Goal: Task Accomplishment & Management: Manage account settings

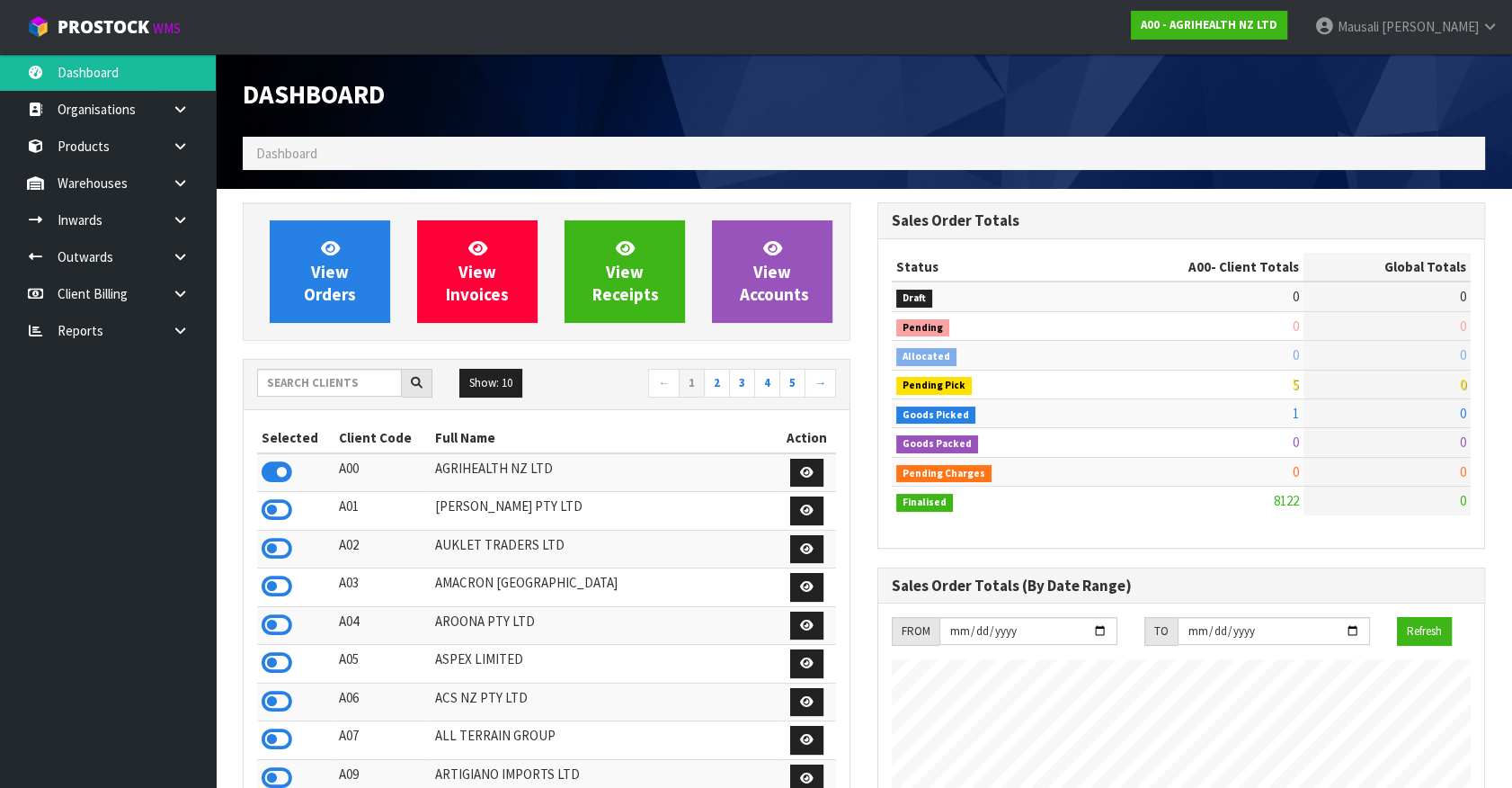
scroll to position [1359, 633]
click at [273, 379] on input "text" at bounding box center [330, 382] width 144 height 28
click at [315, 383] on input "text" at bounding box center [330, 382] width 144 height 28
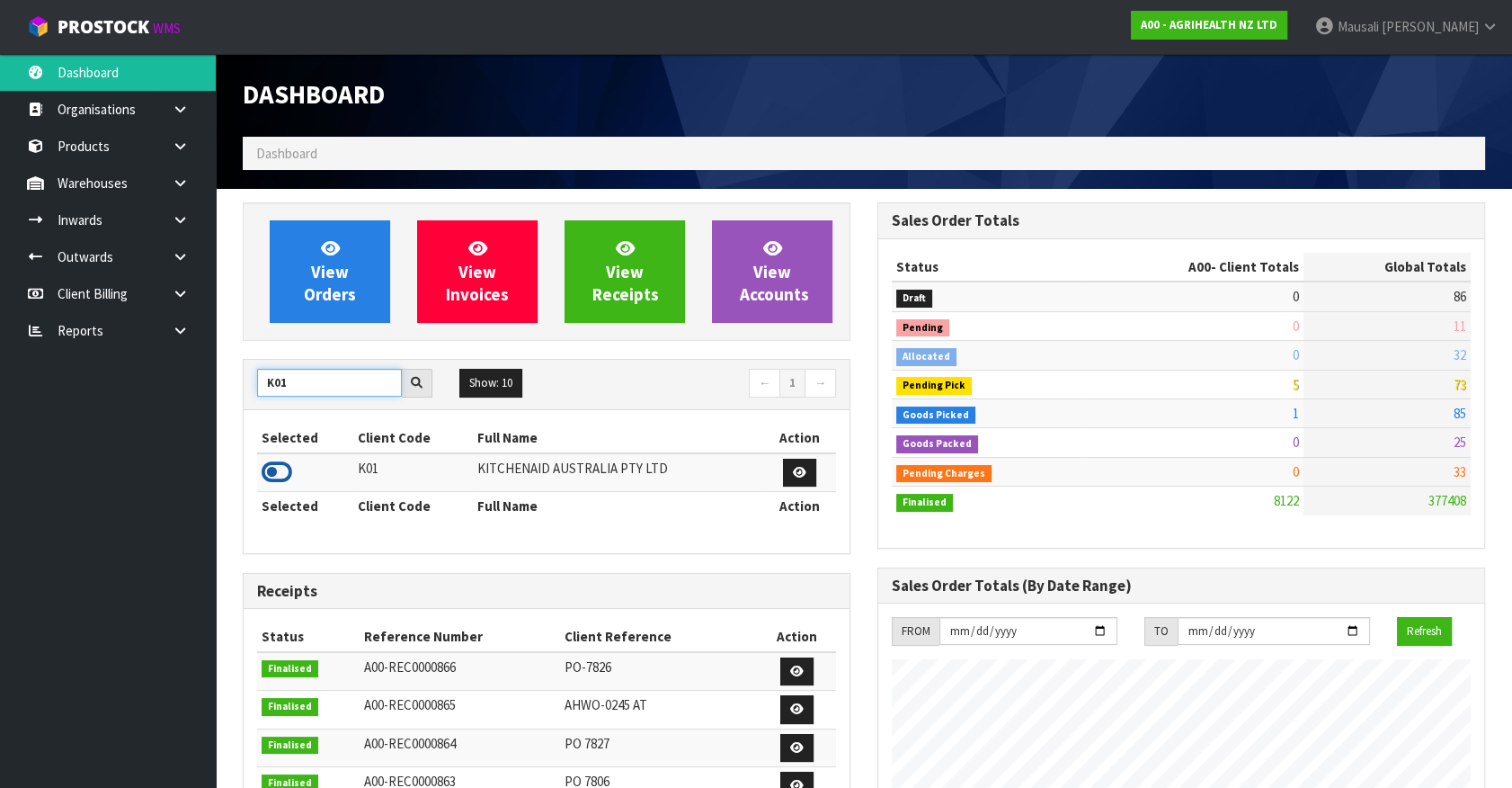
type input "K01"
click at [290, 473] on icon at bounding box center [276, 471] width 31 height 27
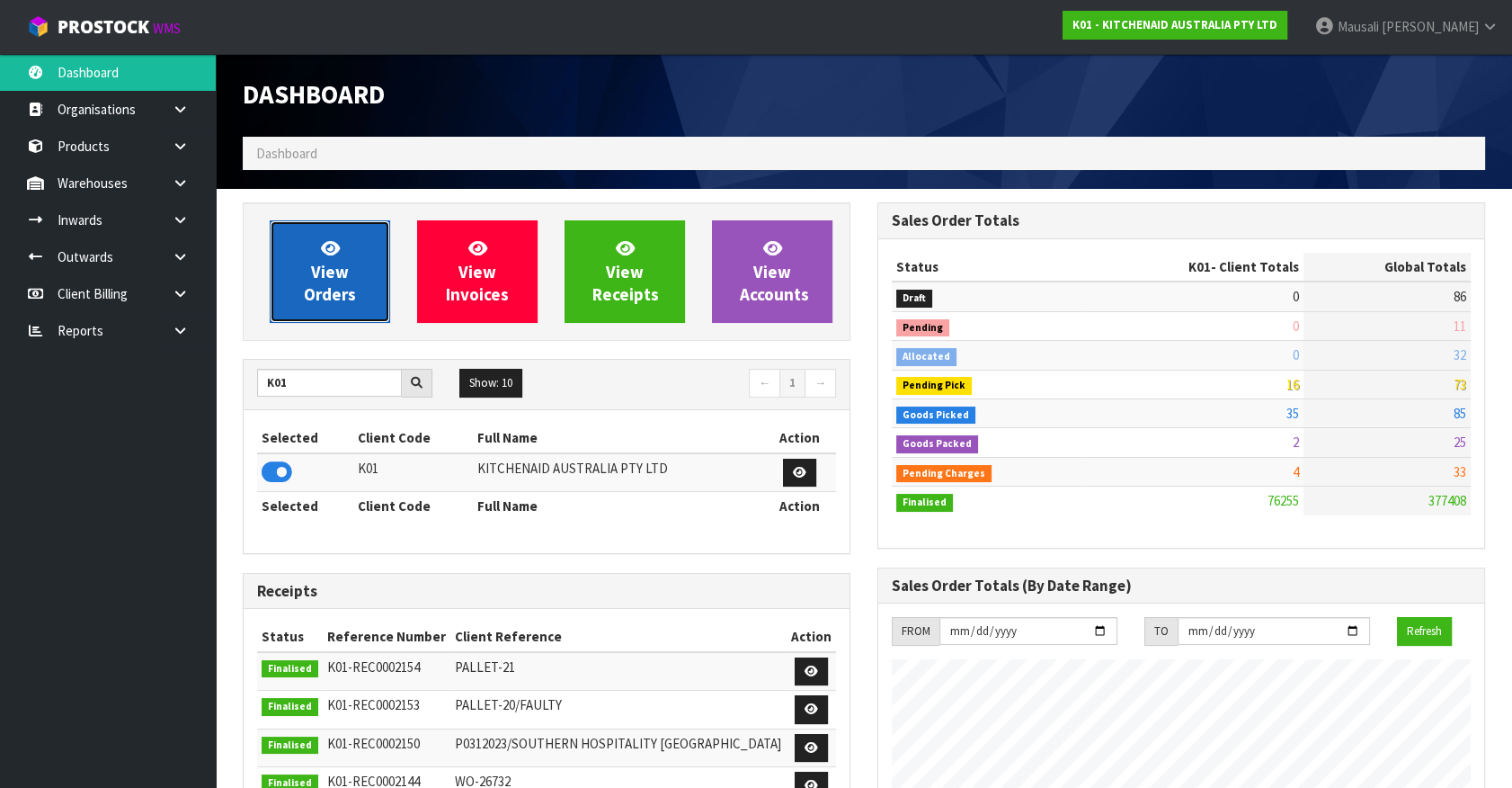
click at [330, 246] on icon at bounding box center [330, 247] width 19 height 17
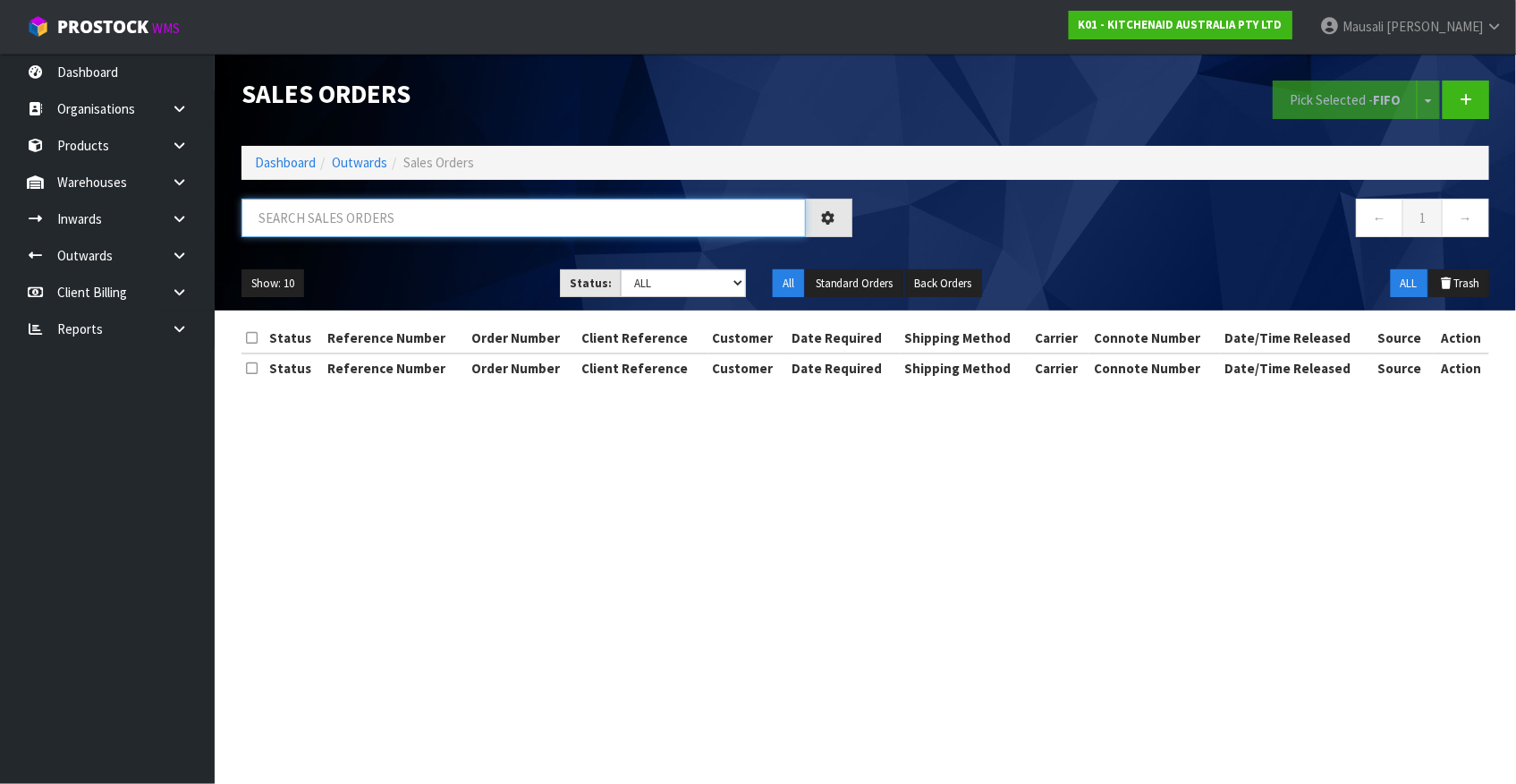
click at [315, 229] on input "text" at bounding box center [523, 218] width 564 height 38
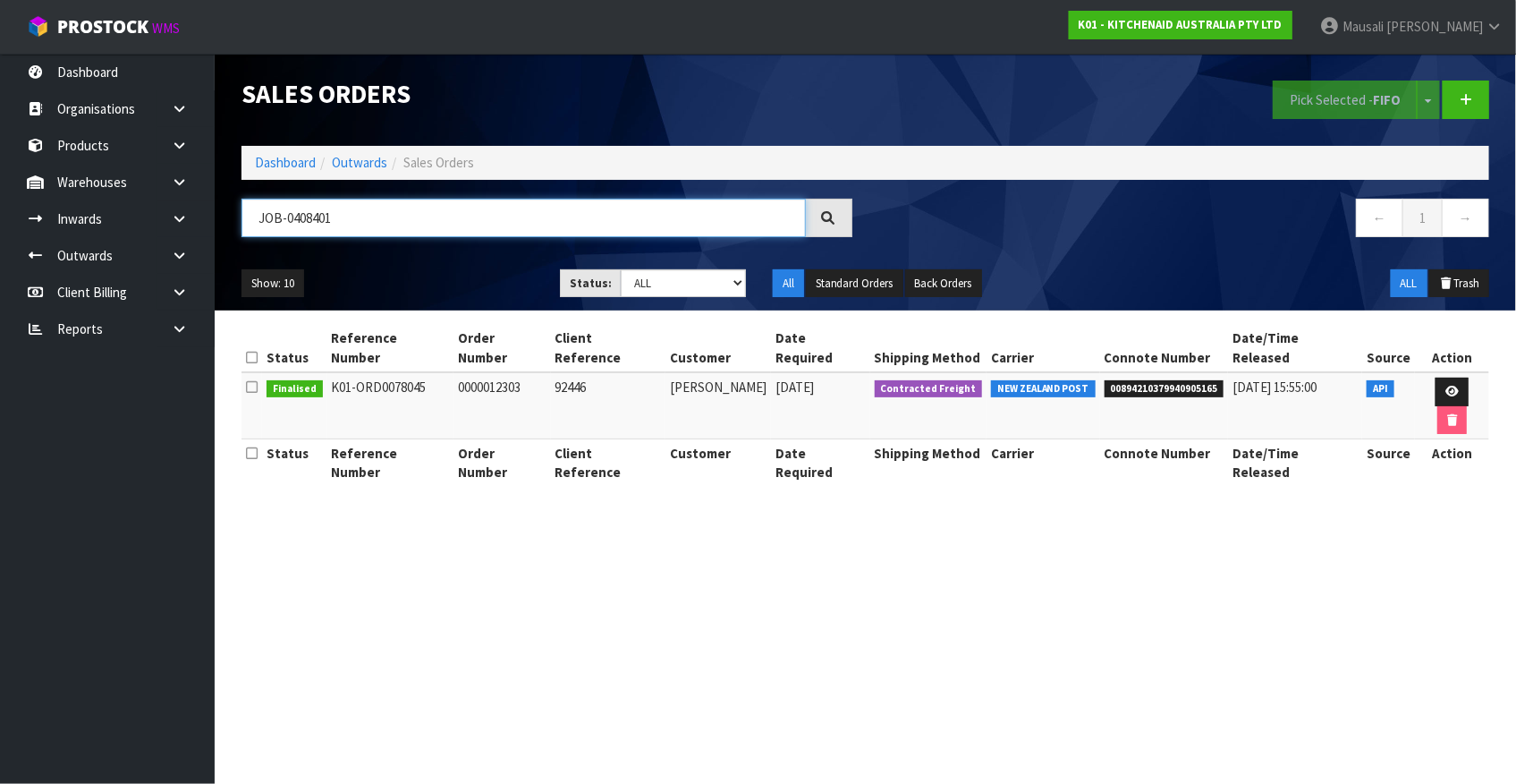
drag, startPoint x: 373, startPoint y: 212, endPoint x: 238, endPoint y: 220, distance: 135.2
click at [238, 219] on div "JOB-0408401" at bounding box center [548, 225] width 638 height 52
type input "JOB-0408040"
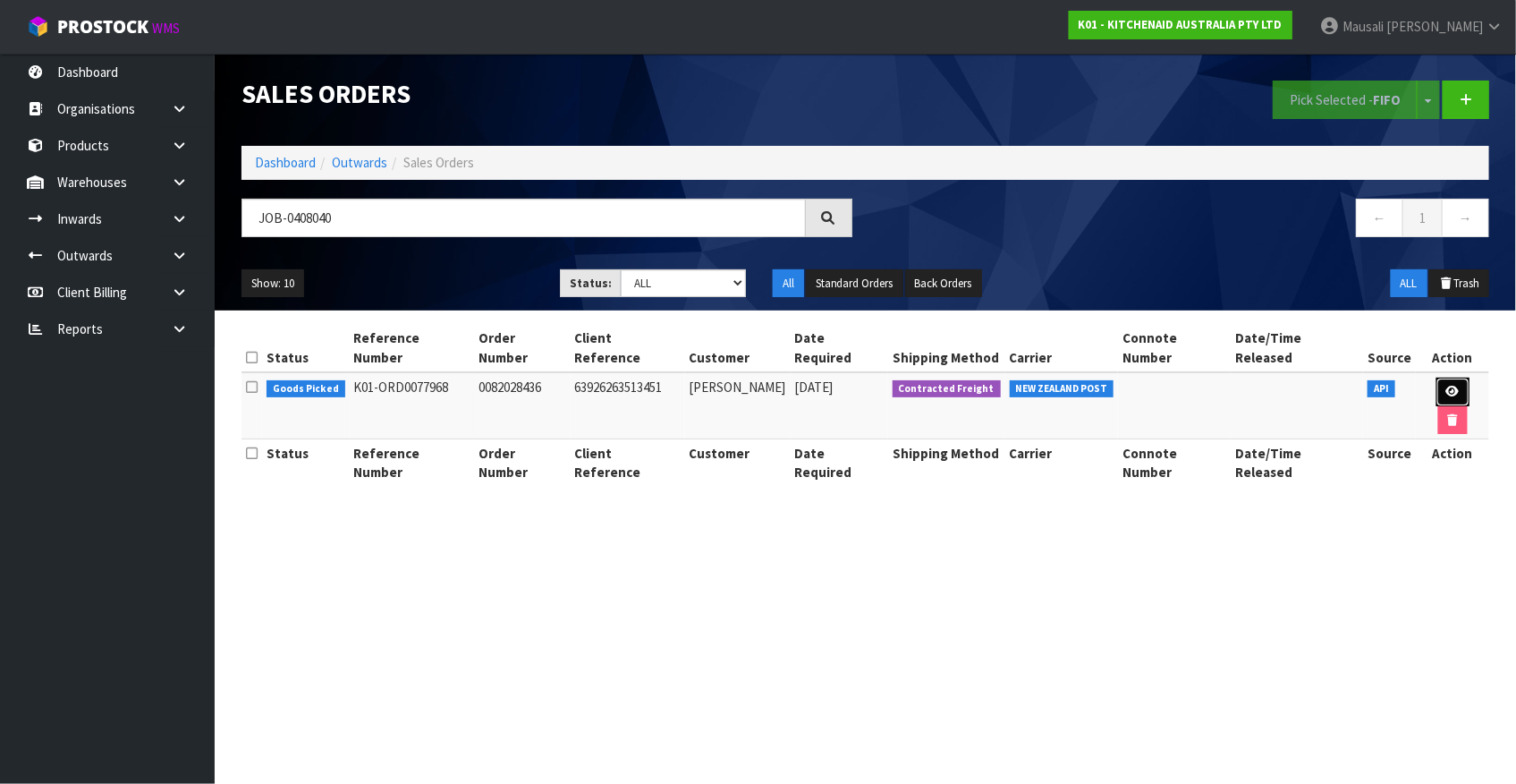
click at [1437, 377] on link at bounding box center [1454, 391] width 33 height 29
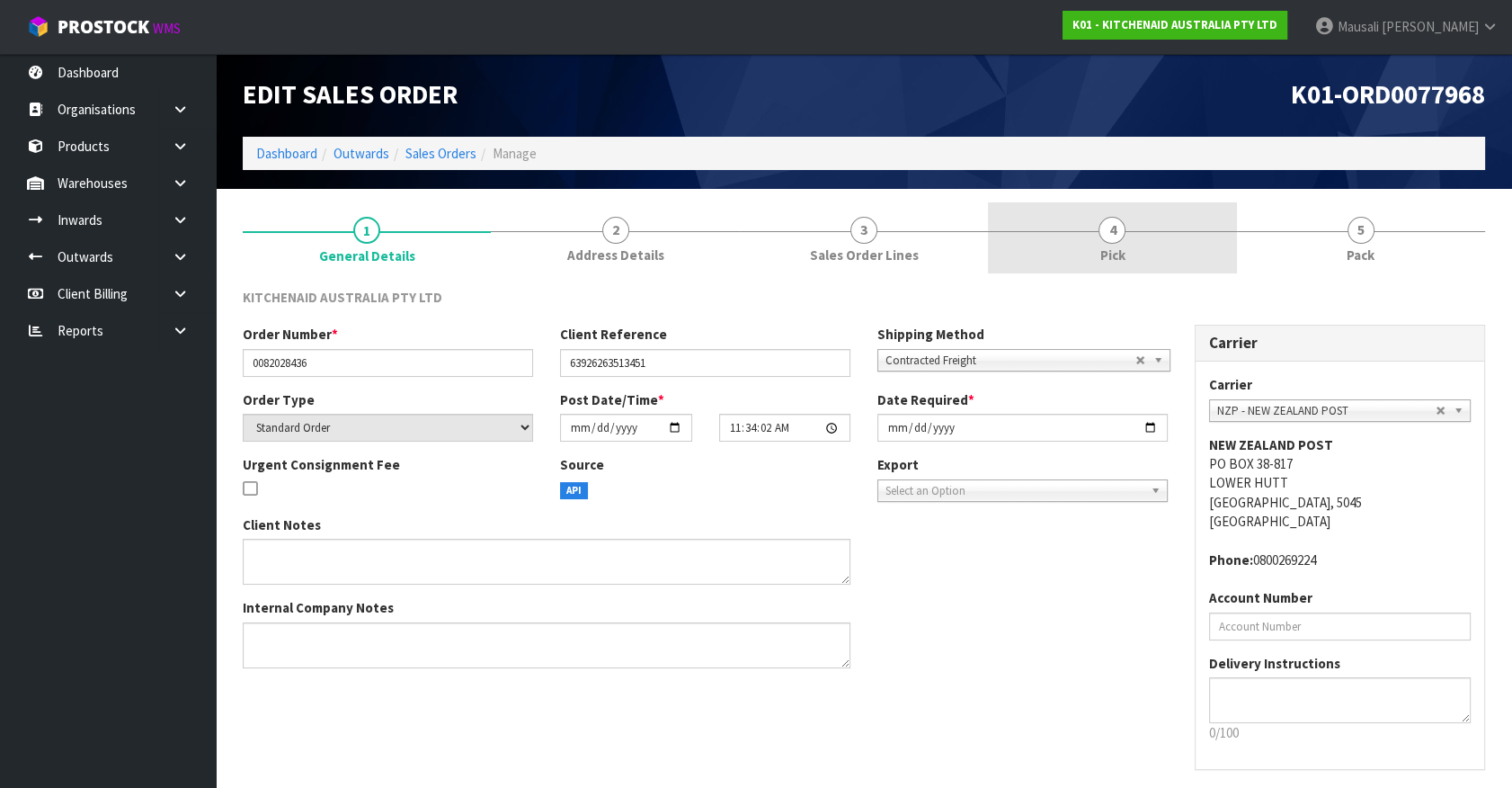
click at [1128, 254] on link "4 Pick" at bounding box center [1111, 238] width 248 height 71
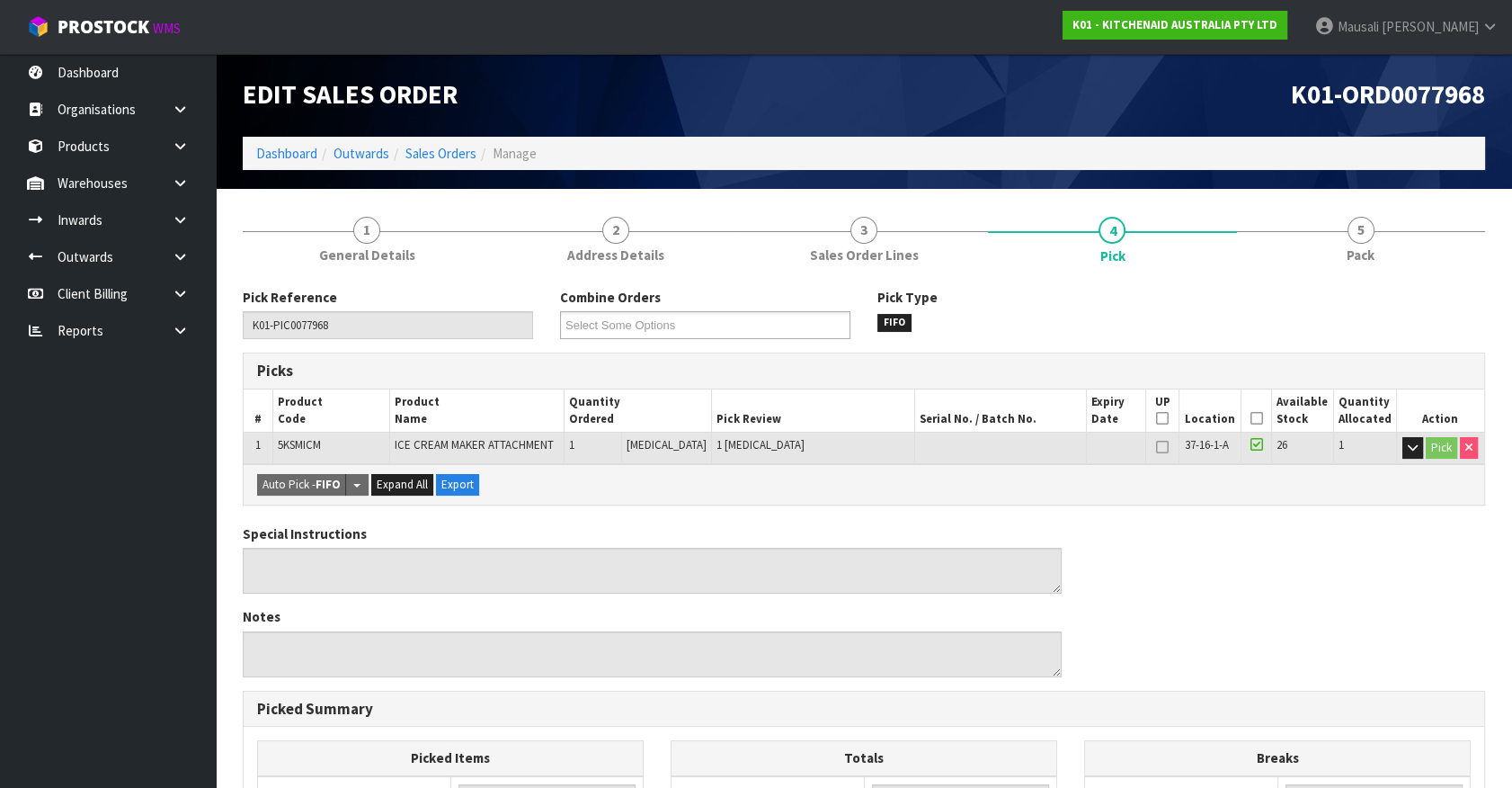
click at [1252, 418] on icon at bounding box center [1255, 418] width 13 height 1
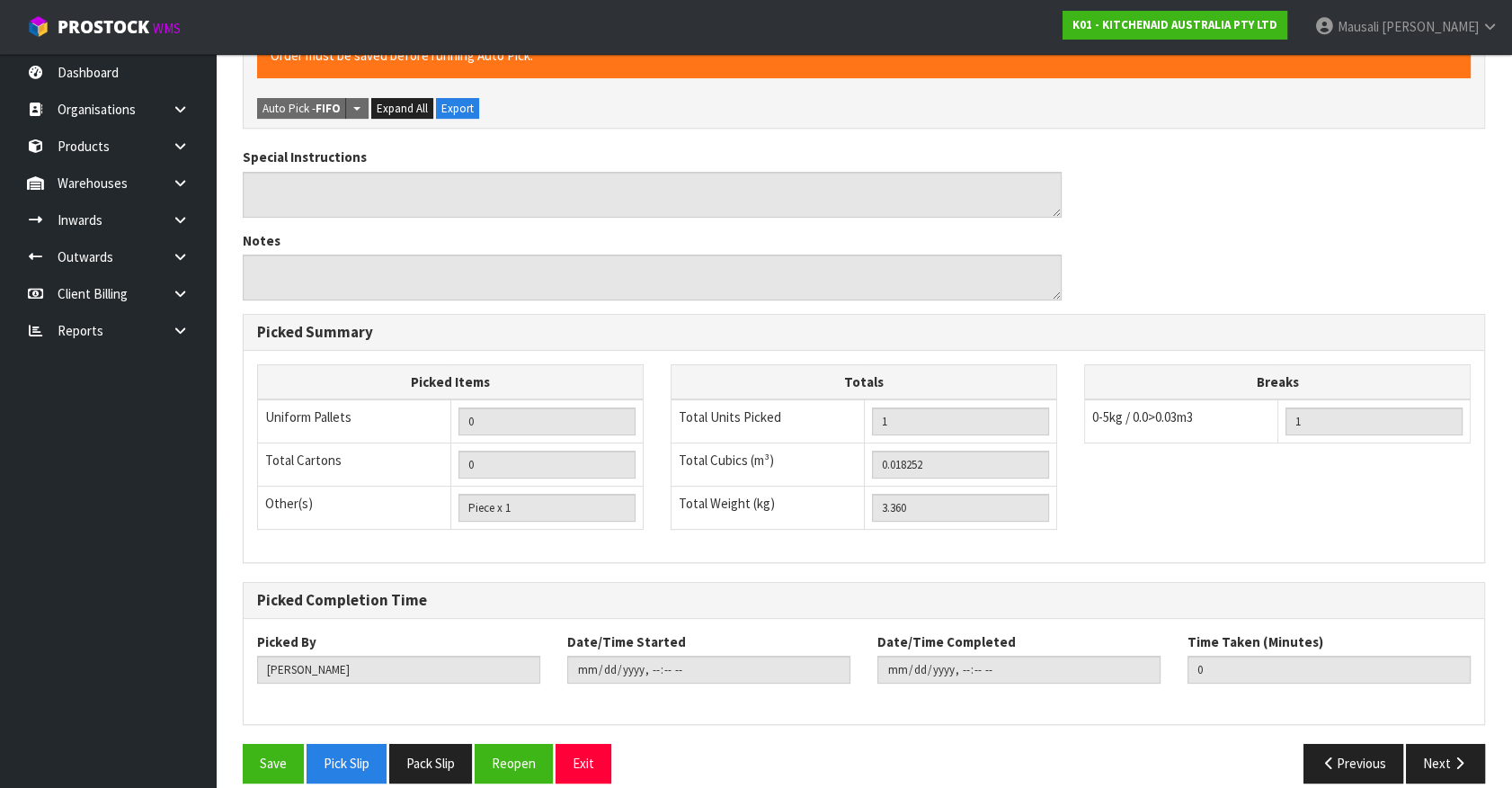
scroll to position [459, 0]
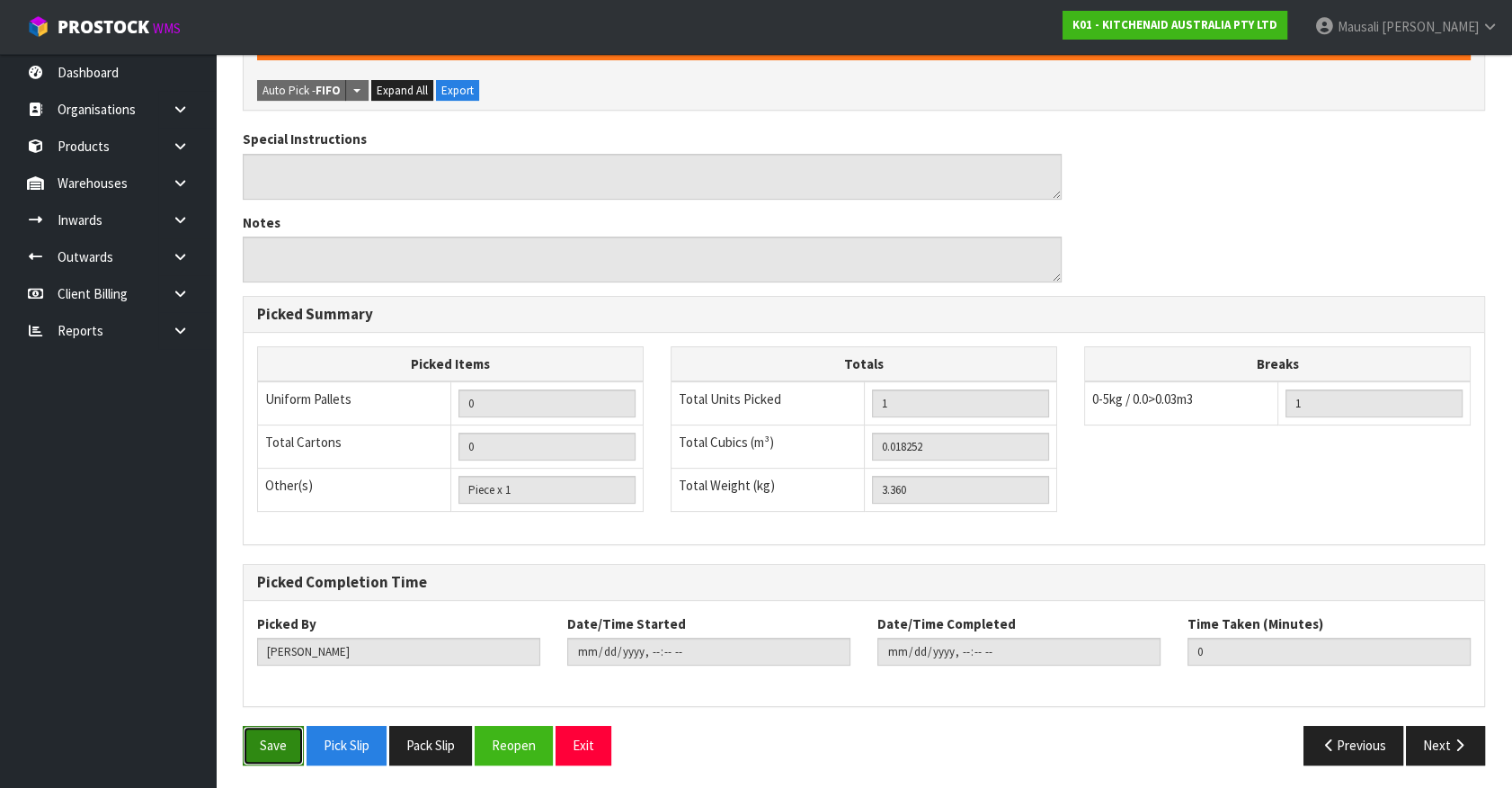
click at [277, 746] on button "Save" at bounding box center [273, 744] width 61 height 39
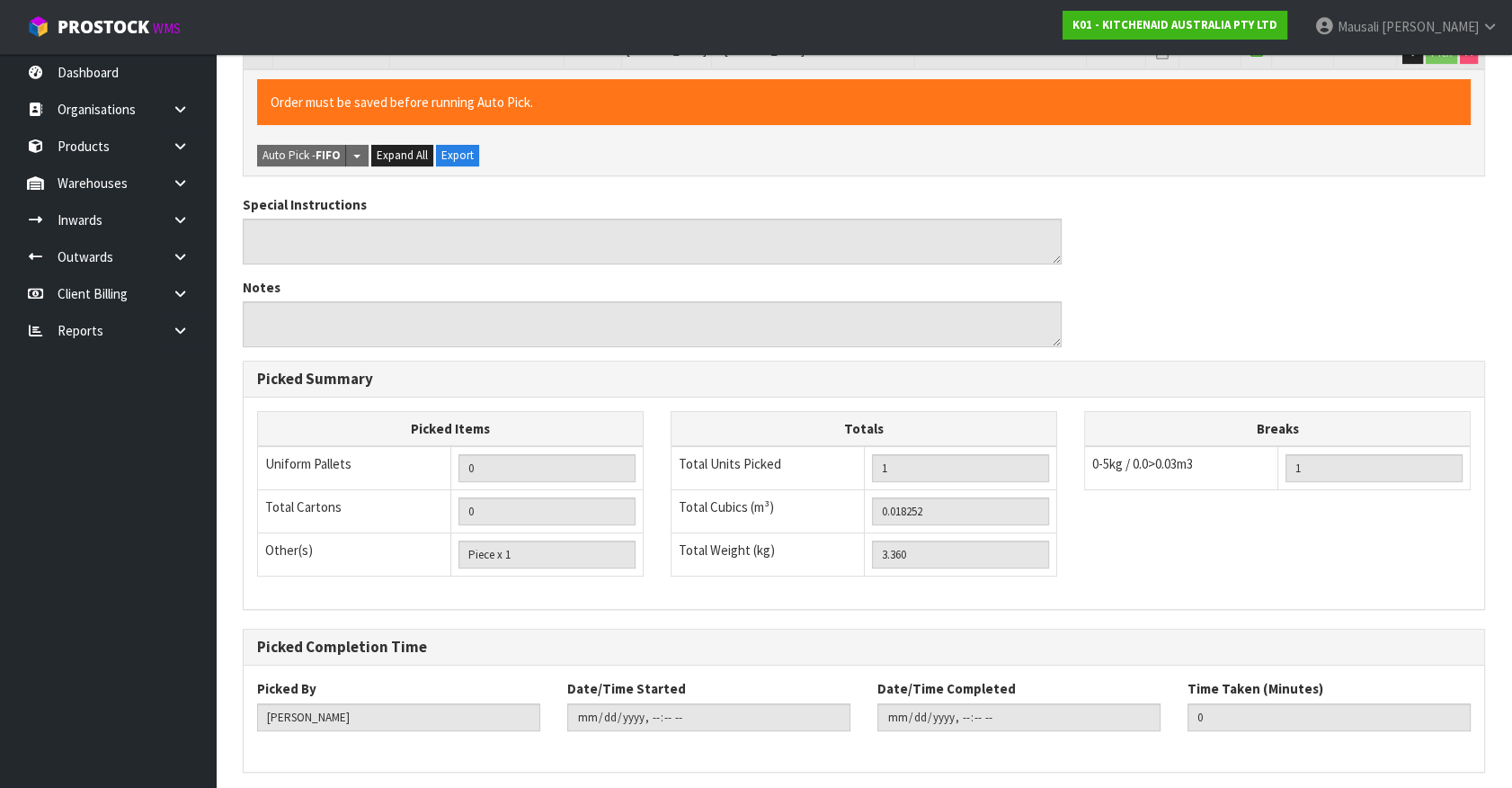
scroll to position [0, 0]
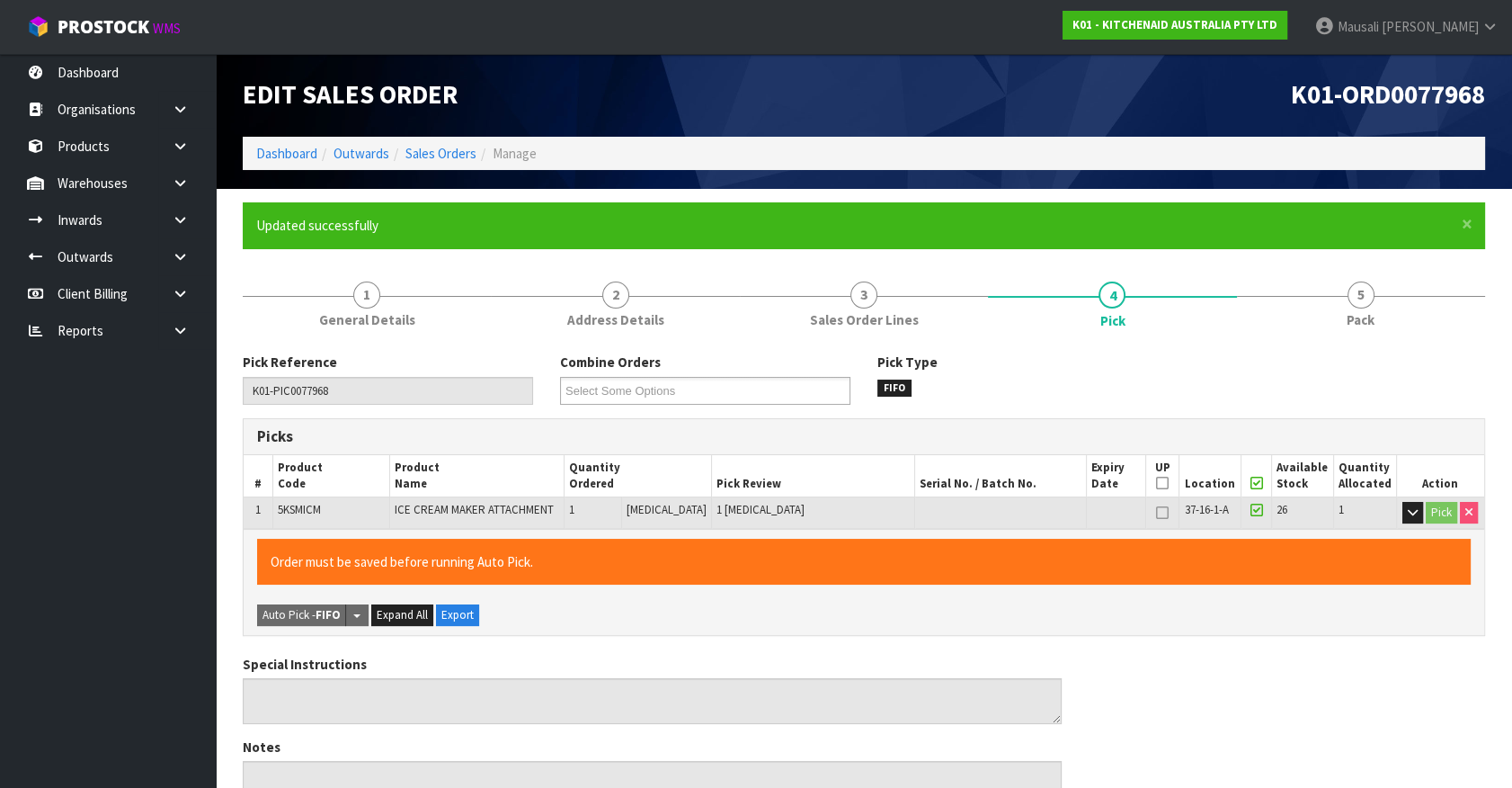
type input "[PERSON_NAME]"
type input "[DATE]T16:28:31"
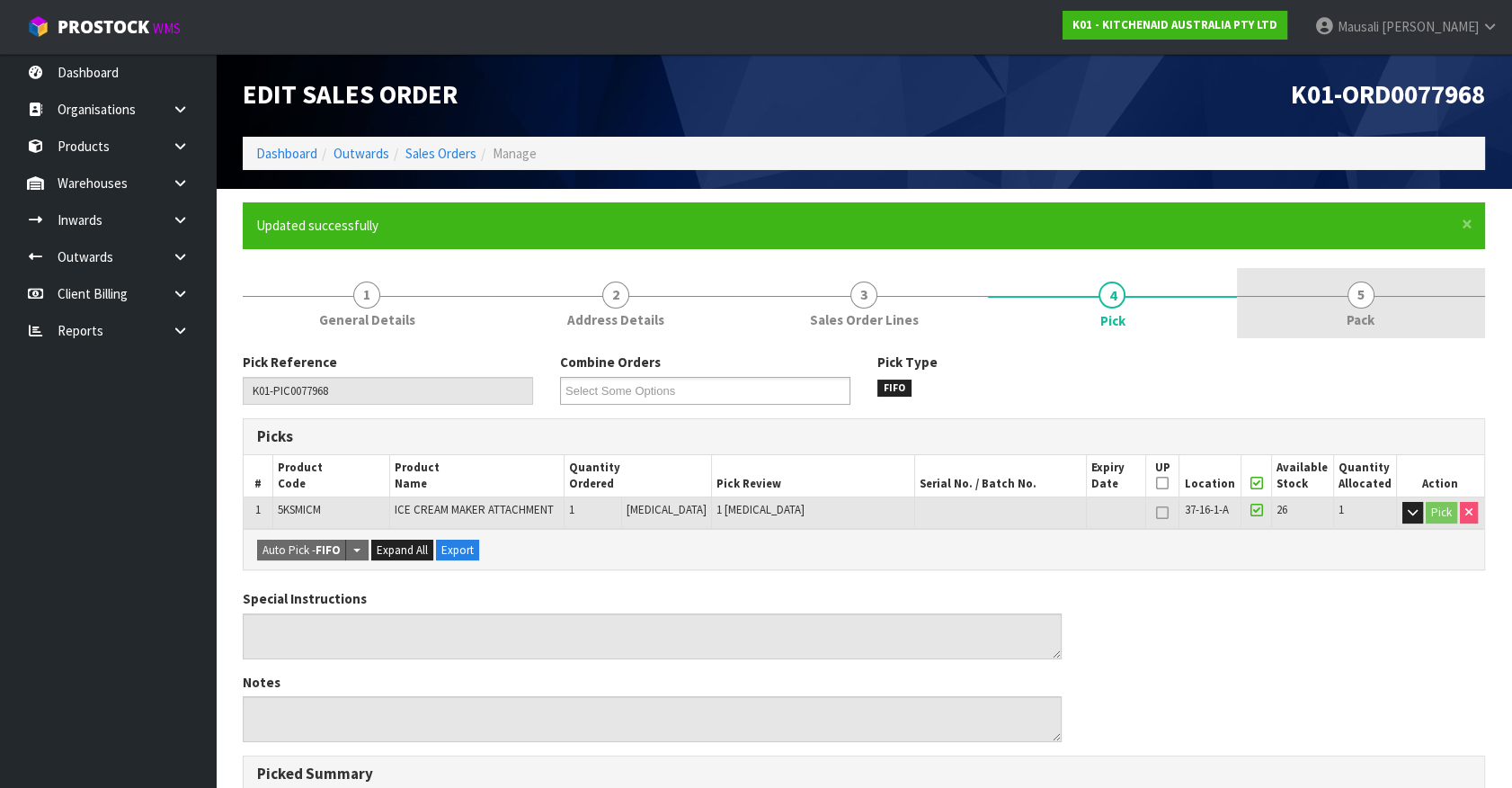
click at [1351, 288] on span "5" at bounding box center [1360, 294] width 27 height 27
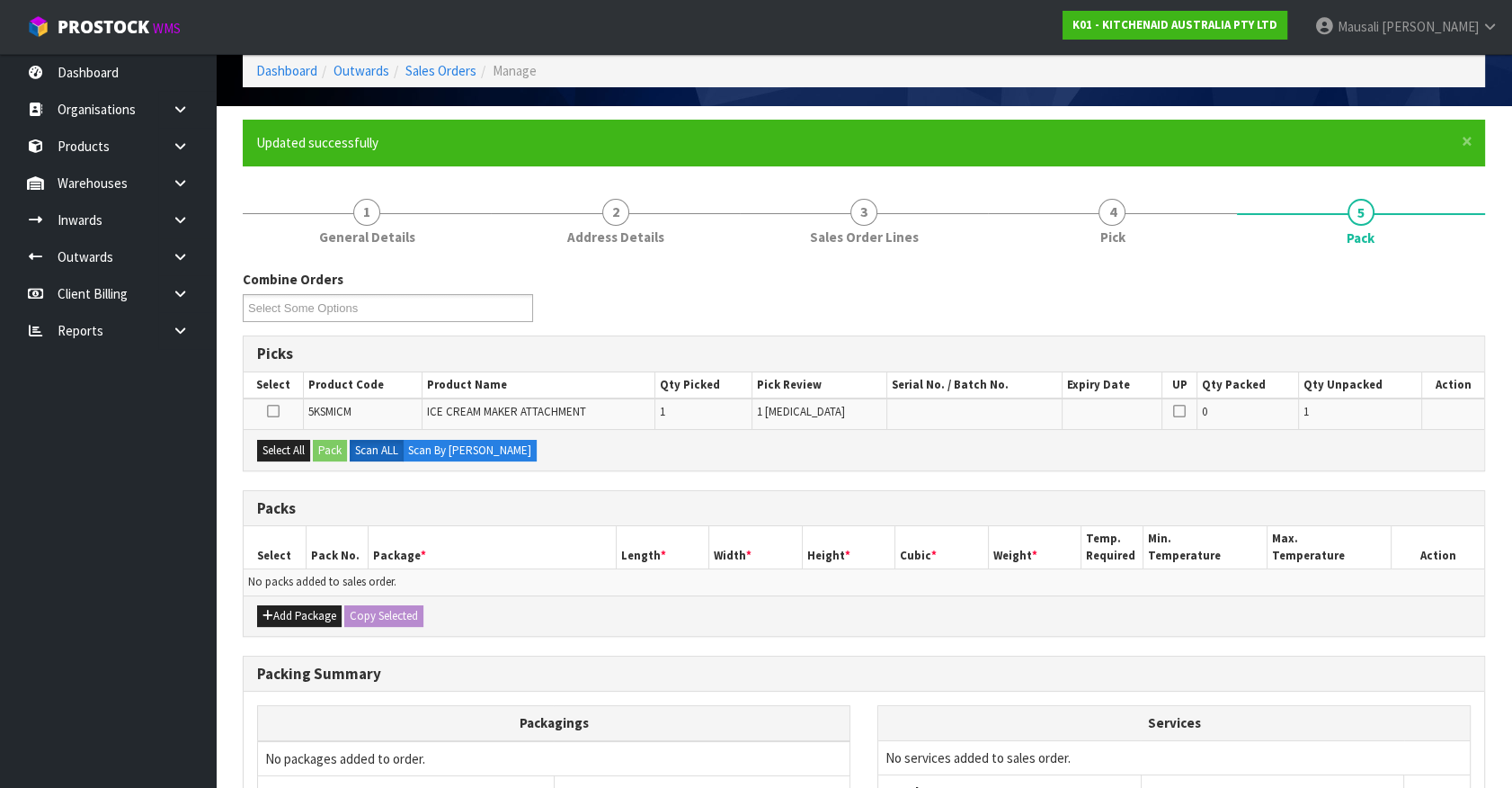
scroll to position [245, 0]
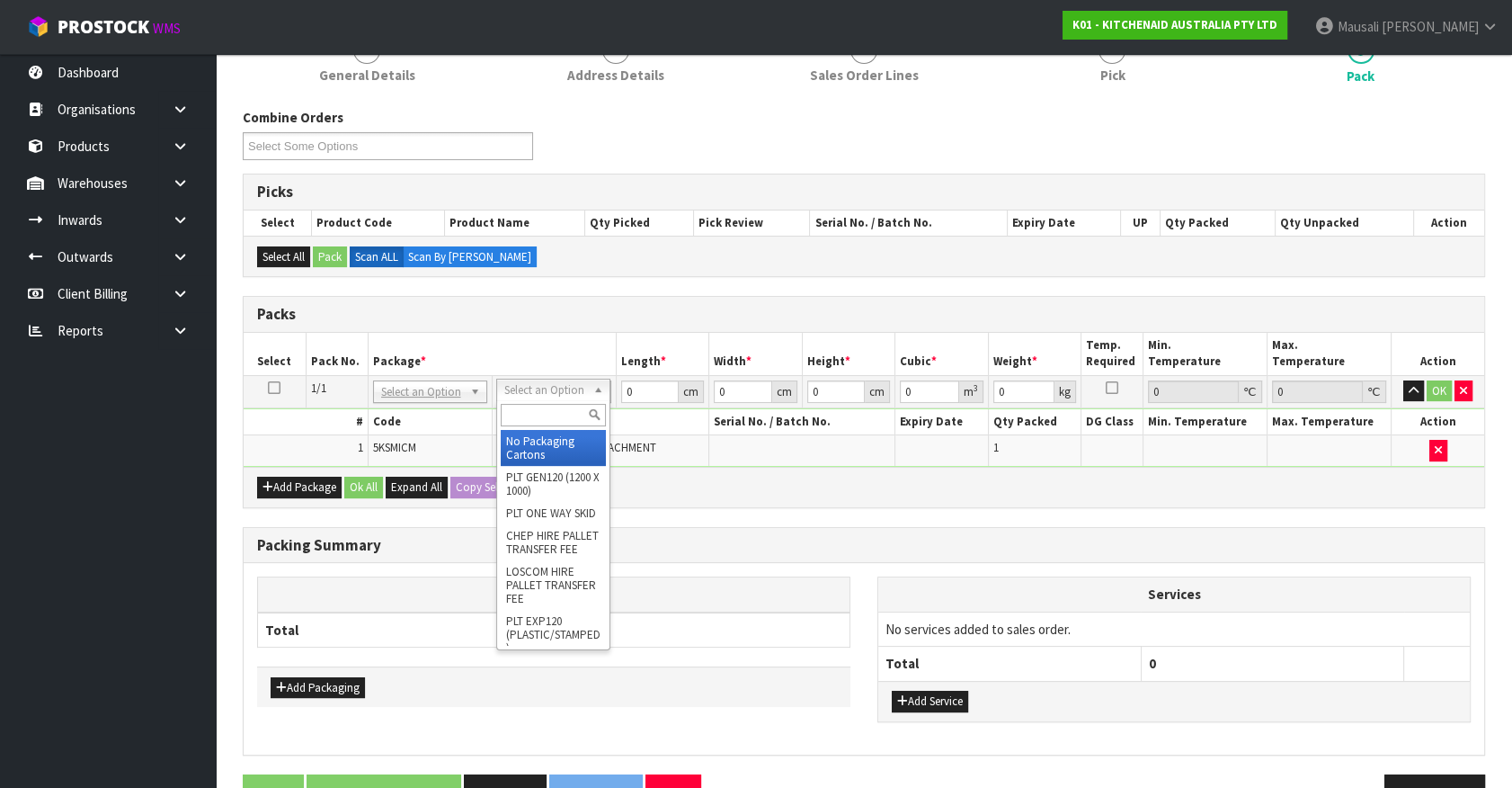
click at [526, 414] on input "text" at bounding box center [553, 415] width 105 height 23
type input "oc"
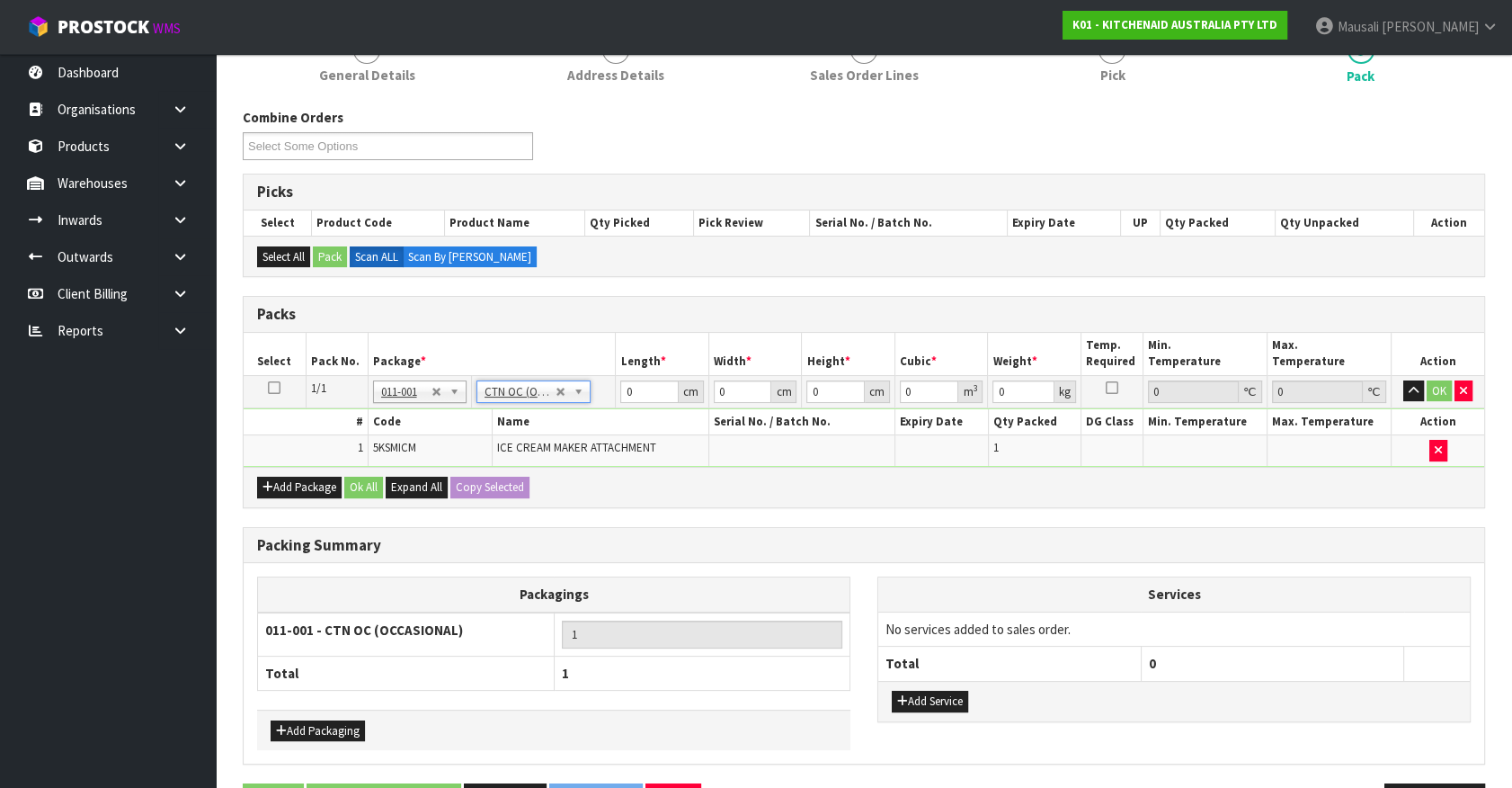
type input "3.36"
drag, startPoint x: 633, startPoint y: 395, endPoint x: 578, endPoint y: 413, distance: 57.9
click at [579, 413] on tbody "1/1 NONE 007-001 007-002 007-004 007-009 007-013 007-014 007-015 007-017 007-01…" at bounding box center [863, 421] width 1240 height 91
type input "42"
type input "29"
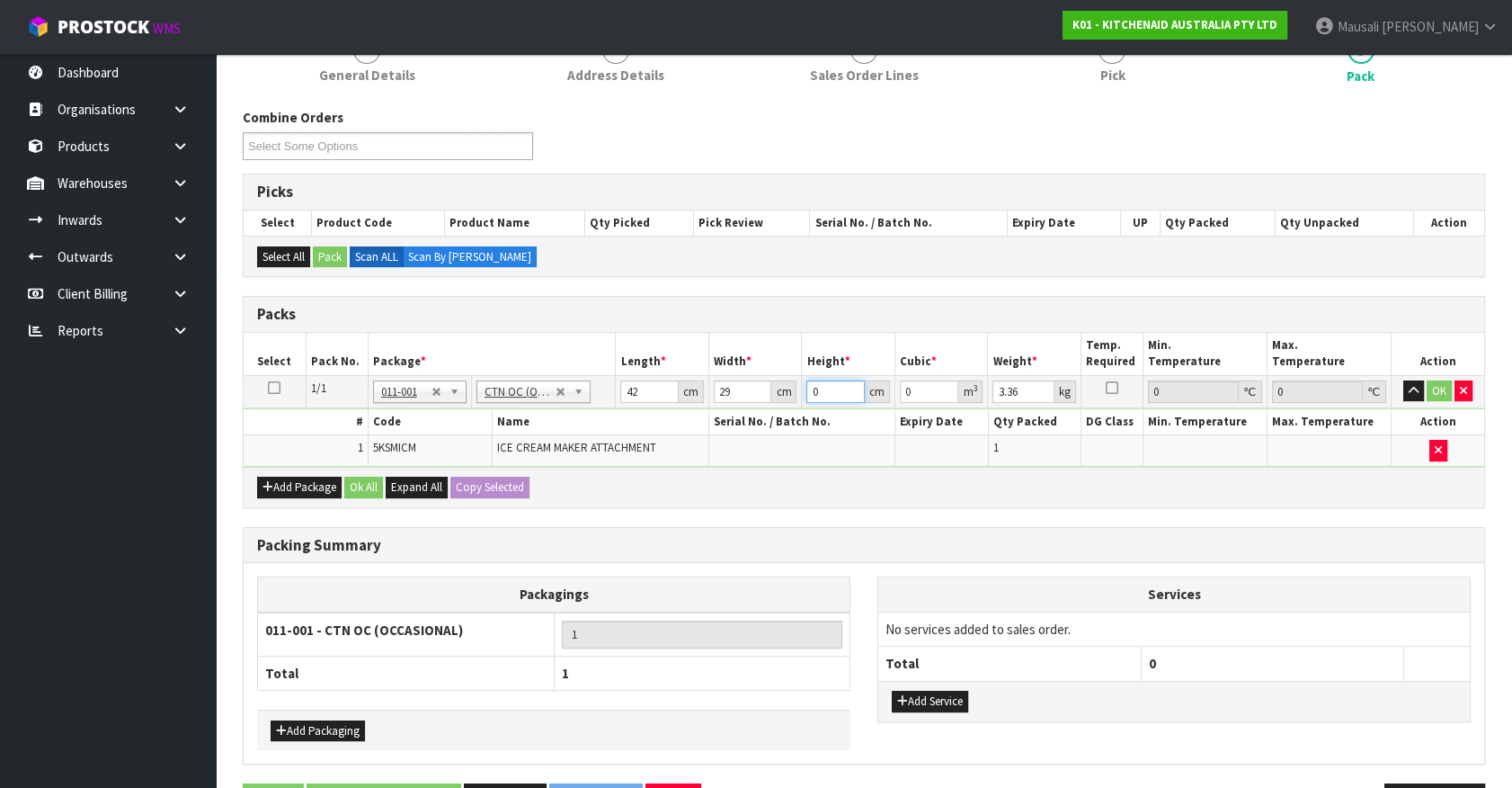
type input "3"
type input "0.003654"
type input "30"
type input "0.03654"
type input "30"
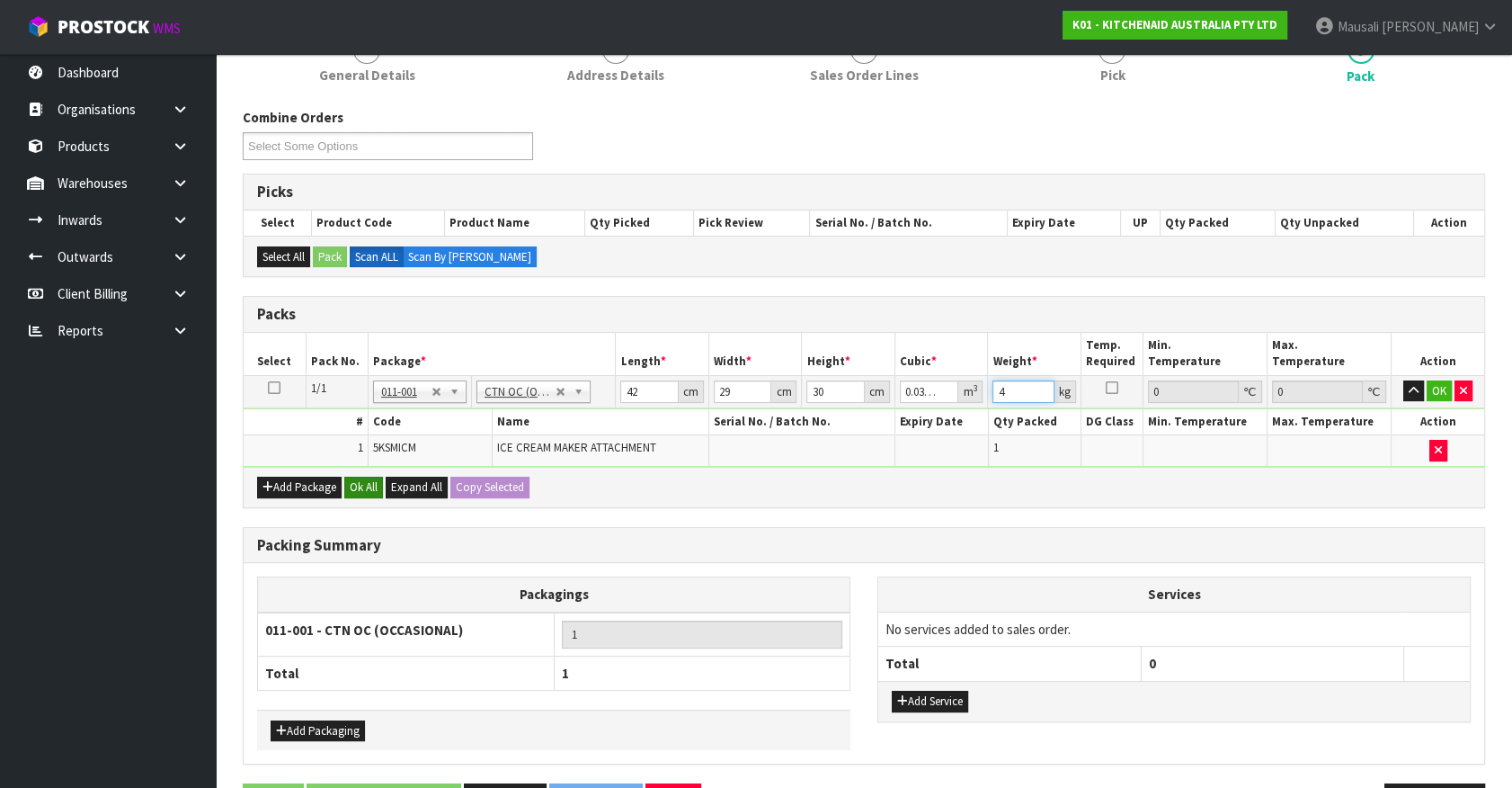
type input "4"
click at [369, 485] on button "Ok All" at bounding box center [363, 487] width 39 height 22
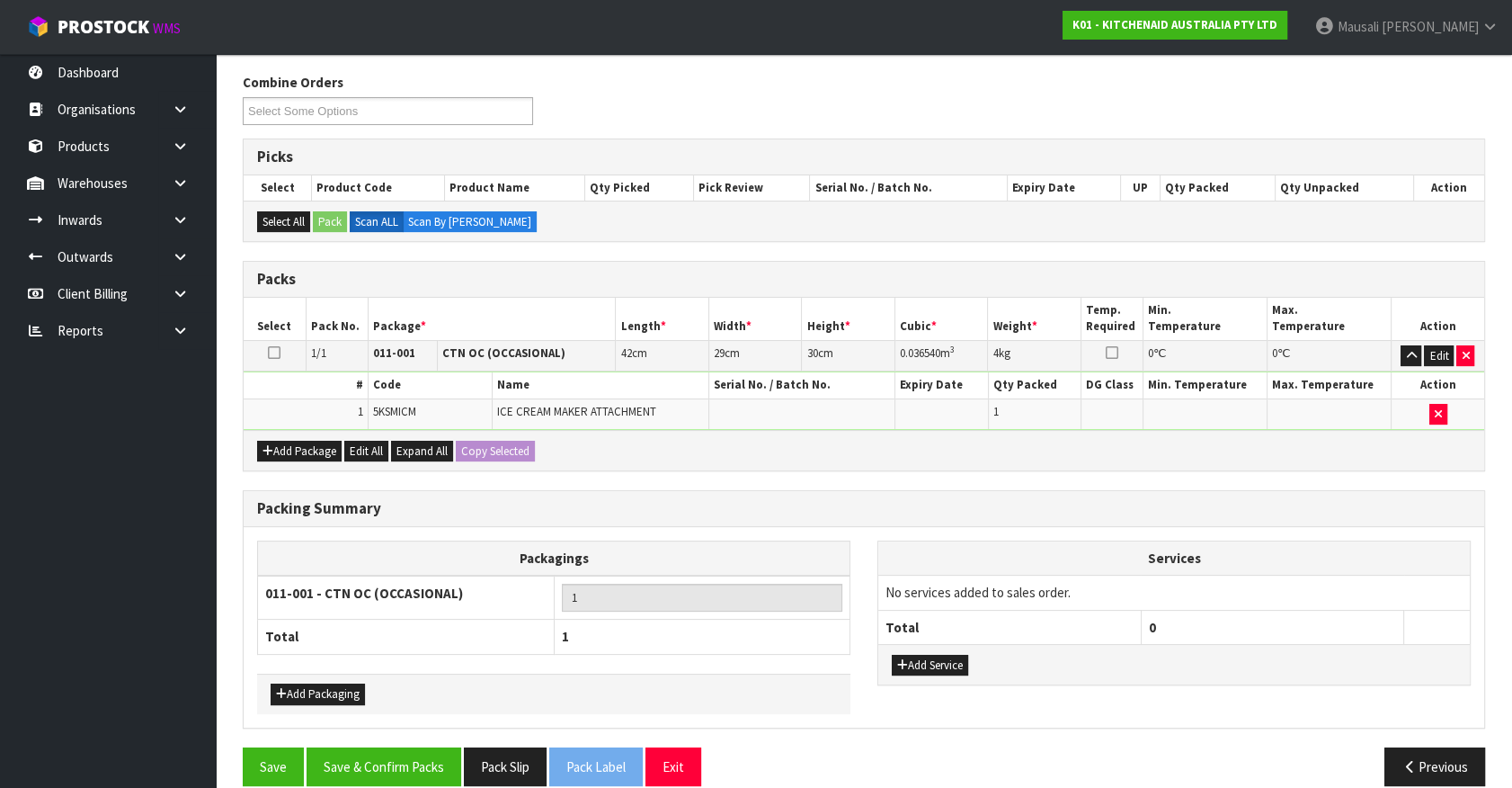
scroll to position [299, 0]
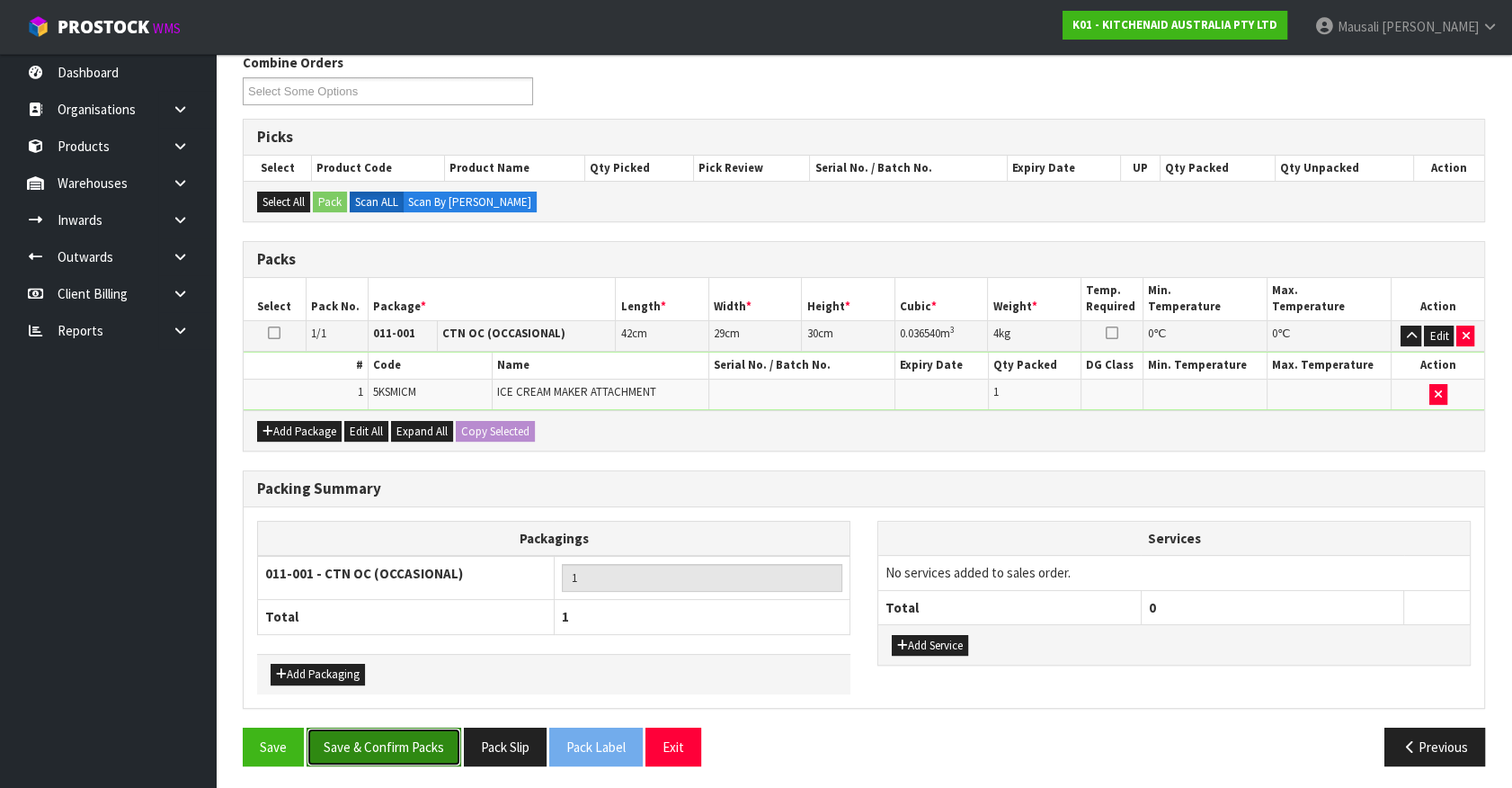
click at [408, 743] on button "Save & Confirm Packs" at bounding box center [384, 746] width 154 height 39
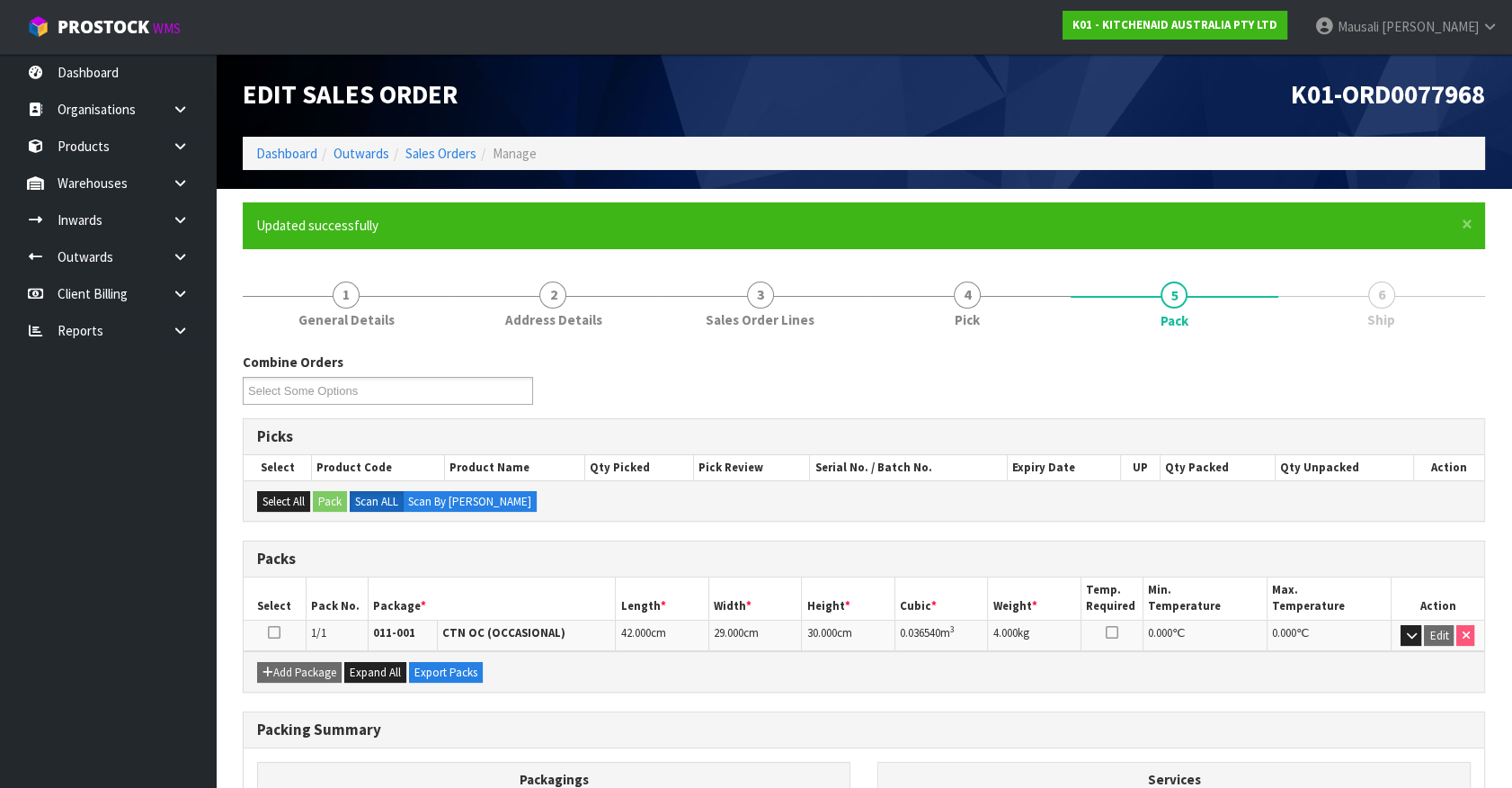
scroll to position [202, 0]
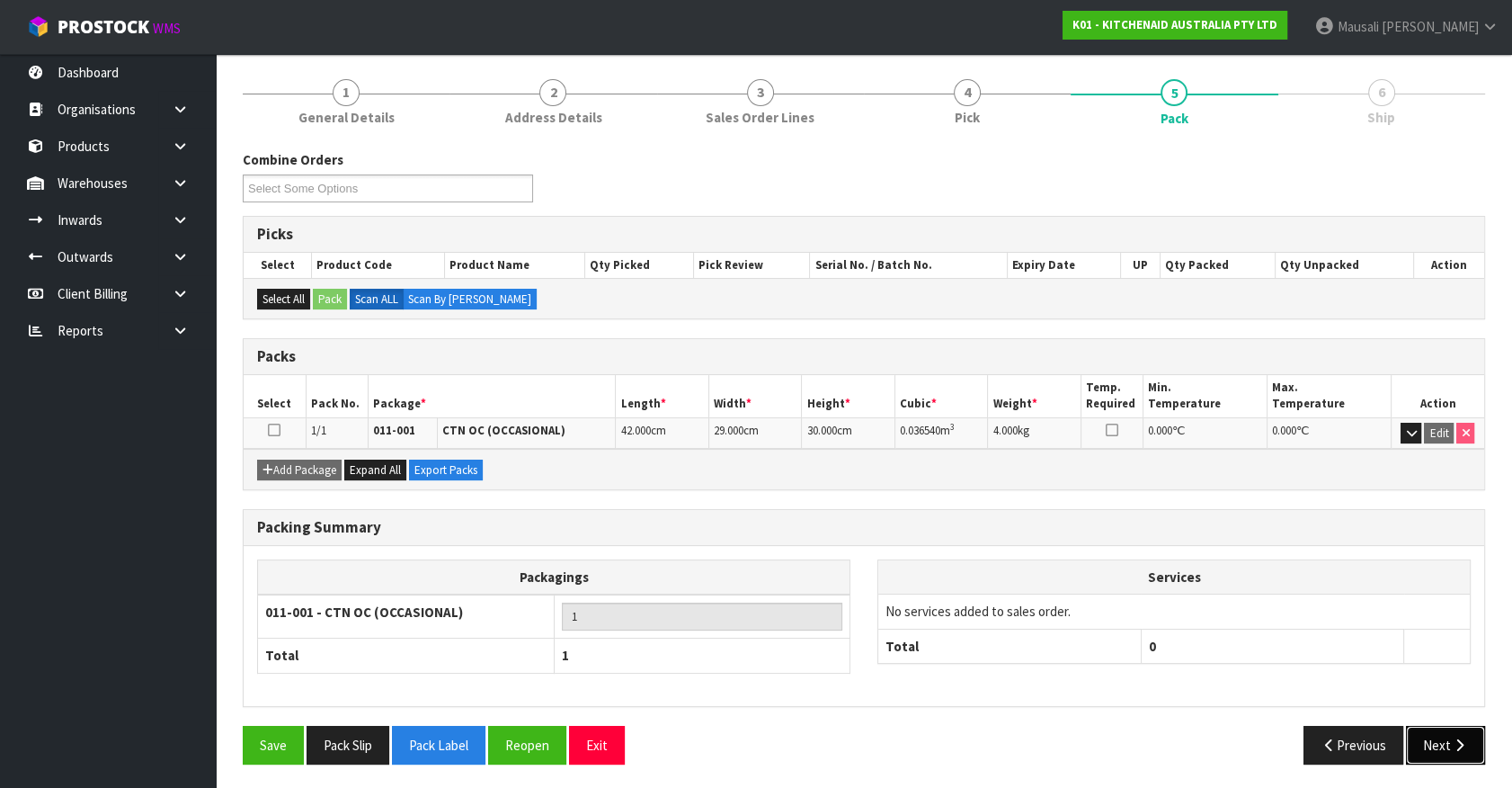
click at [1446, 740] on button "Next" at bounding box center [1445, 744] width 79 height 39
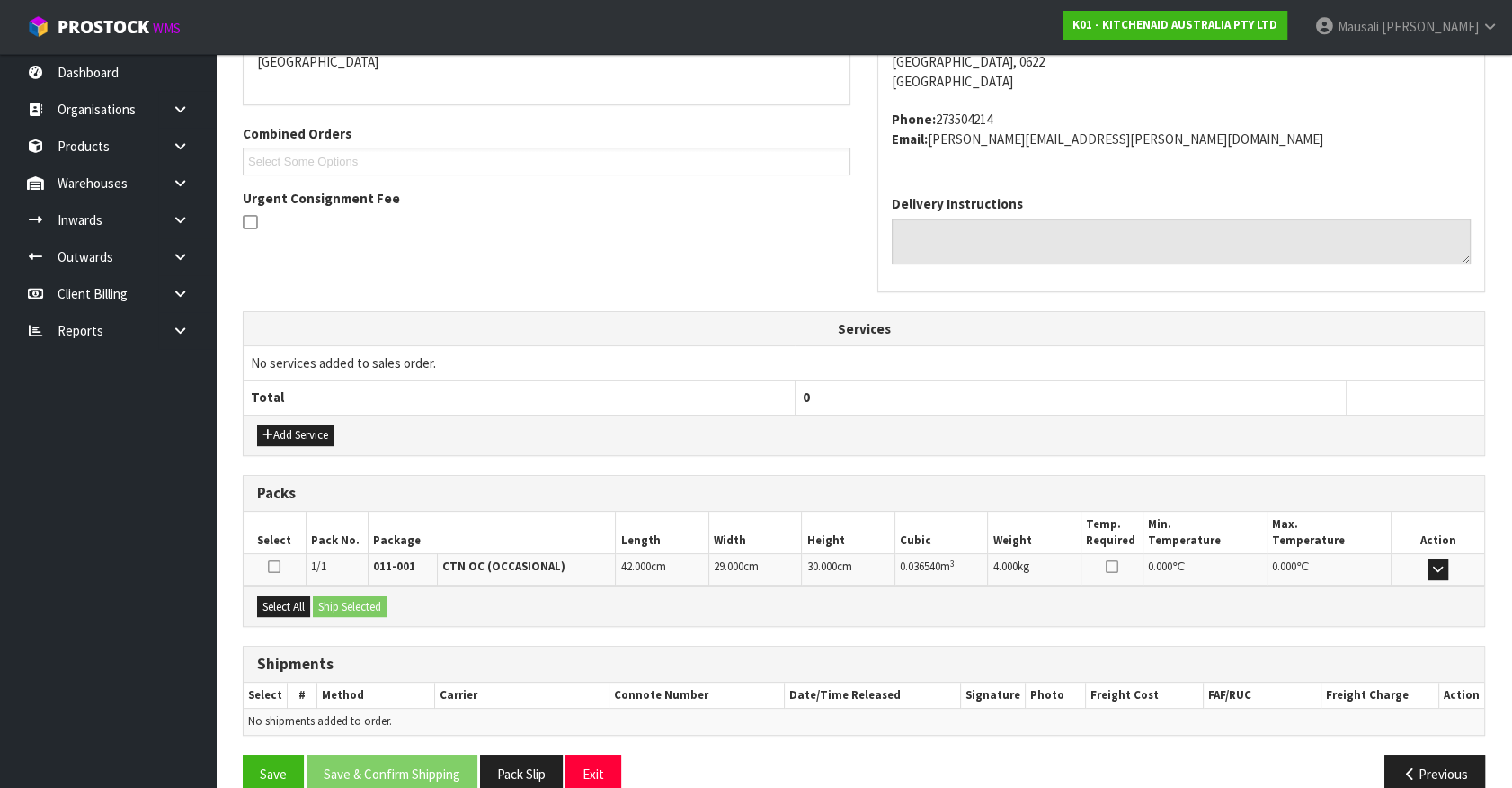
scroll to position [437, 0]
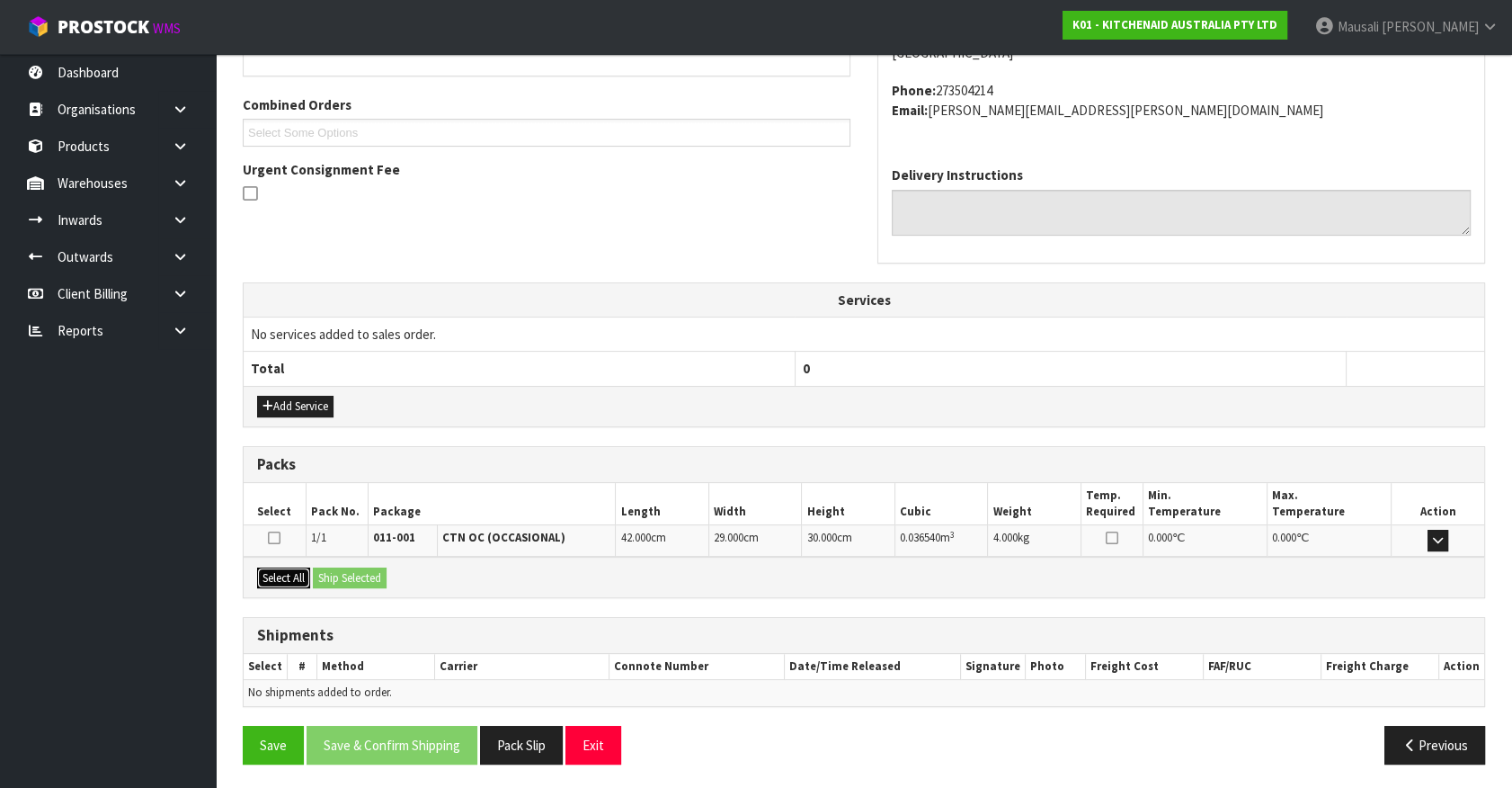
drag, startPoint x: 284, startPoint y: 570, endPoint x: 315, endPoint y: 571, distance: 31.0
click at [299, 570] on button "Select All" at bounding box center [284, 578] width 53 height 22
click at [329, 572] on button "Ship Selected" at bounding box center [349, 578] width 73 height 22
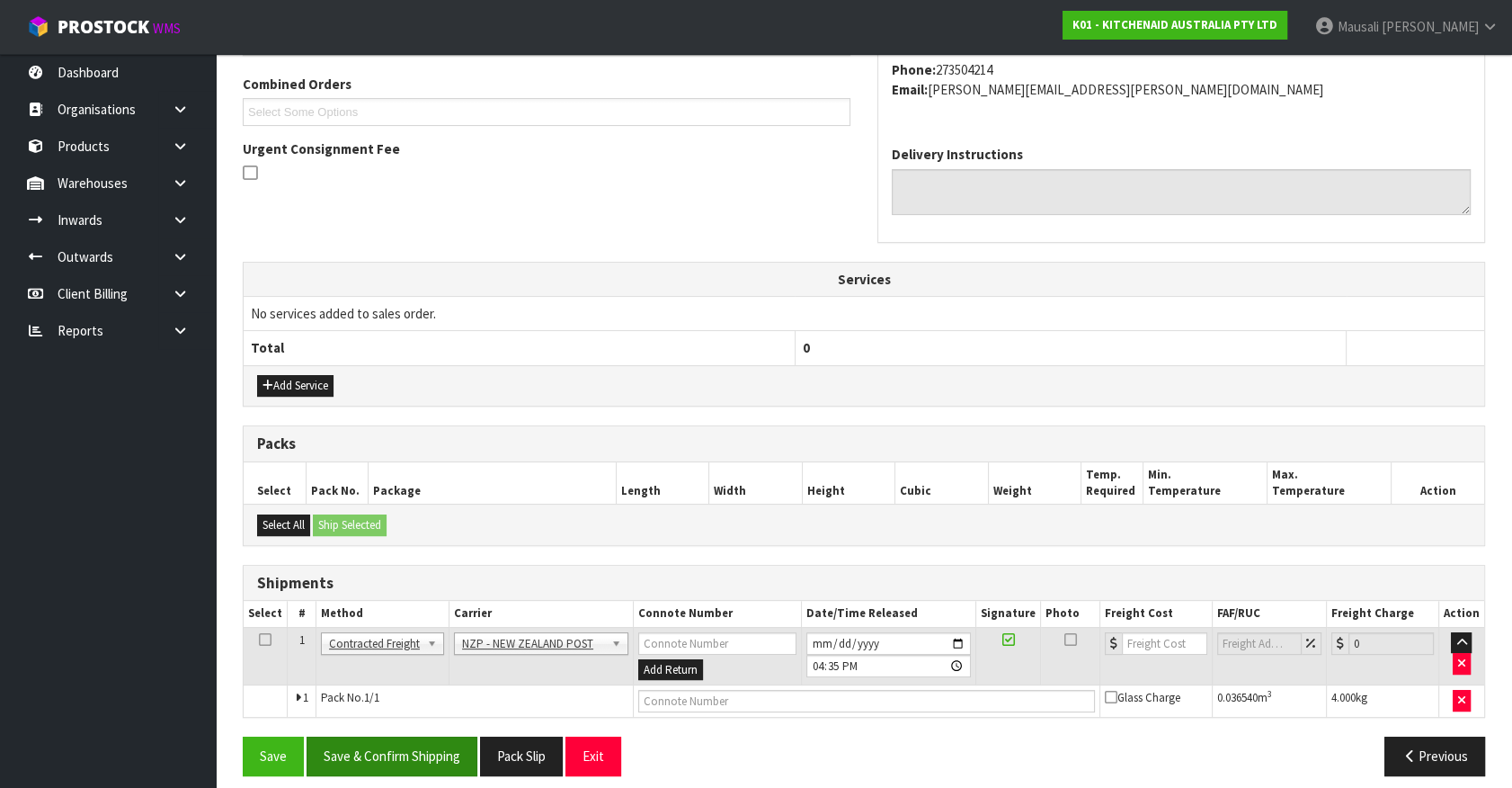
scroll to position [468, 0]
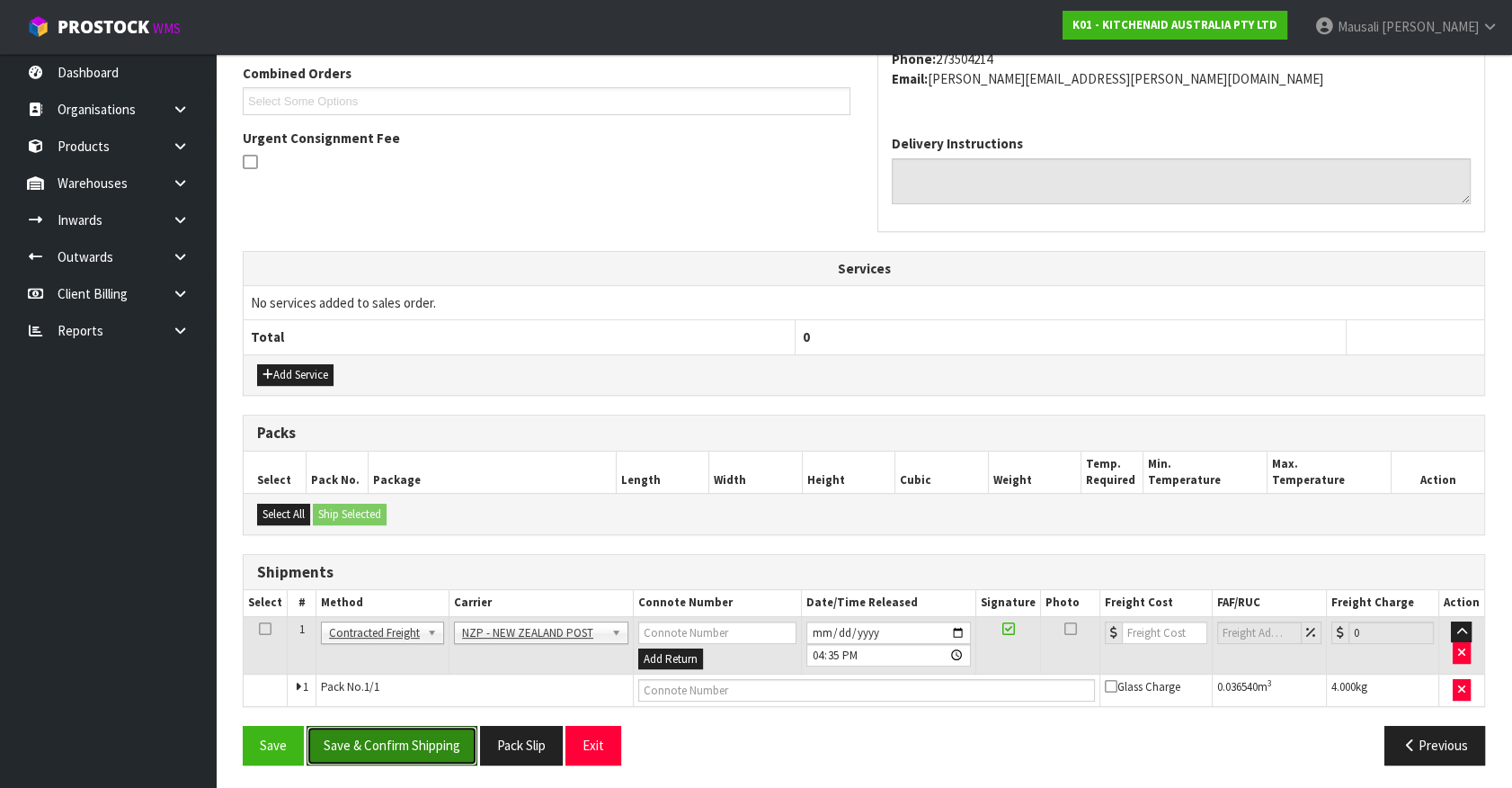
drag, startPoint x: 430, startPoint y: 734, endPoint x: 788, endPoint y: 657, distance: 366.2
click at [439, 730] on button "Save & Confirm Shipping" at bounding box center [392, 744] width 171 height 39
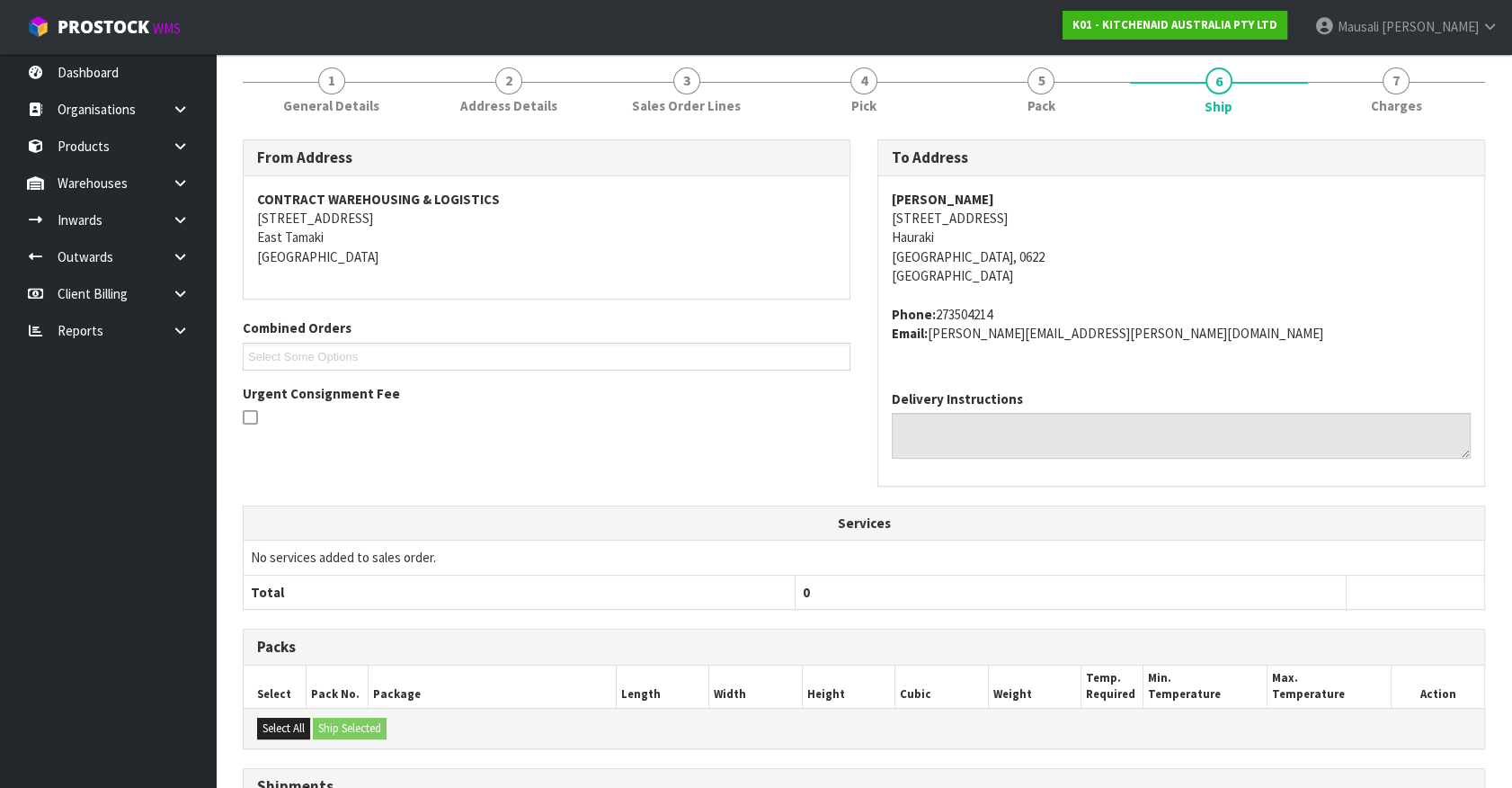
scroll to position [443, 0]
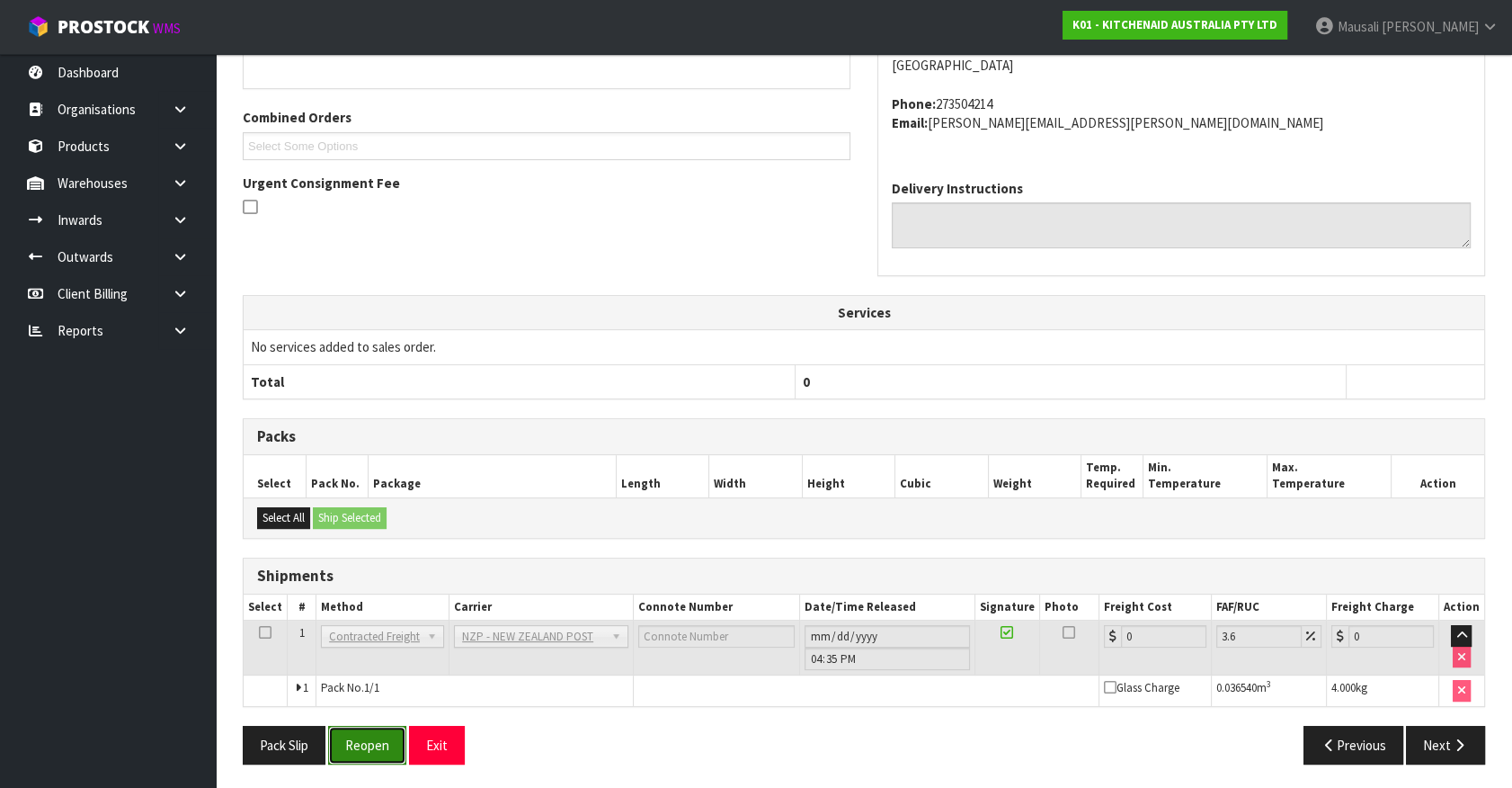
drag, startPoint x: 382, startPoint y: 734, endPoint x: 390, endPoint y: 726, distance: 11.3
click at [381, 734] on button "Reopen" at bounding box center [367, 744] width 78 height 39
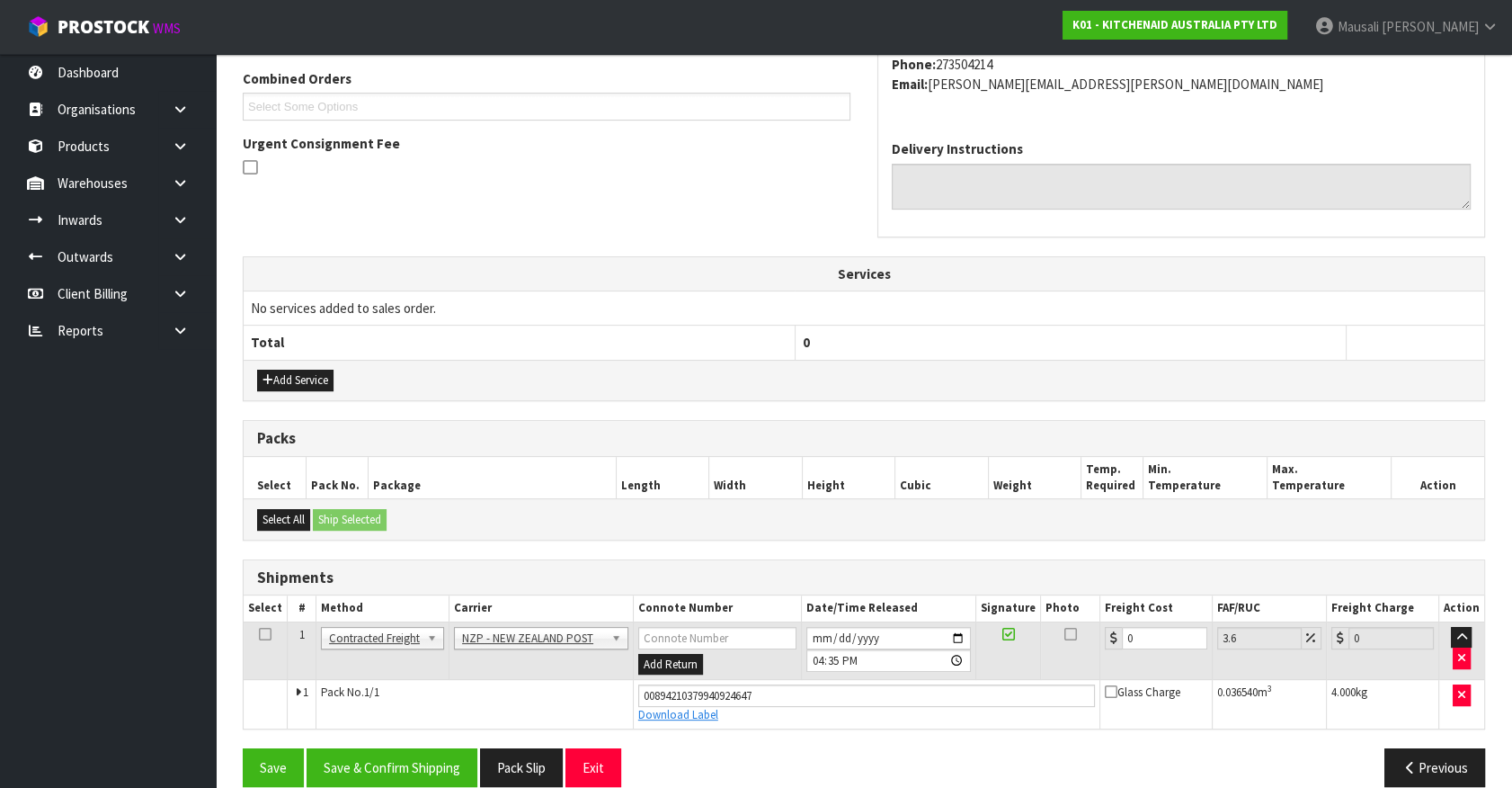
scroll to position [485, 0]
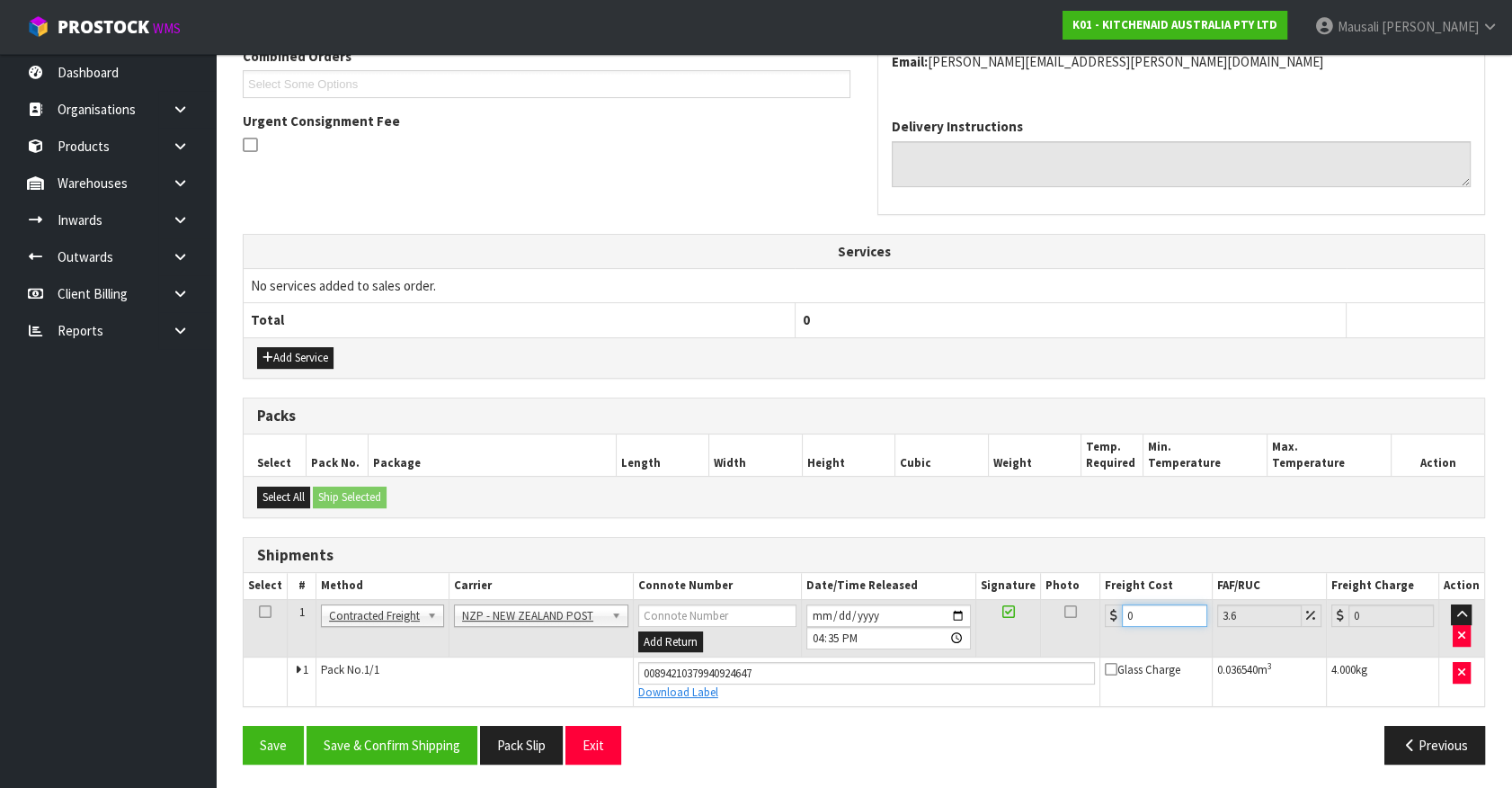
drag, startPoint x: 1151, startPoint y: 620, endPoint x: 1114, endPoint y: 630, distance: 38.3
click at [1114, 630] on td "0" at bounding box center [1156, 628] width 113 height 58
type input "4"
type input "4.14"
type input "4.3"
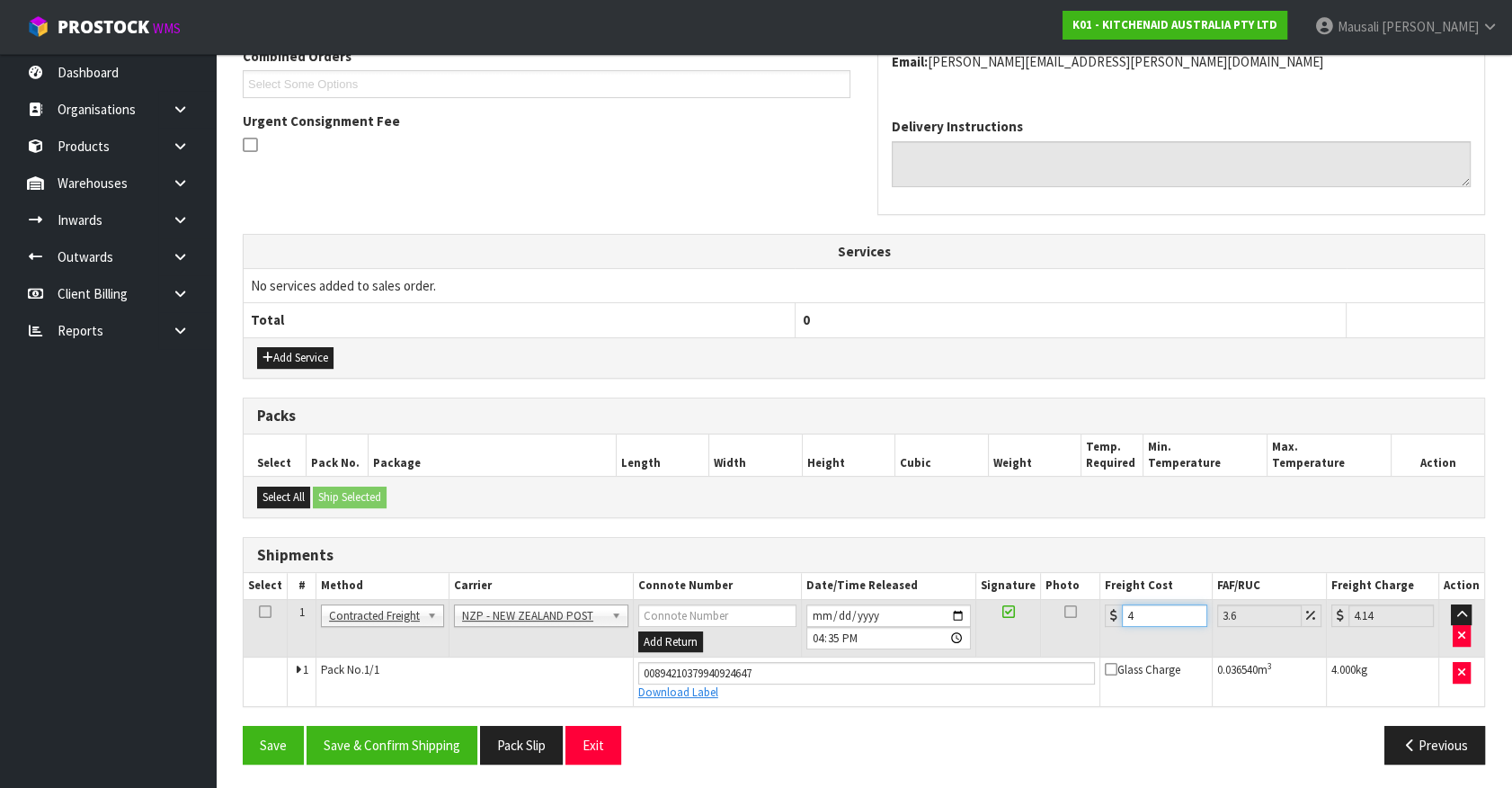
type input "4.45"
type input "4.33"
type input "4.49"
type input "4.33"
click at [816, 612] on input "[DATE]" at bounding box center [889, 615] width 164 height 23
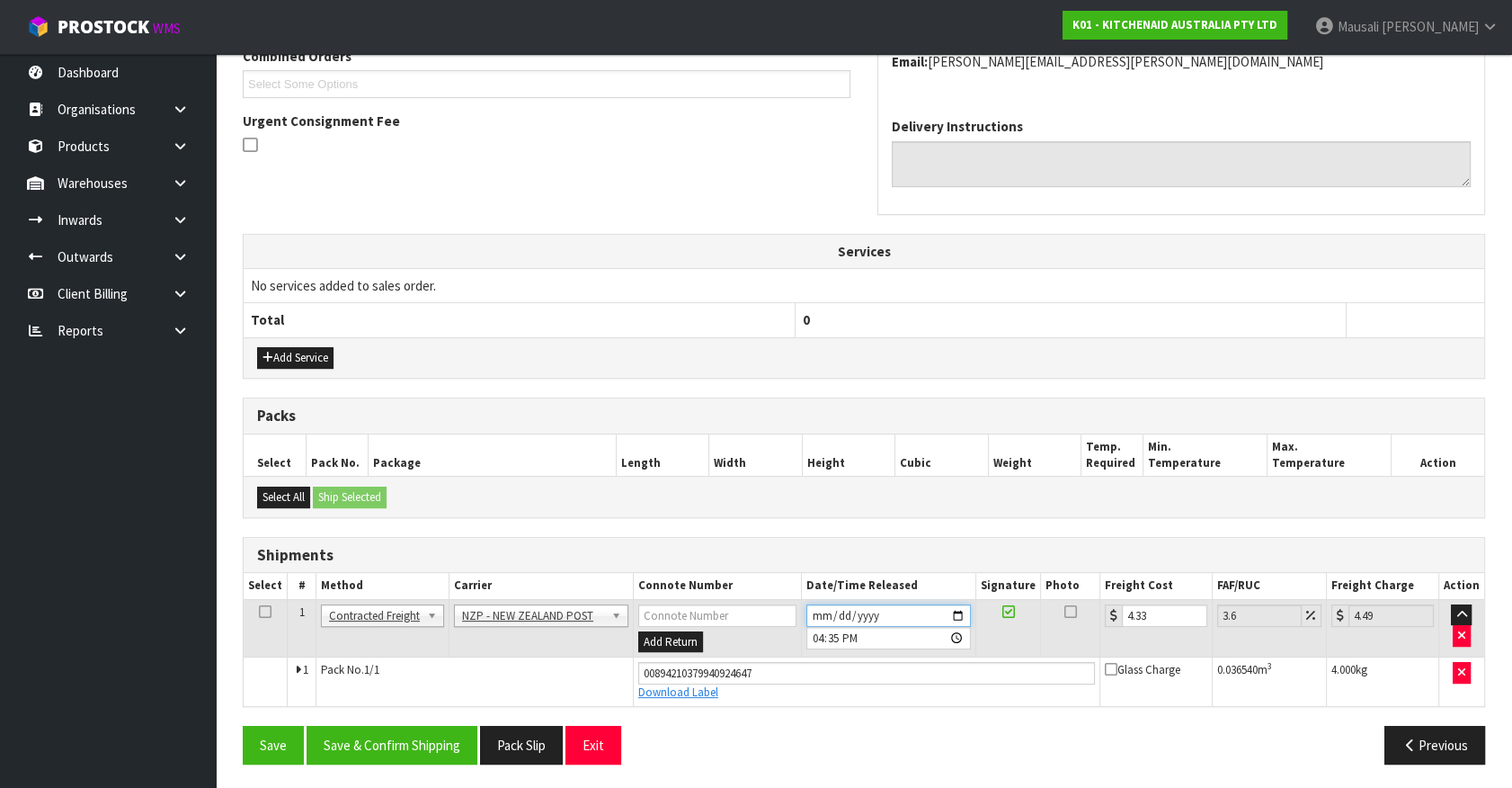
type input "[DATE]"
click at [365, 742] on button "Save & Confirm Shipping" at bounding box center [392, 744] width 171 height 39
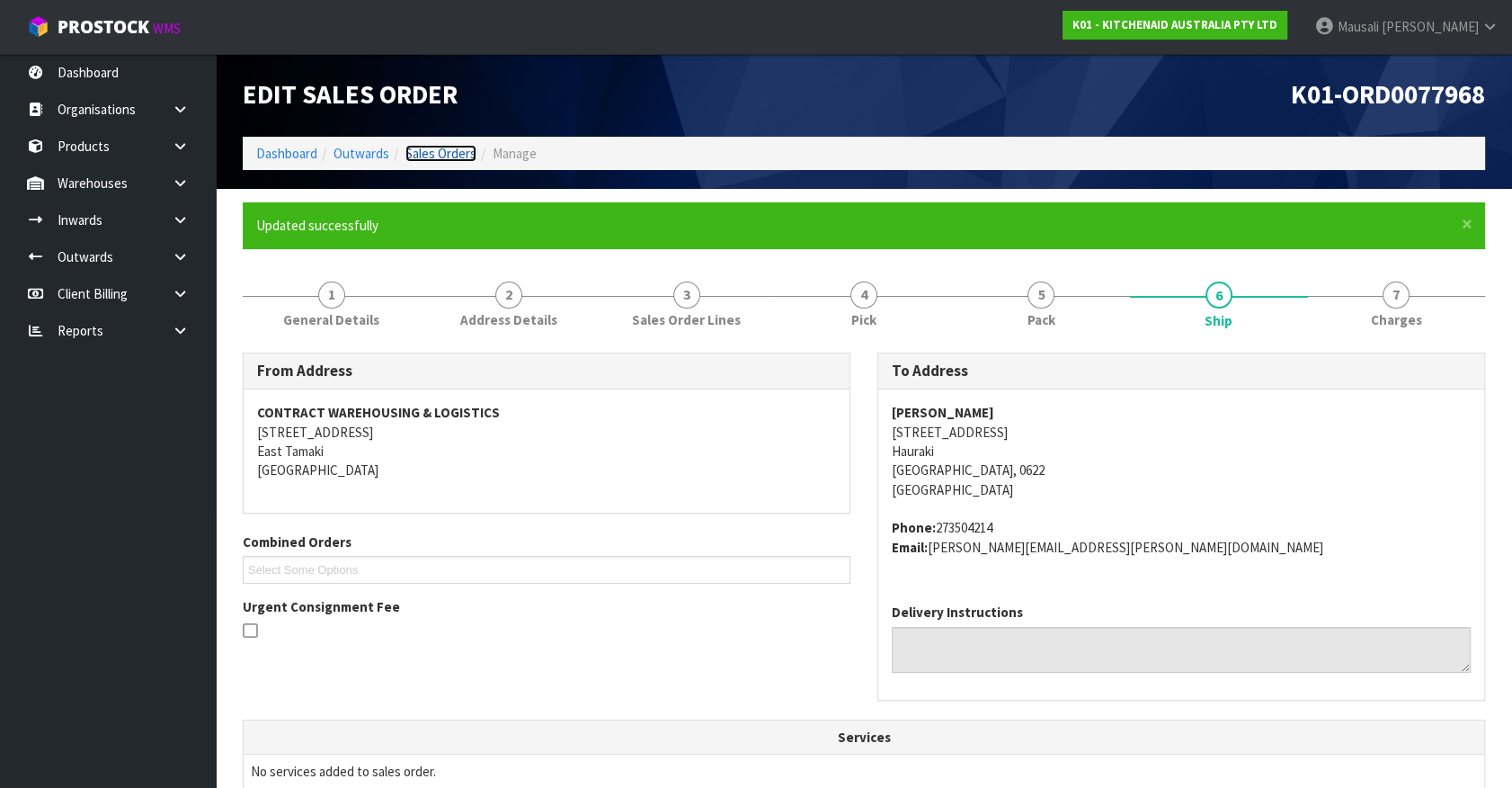
click at [419, 150] on link "Sales Orders" at bounding box center [441, 152] width 71 height 17
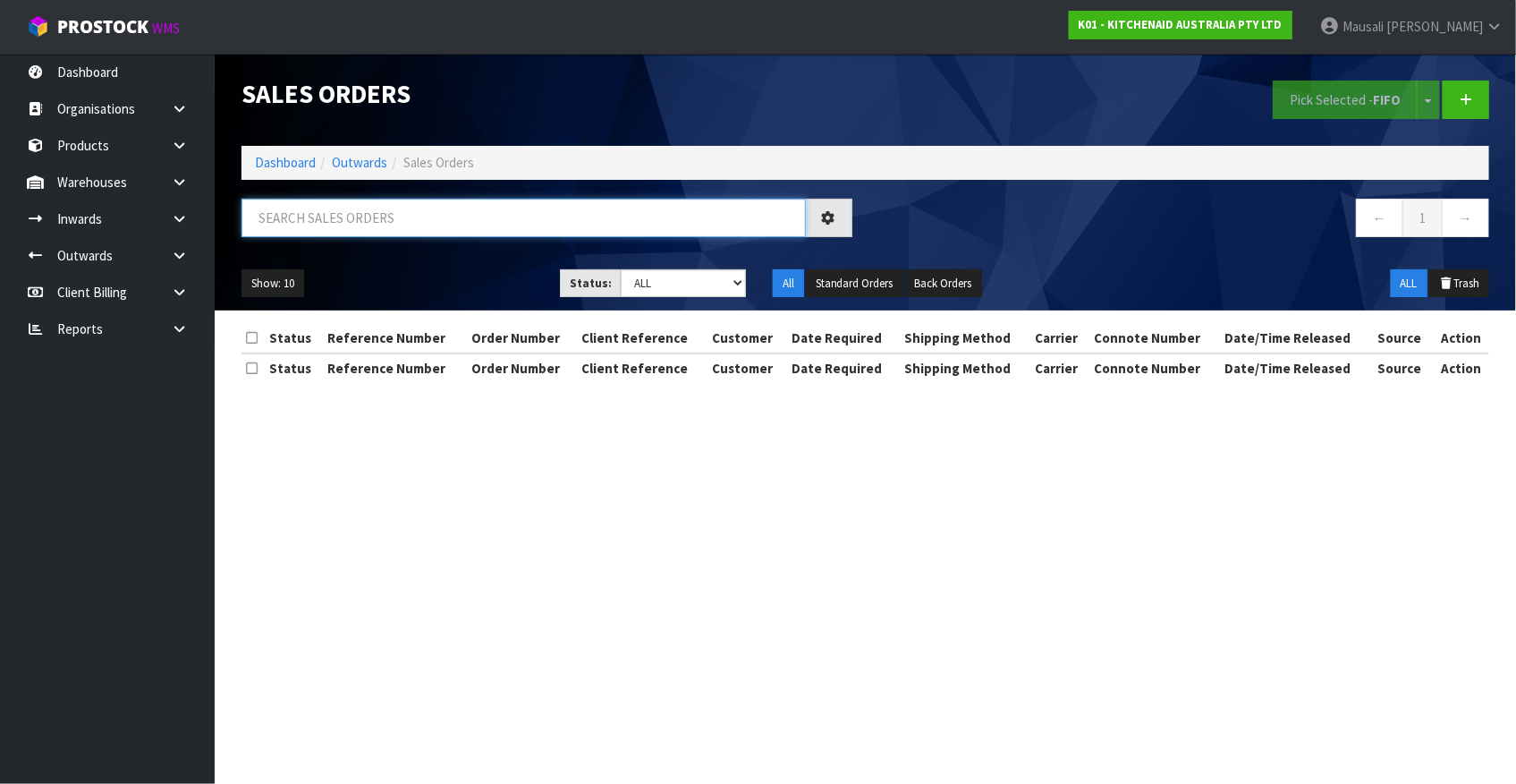
click at [290, 220] on input "text" at bounding box center [523, 218] width 564 height 38
type input "JOB-0408057"
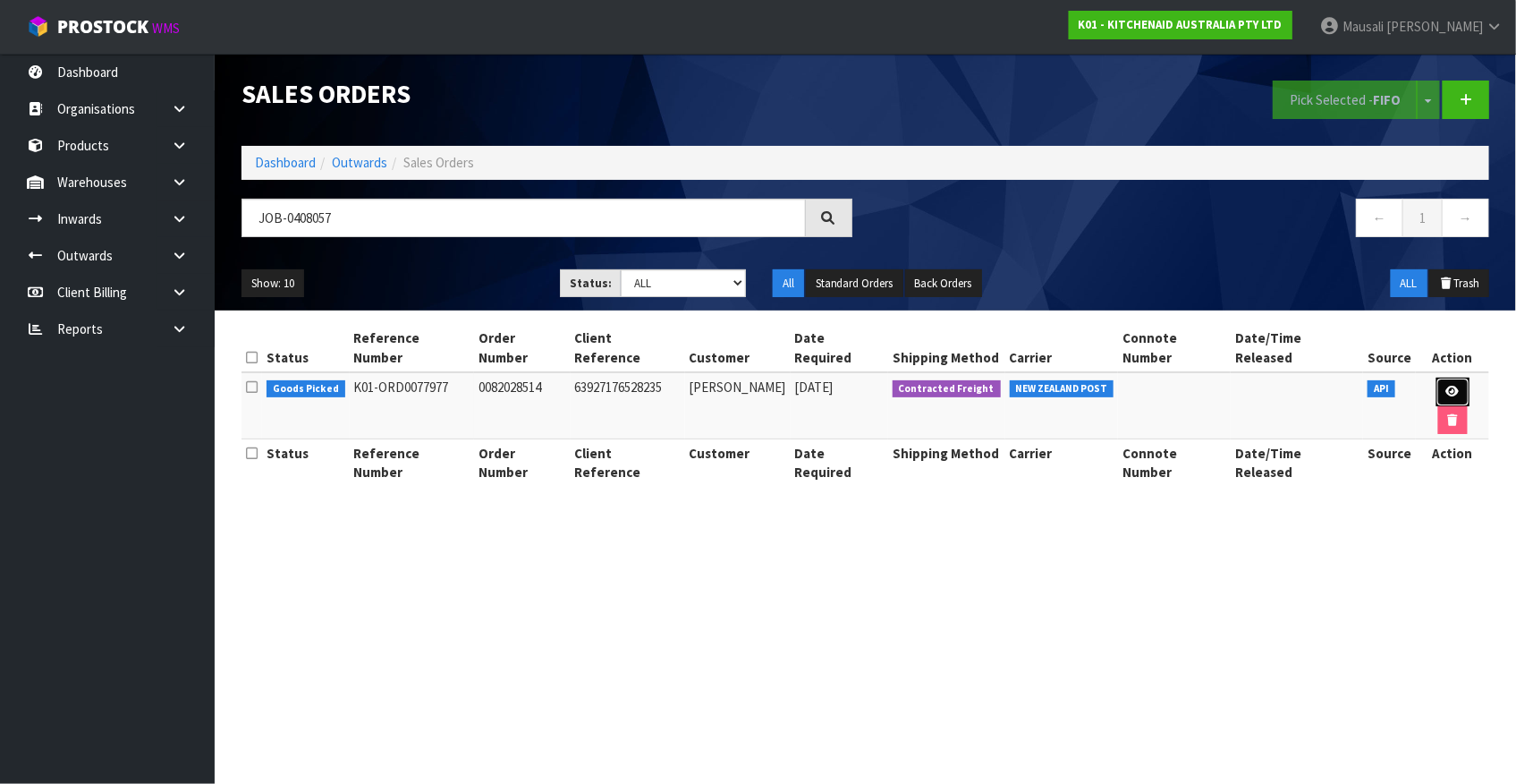
click at [1447, 385] on icon at bounding box center [1454, 391] width 14 height 12
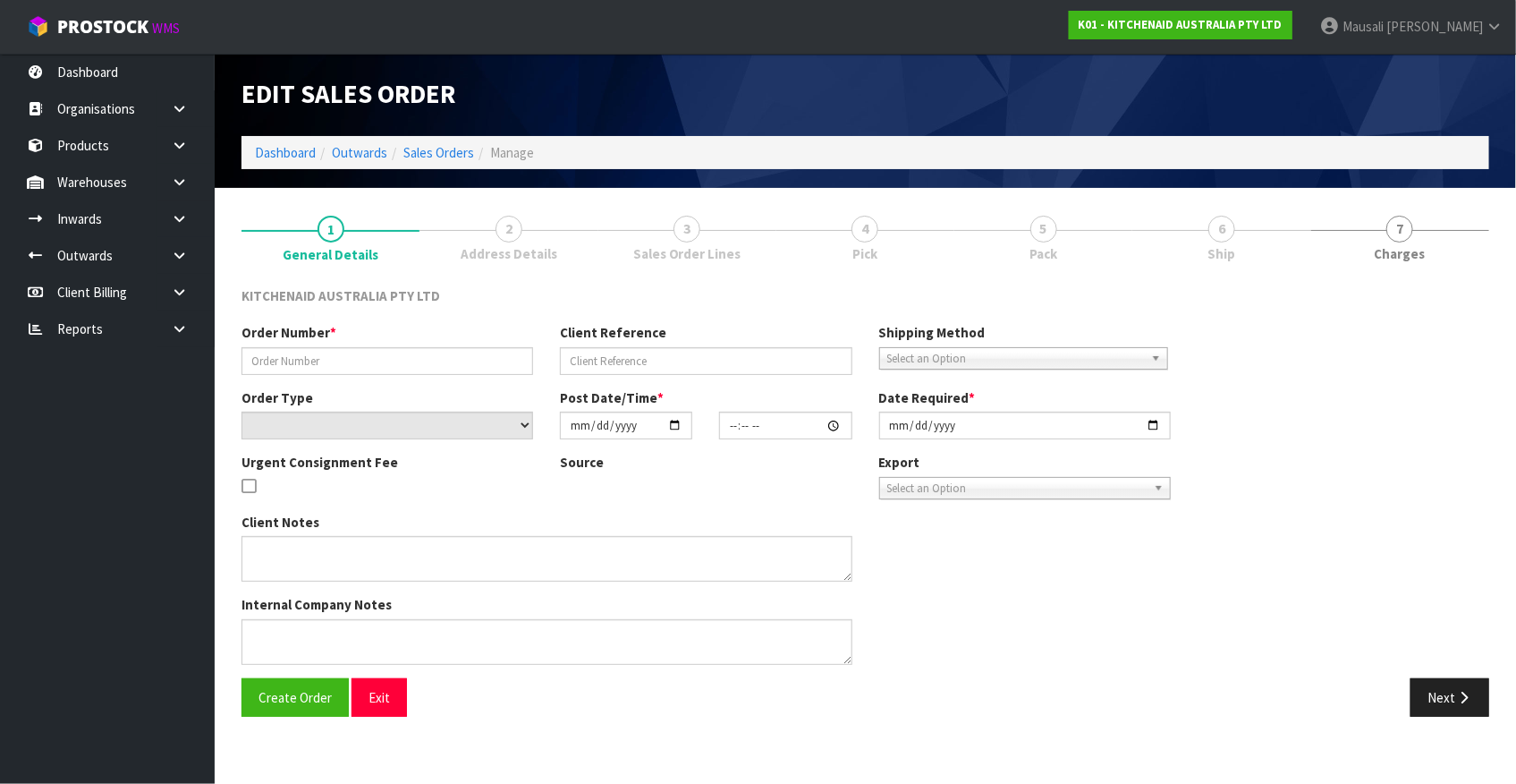
type input "0082028514"
type input "63927176528235"
select select "number:0"
type input "[DATE]"
type input "19:34:28.000"
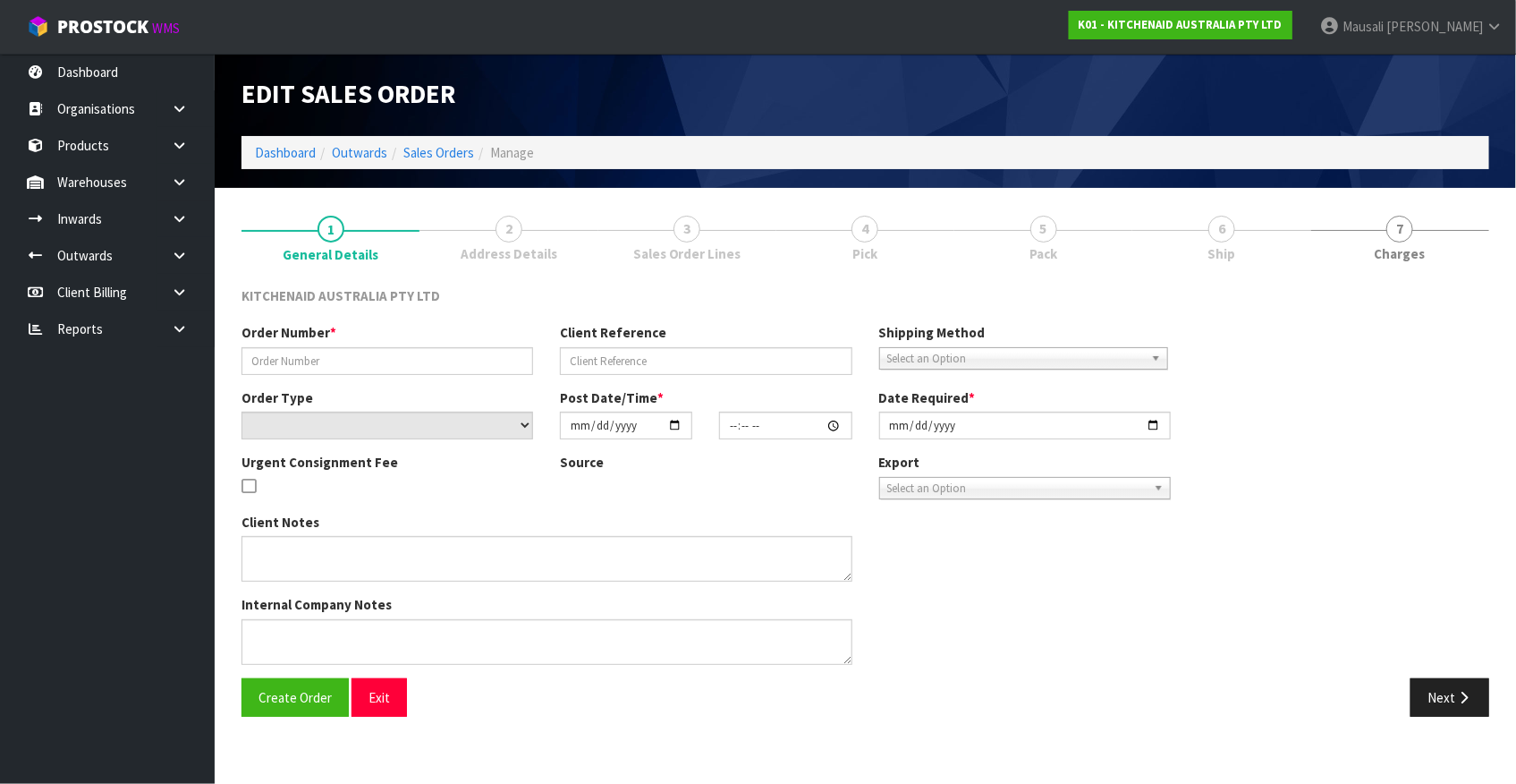
type input "[DATE]"
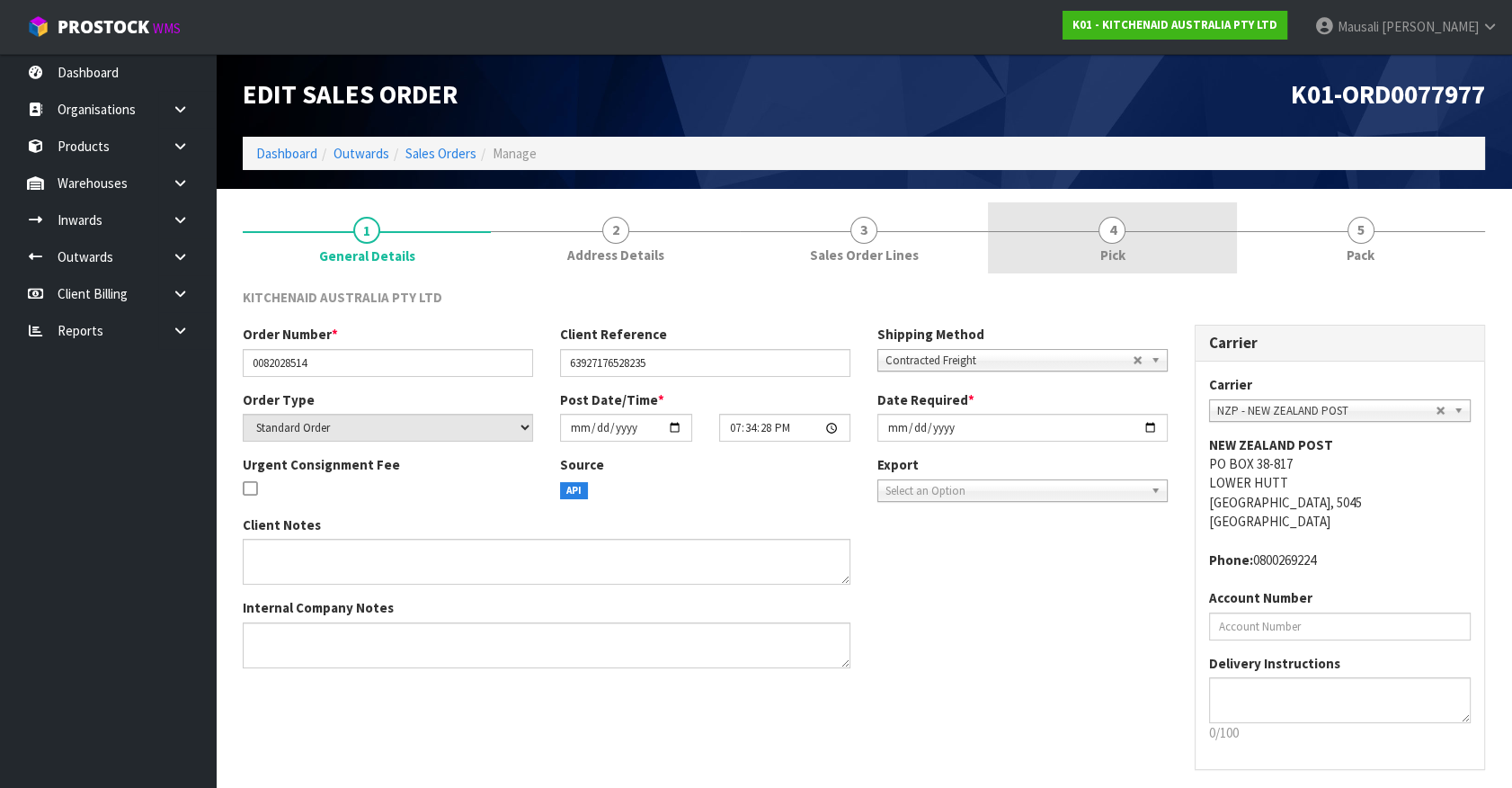
click at [1129, 252] on link "4 Pick" at bounding box center [1111, 238] width 248 height 71
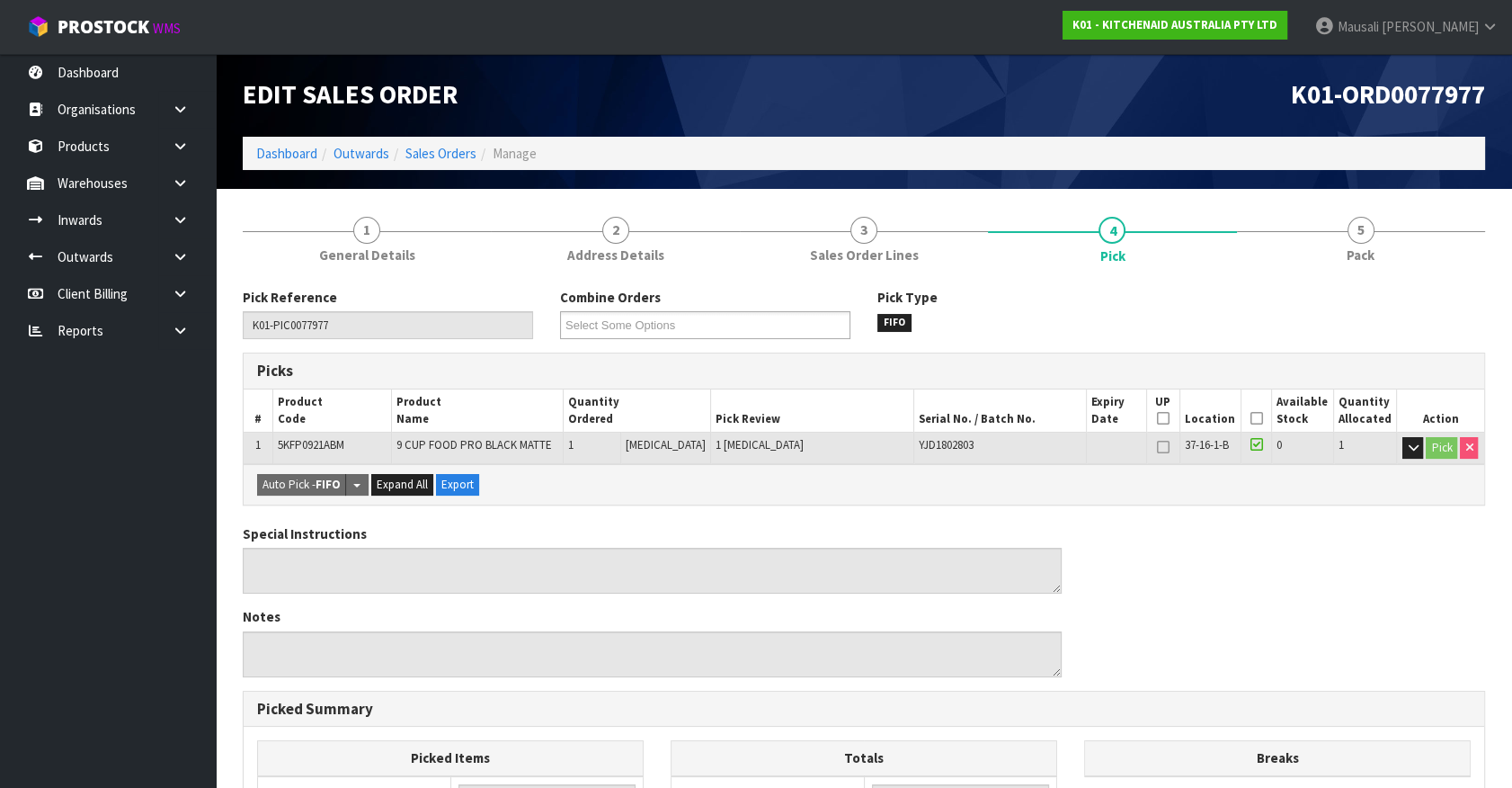
click at [1254, 418] on icon at bounding box center [1256, 418] width 13 height 1
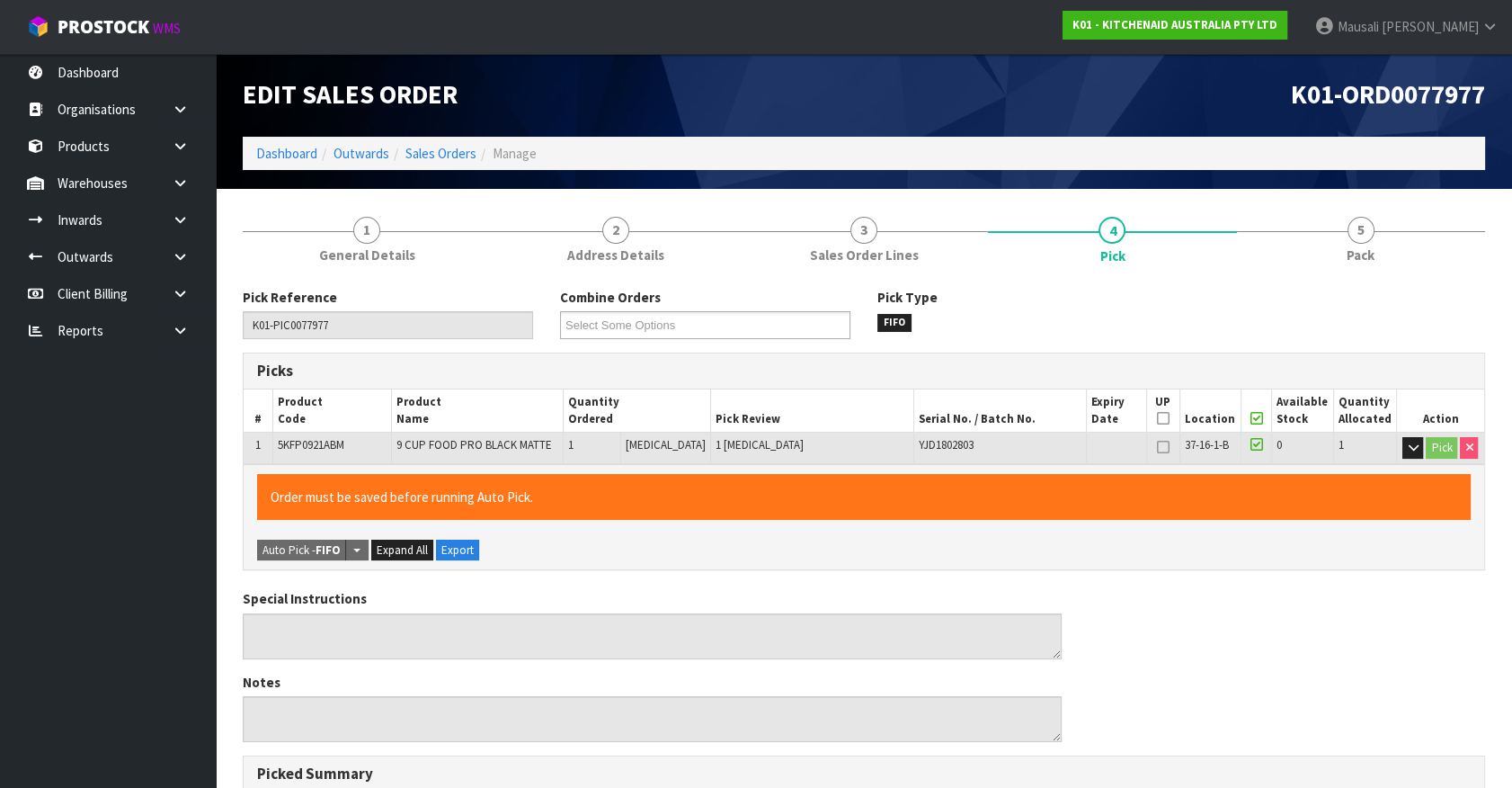
scroll to position [459, 0]
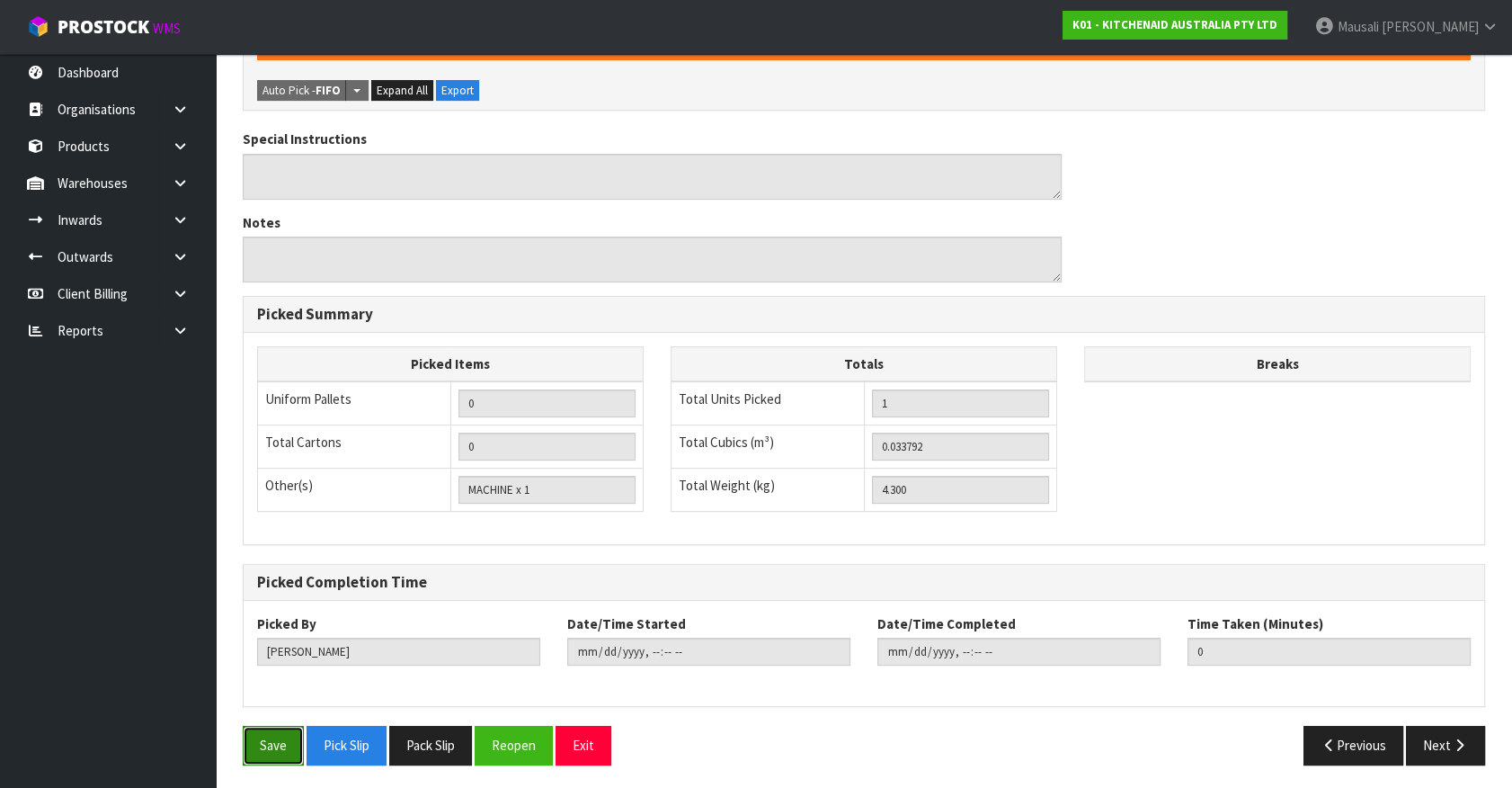
click at [272, 742] on button "Save" at bounding box center [273, 744] width 61 height 39
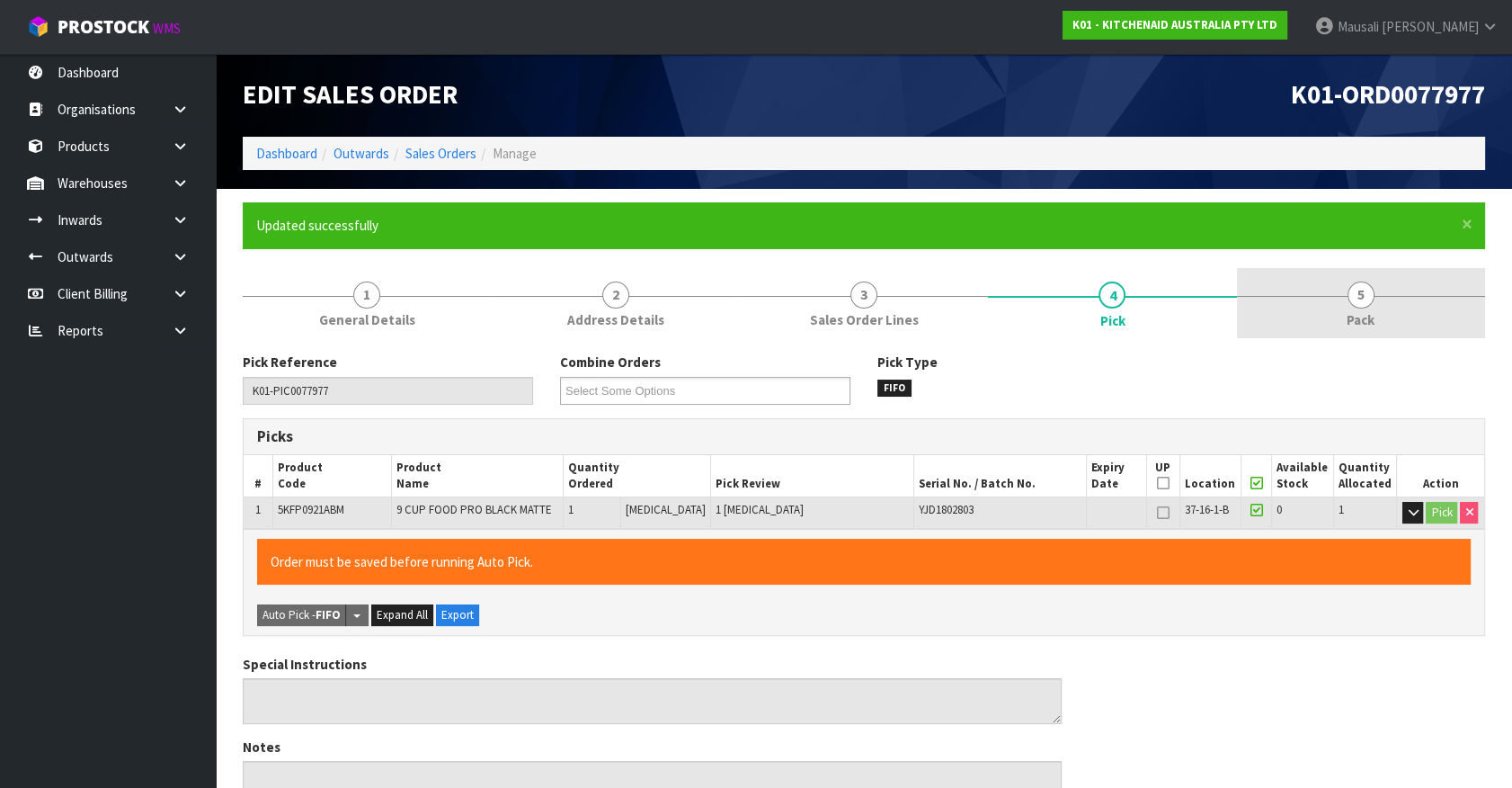
type input "[PERSON_NAME]"
type input "[DATE]T16:36:39"
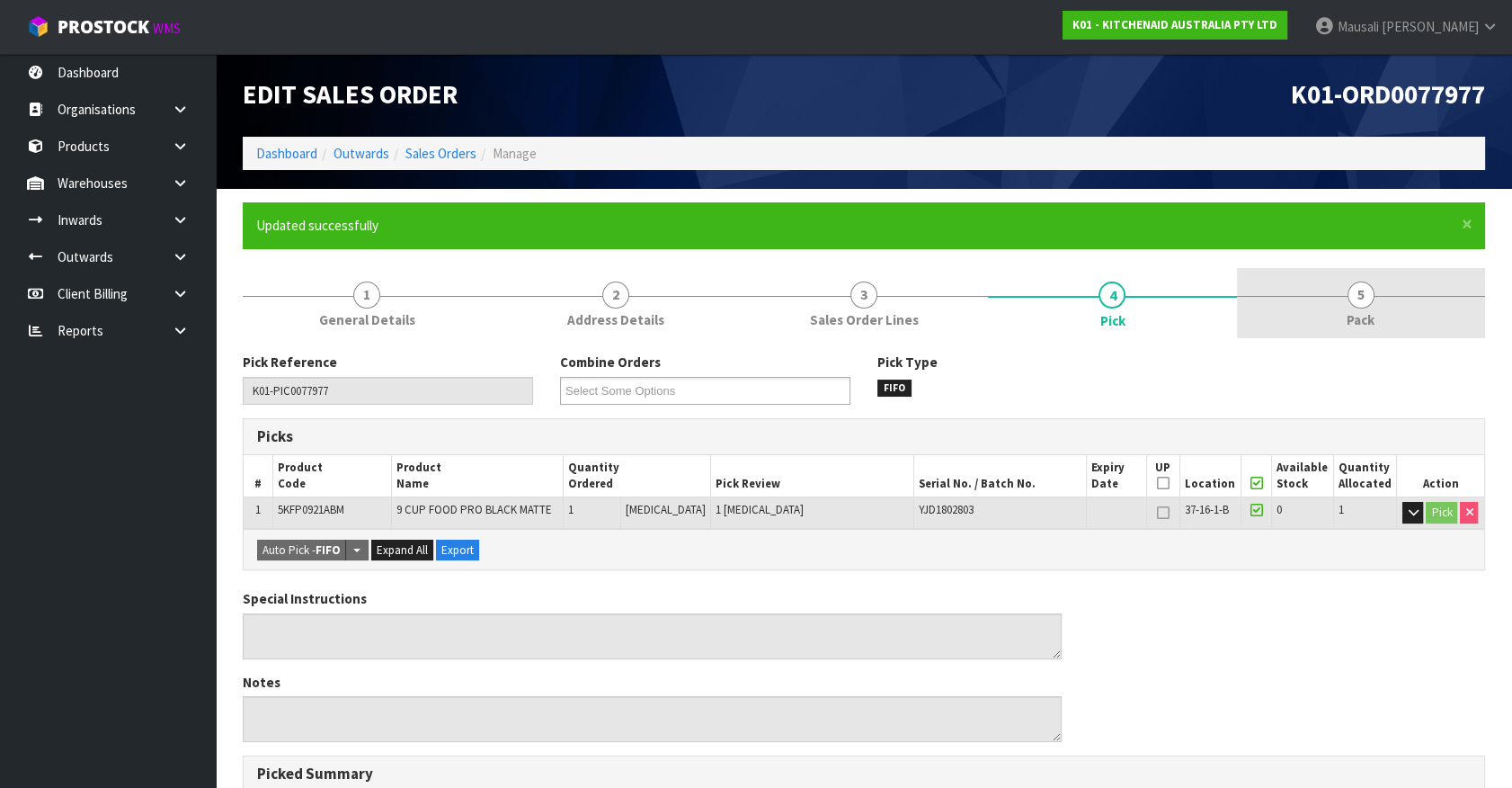
click at [1342, 315] on link "5 Pack" at bounding box center [1361, 304] width 248 height 71
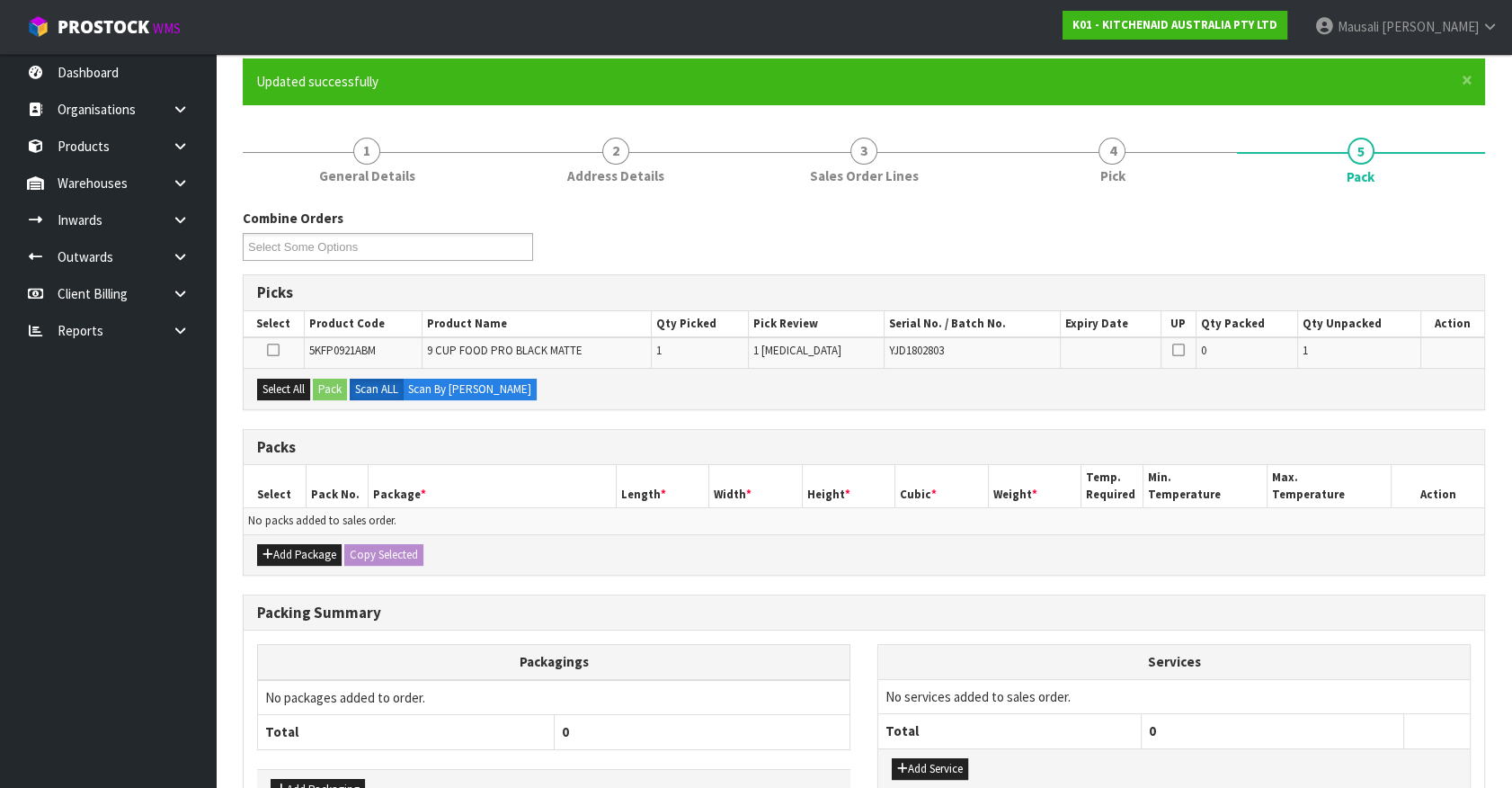
scroll to position [259, 0]
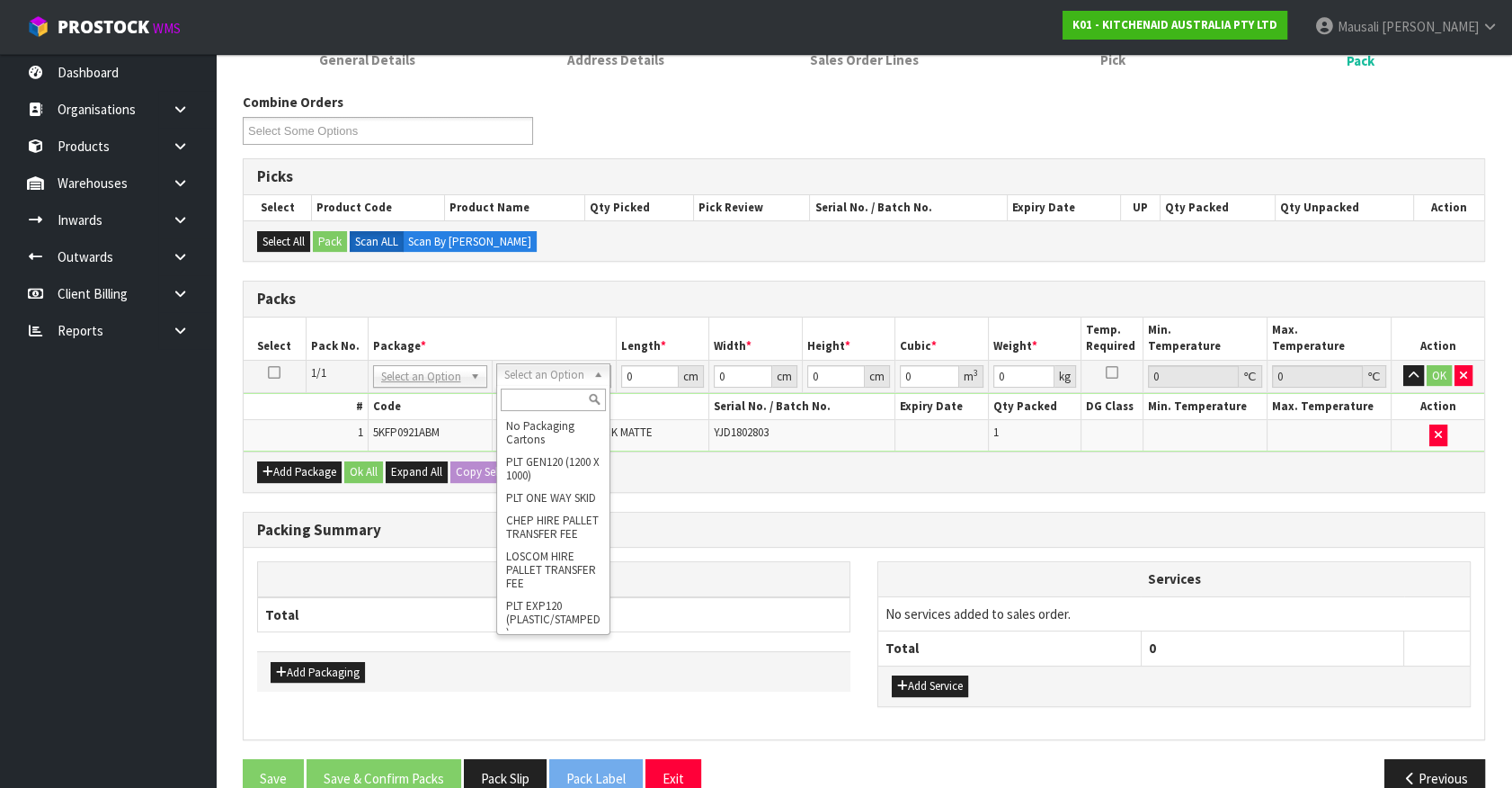
click at [538, 393] on input "text" at bounding box center [553, 399] width 105 height 23
type input "oc"
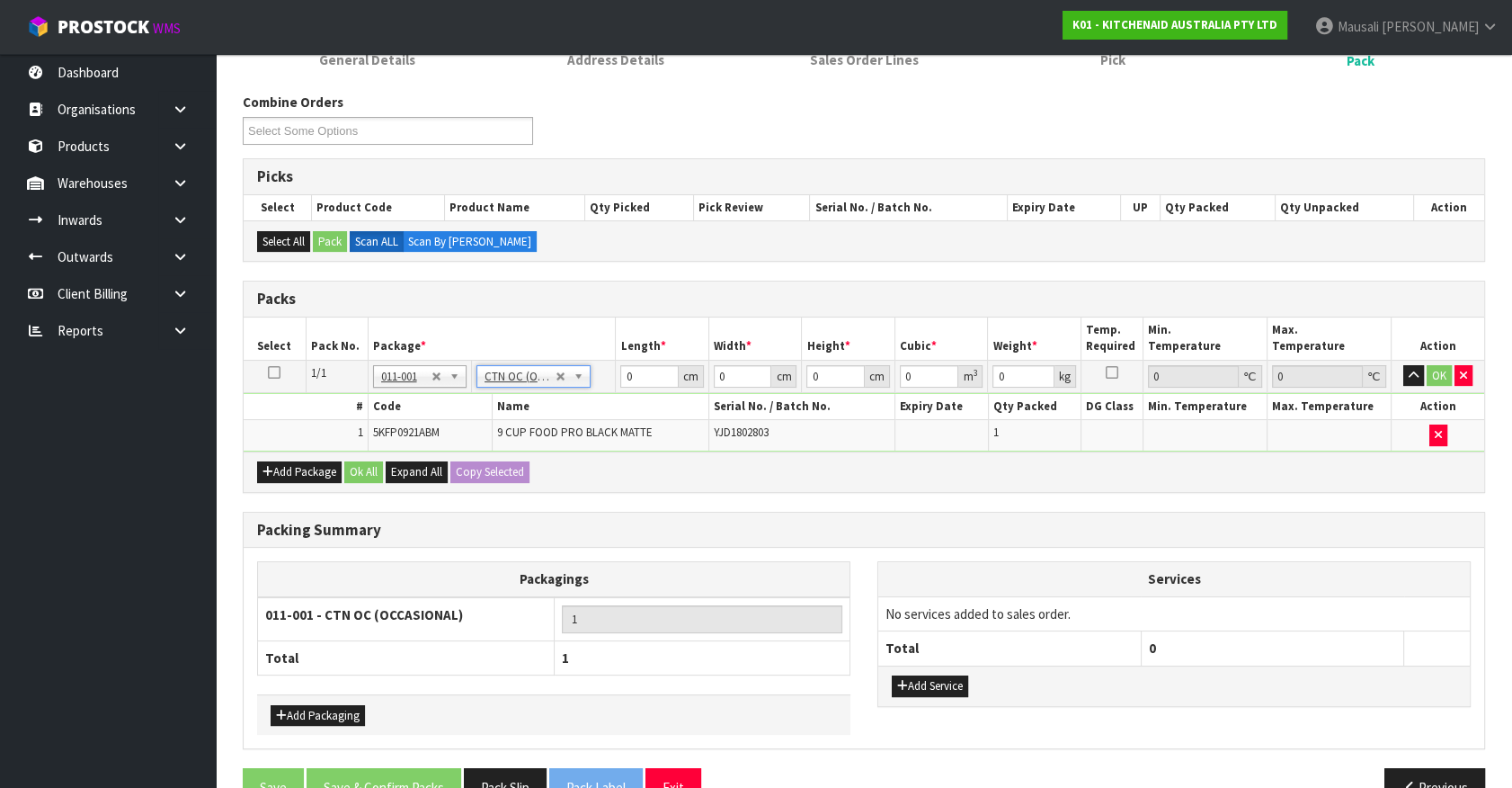
type input "4.3"
drag, startPoint x: 643, startPoint y: 368, endPoint x: 565, endPoint y: 404, distance: 85.9
click at [567, 409] on tbody "1/1 NONE 007-001 007-002 007-004 007-009 007-013 007-014 007-015 007-017 007-01…" at bounding box center [863, 405] width 1240 height 91
type input "52"
type input "34"
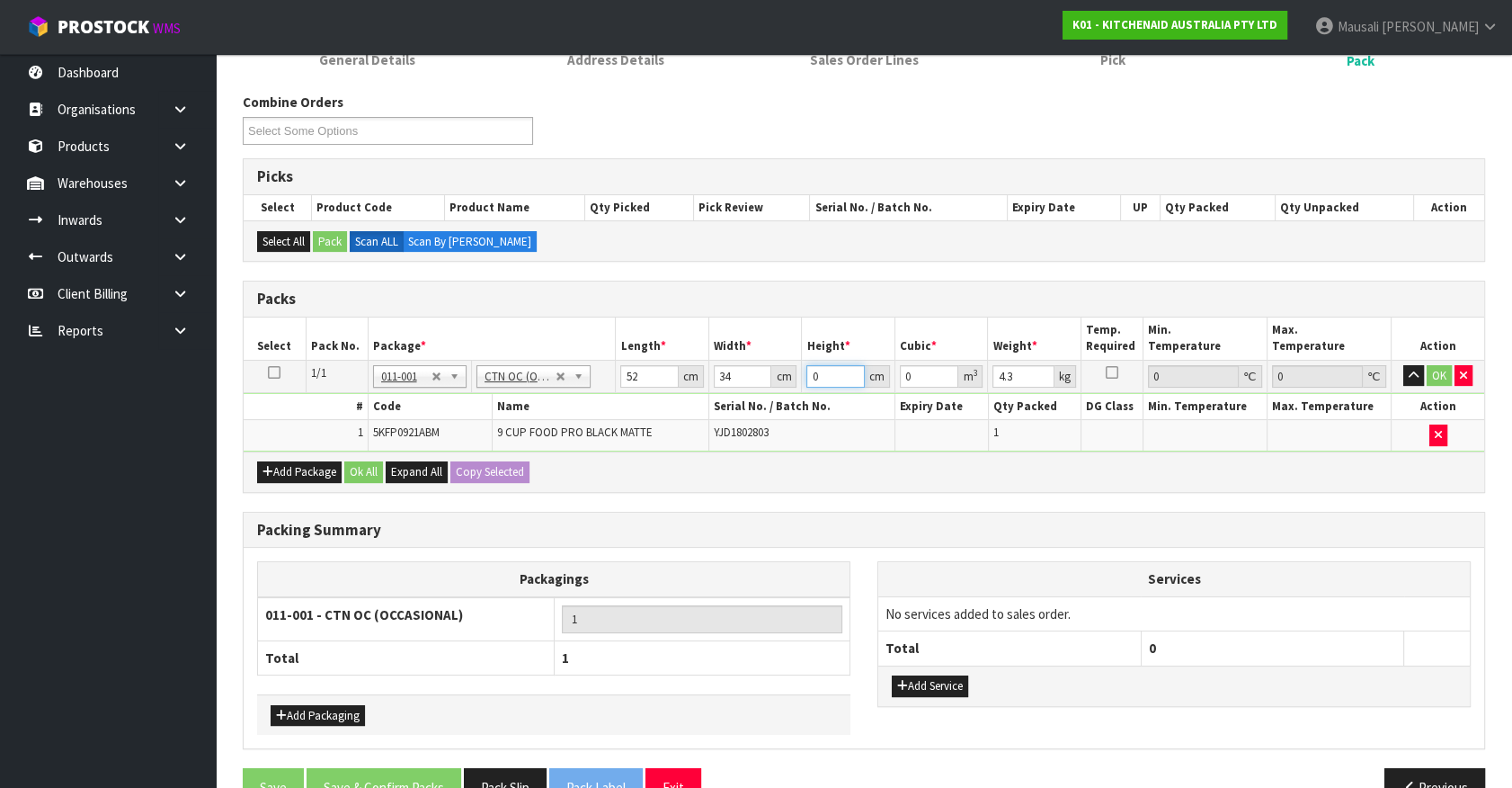
type input "2"
type input "0.003536"
type input "28"
type input "0.049504"
type input "28"
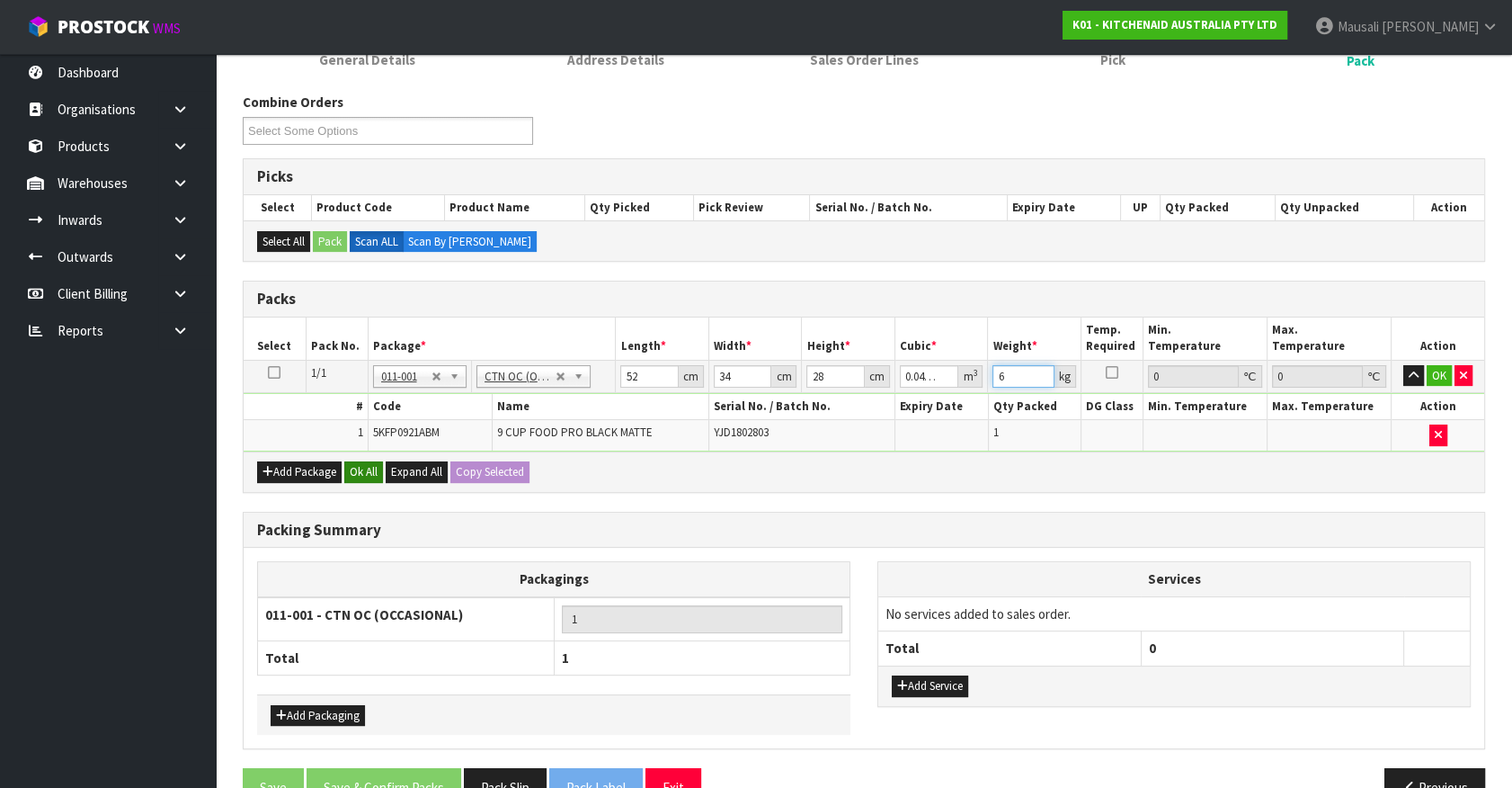
type input "6"
click at [363, 461] on button "Ok All" at bounding box center [363, 472] width 39 height 22
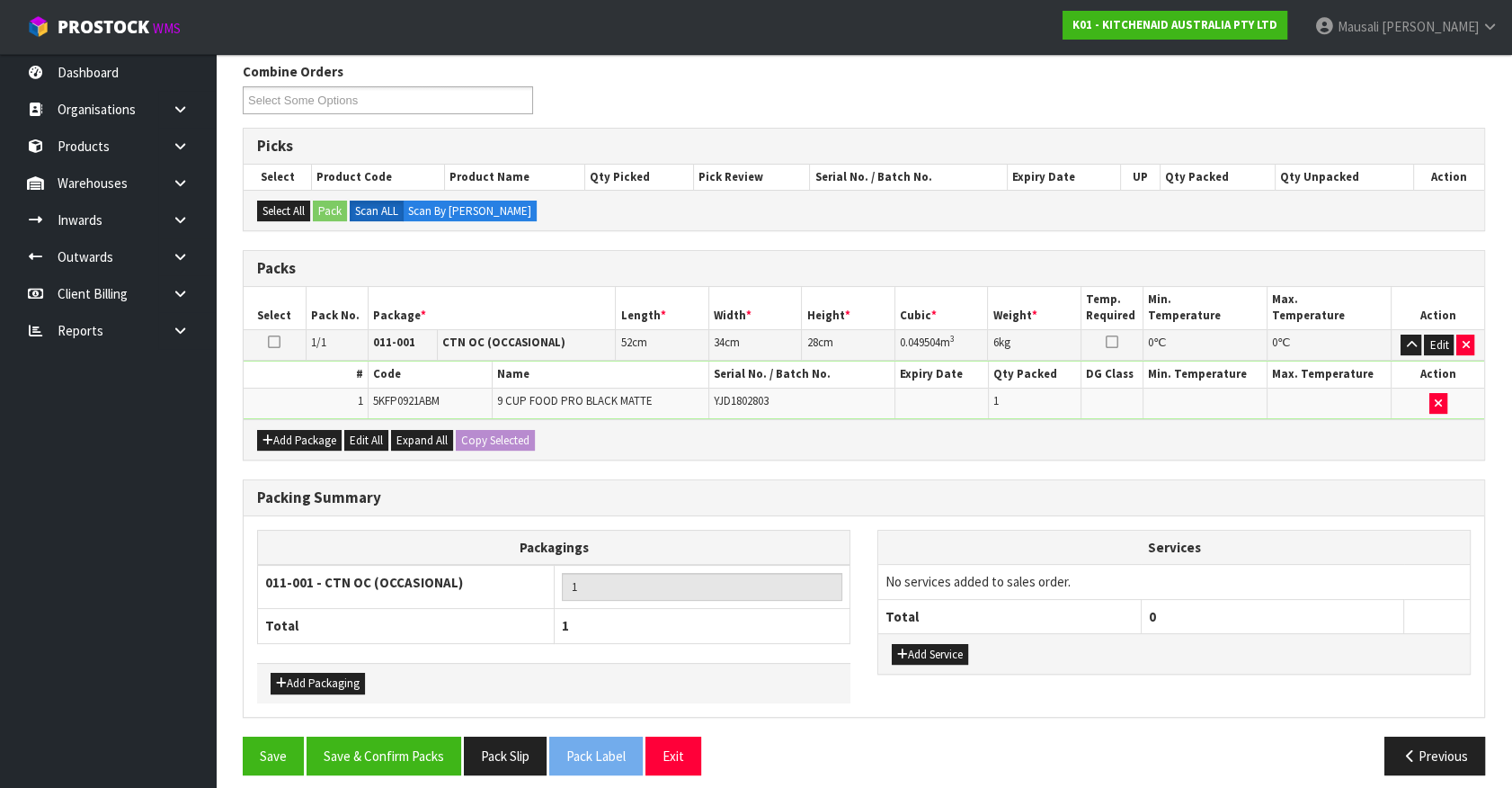
scroll to position [299, 0]
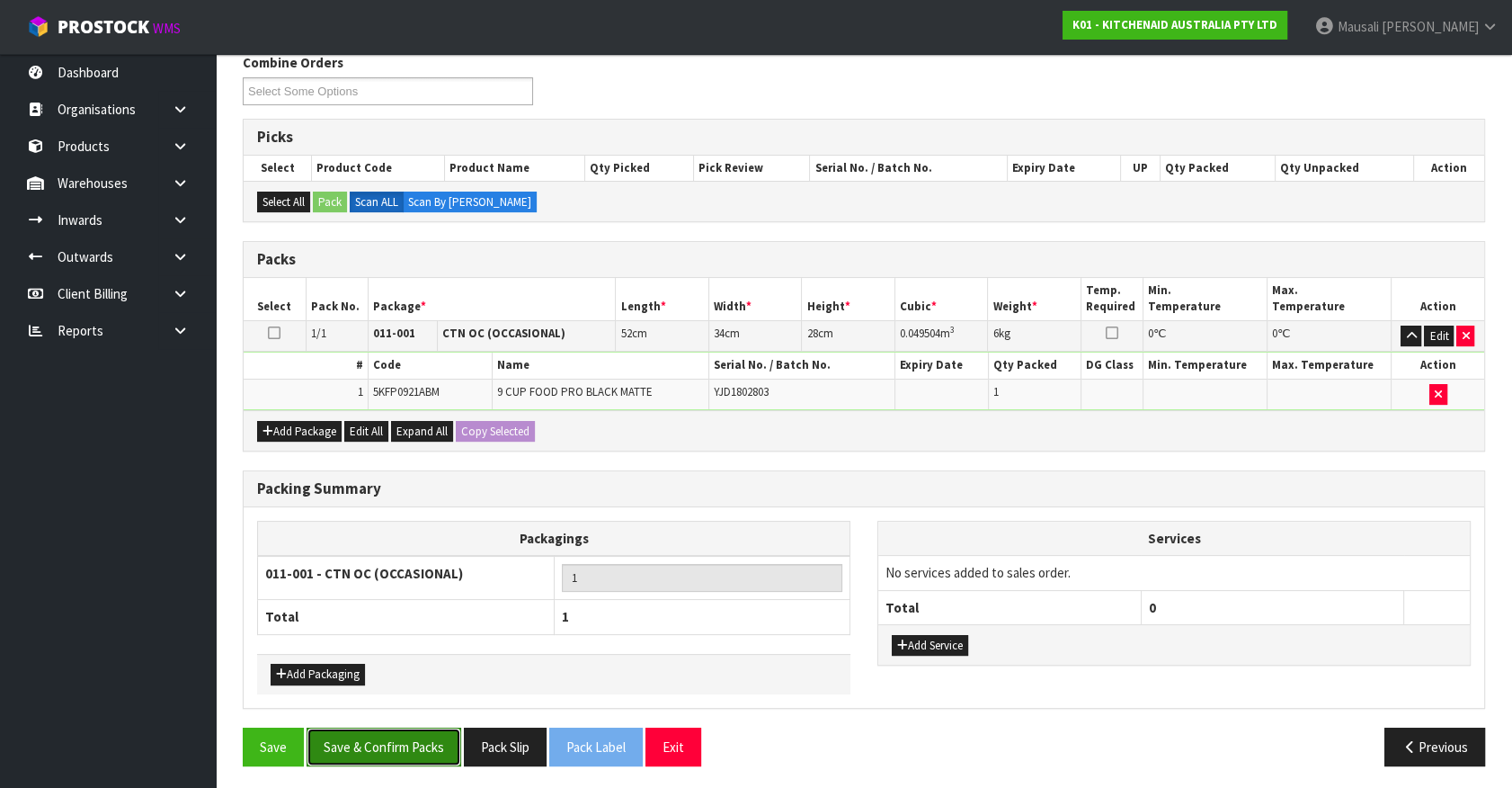
click at [411, 738] on button "Save & Confirm Packs" at bounding box center [384, 746] width 154 height 39
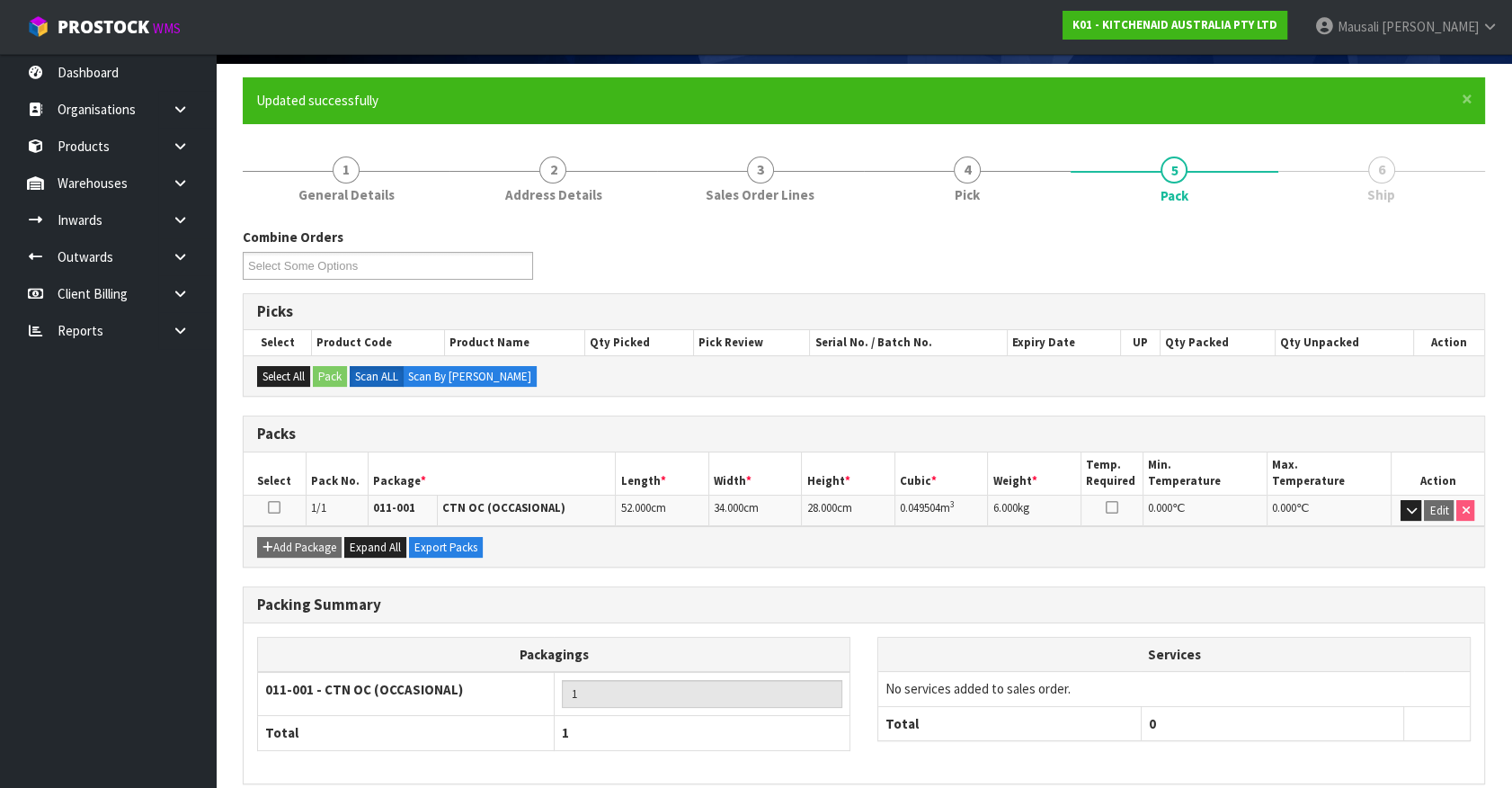
scroll to position [202, 0]
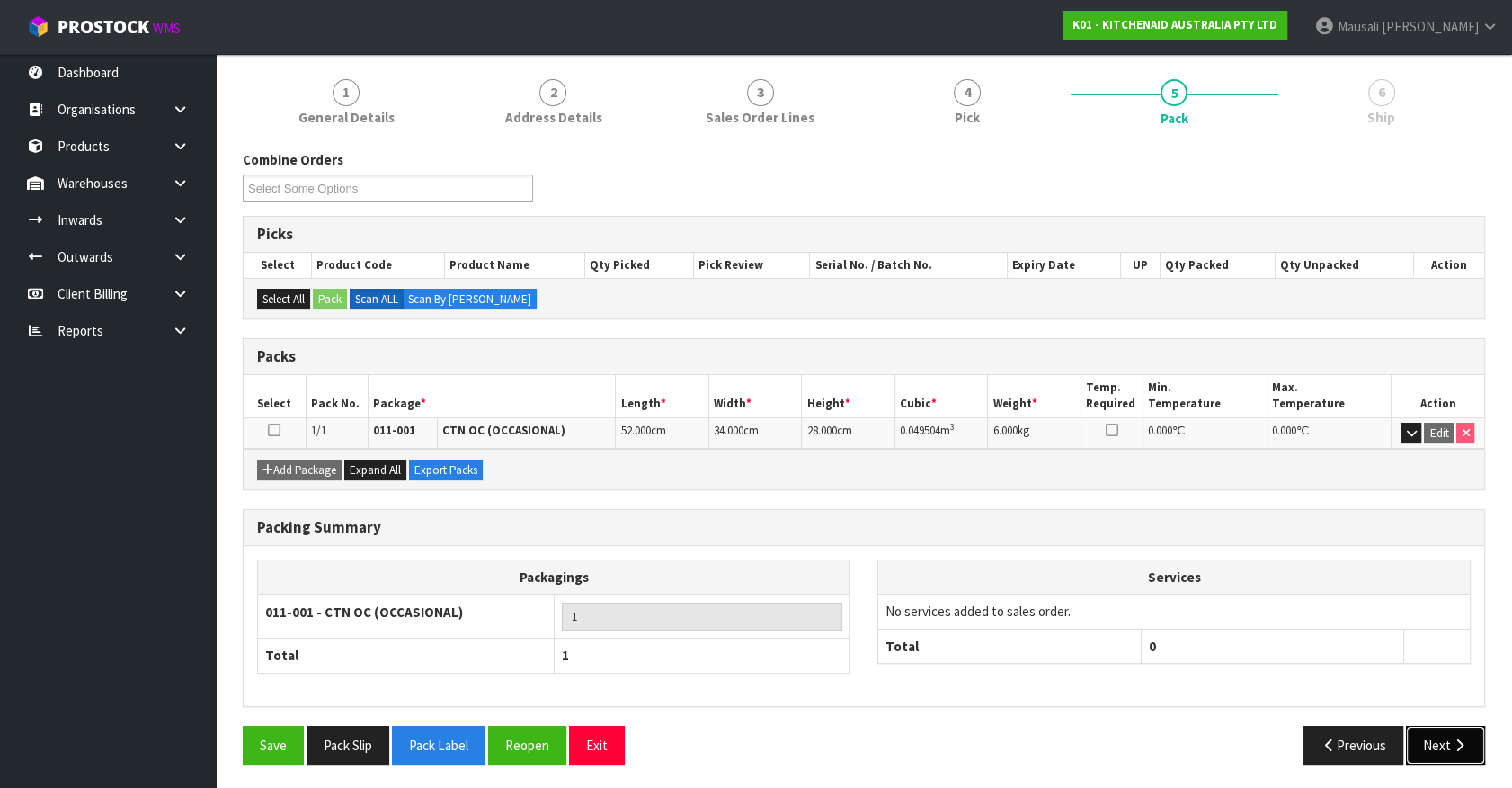
click at [1451, 739] on icon "button" at bounding box center [1459, 745] width 17 height 14
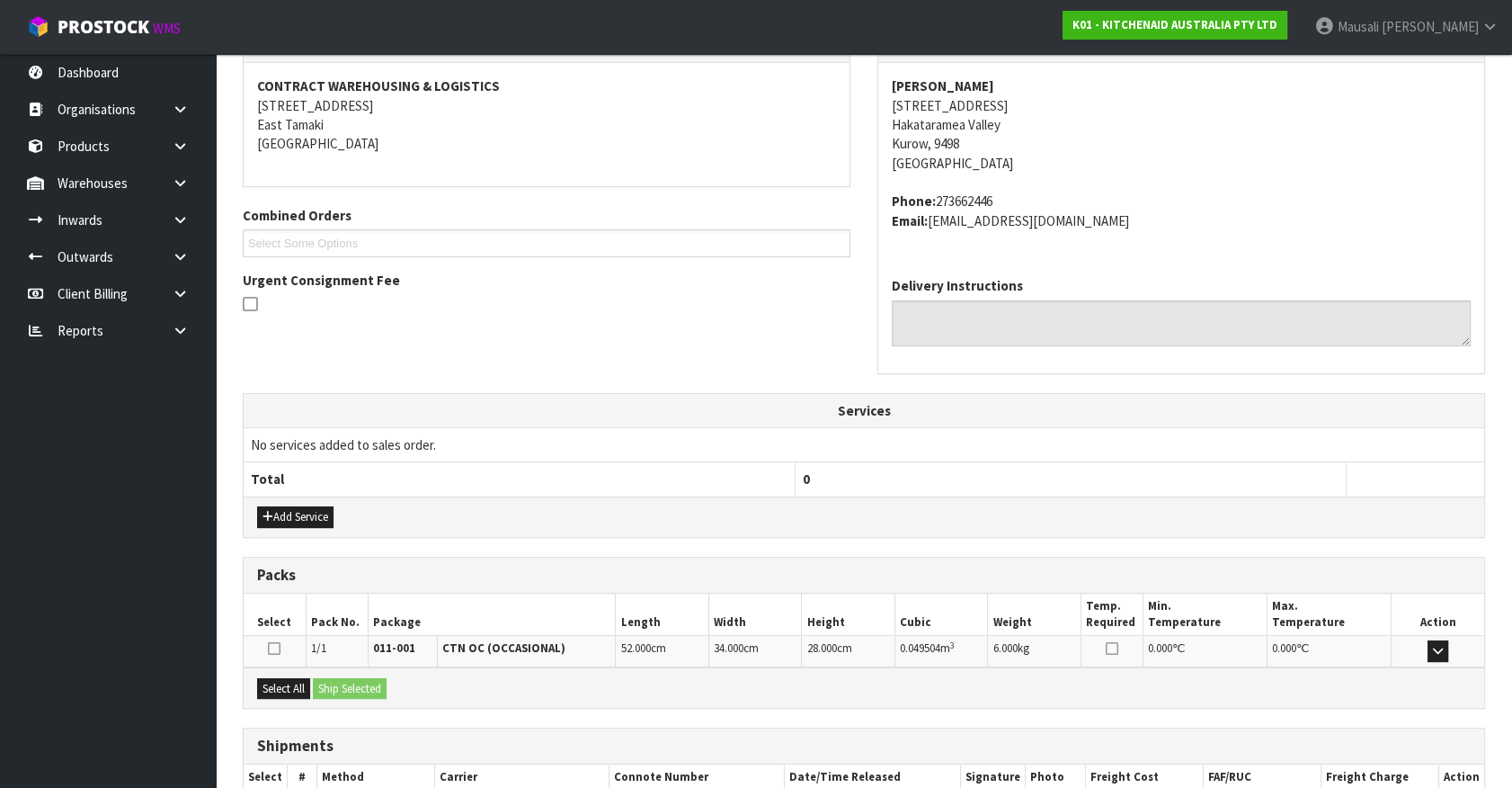
scroll to position [437, 0]
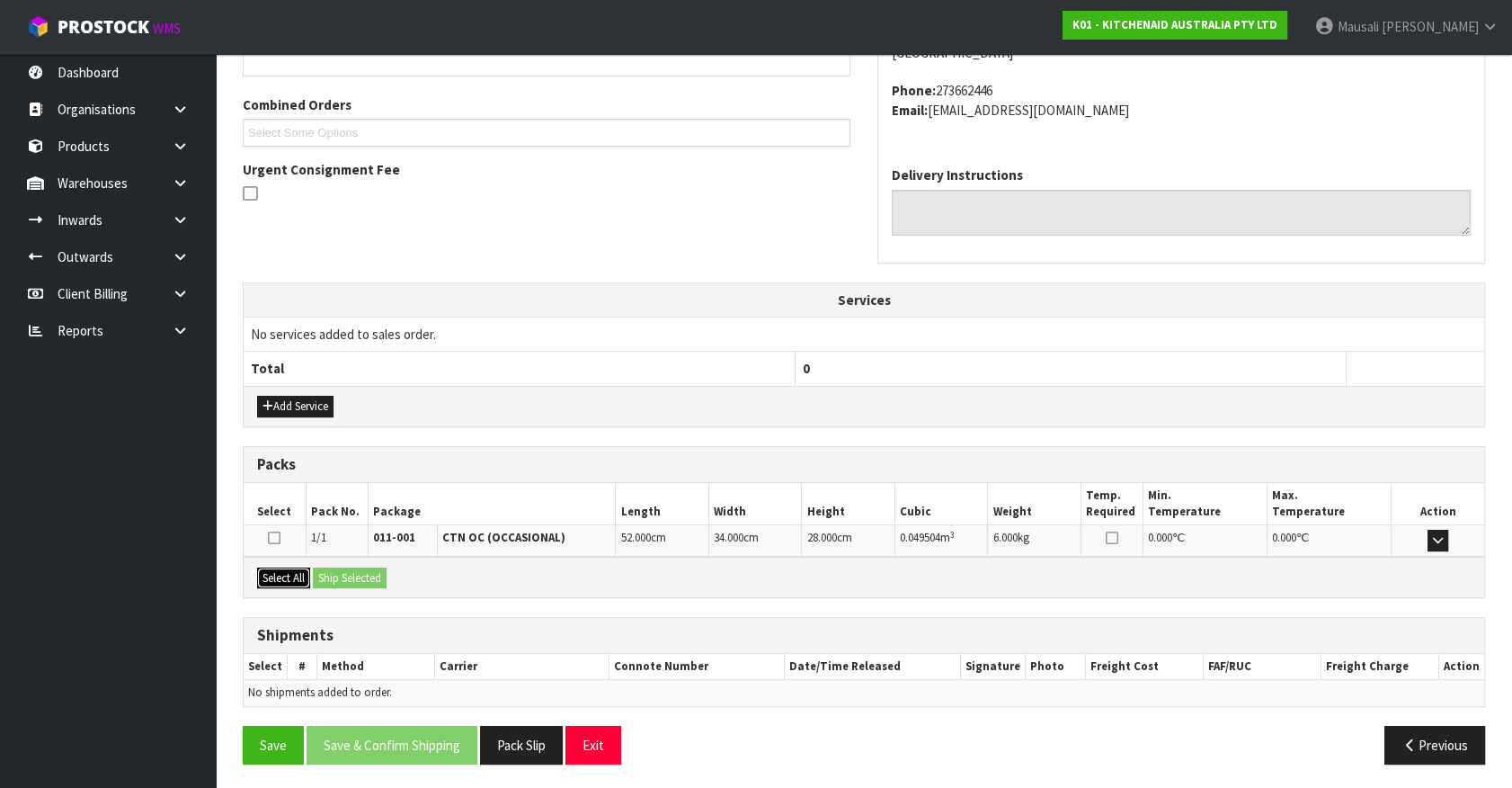
drag, startPoint x: 272, startPoint y: 575, endPoint x: 344, endPoint y: 582, distance: 72.3
click at [288, 575] on button "Select All" at bounding box center [284, 578] width 53 height 22
click at [345, 582] on button "Ship Selected" at bounding box center [349, 578] width 73 height 22
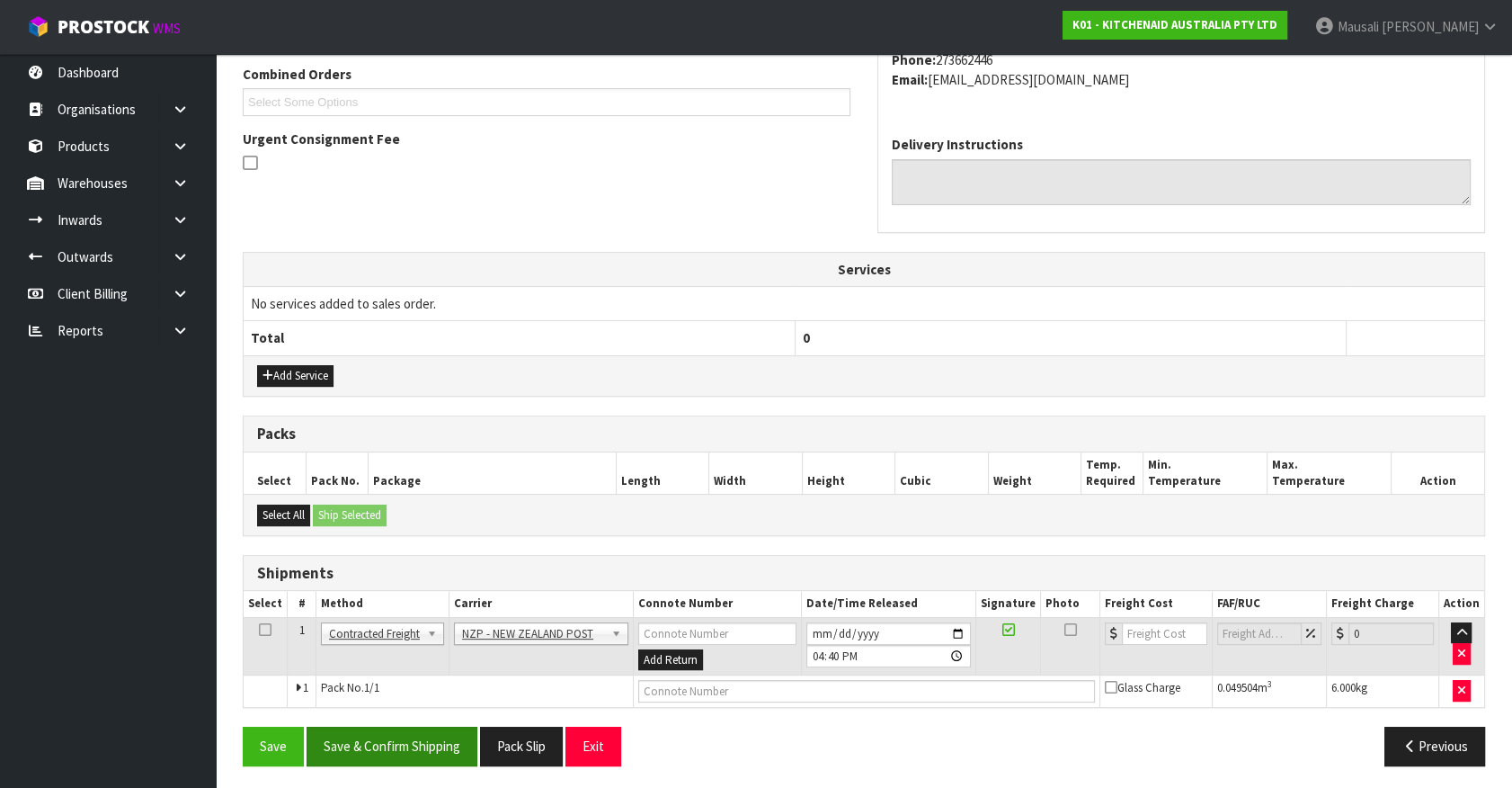
scroll to position [468, 0]
drag, startPoint x: 422, startPoint y: 746, endPoint x: 440, endPoint y: 737, distance: 20.1
click at [430, 740] on button "Save & Confirm Shipping" at bounding box center [392, 744] width 171 height 39
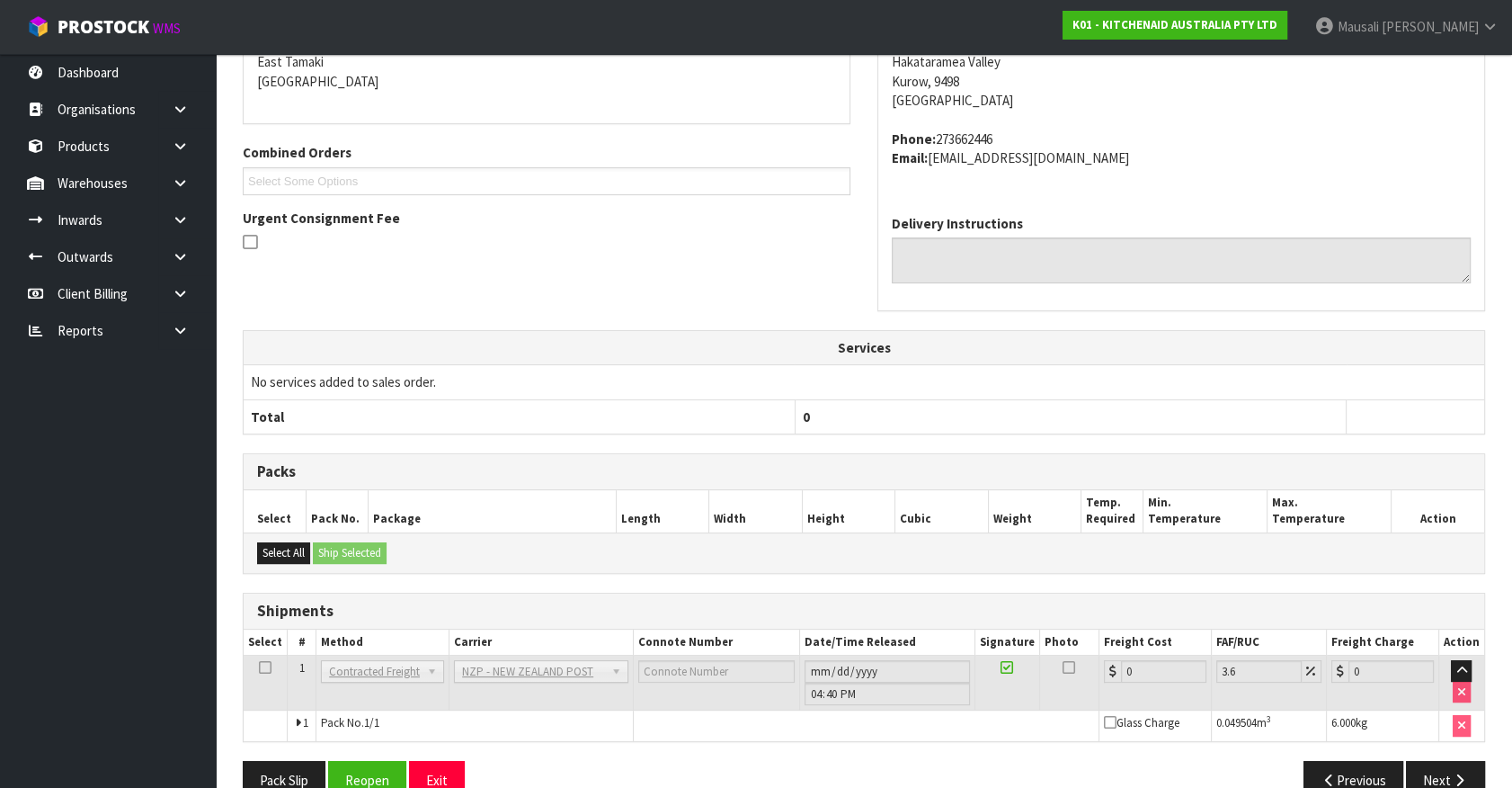
scroll to position [443, 0]
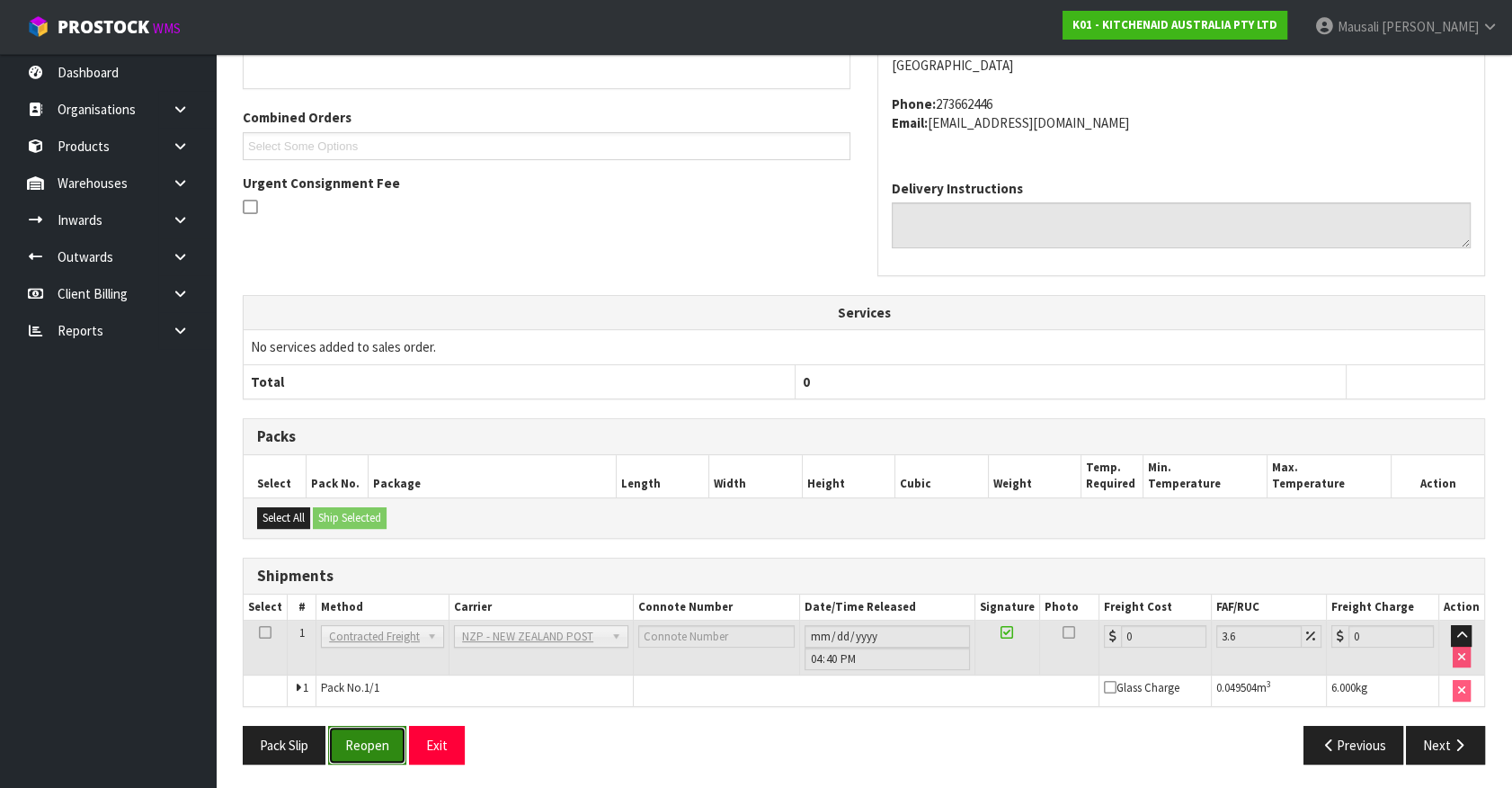
drag, startPoint x: 365, startPoint y: 742, endPoint x: 384, endPoint y: 738, distance: 19.4
click at [365, 742] on button "Reopen" at bounding box center [367, 744] width 78 height 39
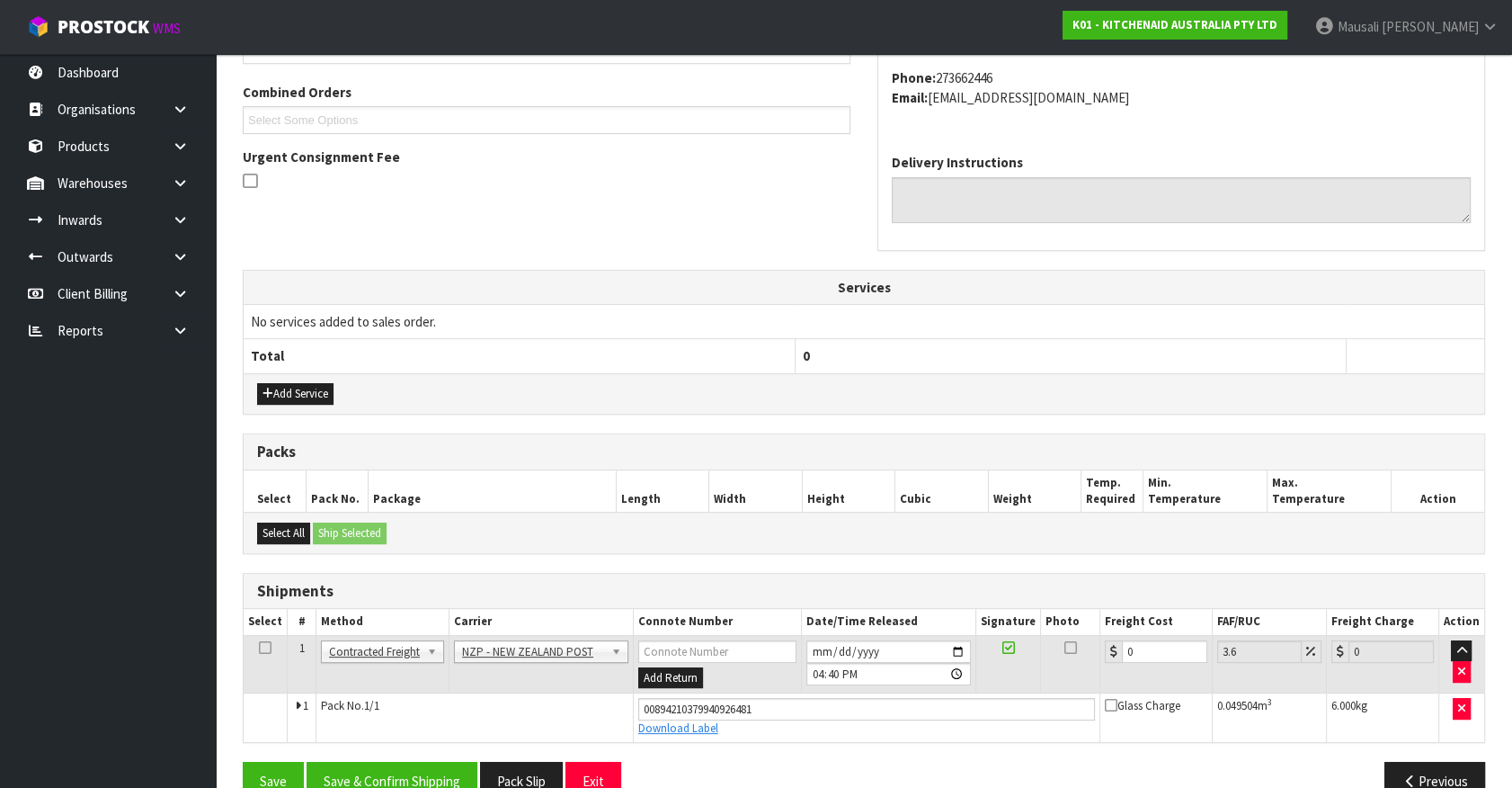
scroll to position [485, 0]
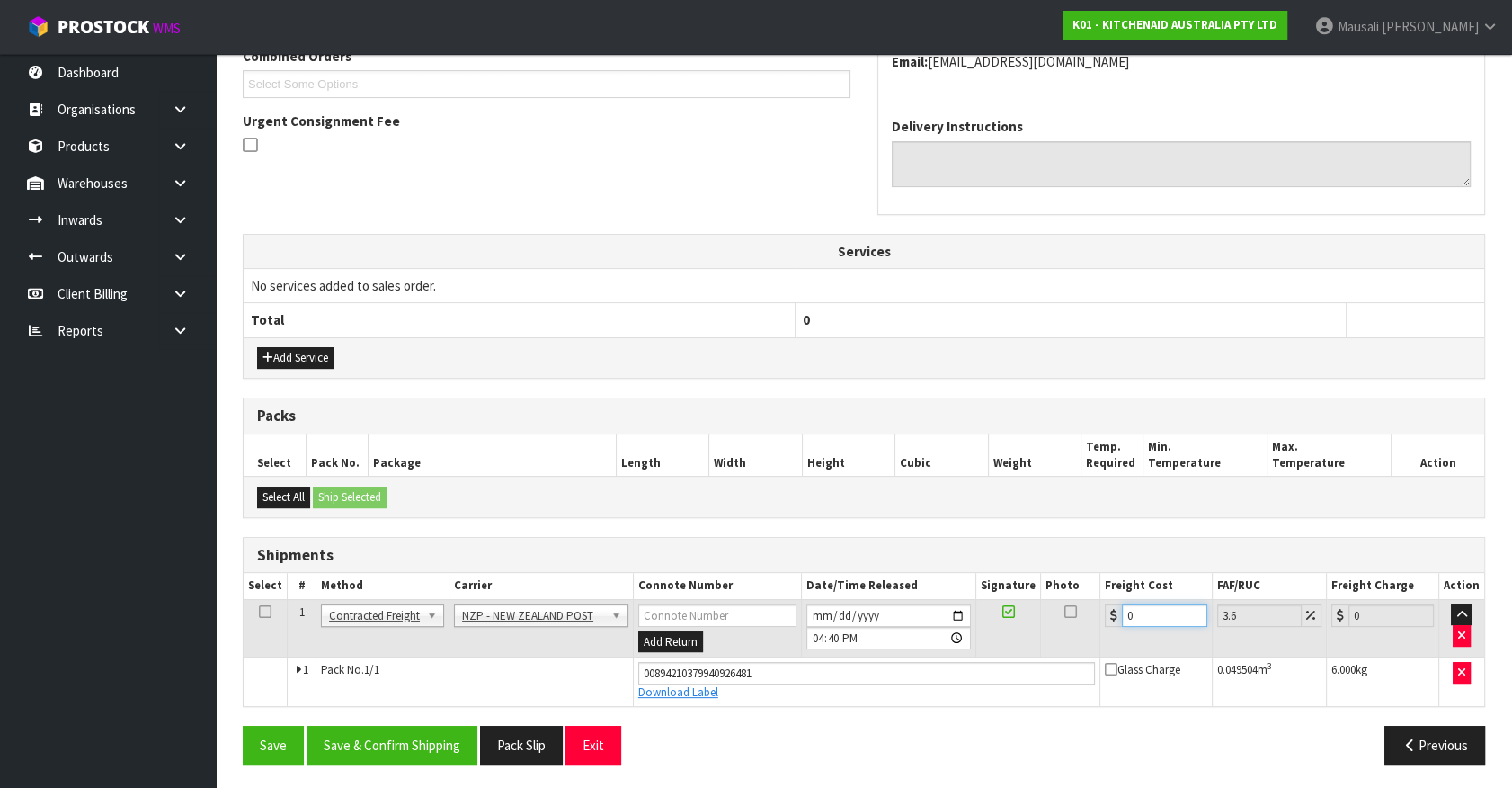
drag, startPoint x: 1151, startPoint y: 618, endPoint x: 1107, endPoint y: 632, distance: 46.2
click at [1109, 632] on td "0" at bounding box center [1156, 628] width 113 height 58
type input "1"
type input "1.04"
type input "16"
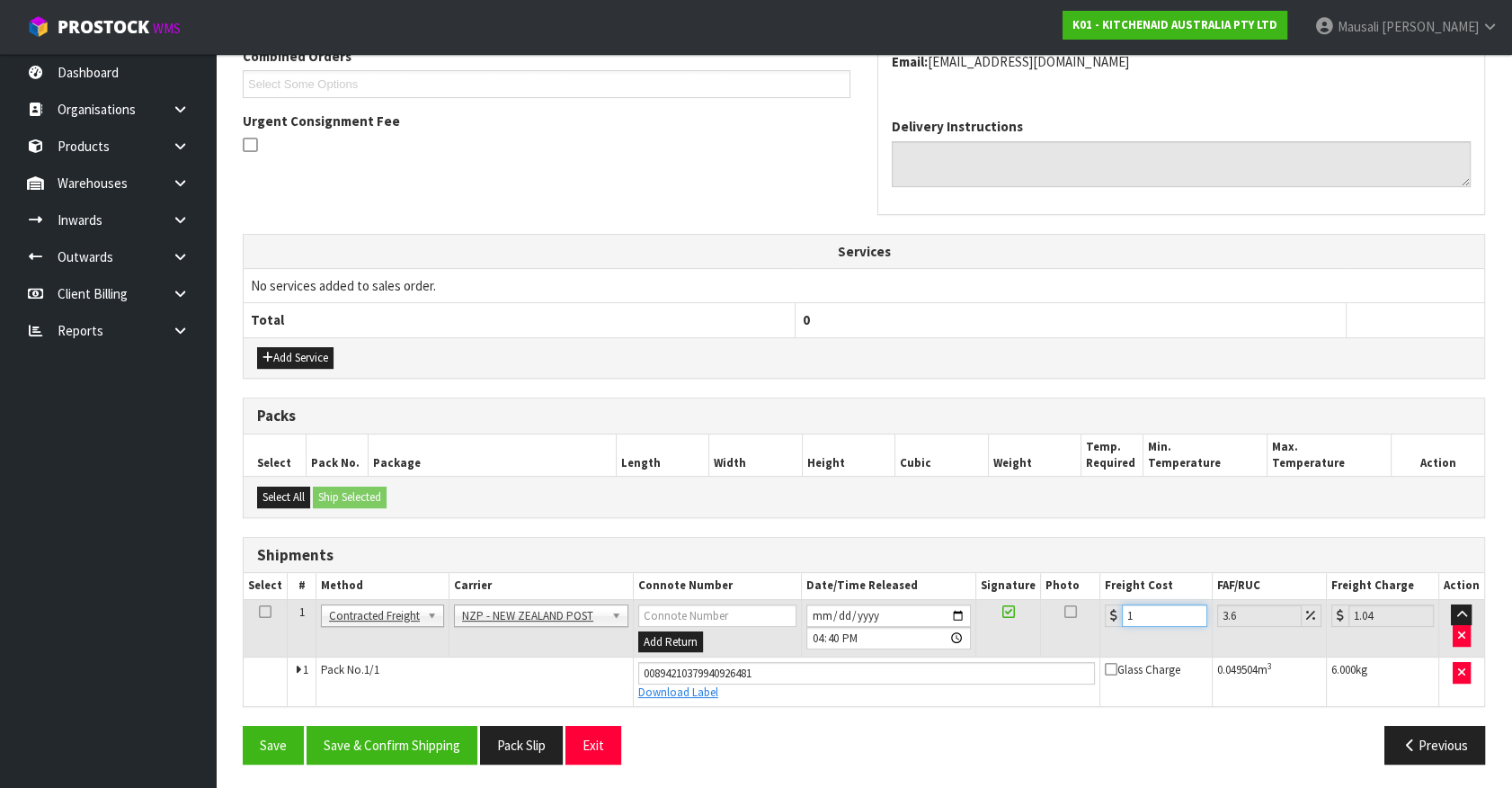
type input "16.58"
type input "16.2"
type input "16.78"
type input "16.20"
click at [816, 614] on input "[DATE]" at bounding box center [889, 615] width 164 height 23
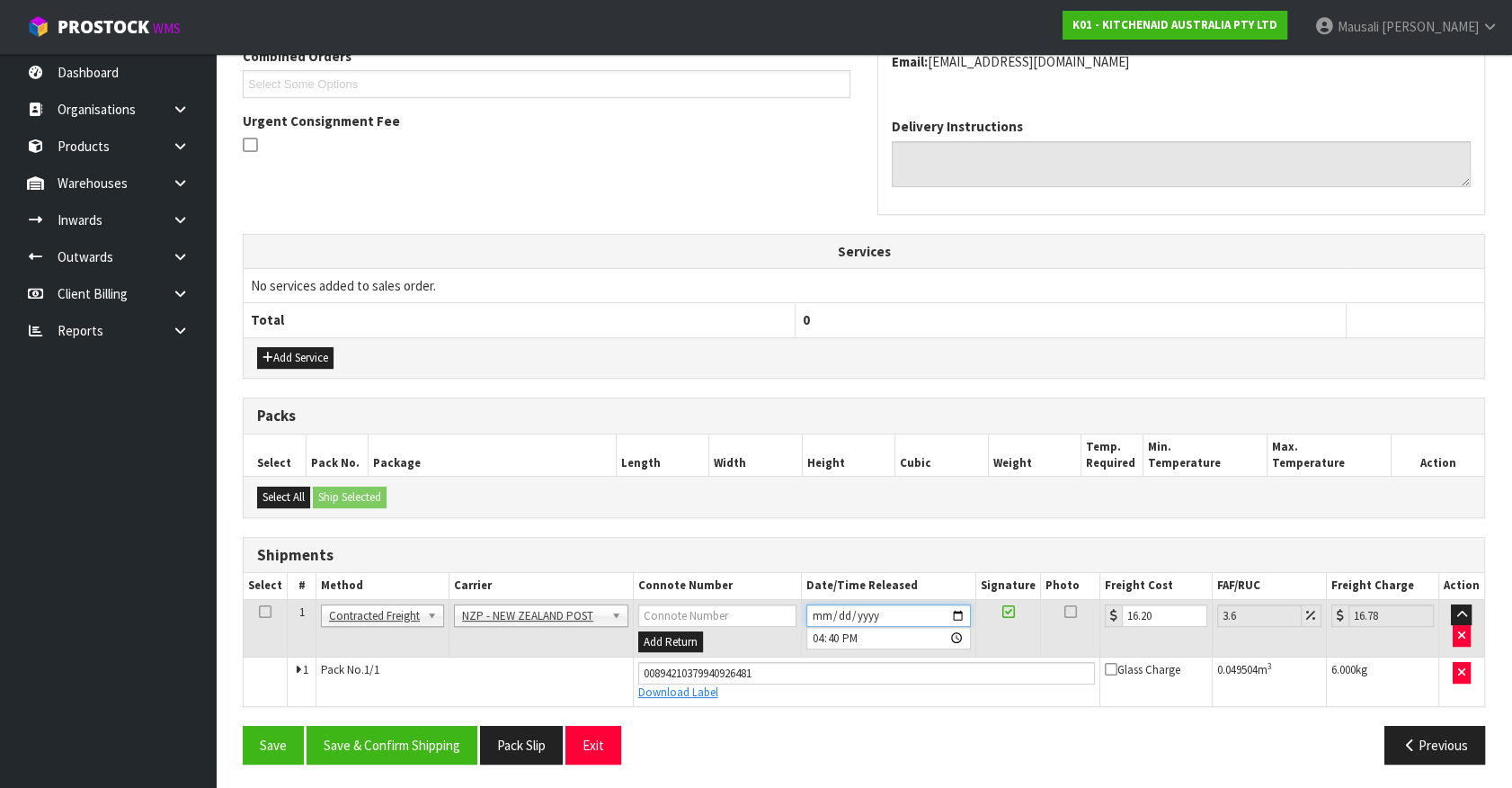
type input "[DATE]"
click at [352, 730] on button "Save & Confirm Shipping" at bounding box center [392, 744] width 171 height 39
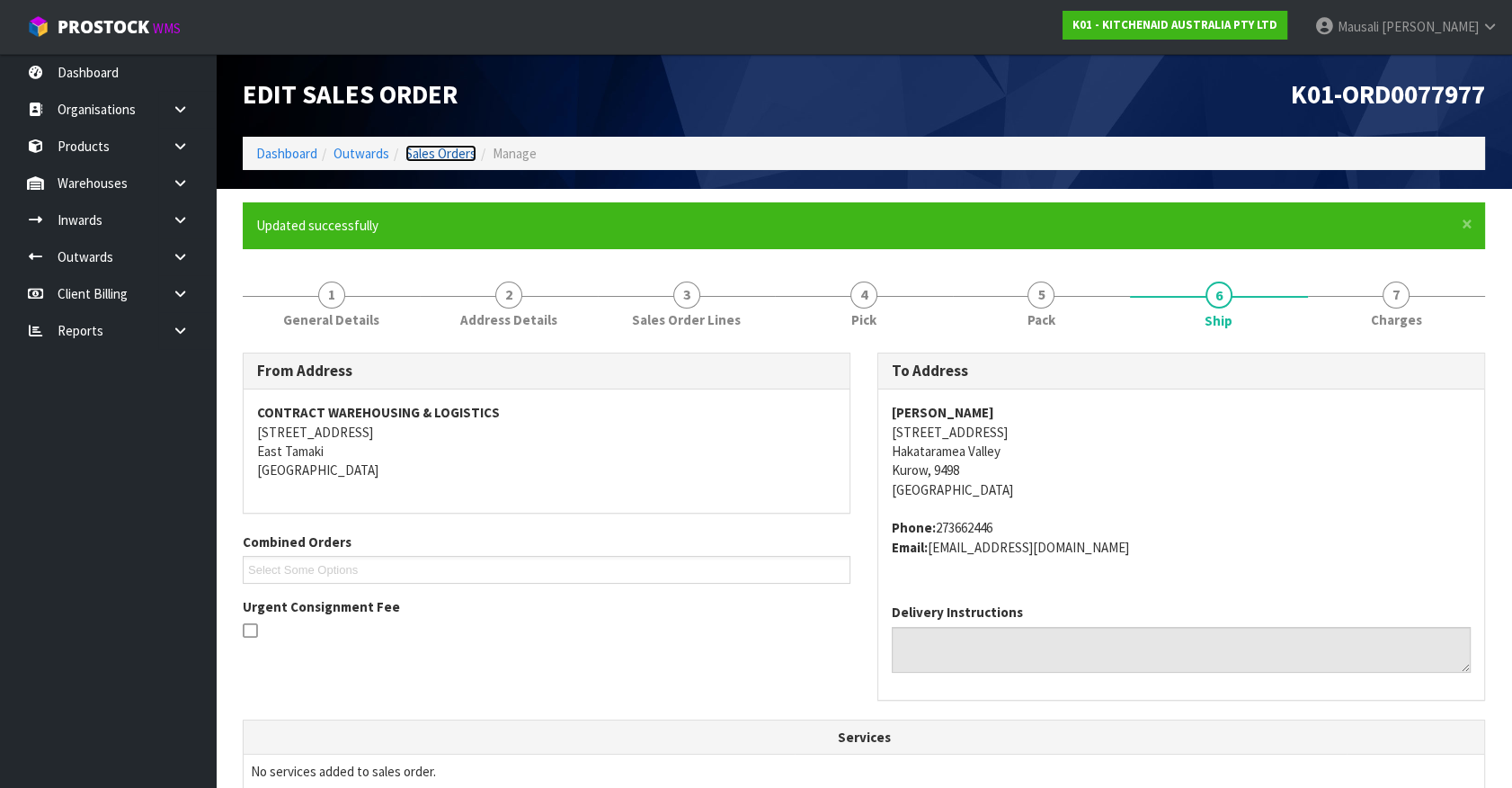
click at [425, 148] on link "Sales Orders" at bounding box center [441, 152] width 71 height 17
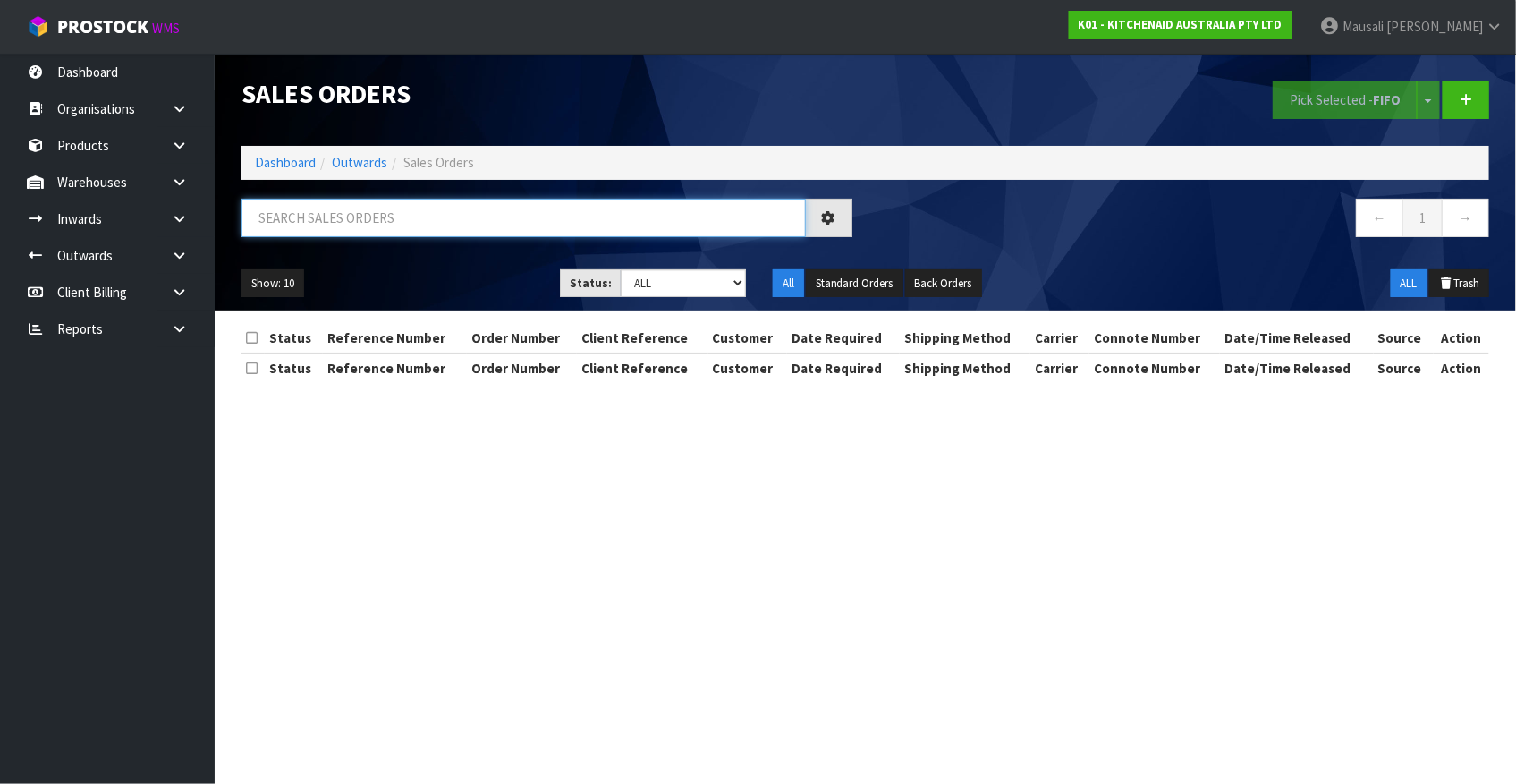
click at [278, 212] on input "text" at bounding box center [523, 218] width 564 height 38
type input "JOB-0408058"
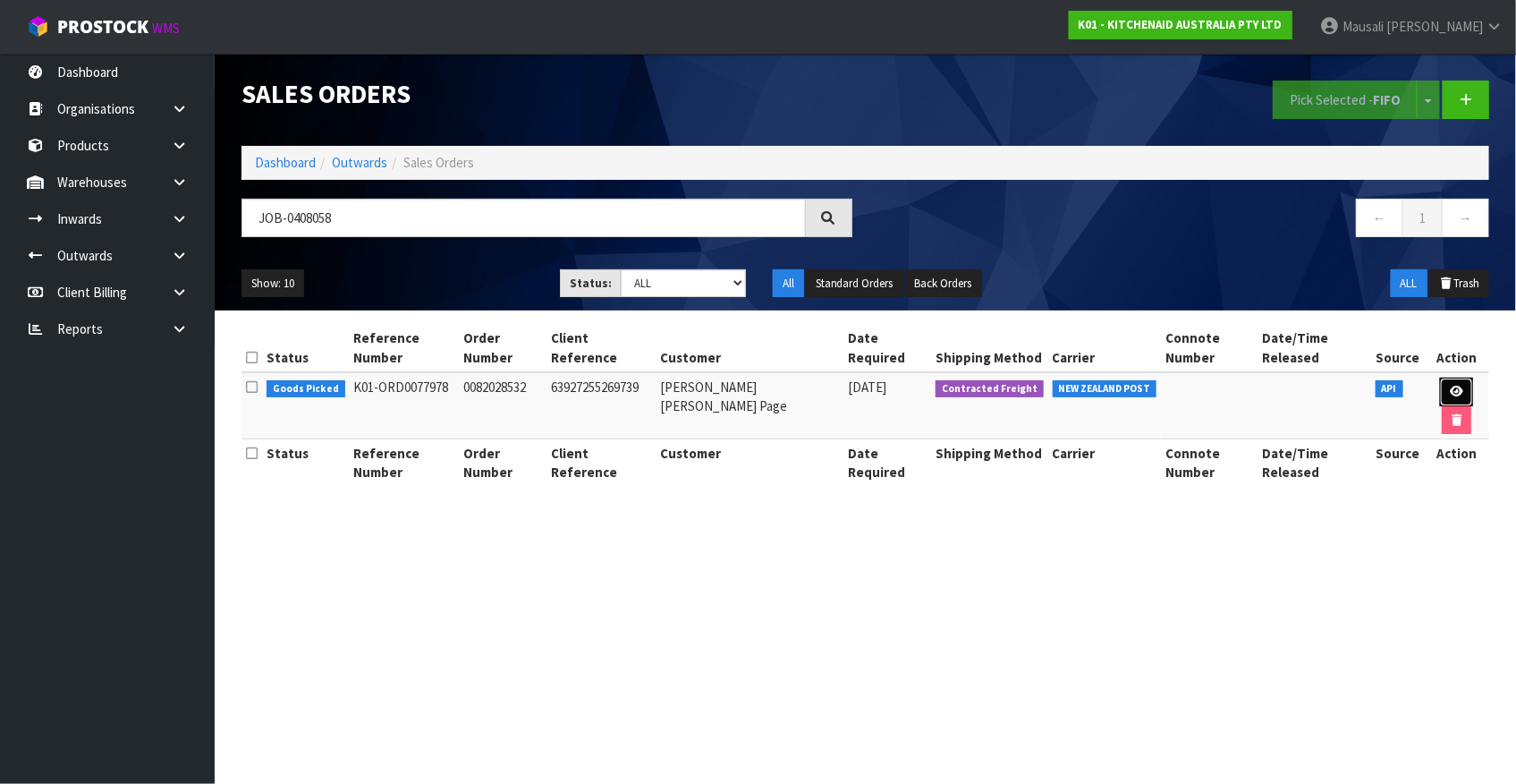
click at [1440, 377] on link at bounding box center [1457, 391] width 33 height 29
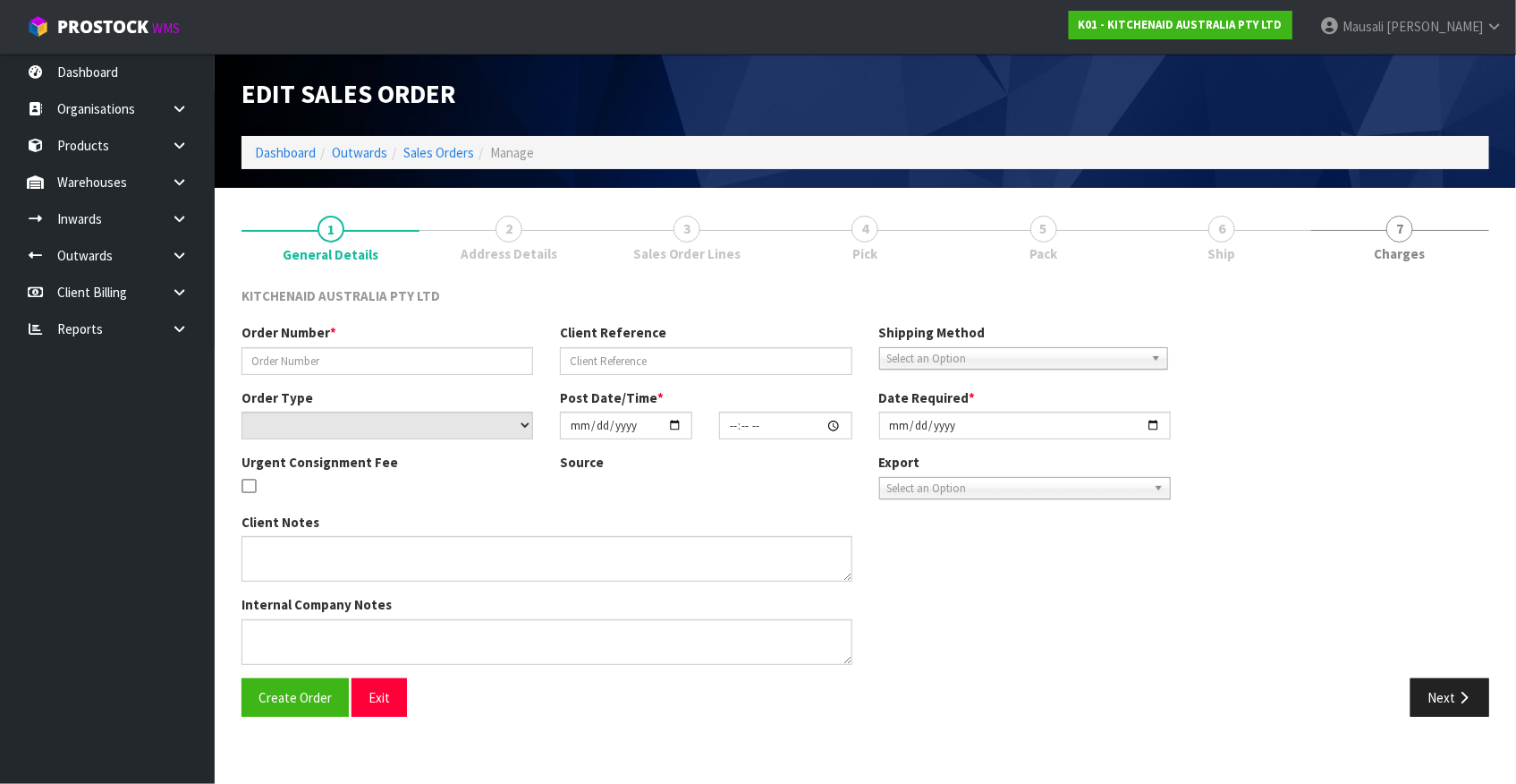
type input "0082028532"
type input "63927255269739"
select select "number:0"
type input "[DATE]"
type input "21:34:18.000"
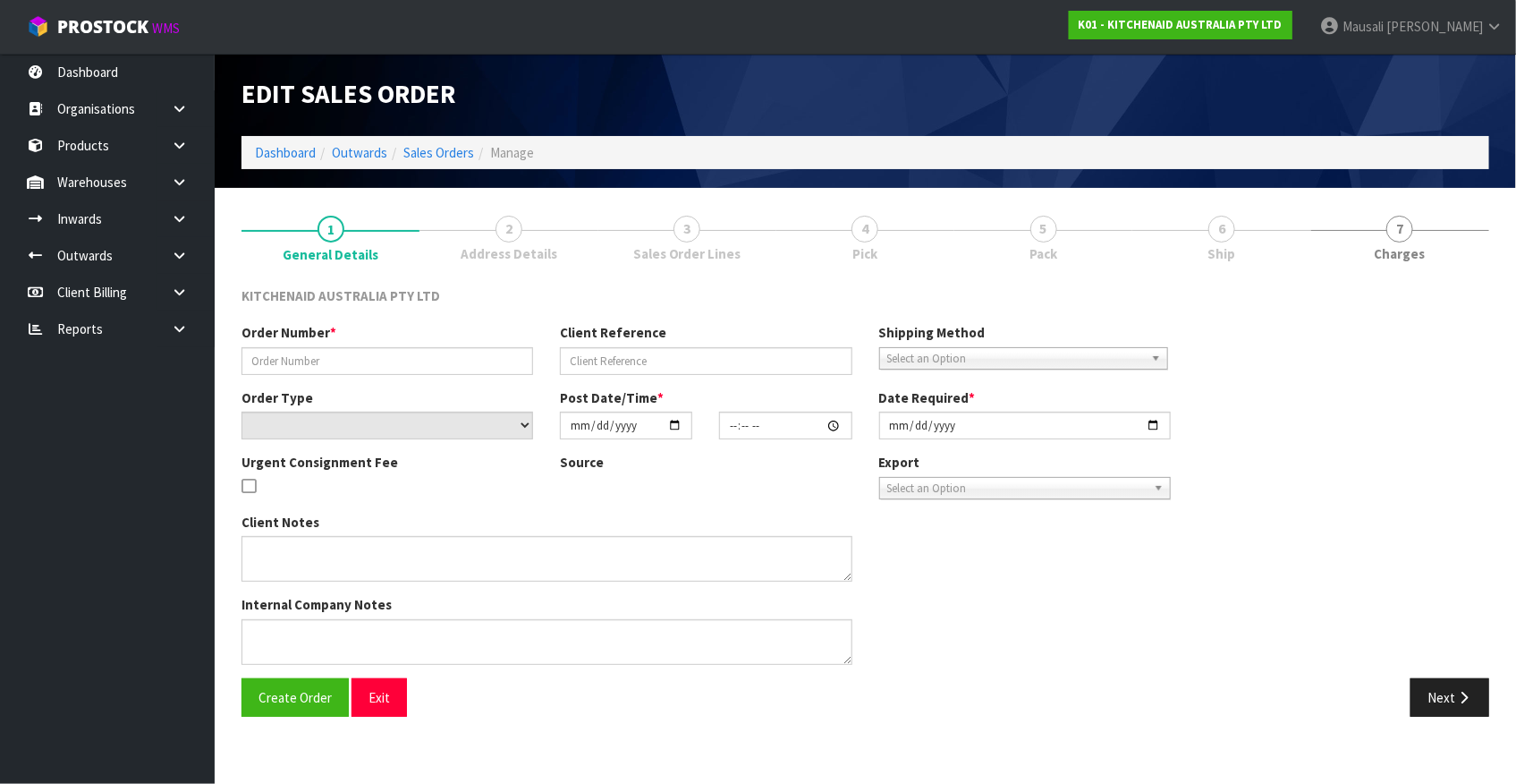
type input "[DATE]"
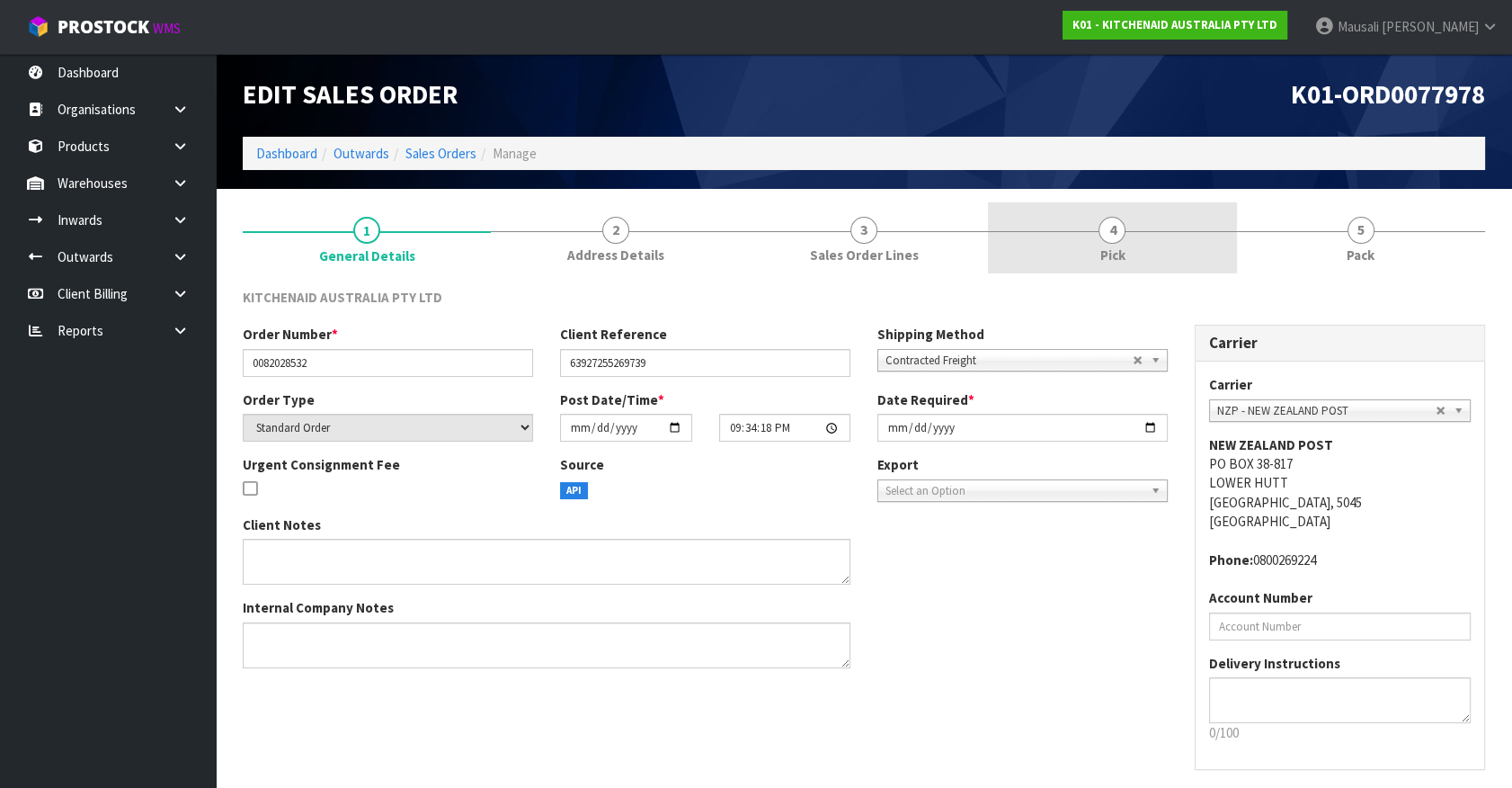
click at [1129, 253] on link "4 Pick" at bounding box center [1111, 238] width 248 height 71
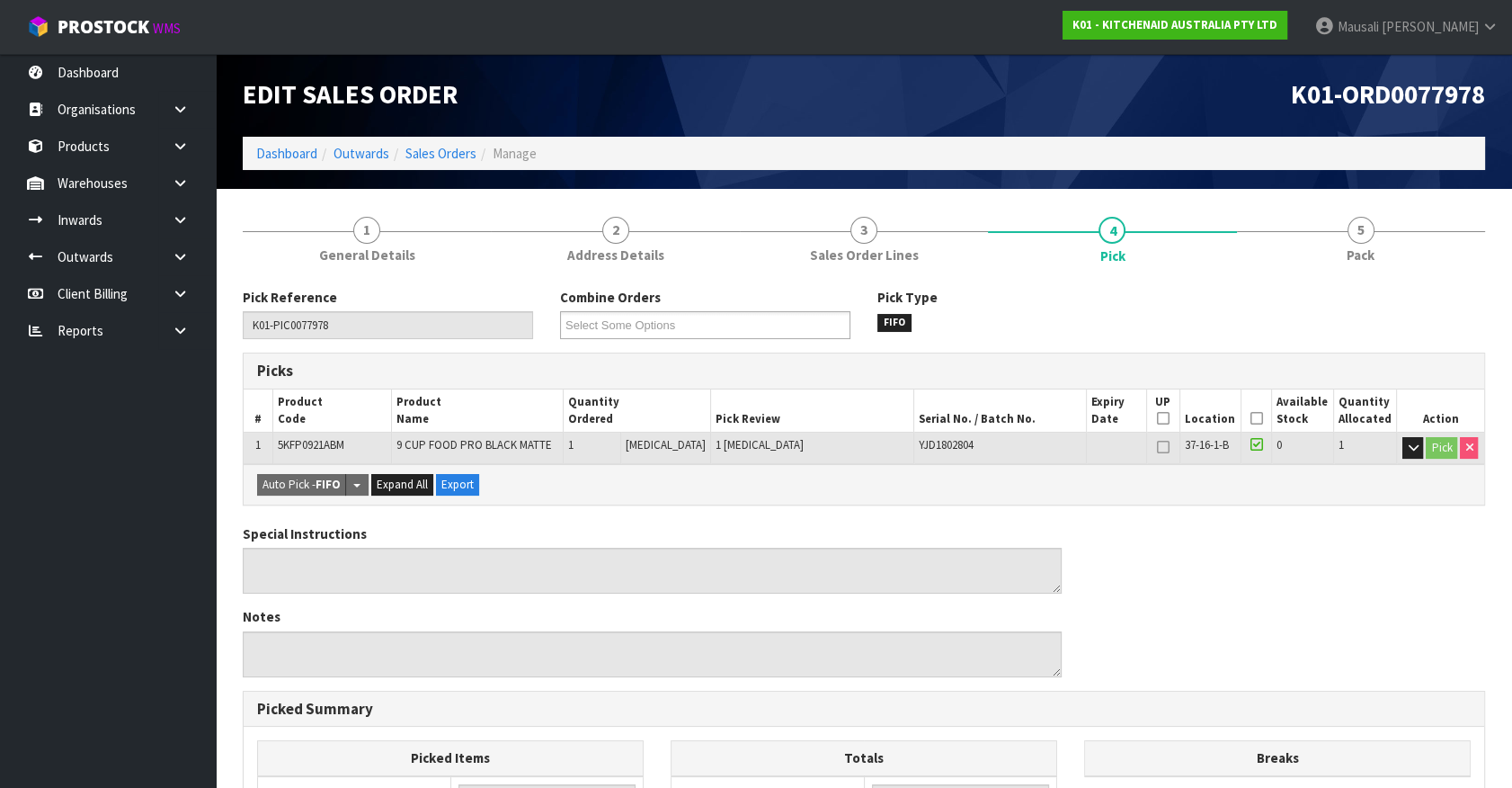
click at [1251, 418] on icon at bounding box center [1256, 418] width 13 height 1
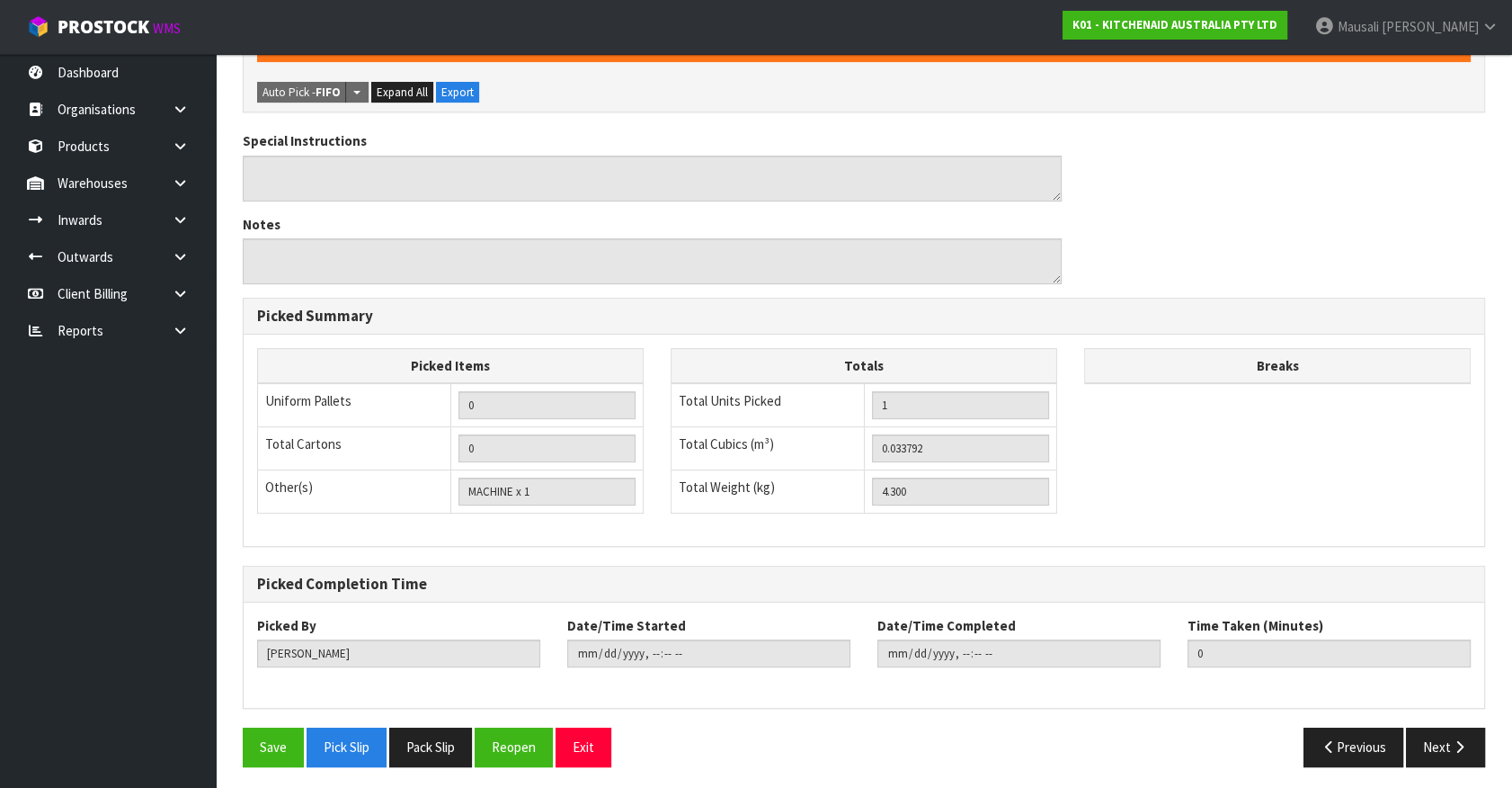
scroll to position [459, 0]
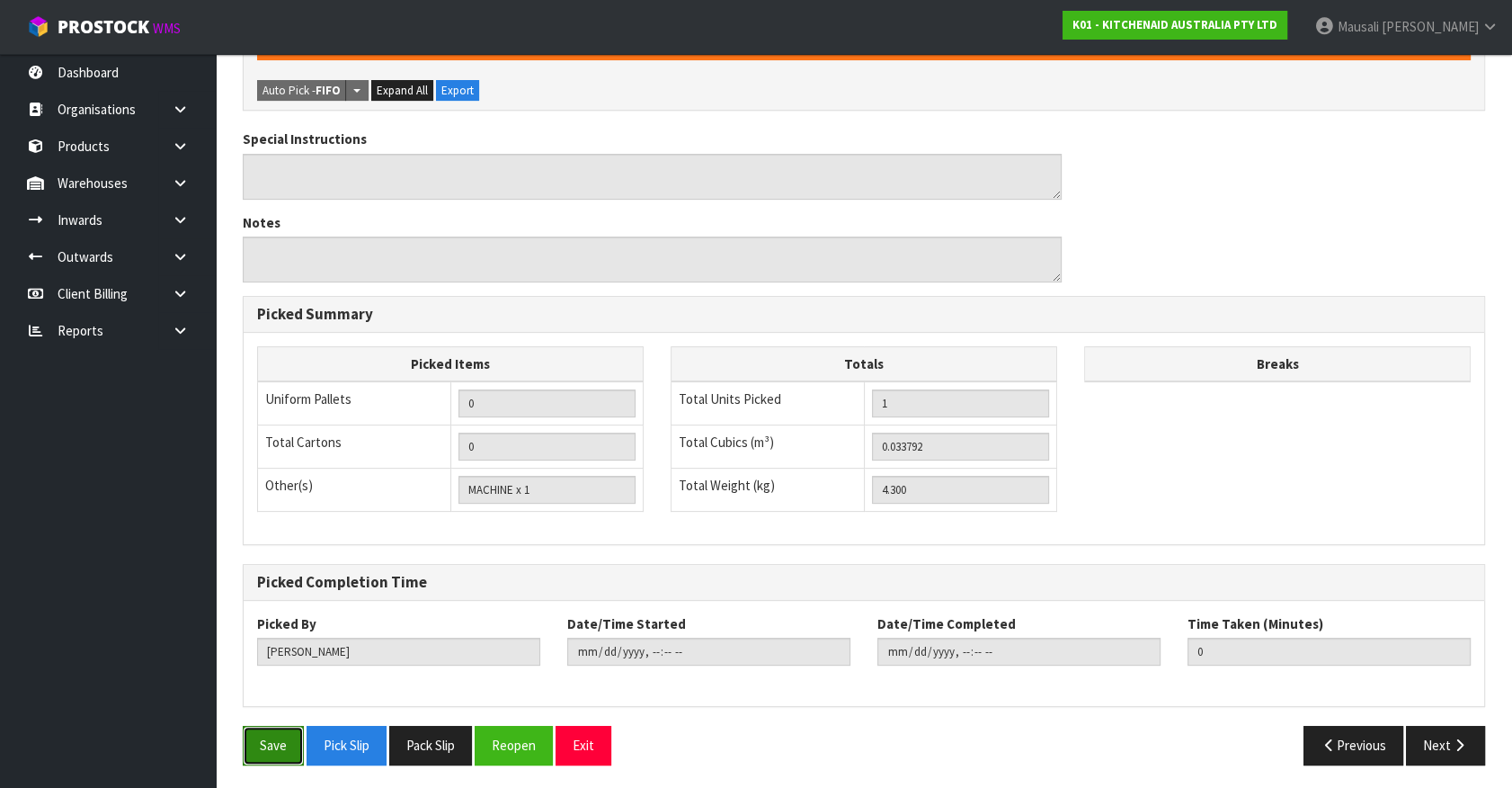
click at [259, 728] on button "Save" at bounding box center [273, 744] width 61 height 39
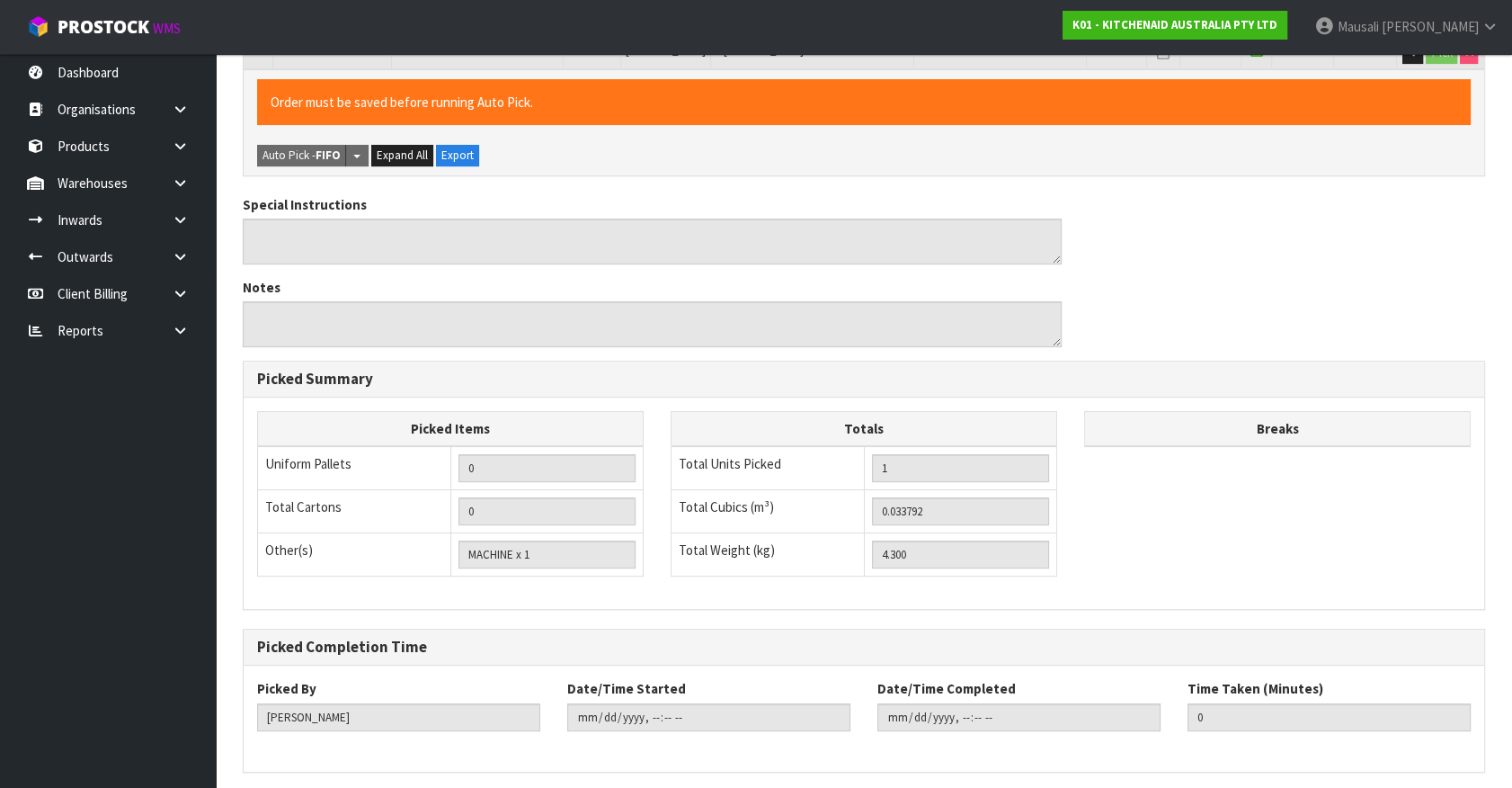
scroll to position [0, 0]
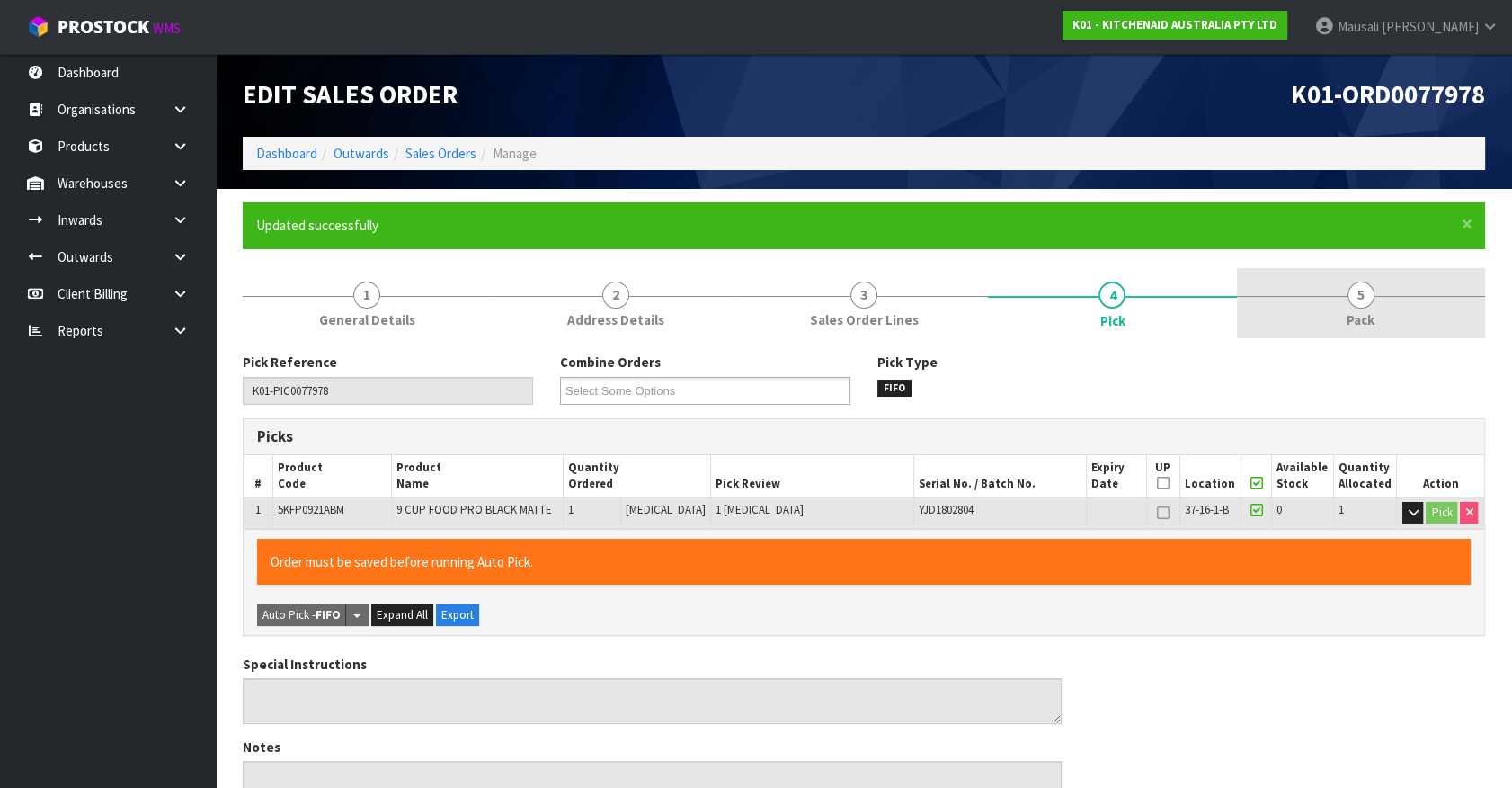
type input "[PERSON_NAME]"
type input "[DATE]T16:41:32"
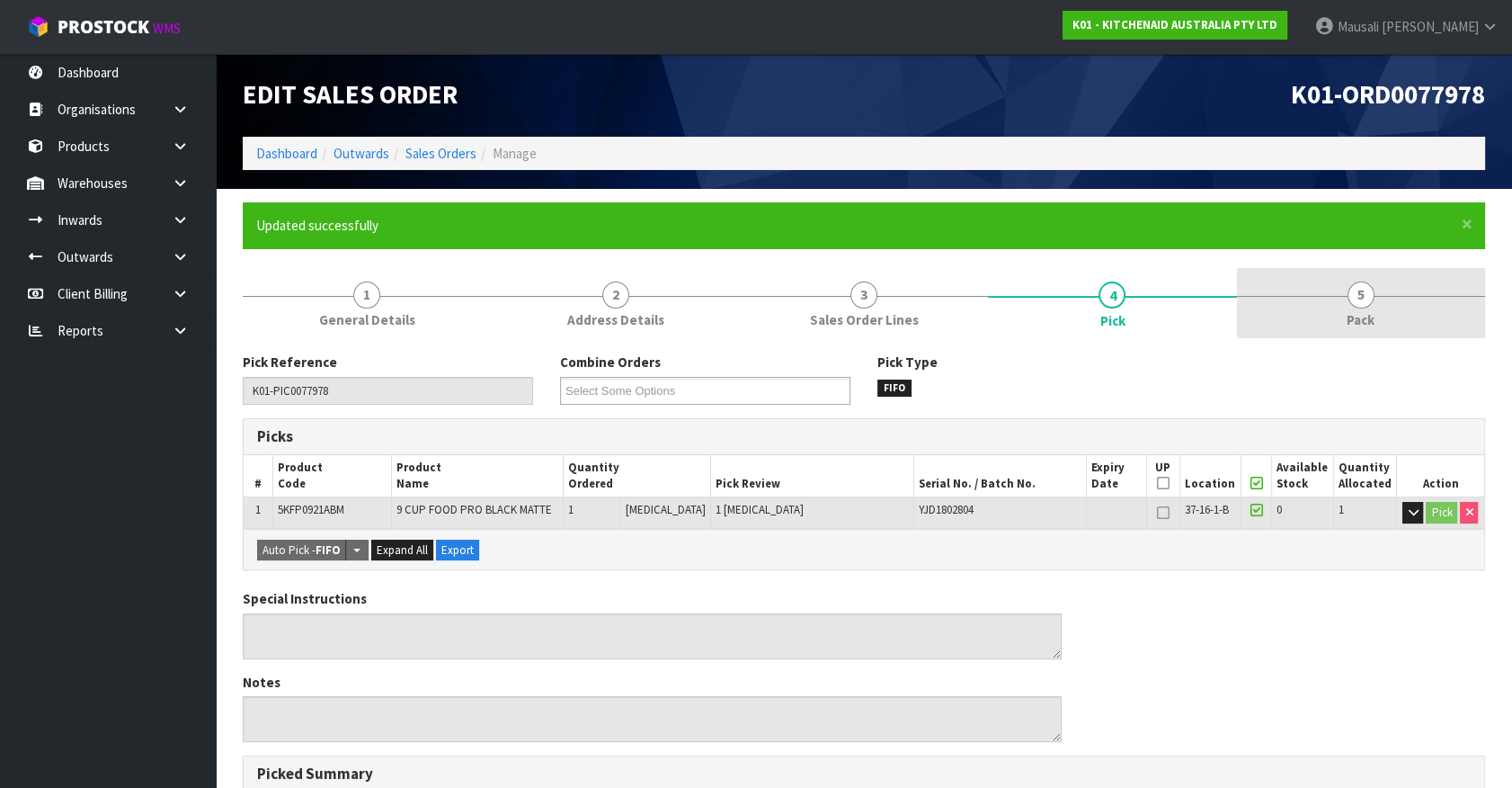
click at [1360, 314] on span "Pack" at bounding box center [1361, 319] width 28 height 19
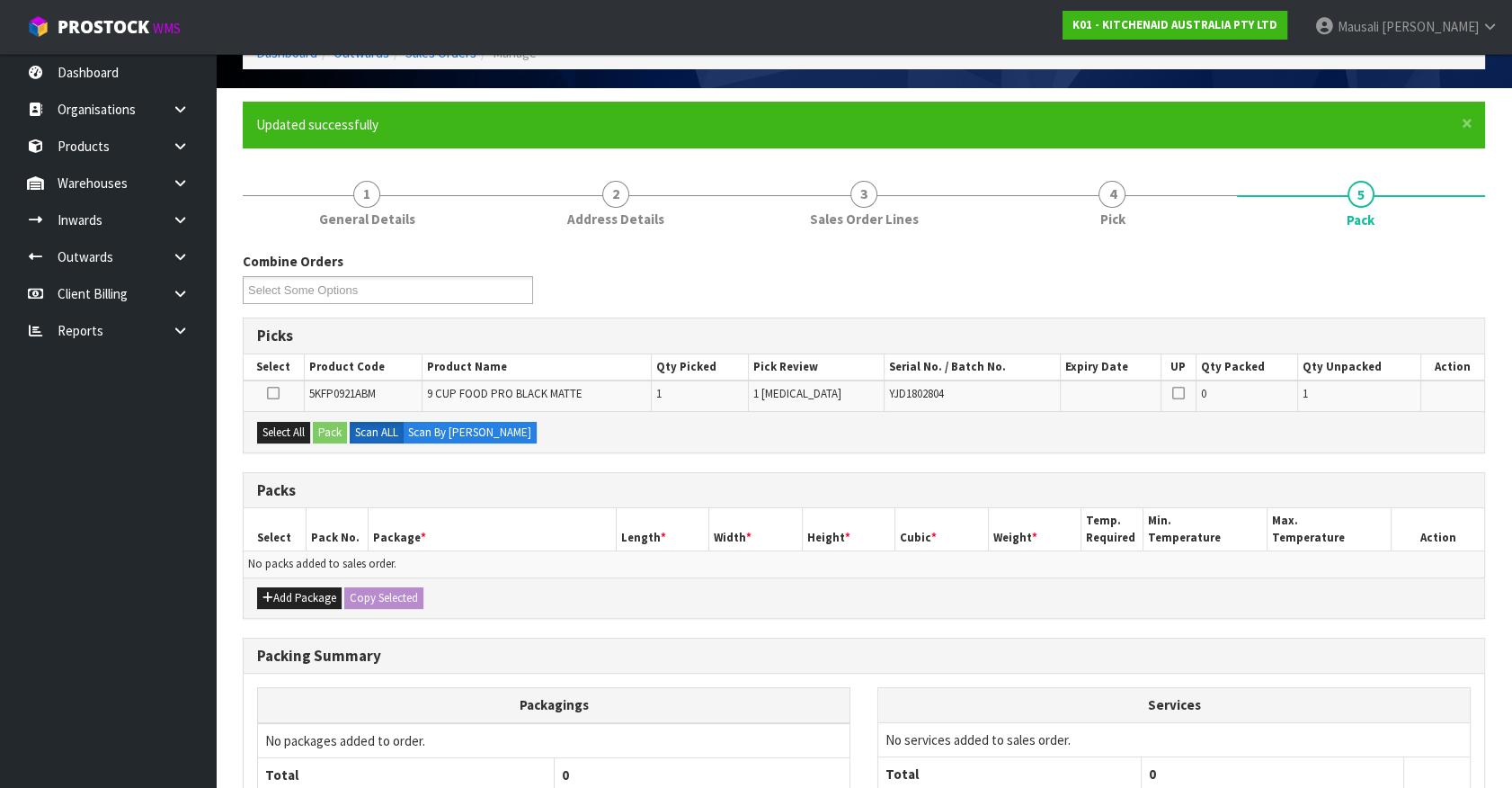
scroll to position [245, 0]
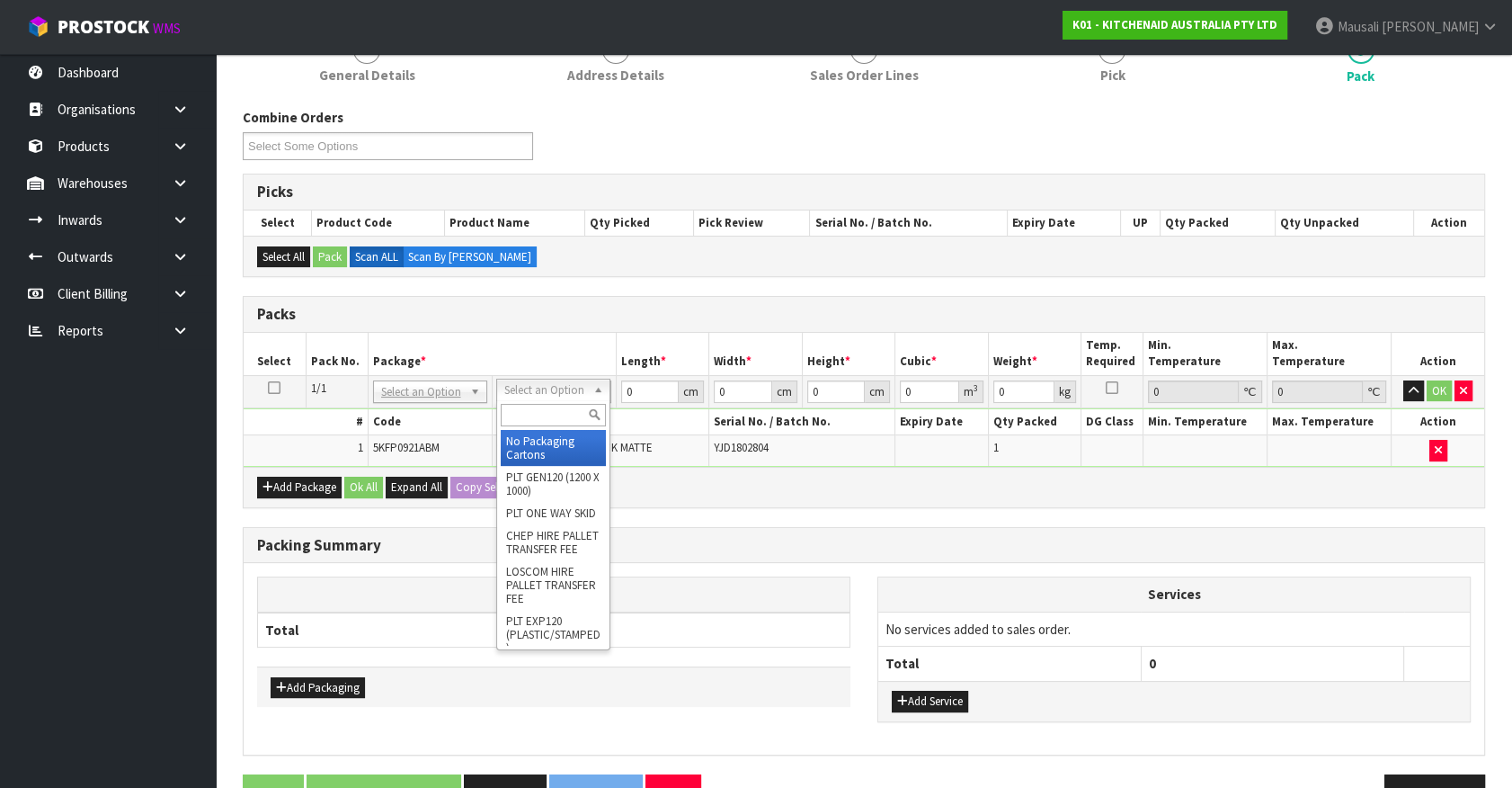
click at [521, 416] on input "text" at bounding box center [553, 415] width 105 height 23
type input "oc"
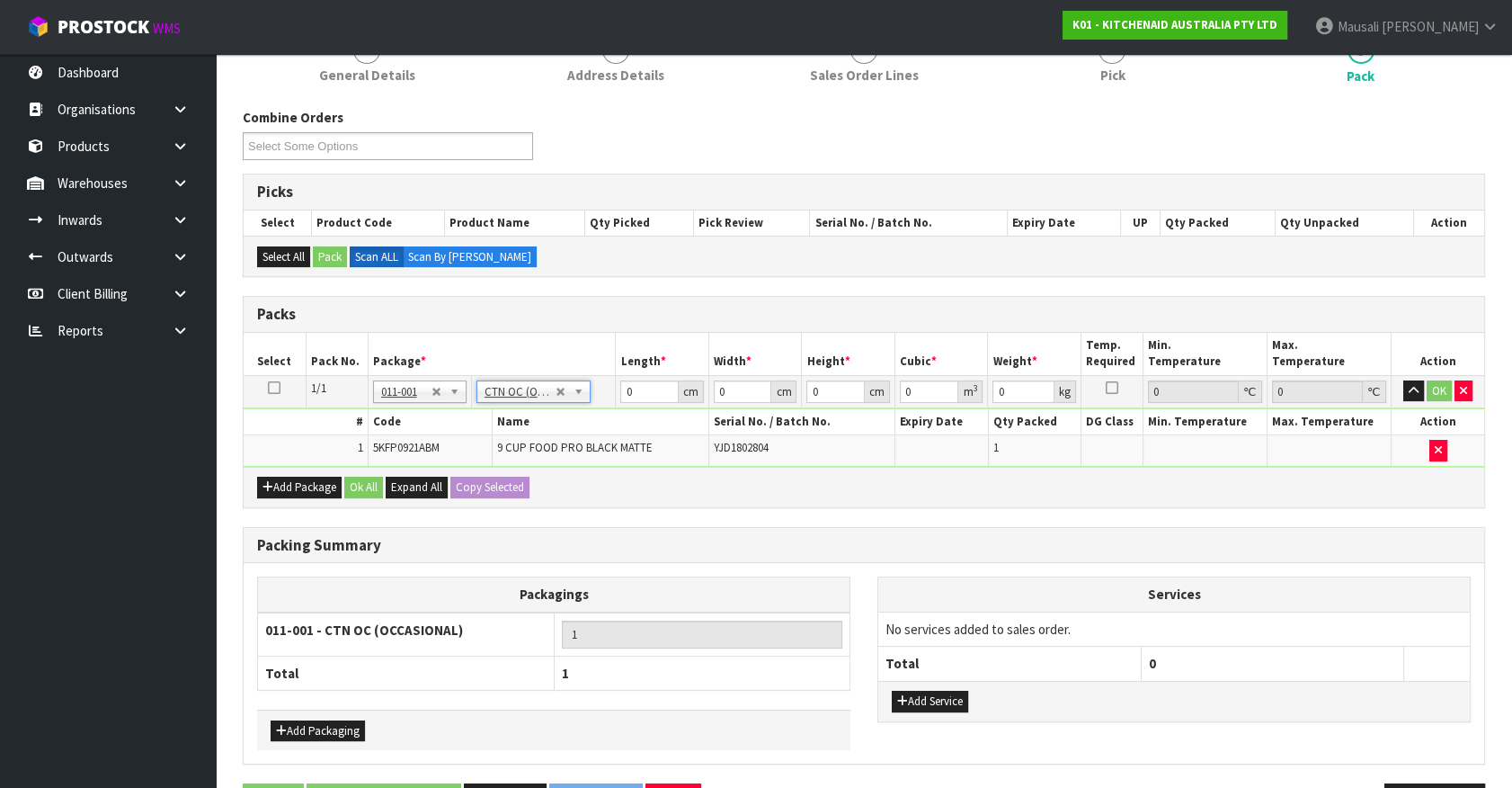
type input "4.3"
drag, startPoint x: 641, startPoint y: 389, endPoint x: 601, endPoint y: 407, distance: 43.9
click at [588, 407] on tbody "1/1 NONE 007-001 007-002 007-004 007-009 007-013 007-014 007-015 007-017 007-01…" at bounding box center [863, 421] width 1240 height 91
type input "46"
type input "39"
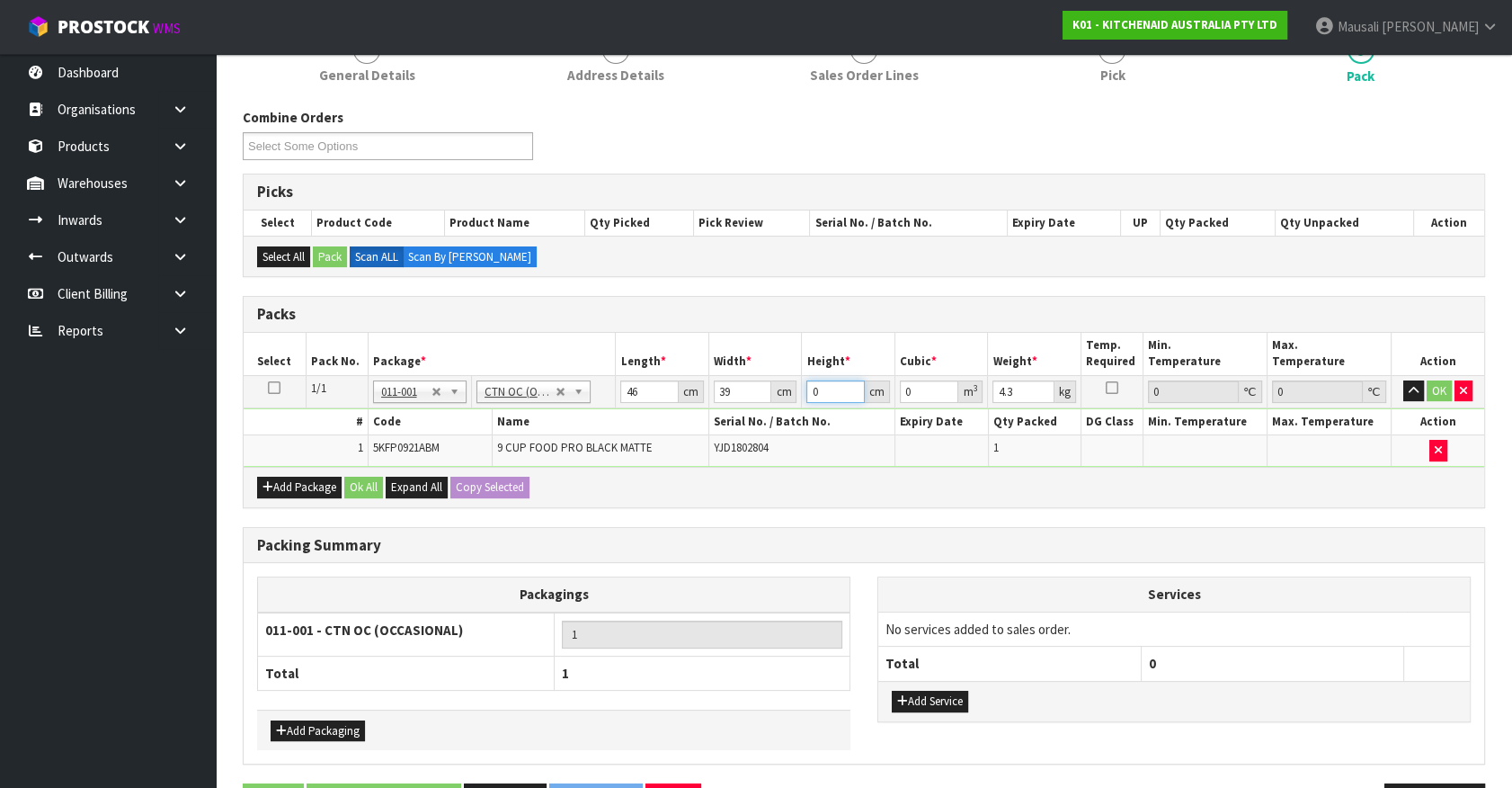
type input "2"
type input "0.003588"
type input "29"
type input "0.052026"
type input "29"
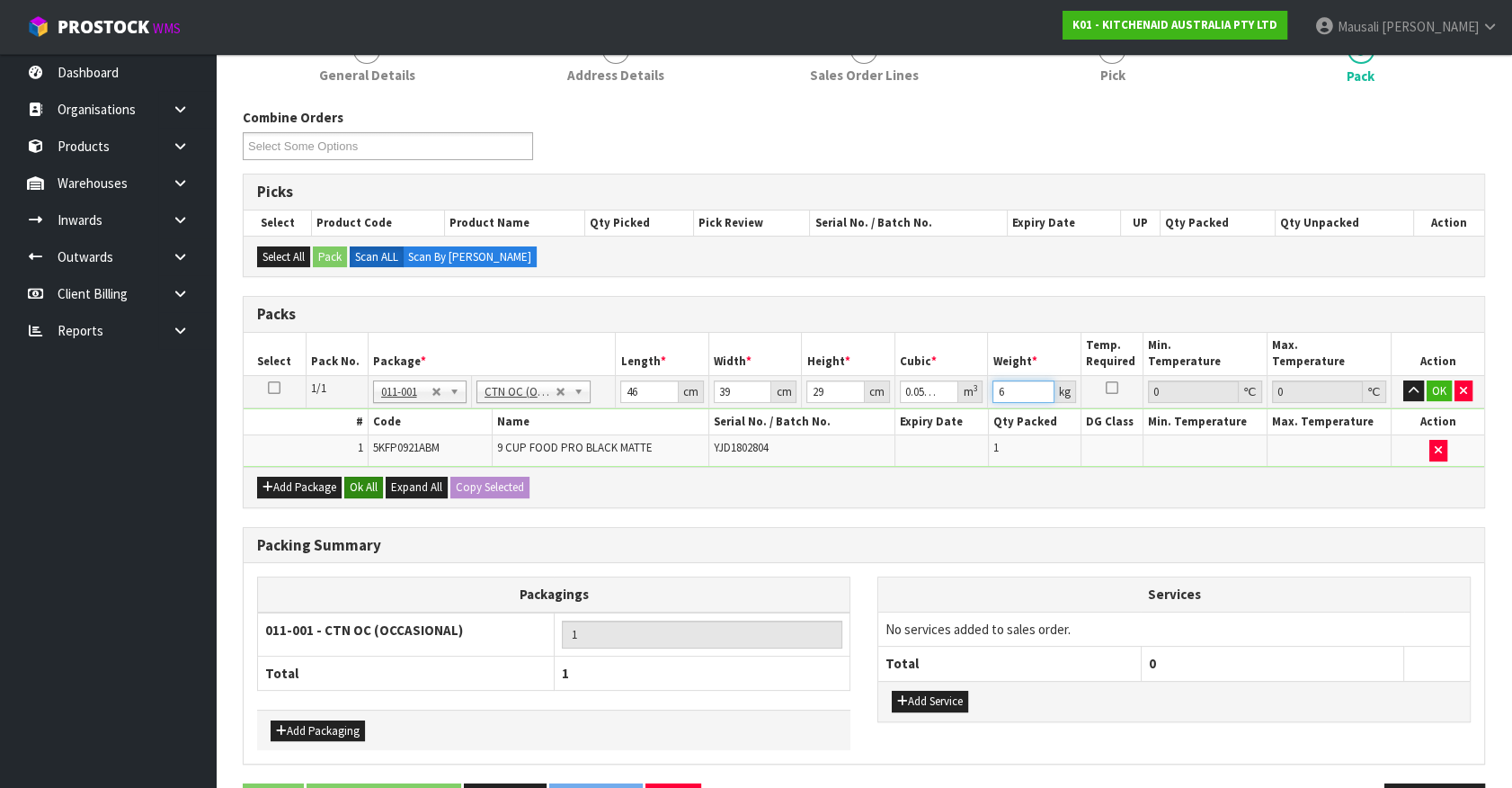
type input "6"
click at [365, 478] on button "Ok All" at bounding box center [363, 487] width 39 height 22
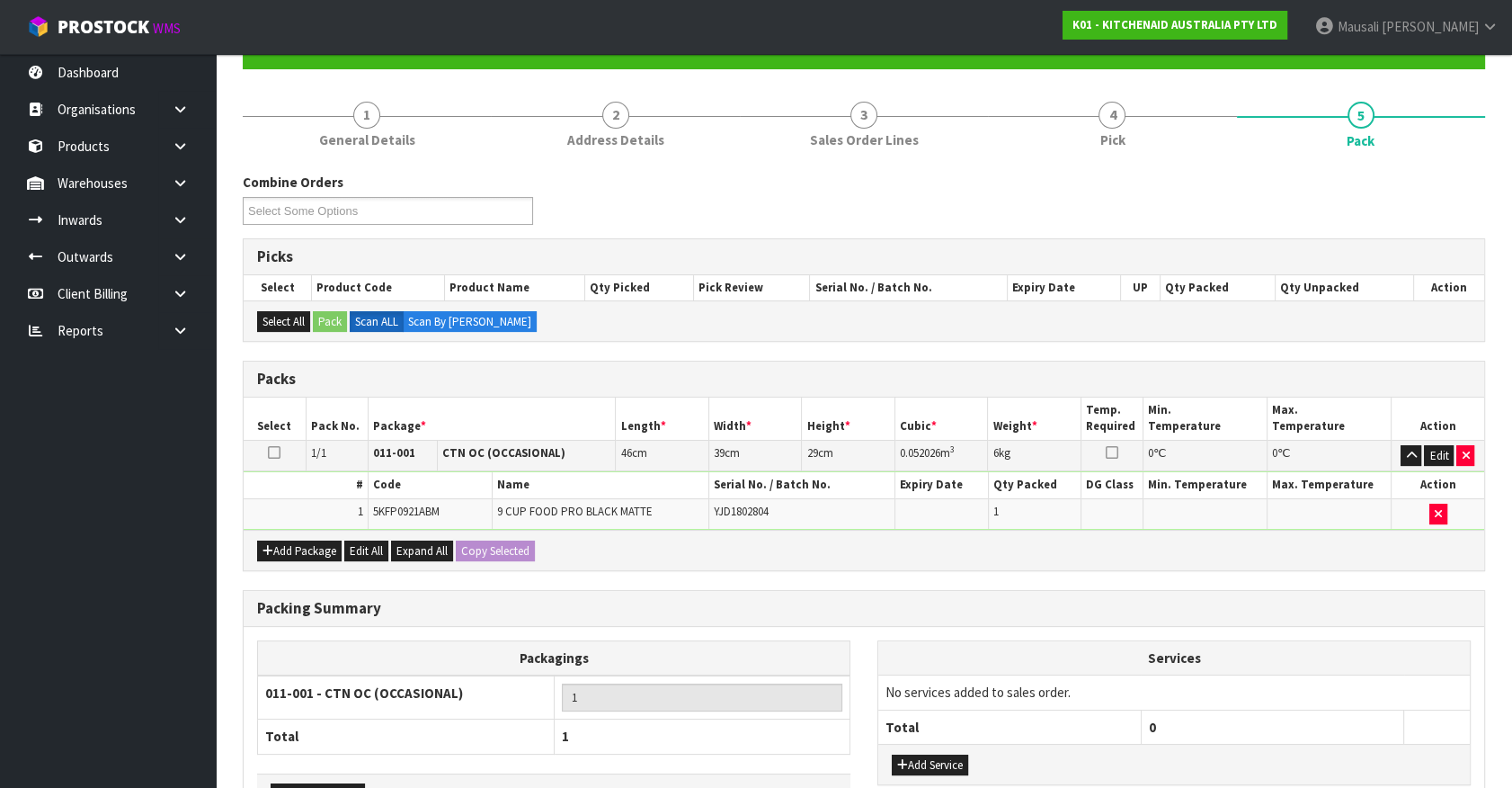
scroll to position [299, 0]
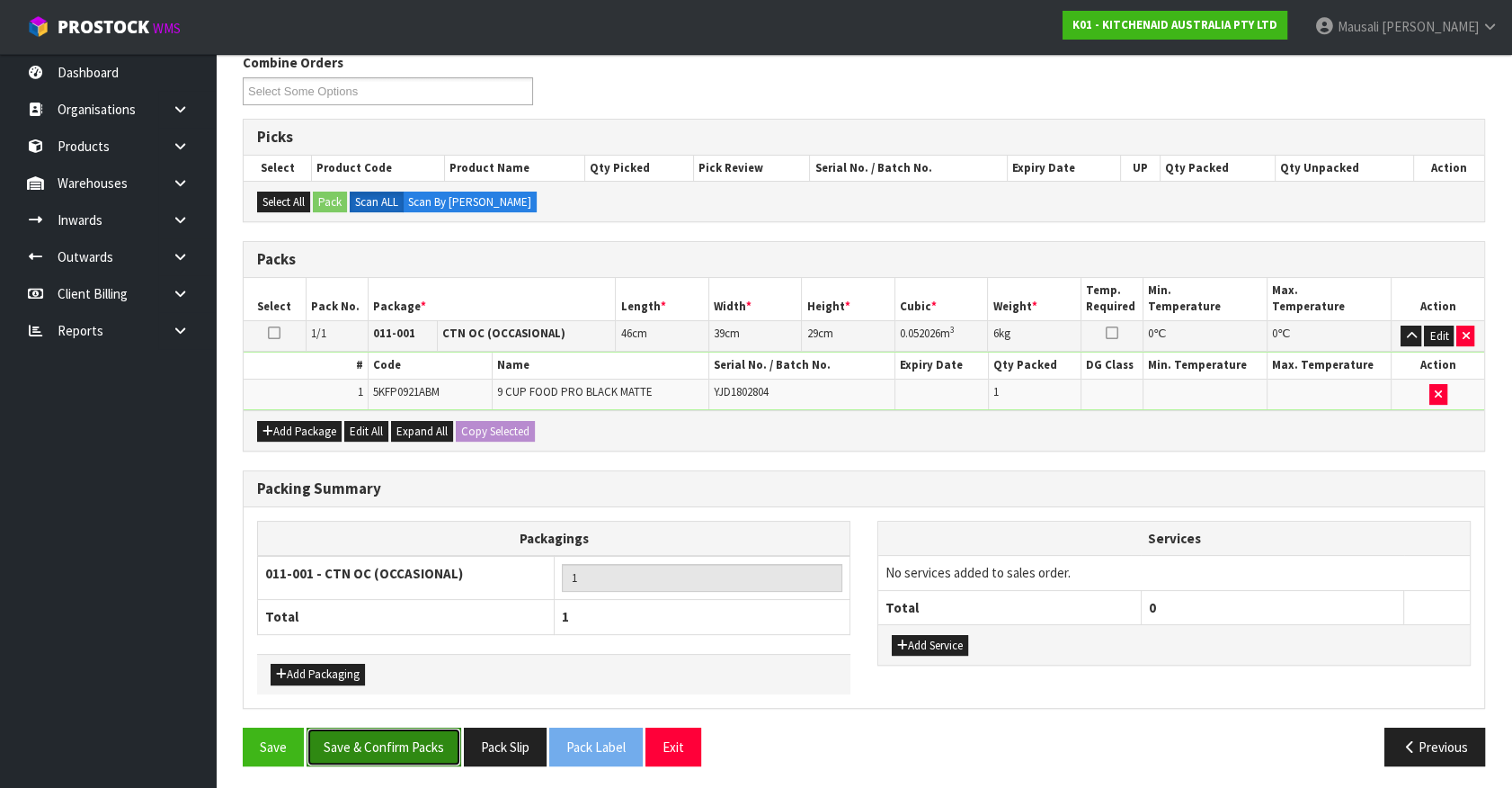
click at [422, 736] on button "Save & Confirm Packs" at bounding box center [384, 746] width 154 height 39
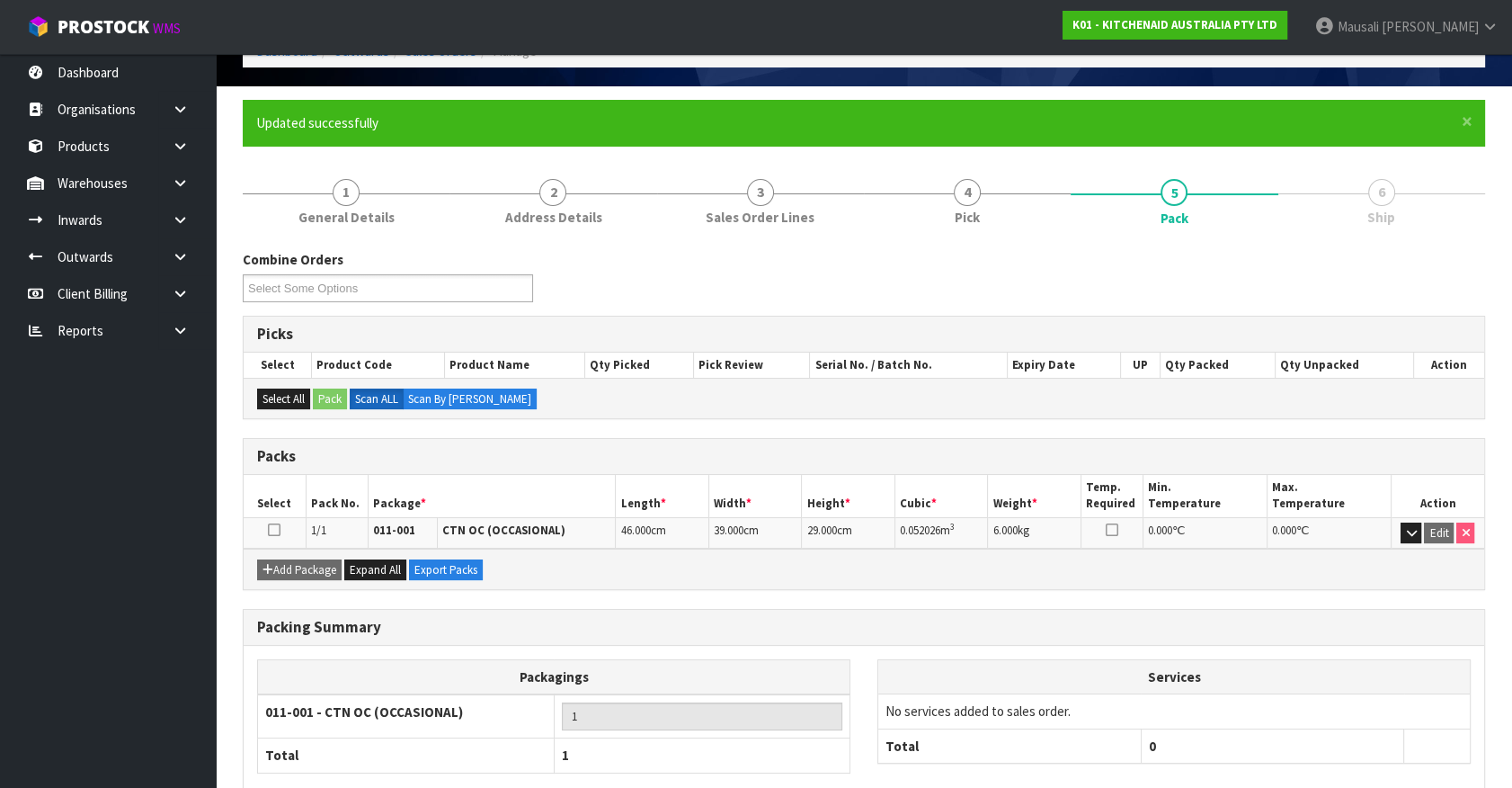
scroll to position [202, 0]
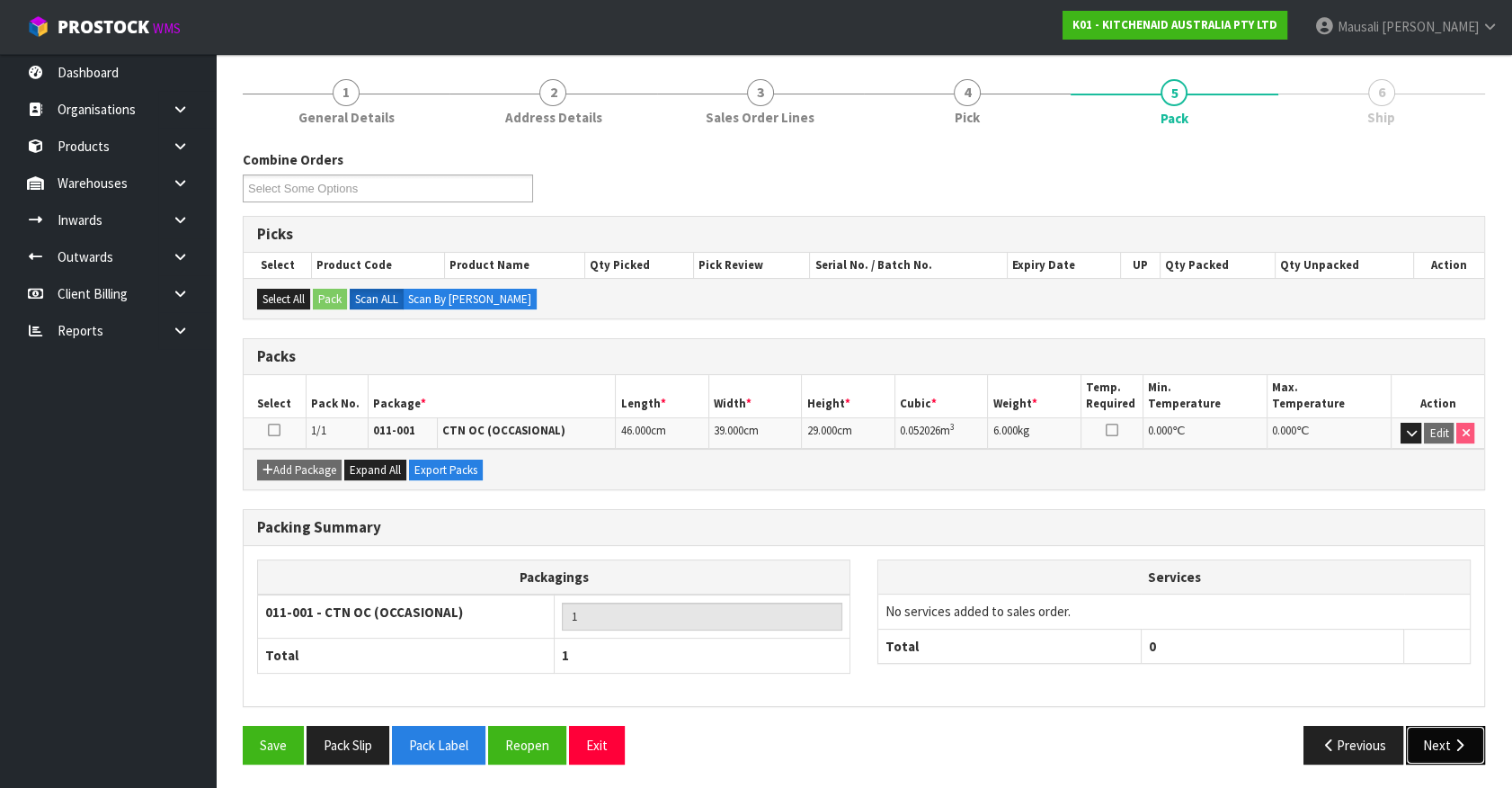
click at [1458, 749] on button "Next" at bounding box center [1445, 744] width 79 height 39
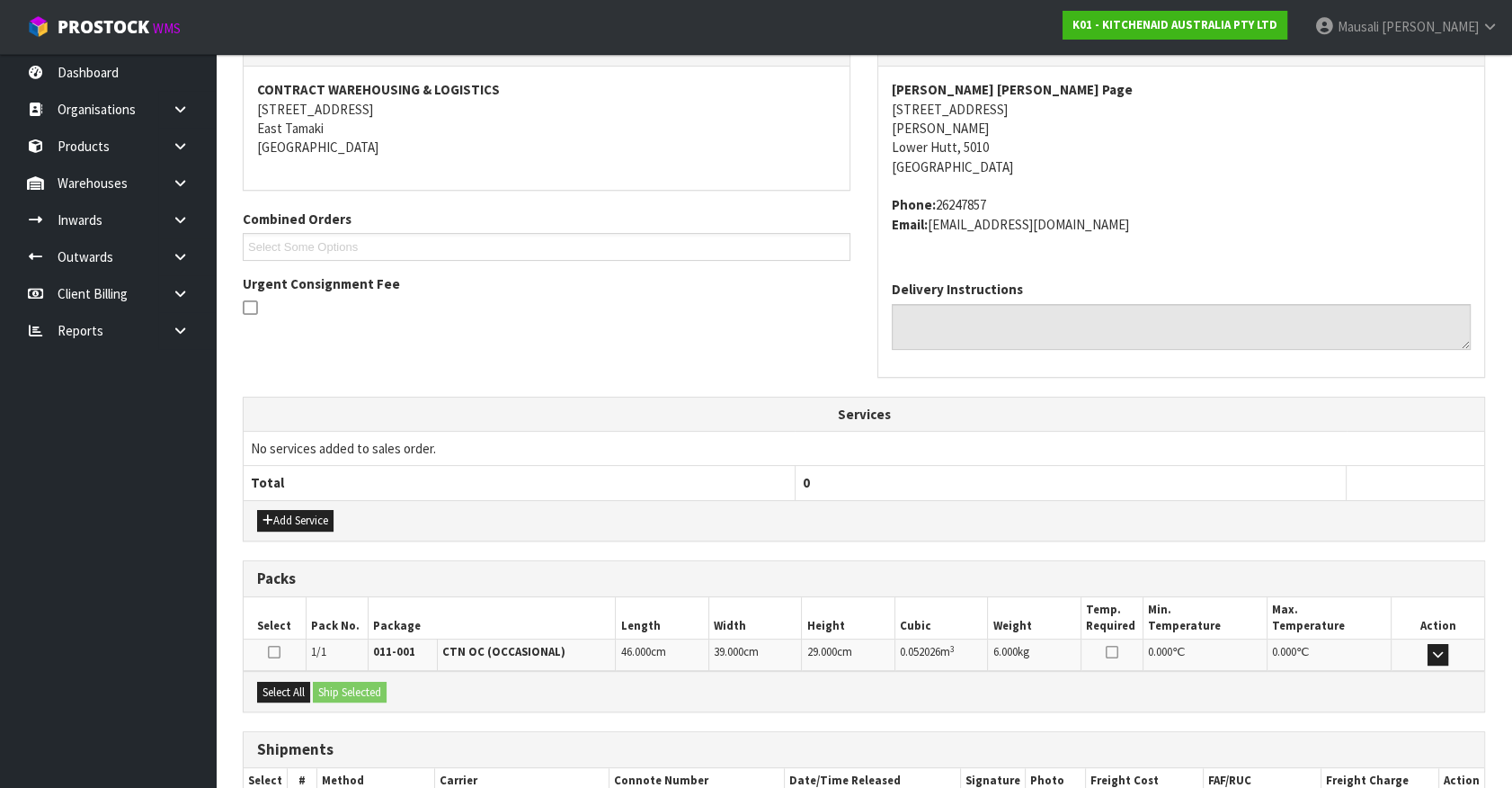
scroll to position [437, 0]
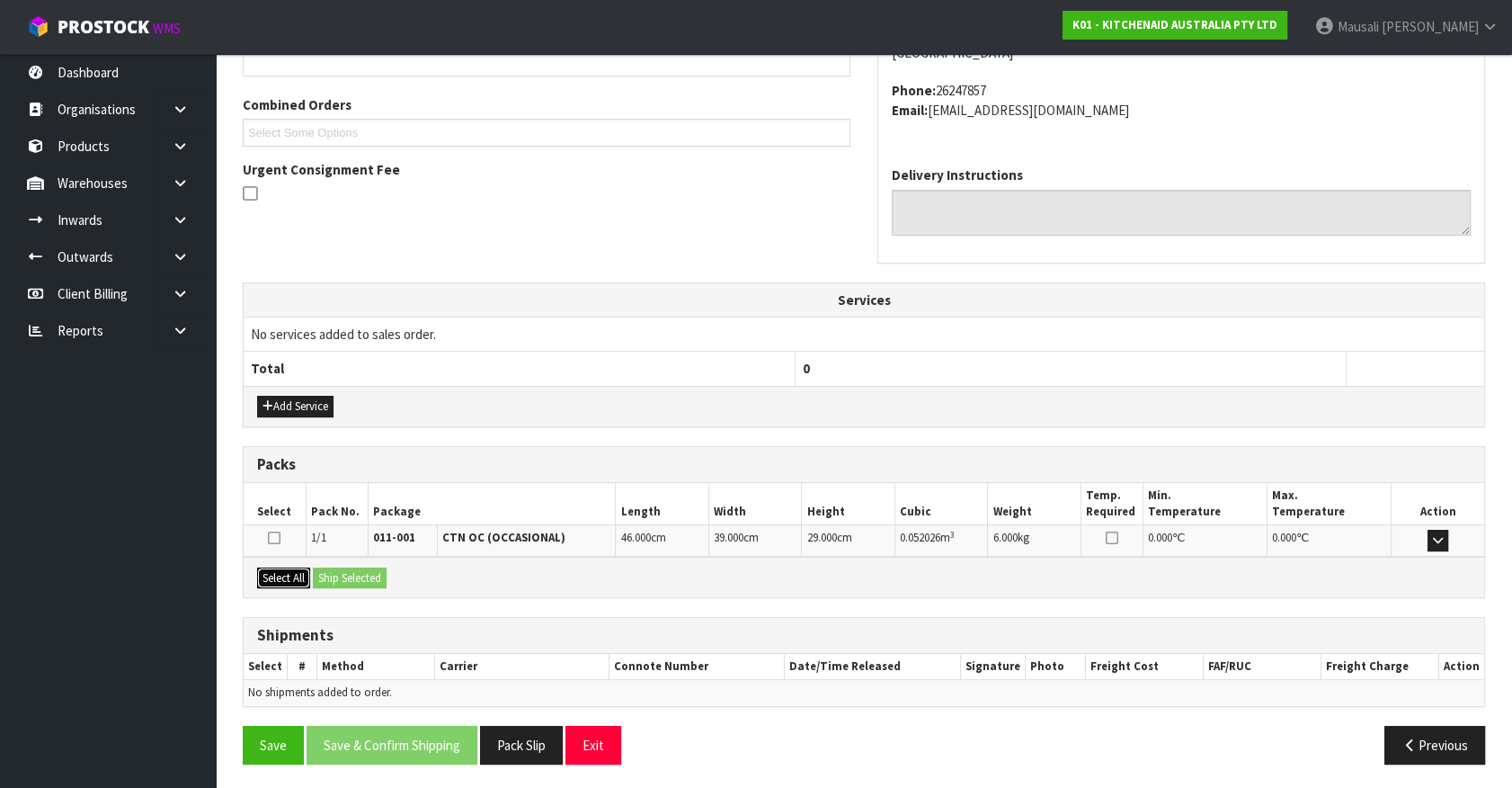
click at [296, 576] on button "Select All" at bounding box center [284, 578] width 53 height 22
click at [349, 573] on button "Ship Selected" at bounding box center [349, 578] width 73 height 22
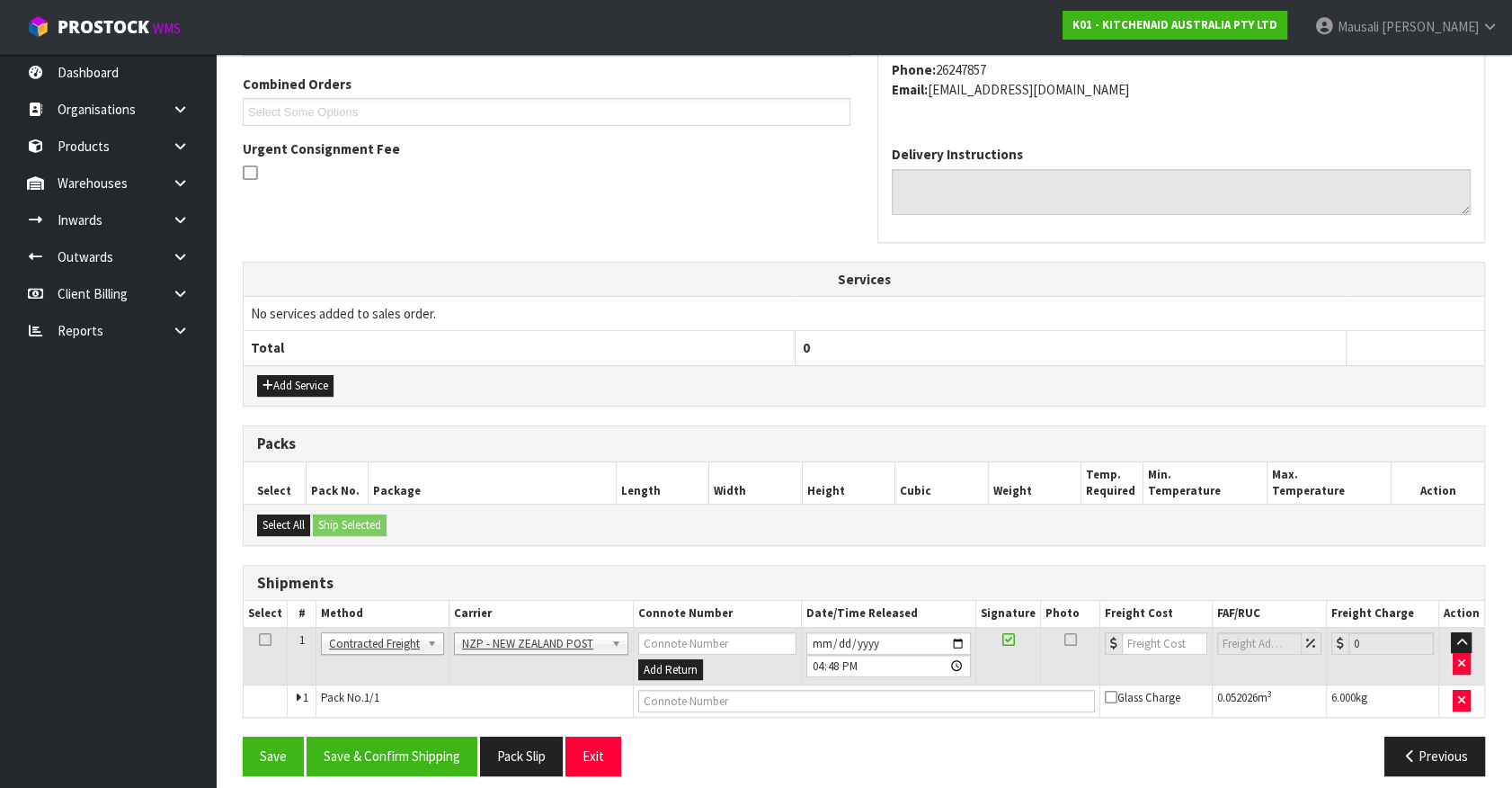
scroll to position [468, 0]
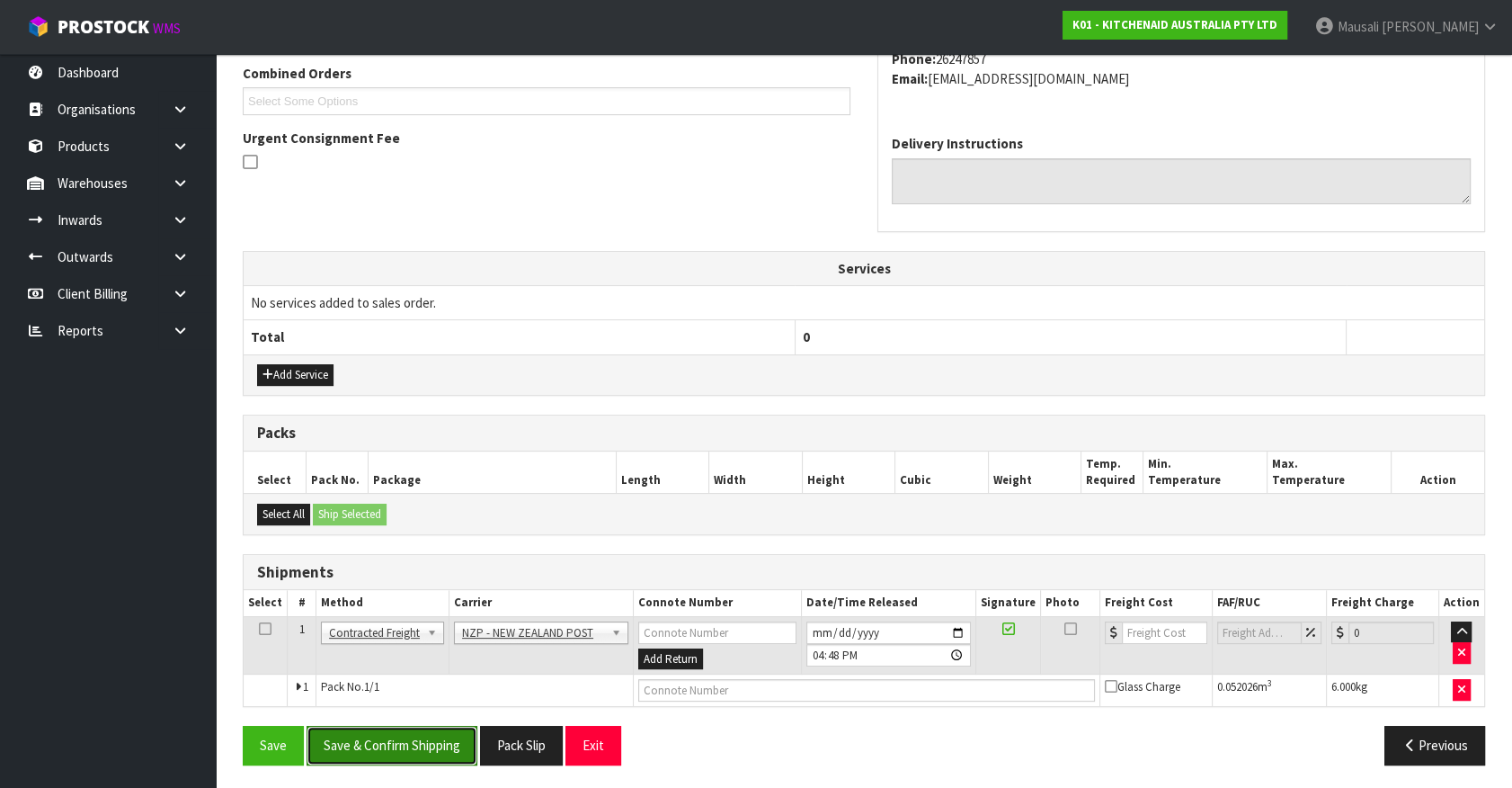
click at [438, 734] on button "Save & Confirm Shipping" at bounding box center [392, 744] width 171 height 39
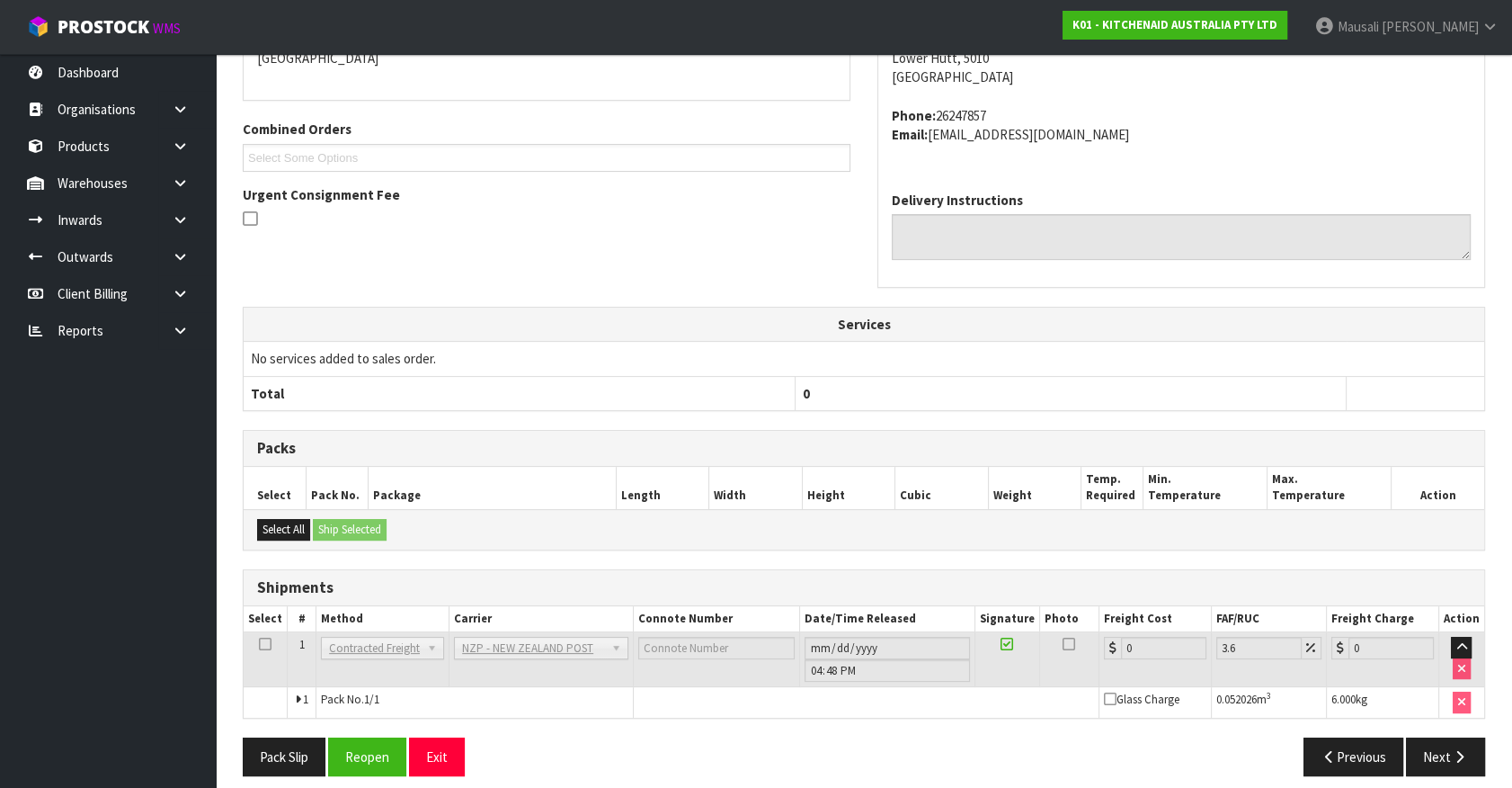
scroll to position [443, 0]
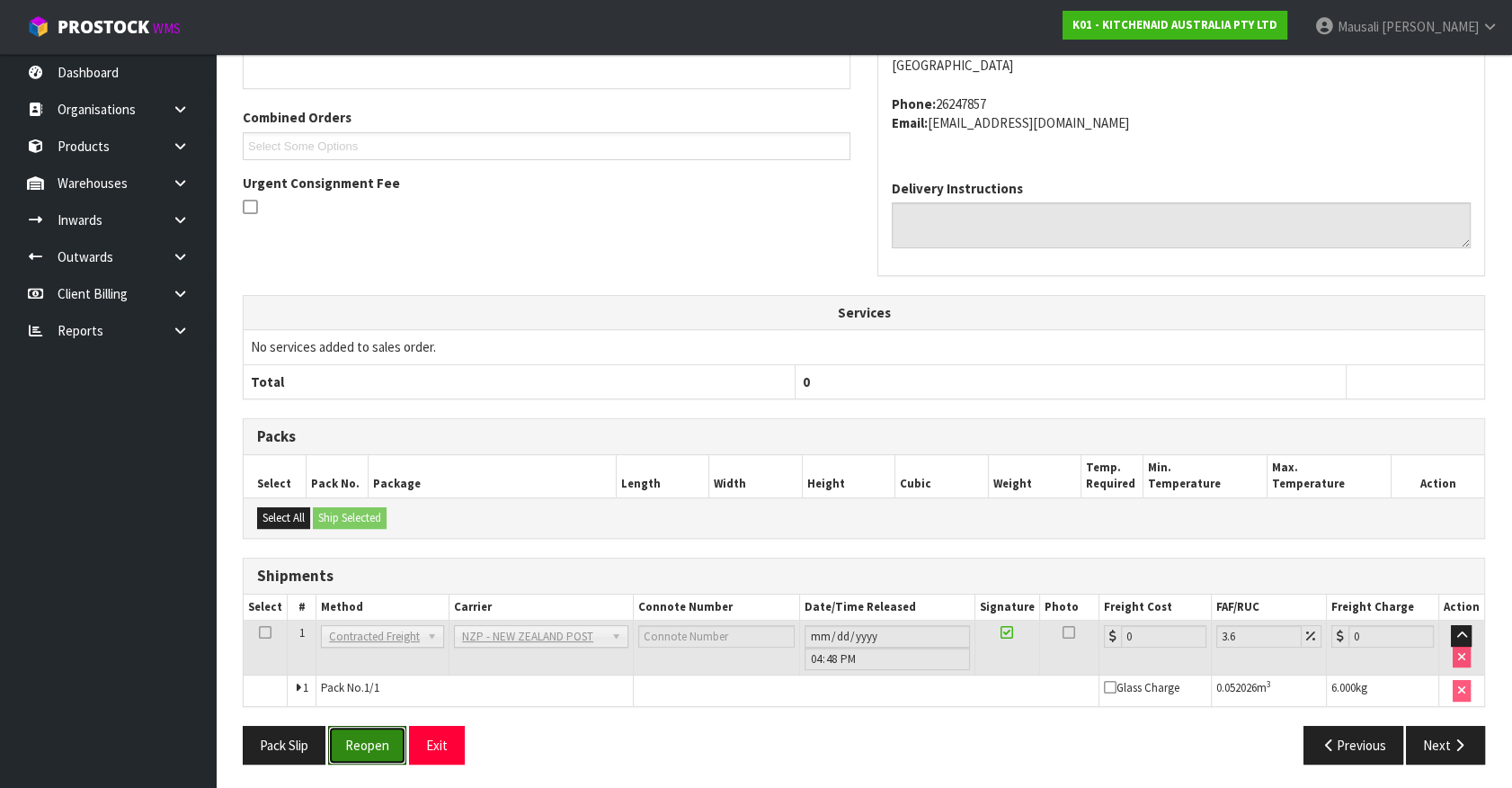
drag, startPoint x: 375, startPoint y: 749, endPoint x: 410, endPoint y: 760, distance: 36.7
click at [375, 749] on button "Reopen" at bounding box center [367, 744] width 78 height 39
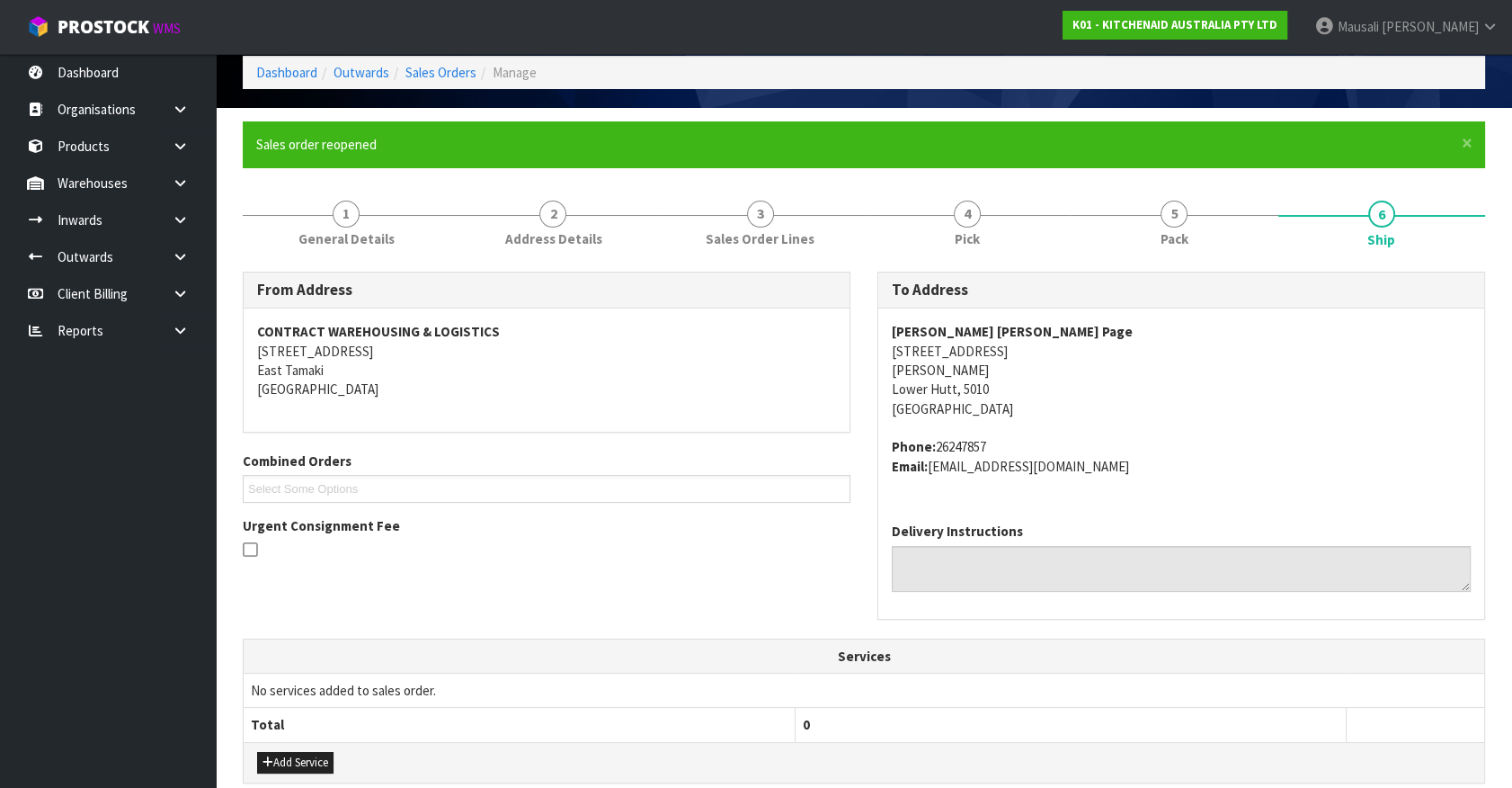
scroll to position [485, 0]
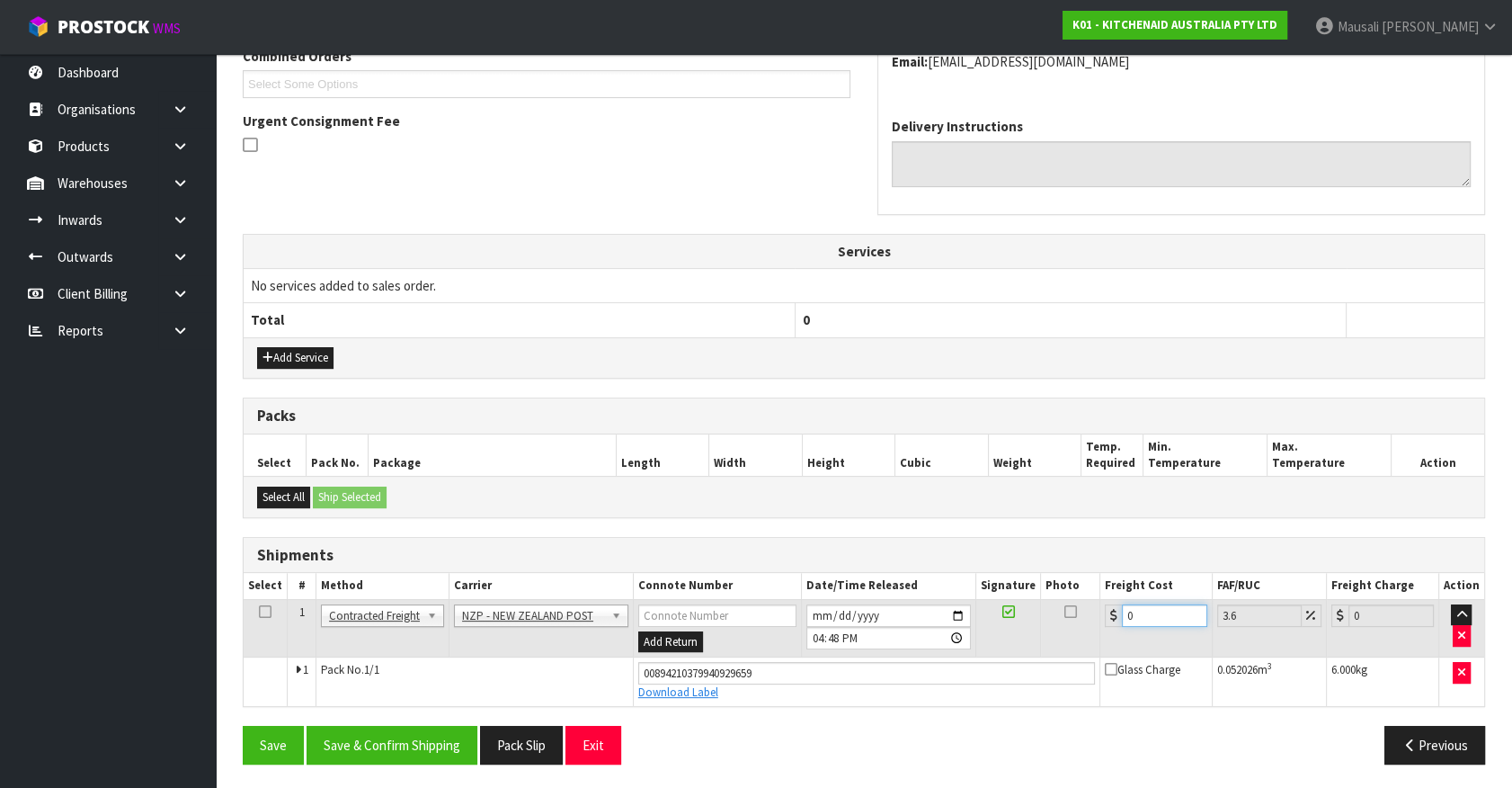
drag, startPoint x: 1151, startPoint y: 616, endPoint x: 1108, endPoint y: 627, distance: 44.4
click at [1108, 627] on td "0" at bounding box center [1156, 628] width 113 height 58
type input "9"
type input "9.32"
type input "9.2"
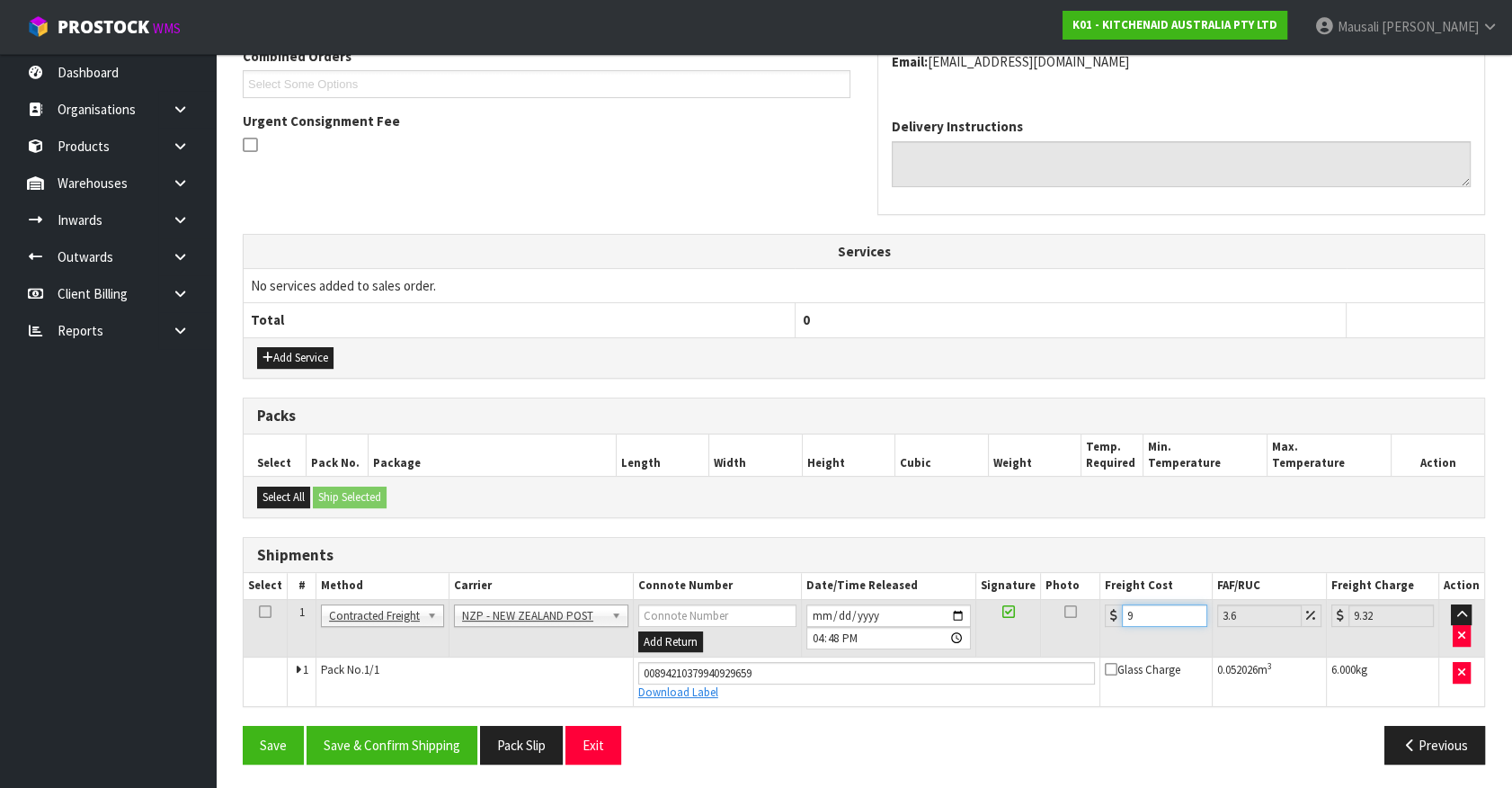
type input "9.53"
type input "9.26"
type input "9.59"
type input "9.26"
click at [461, 743] on button "Save & Confirm Shipping" at bounding box center [392, 744] width 171 height 39
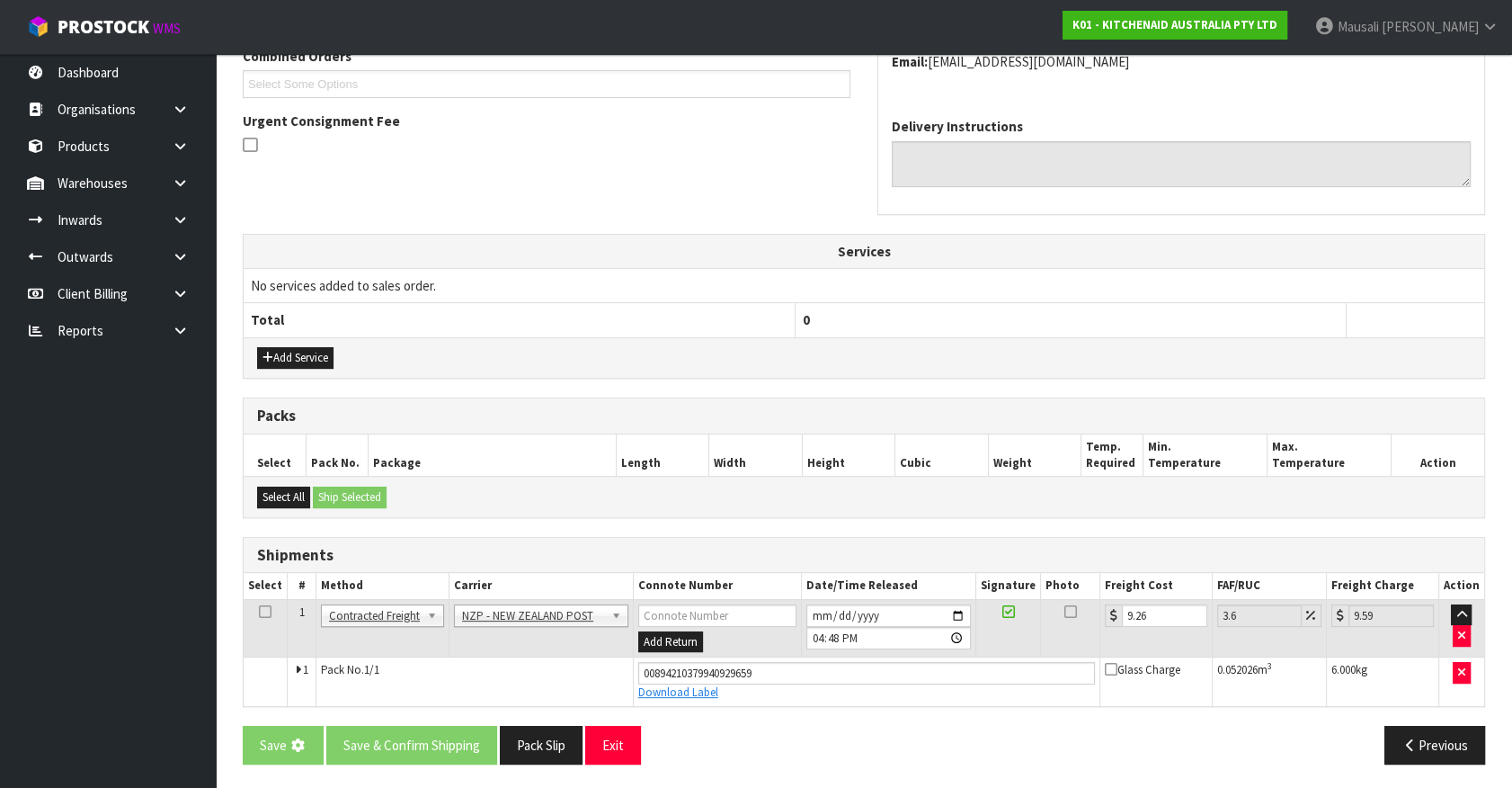
scroll to position [0, 0]
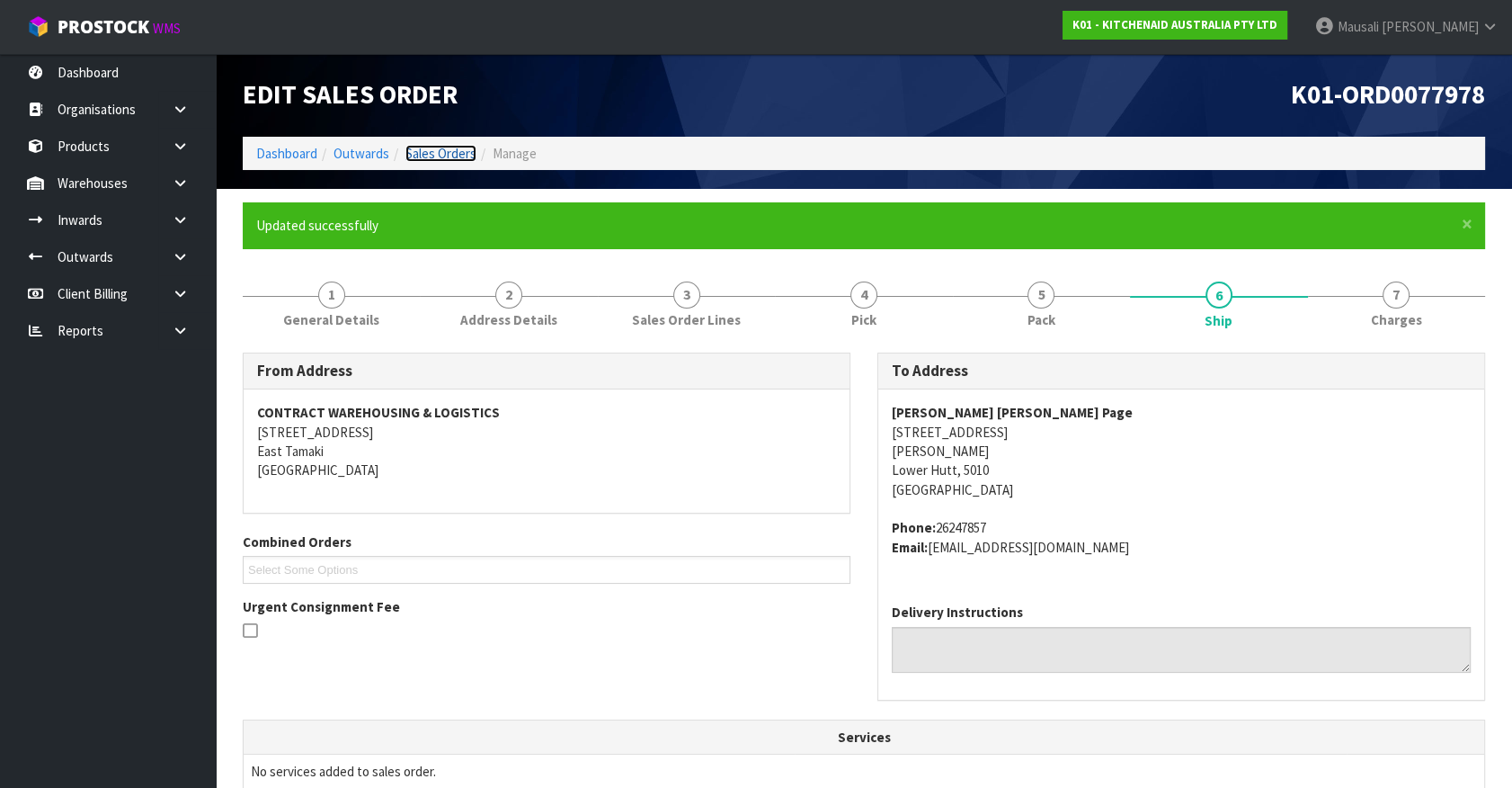
click at [438, 155] on link "Sales Orders" at bounding box center [441, 152] width 71 height 17
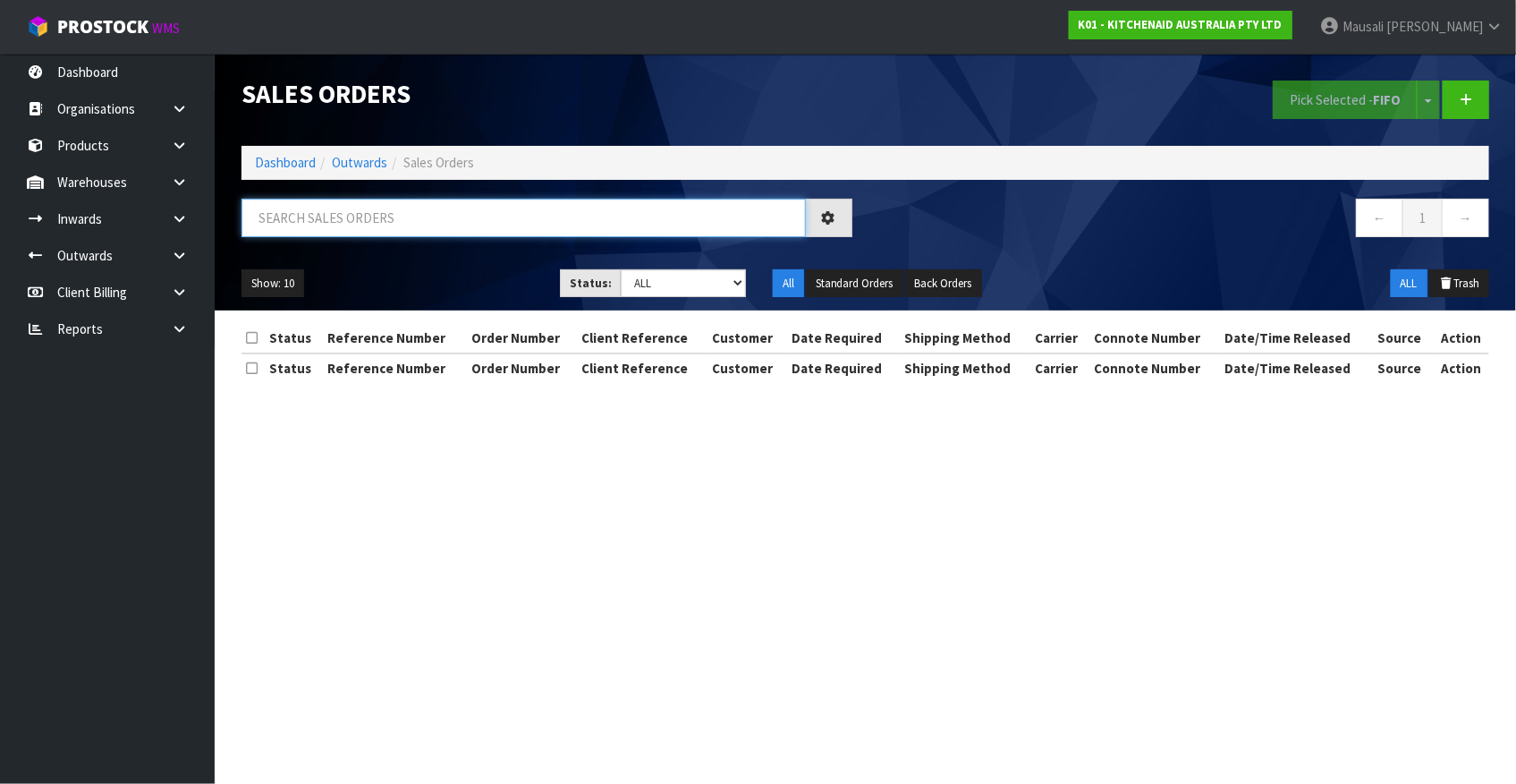
click at [325, 213] on input "text" at bounding box center [523, 218] width 564 height 38
type input "JOB-0408262"
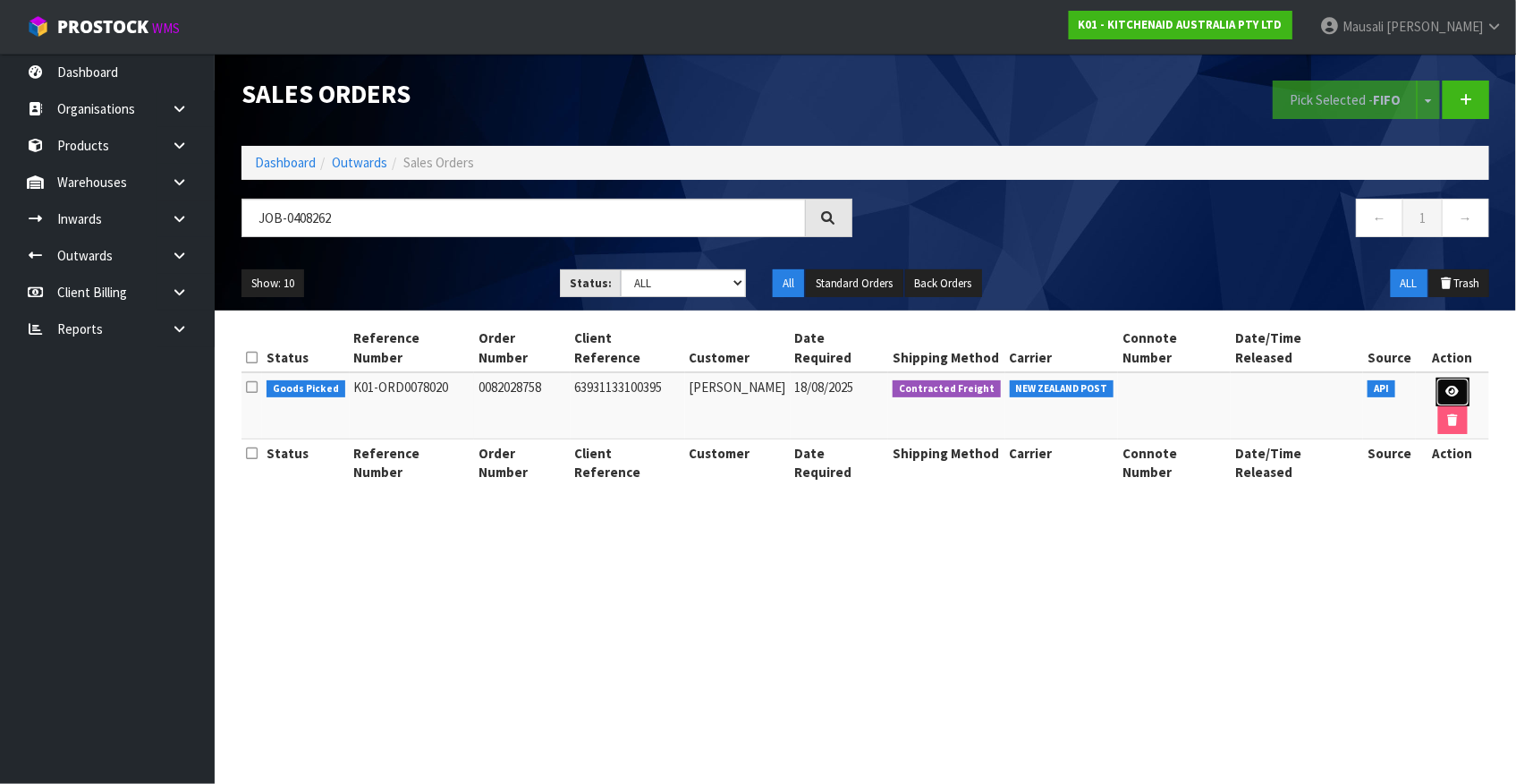
click at [1437, 377] on link at bounding box center [1454, 391] width 33 height 29
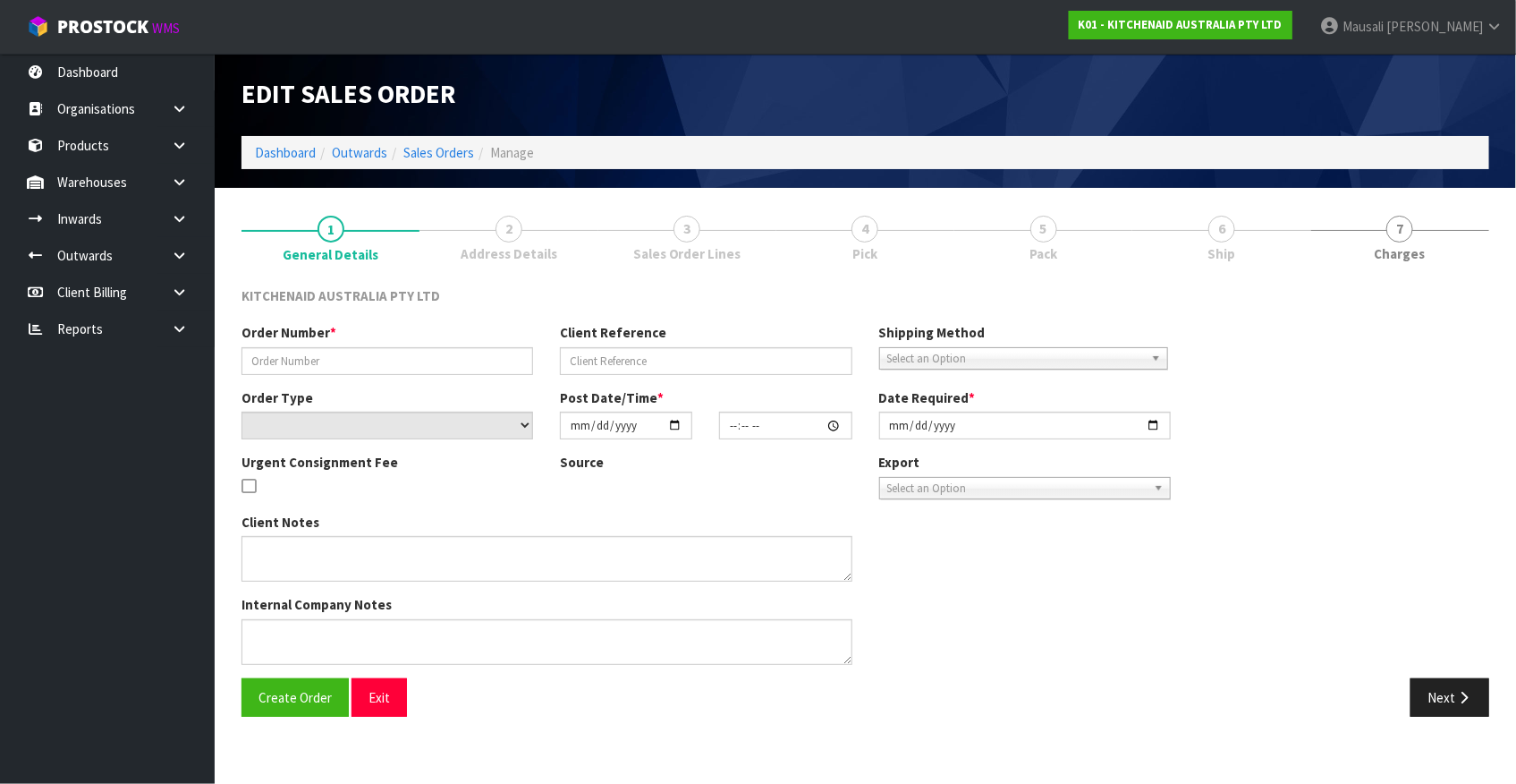
type input "0082028758"
type input "63931133100395"
select select "number:0"
type input "[DATE]"
type input "13:33:05.000"
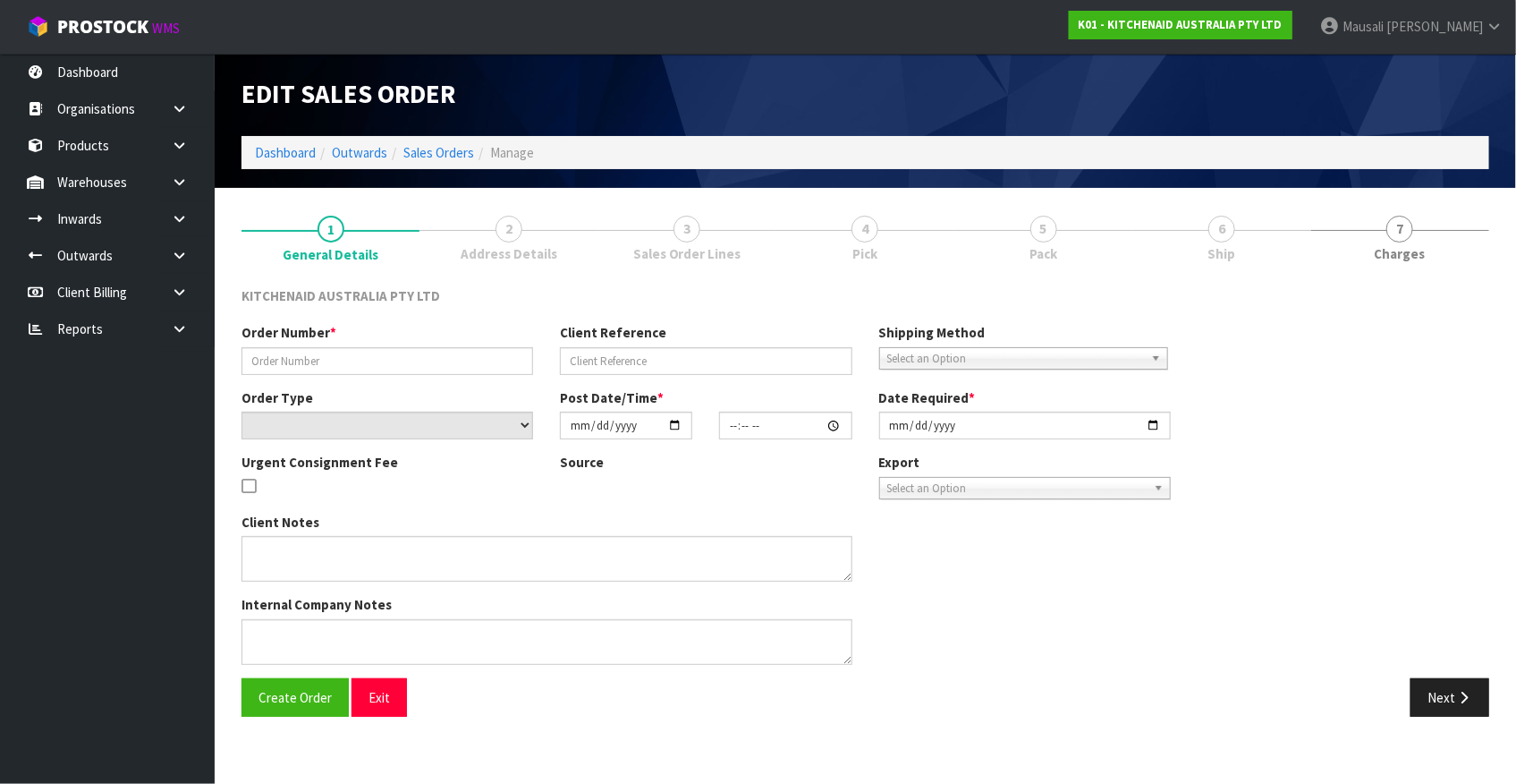
type input "[DATE]"
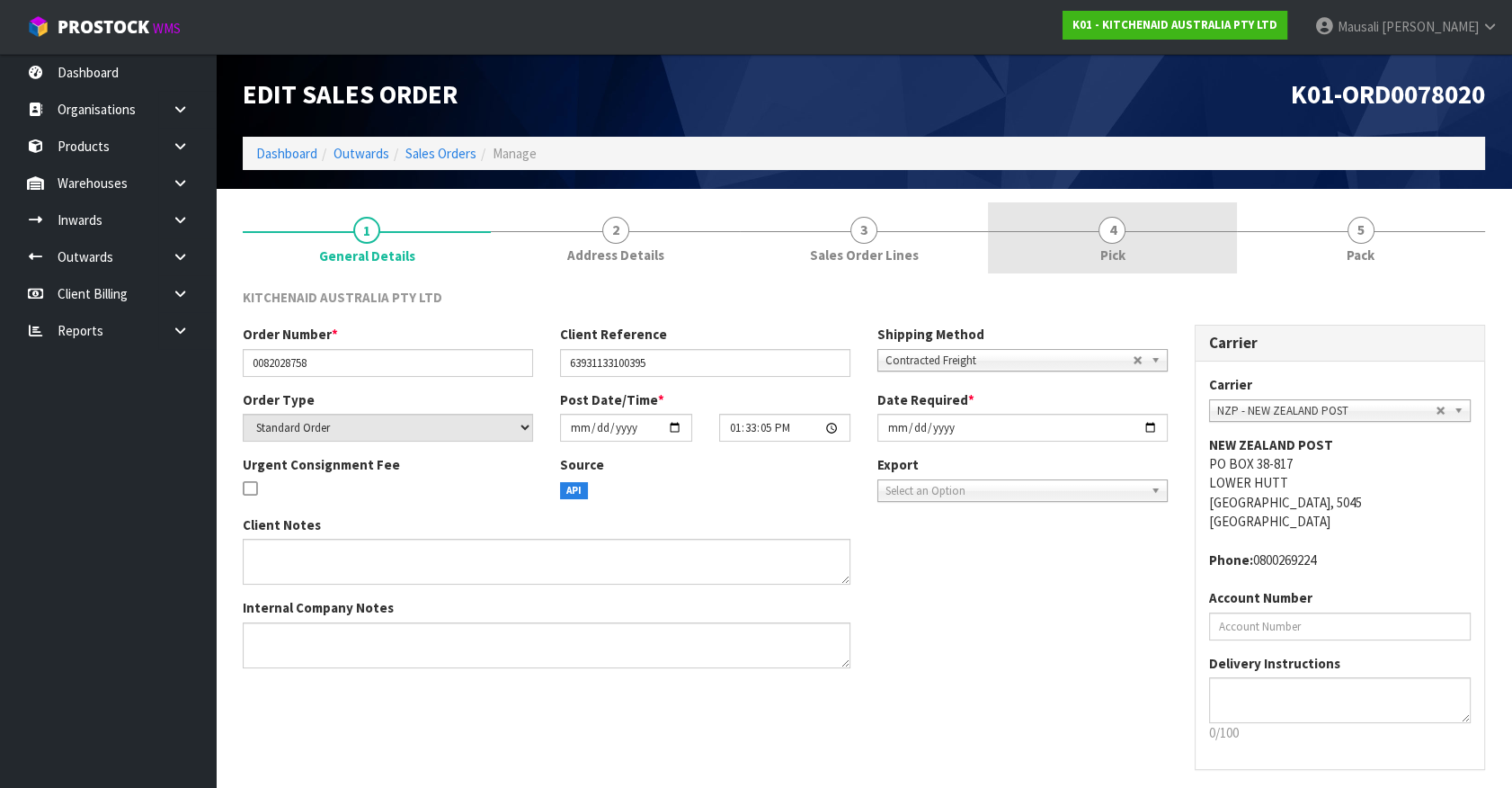
click at [1180, 239] on link "4 Pick" at bounding box center [1111, 238] width 248 height 71
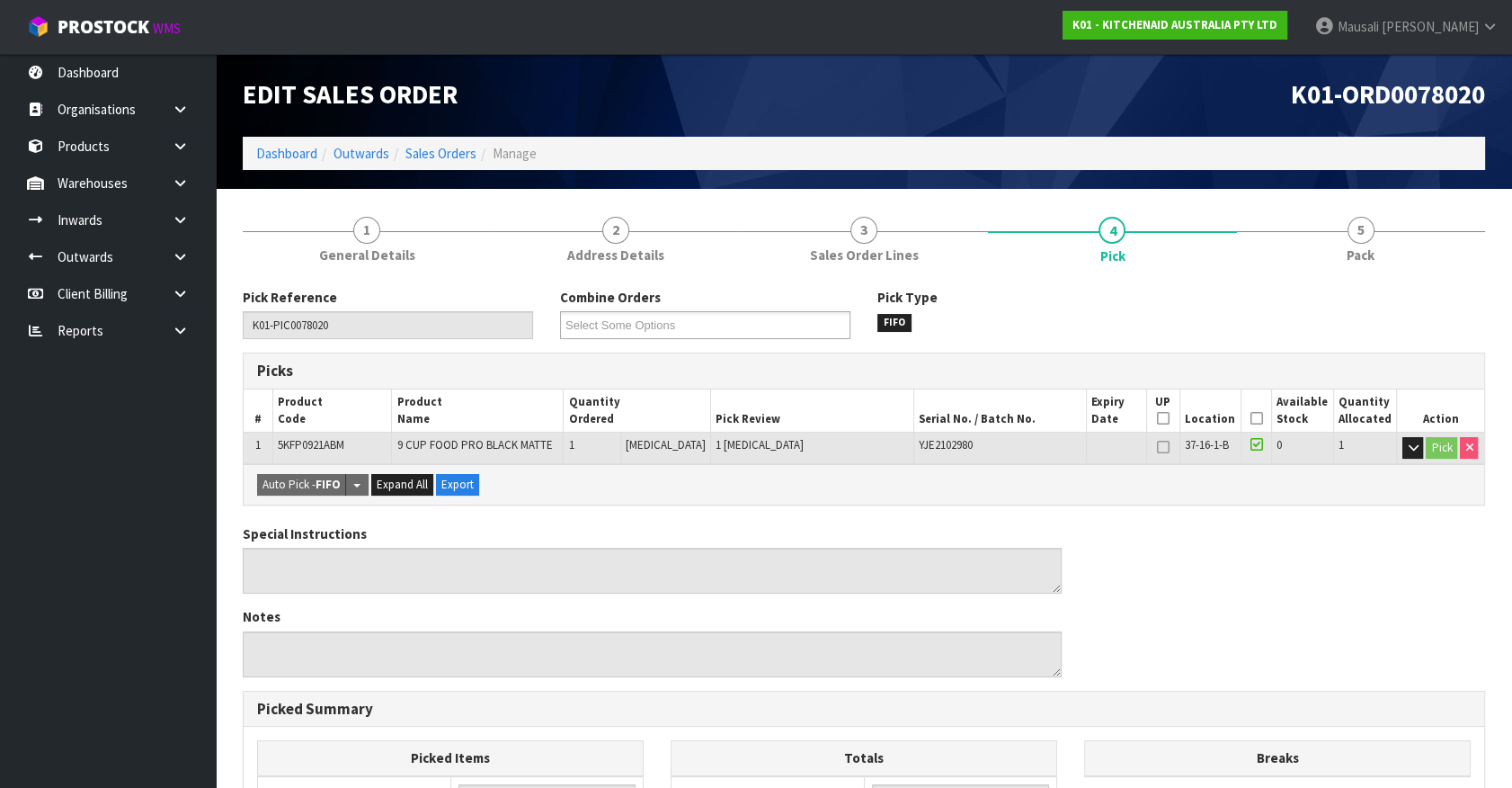
click at [1250, 418] on icon at bounding box center [1256, 418] width 13 height 1
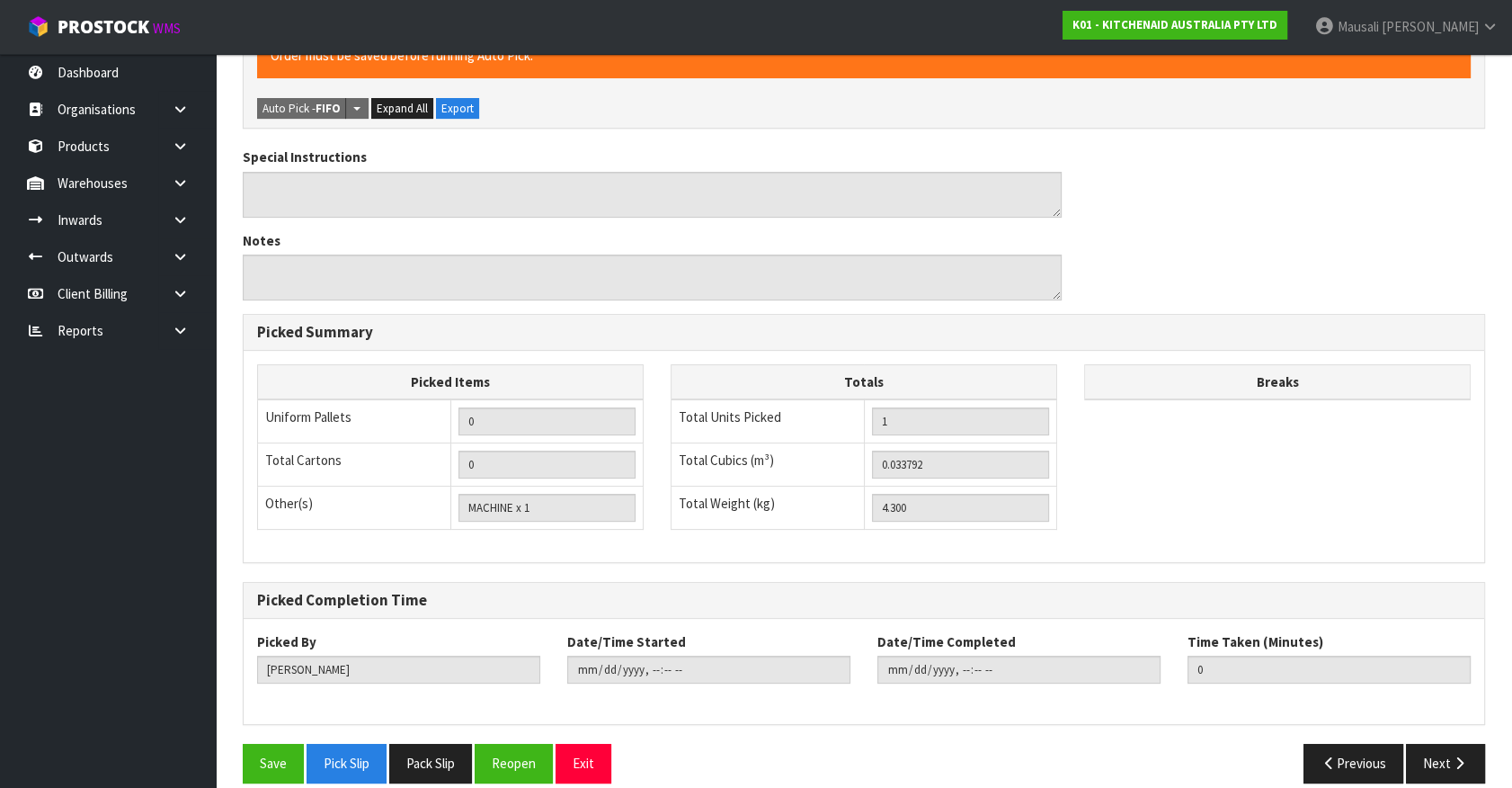
scroll to position [459, 0]
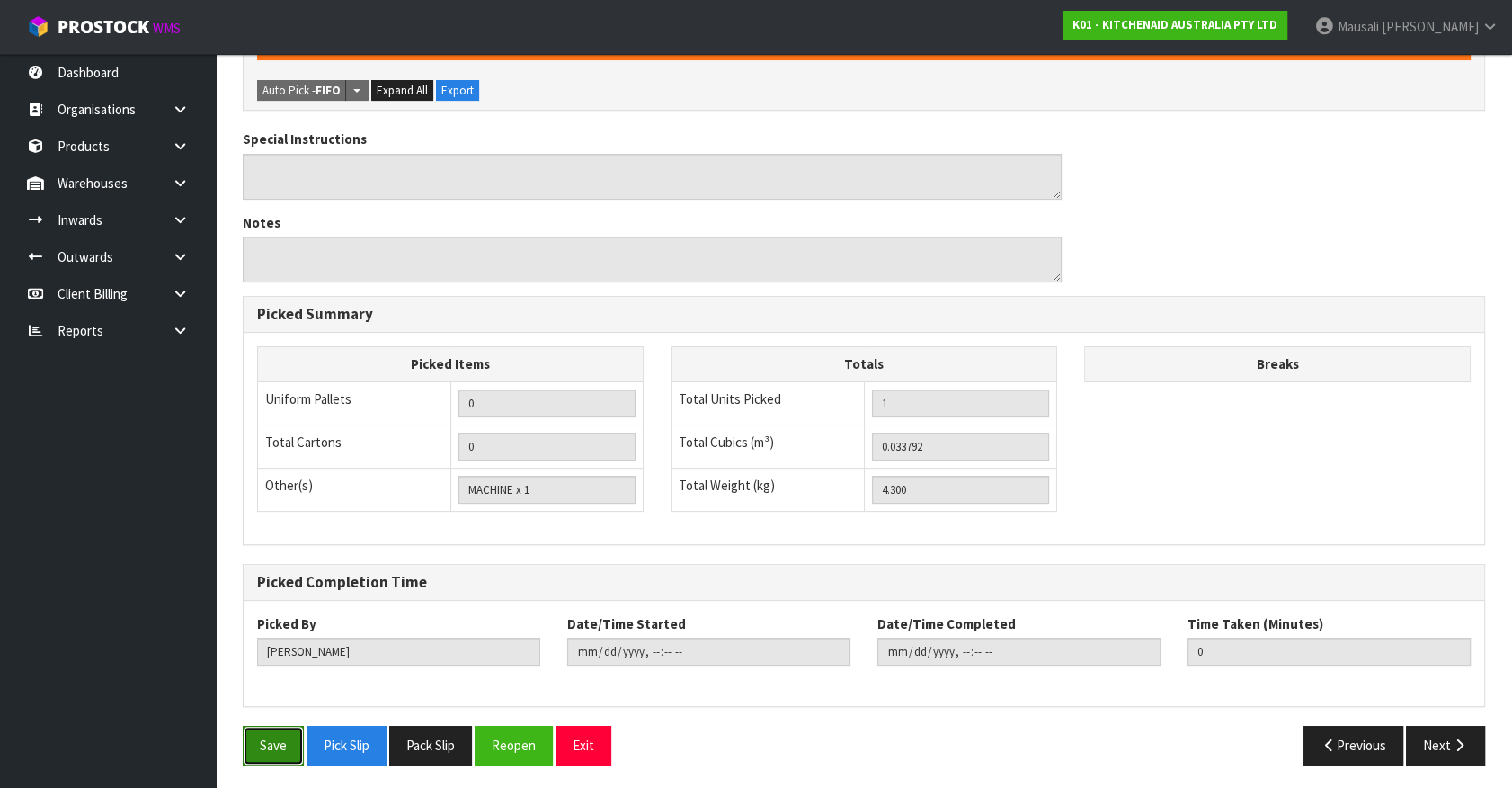
click at [249, 748] on button "Save" at bounding box center [273, 744] width 61 height 39
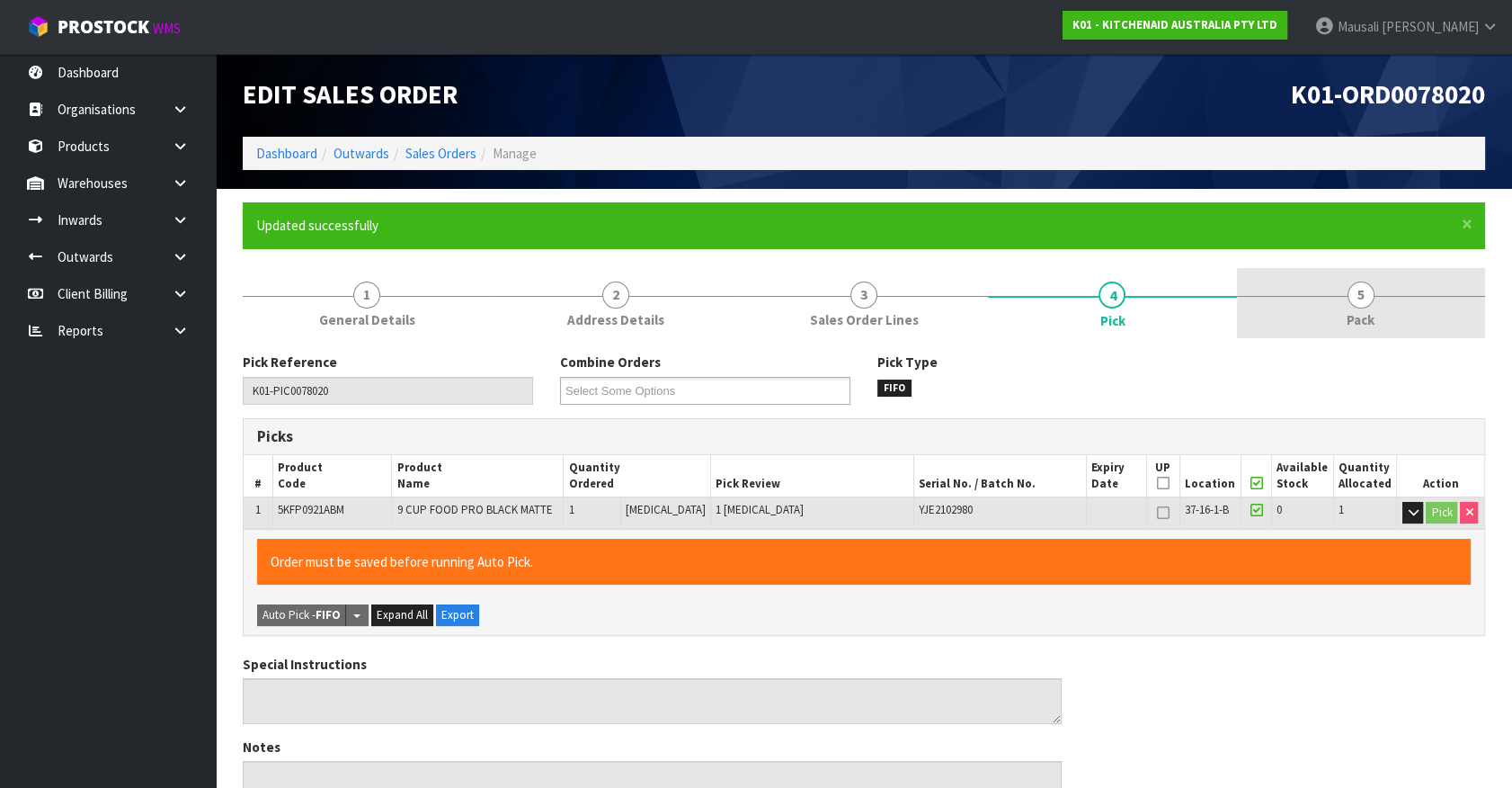
type input "[PERSON_NAME]"
type input "[DATE]T16:53:19"
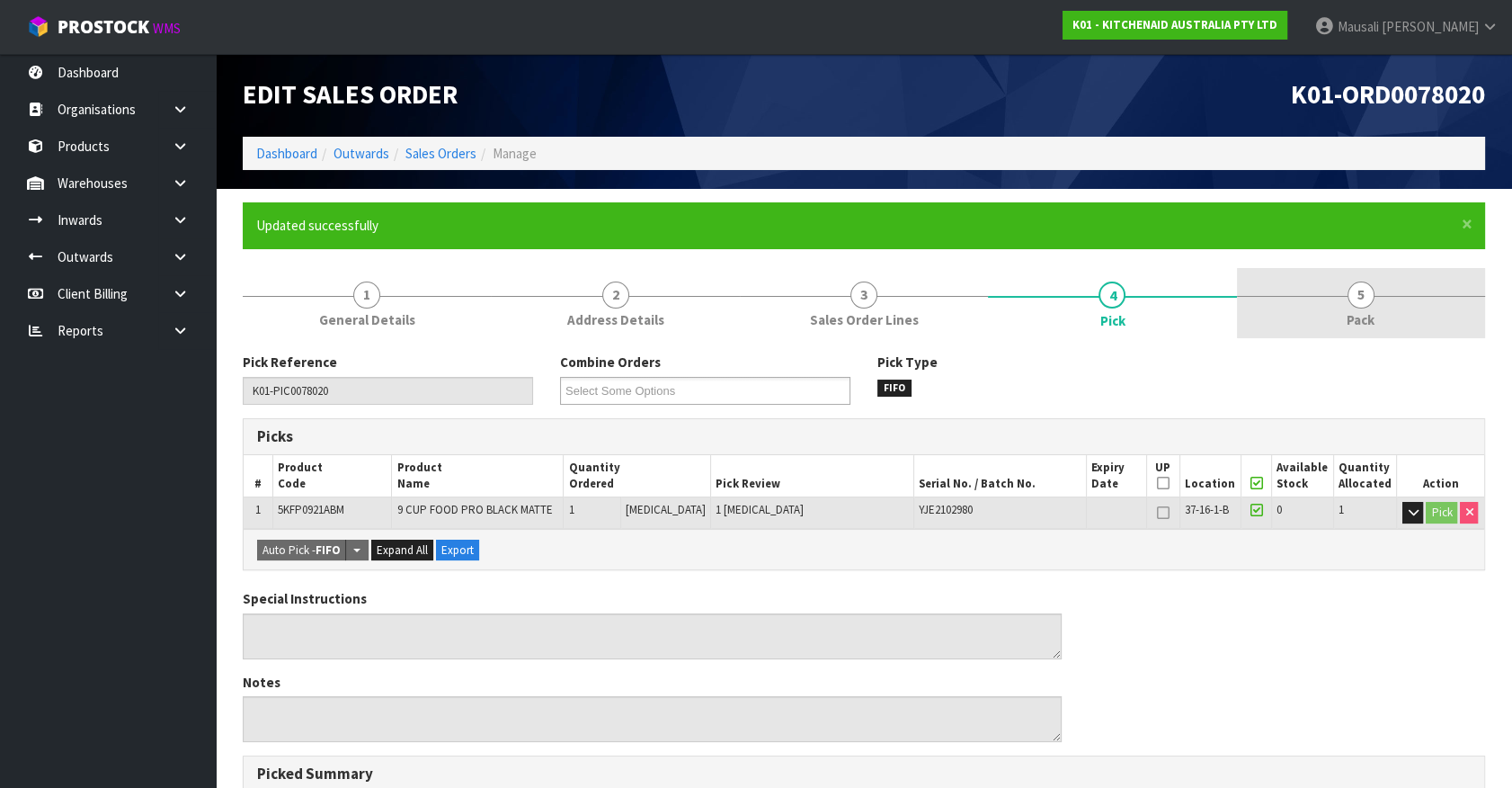
click at [1370, 328] on span "Pack" at bounding box center [1361, 319] width 28 height 19
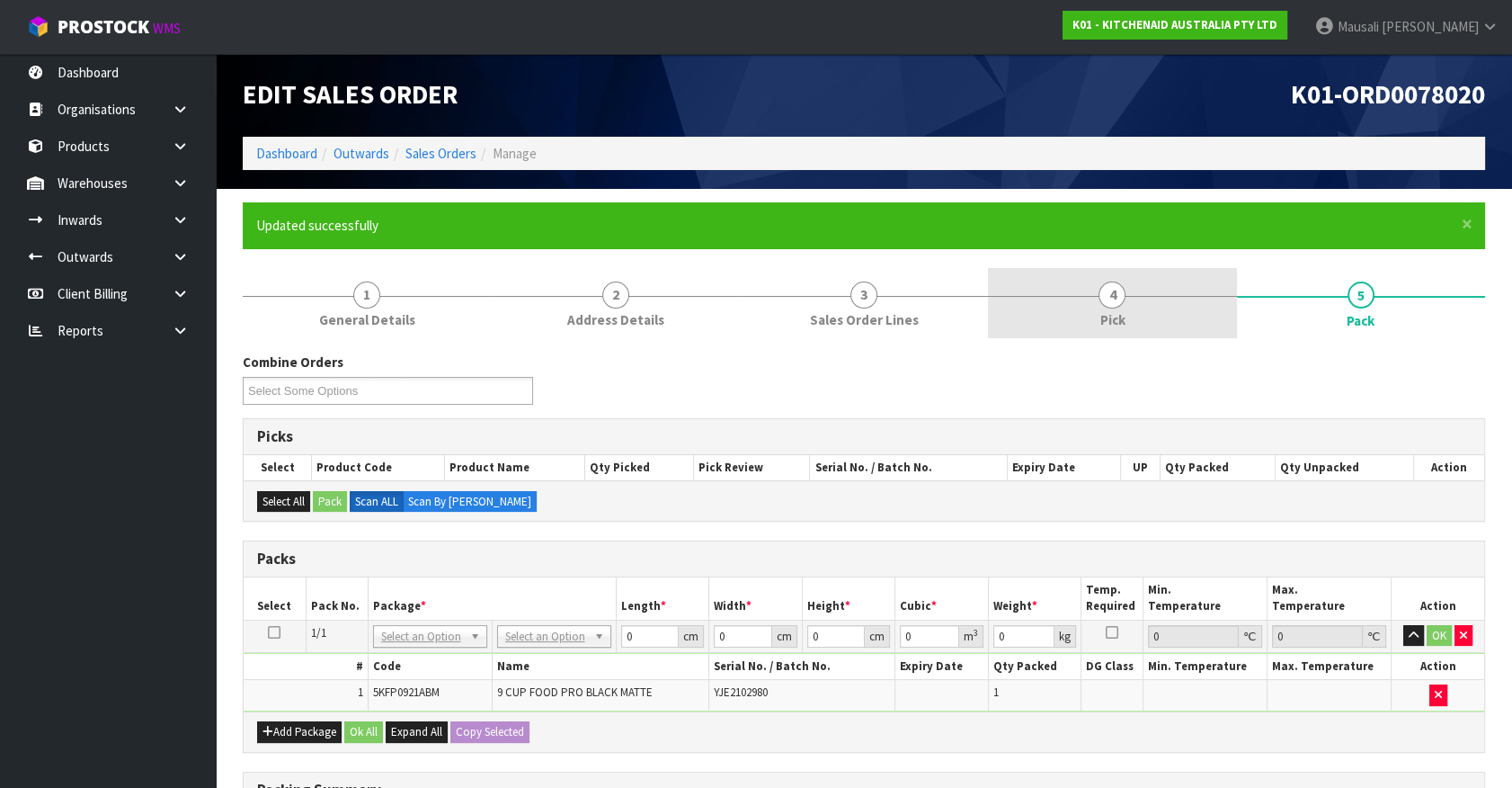
scroll to position [292, 0]
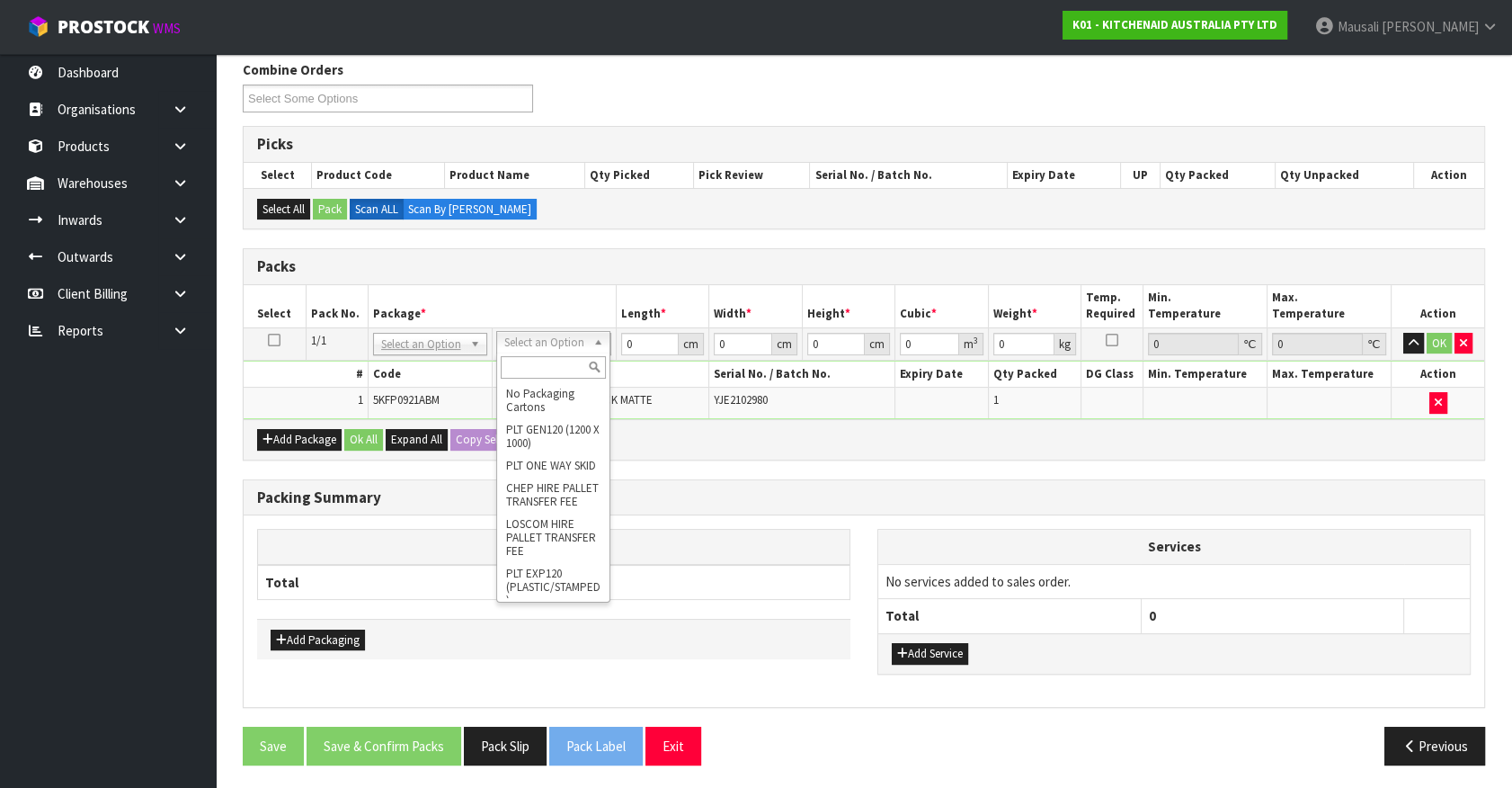
click at [540, 360] on input "text" at bounding box center [553, 367] width 105 height 23
type input "oc"
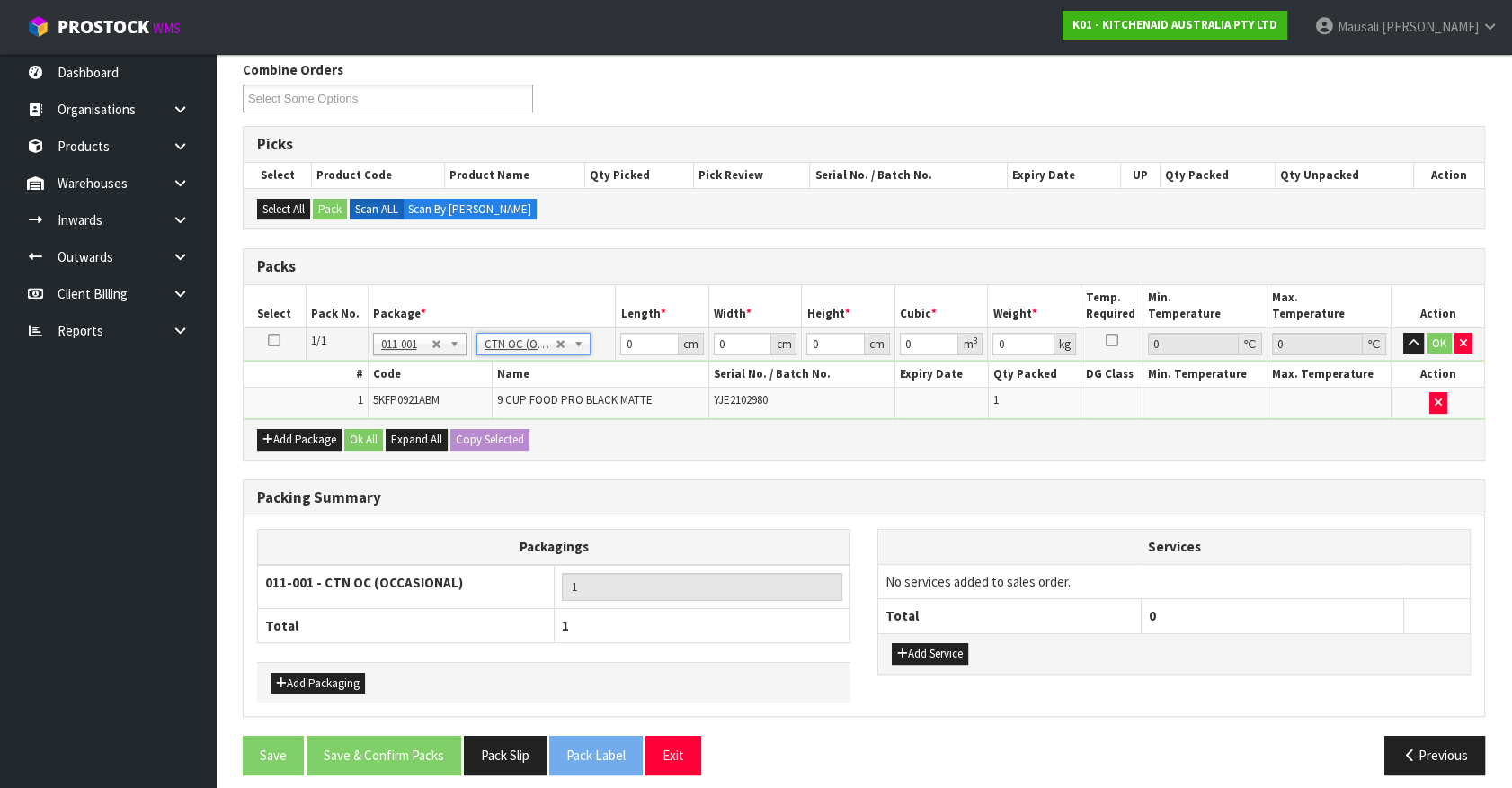
type input "4.3"
drag, startPoint x: 631, startPoint y: 339, endPoint x: 580, endPoint y: 370, distance: 59.7
click at [583, 368] on tbody "1/1 NONE 007-001 007-002 007-004 007-009 007-013 007-014 007-015 007-017 007-01…" at bounding box center [863, 373] width 1240 height 91
type input "52"
type input "34"
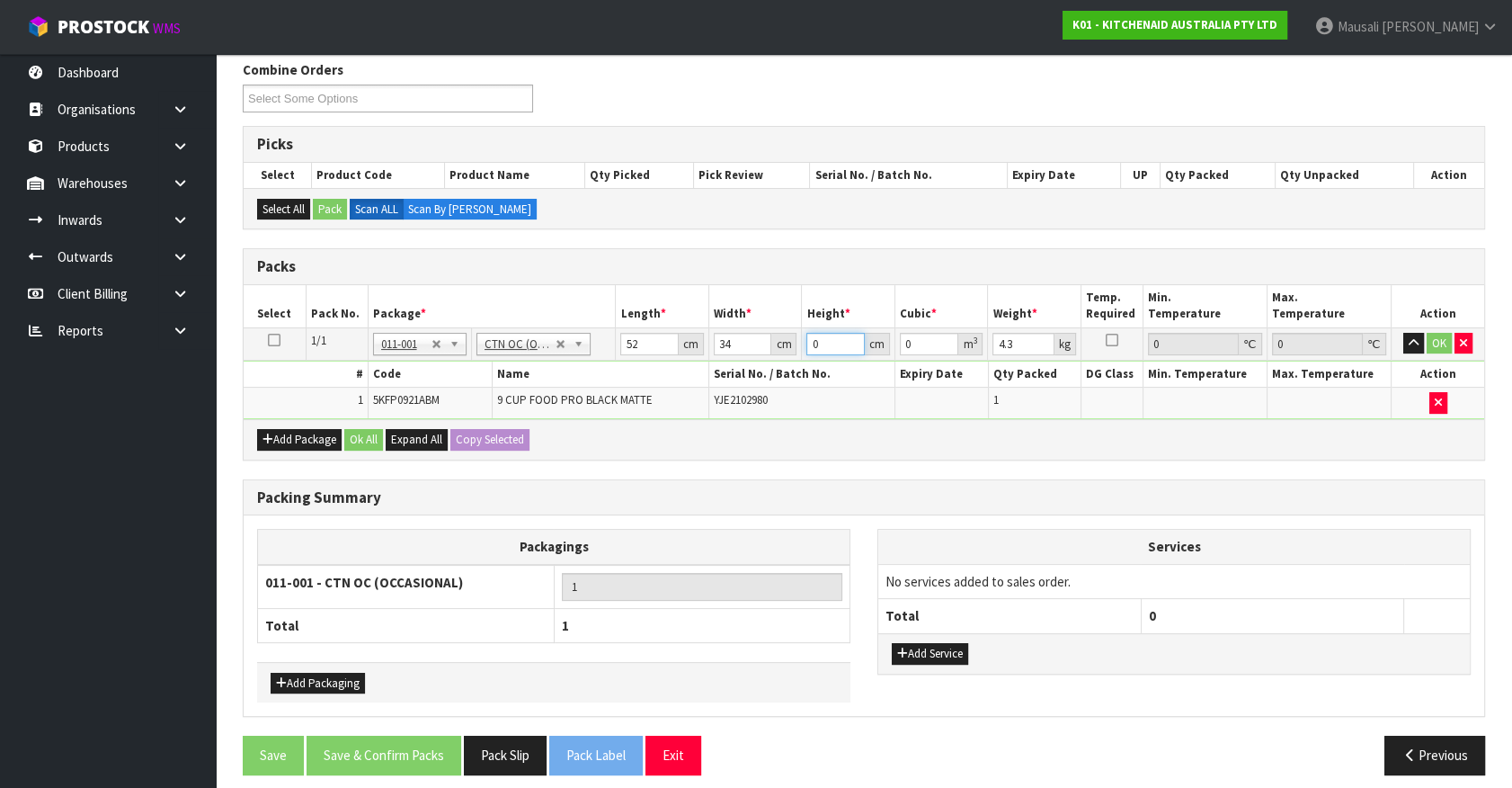
type input "2"
type input "0.003536"
type input "27"
type input "0.047736"
type input "27"
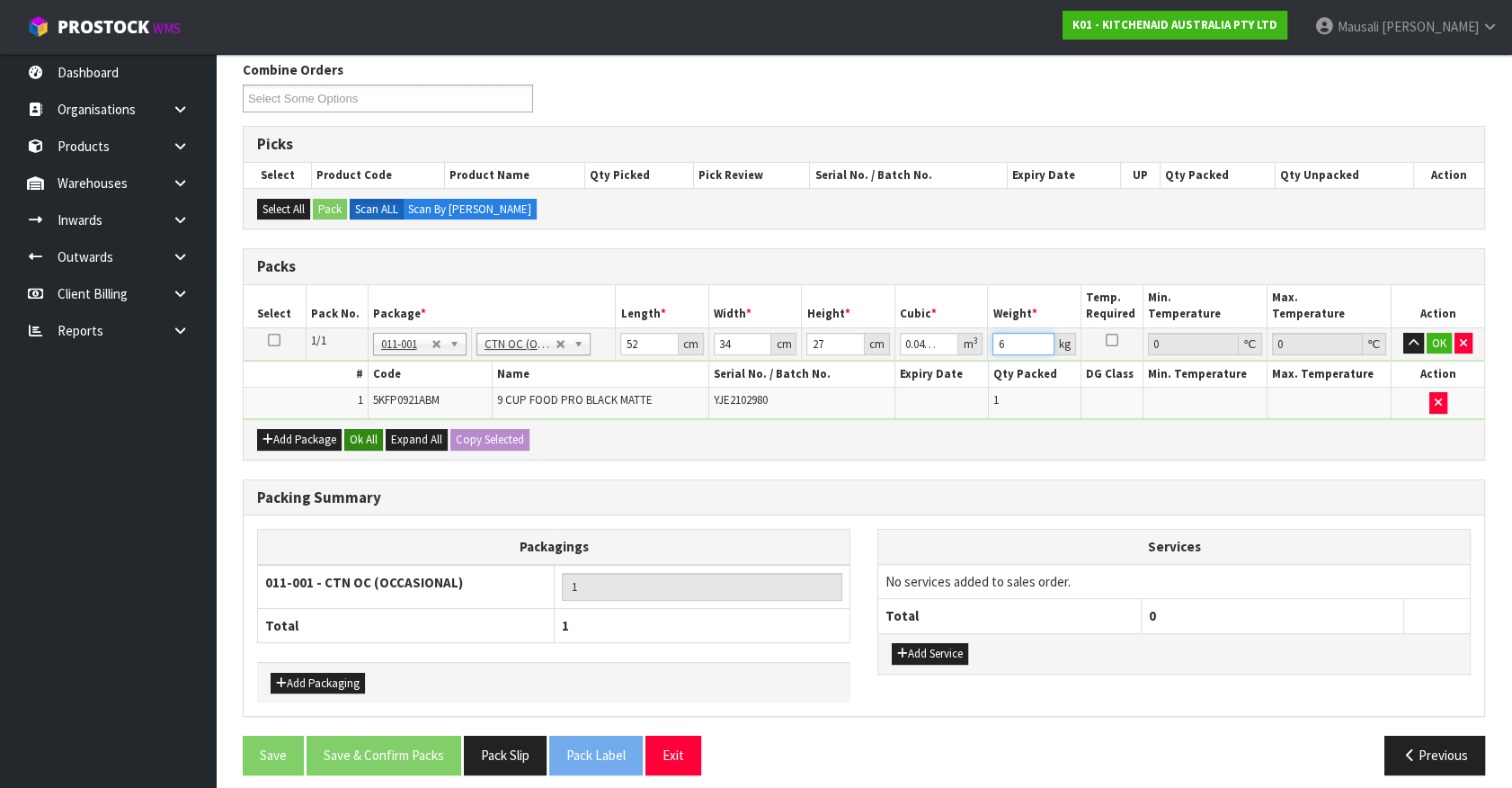
type input "6"
click at [359, 438] on button "Ok All" at bounding box center [363, 440] width 39 height 22
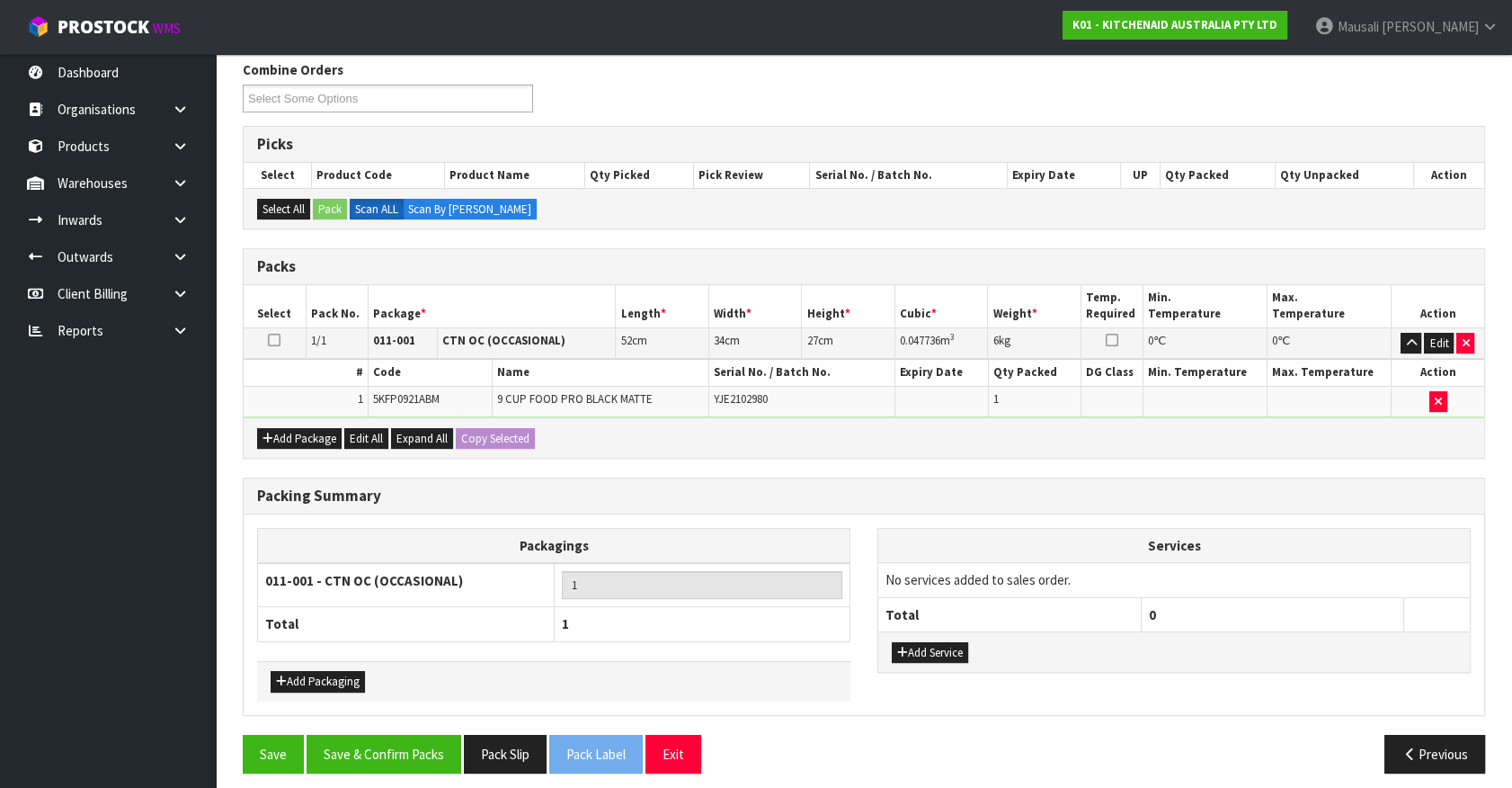
scroll to position [299, 0]
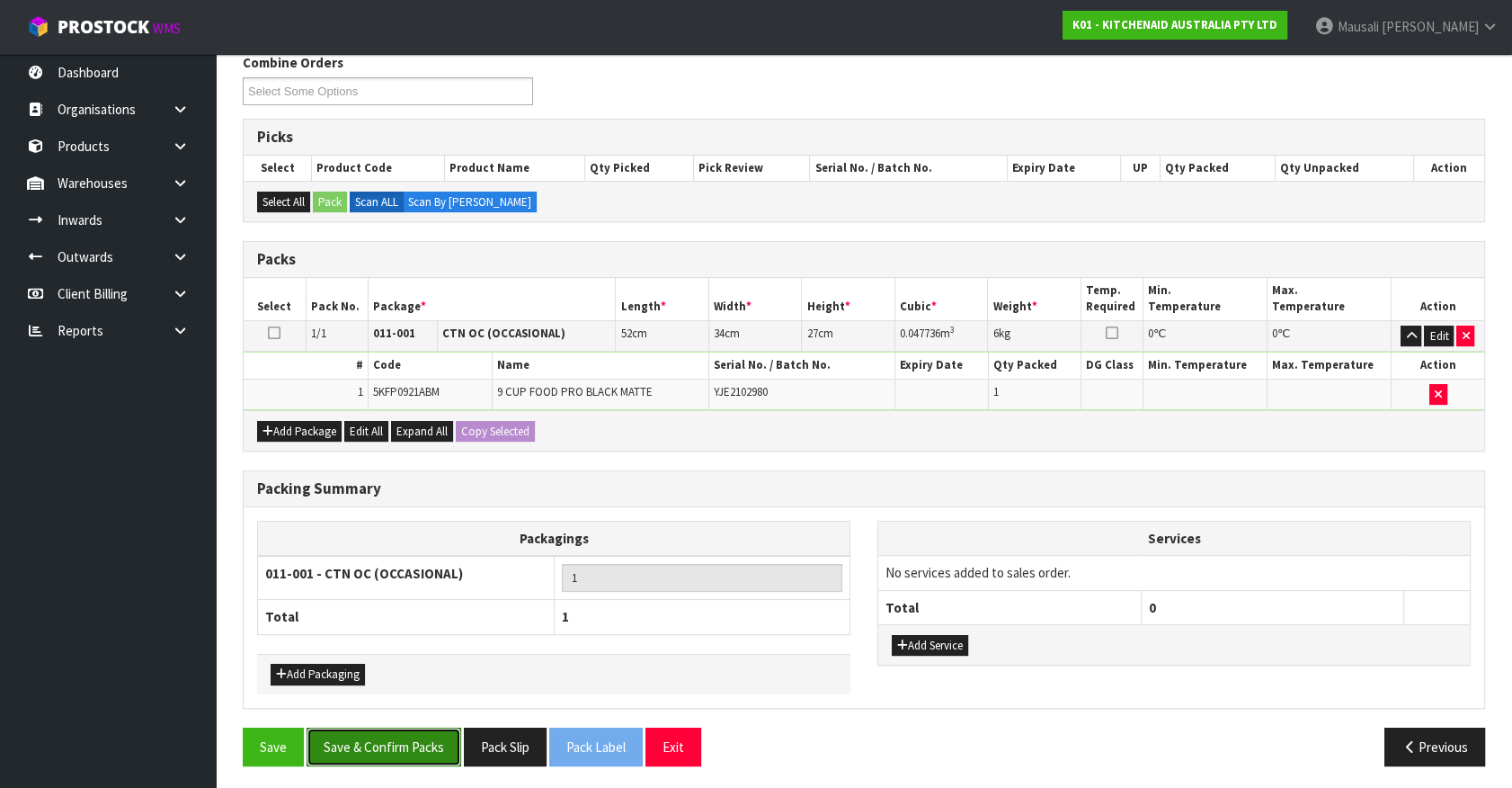
click at [400, 728] on button "Save & Confirm Packs" at bounding box center [384, 746] width 154 height 39
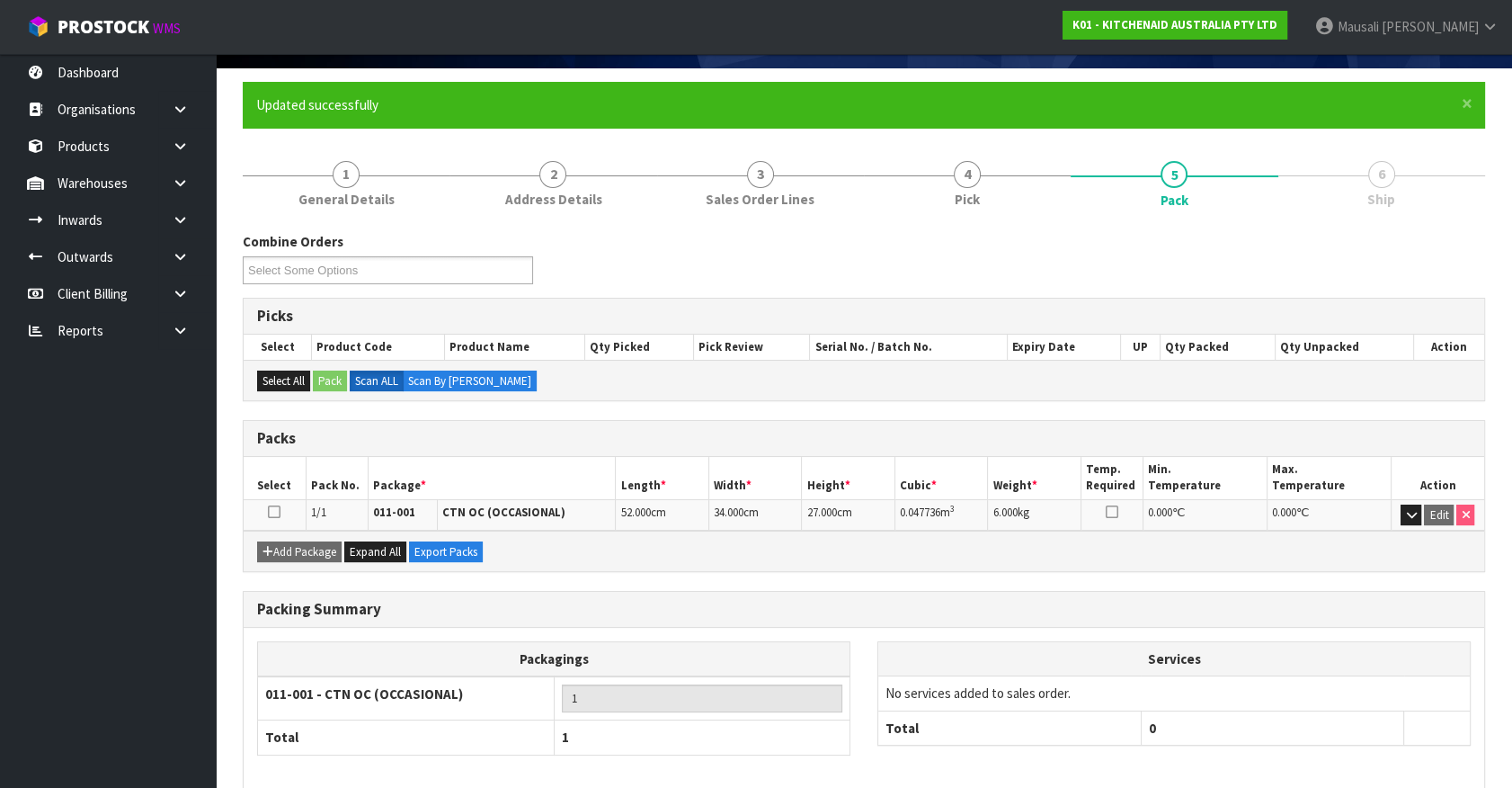
scroll to position [202, 0]
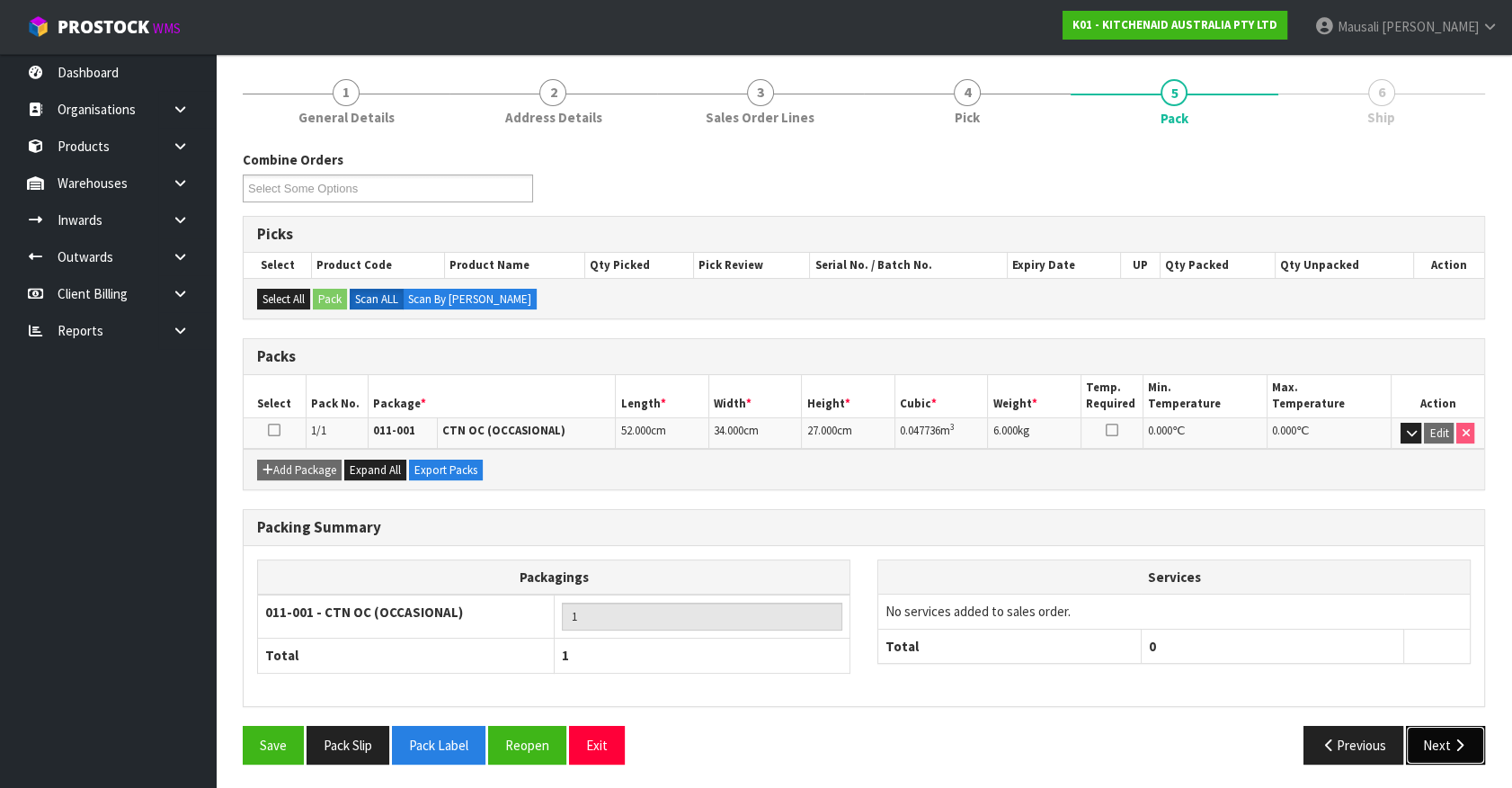
click at [1450, 750] on button "Next" at bounding box center [1445, 744] width 79 height 39
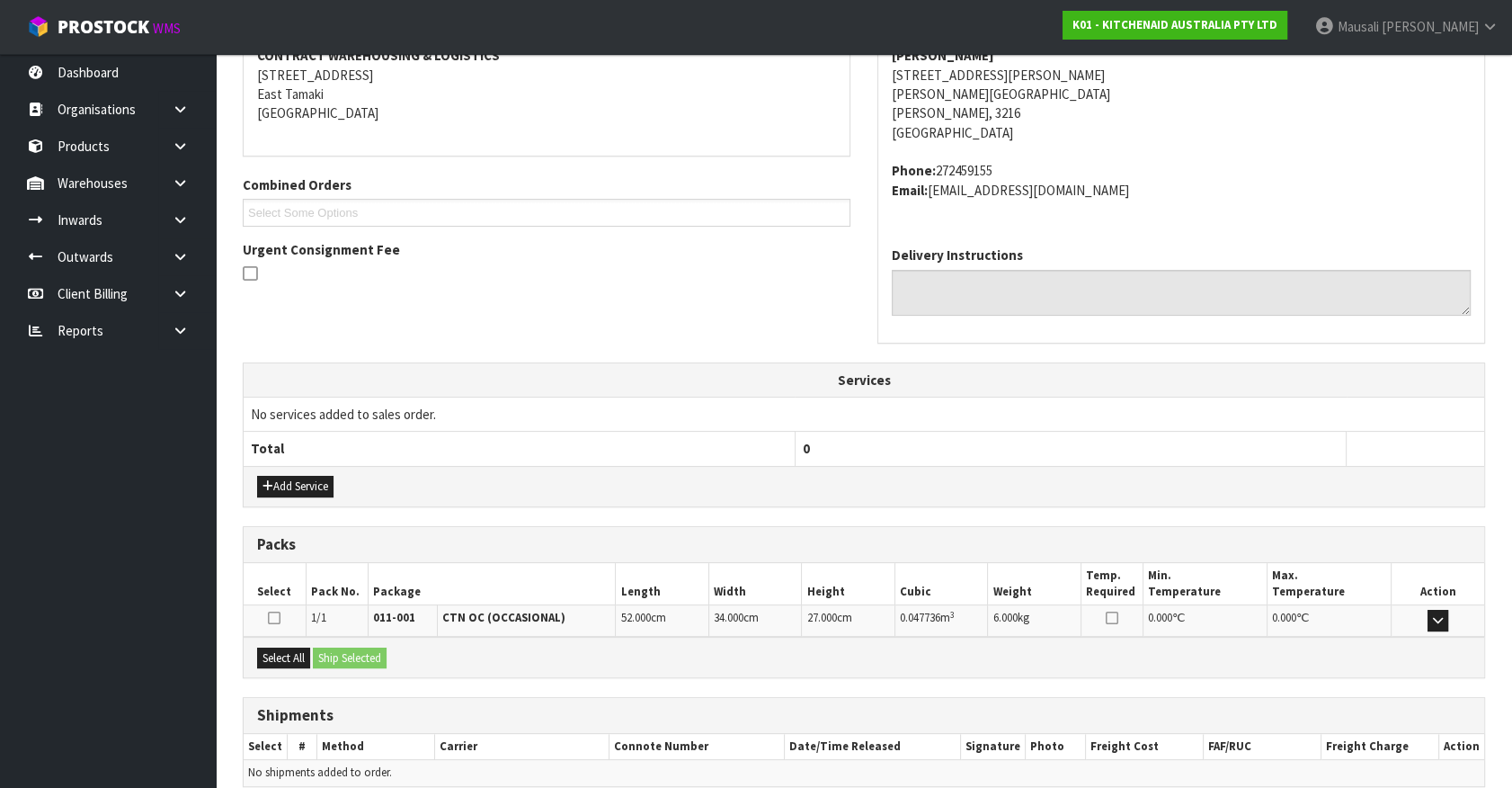
scroll to position [437, 0]
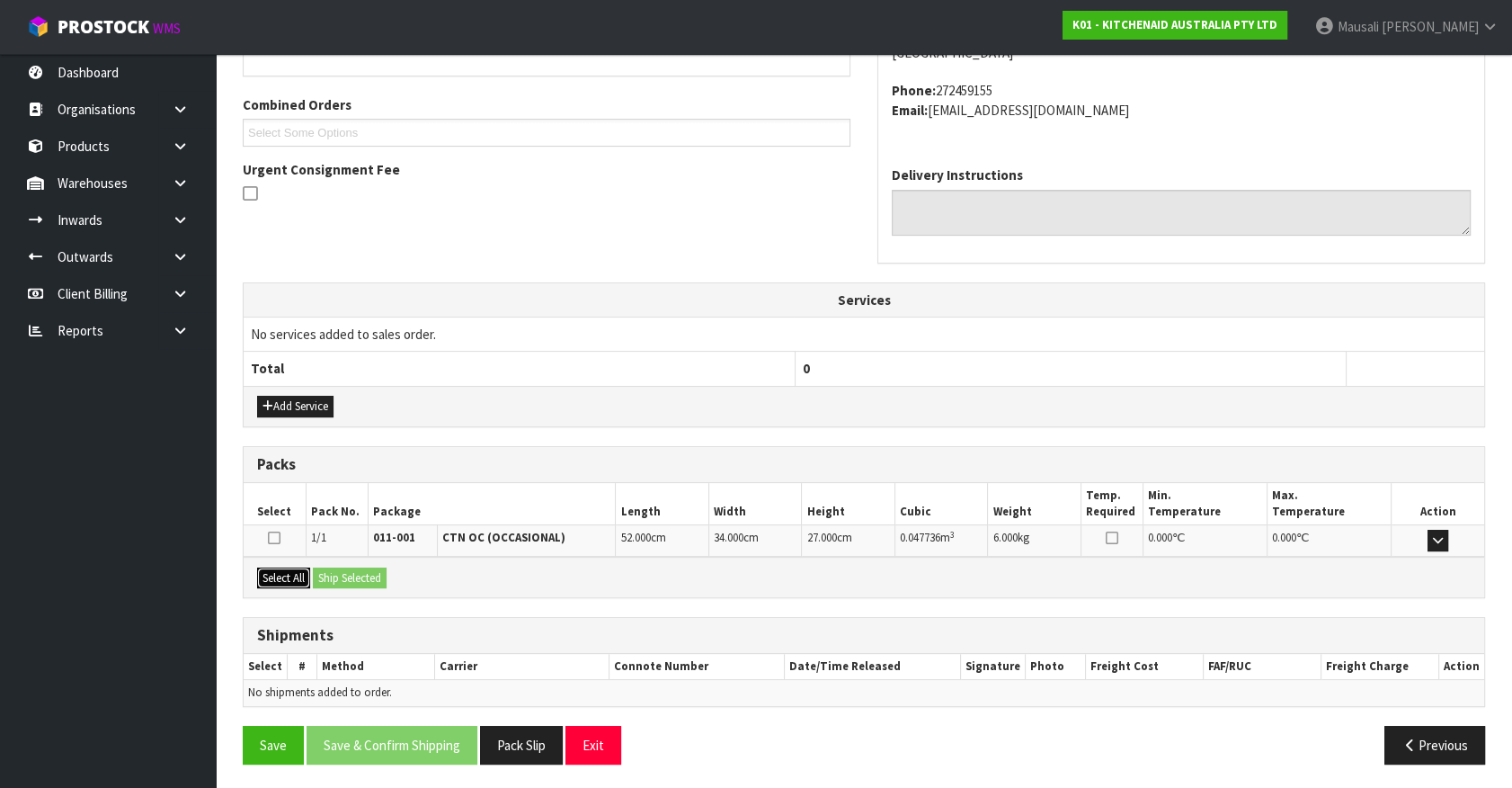
click at [293, 569] on button "Select All" at bounding box center [284, 578] width 53 height 22
click at [322, 575] on button "Ship Selected" at bounding box center [349, 578] width 73 height 22
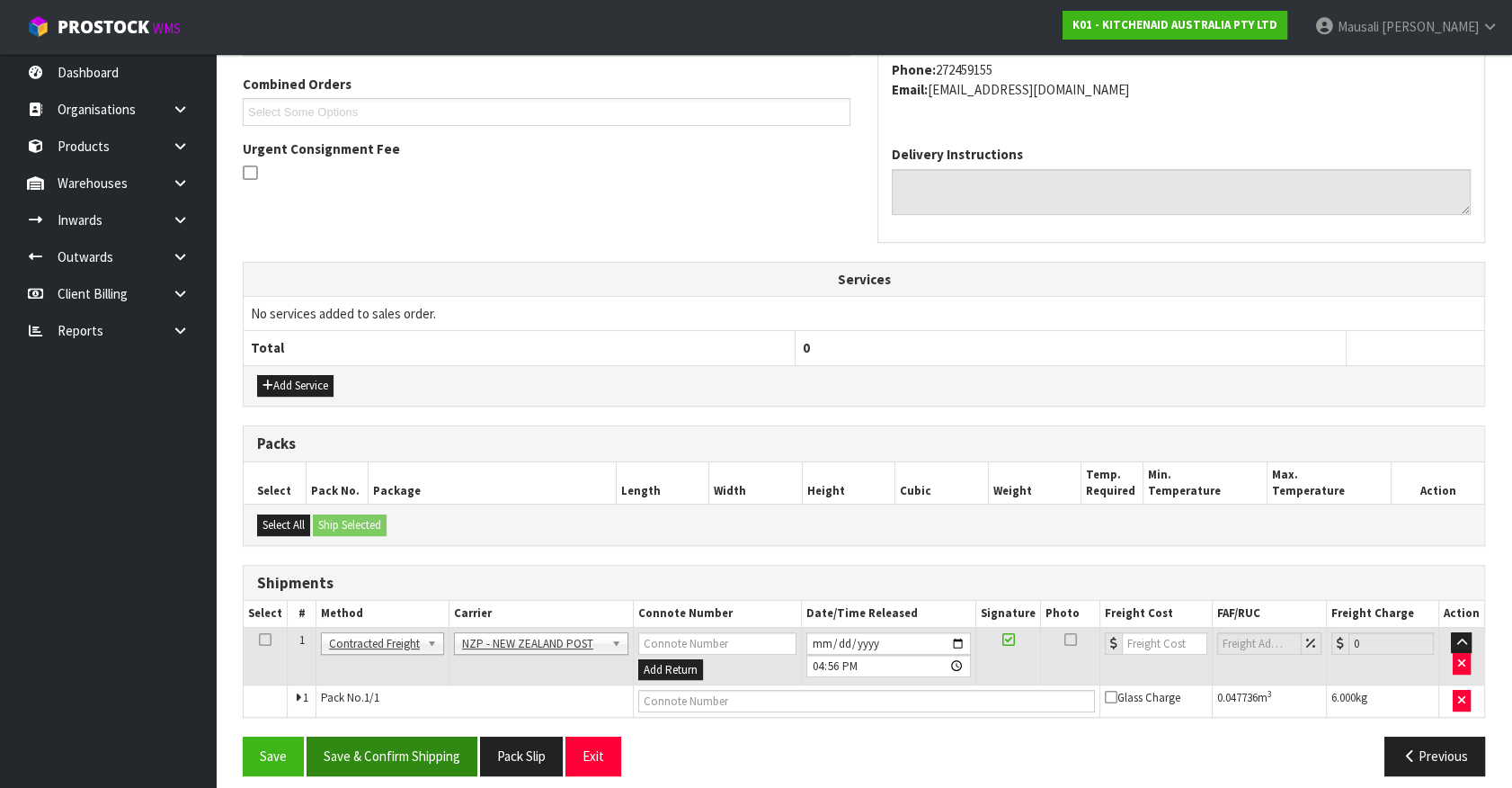
scroll to position [468, 0]
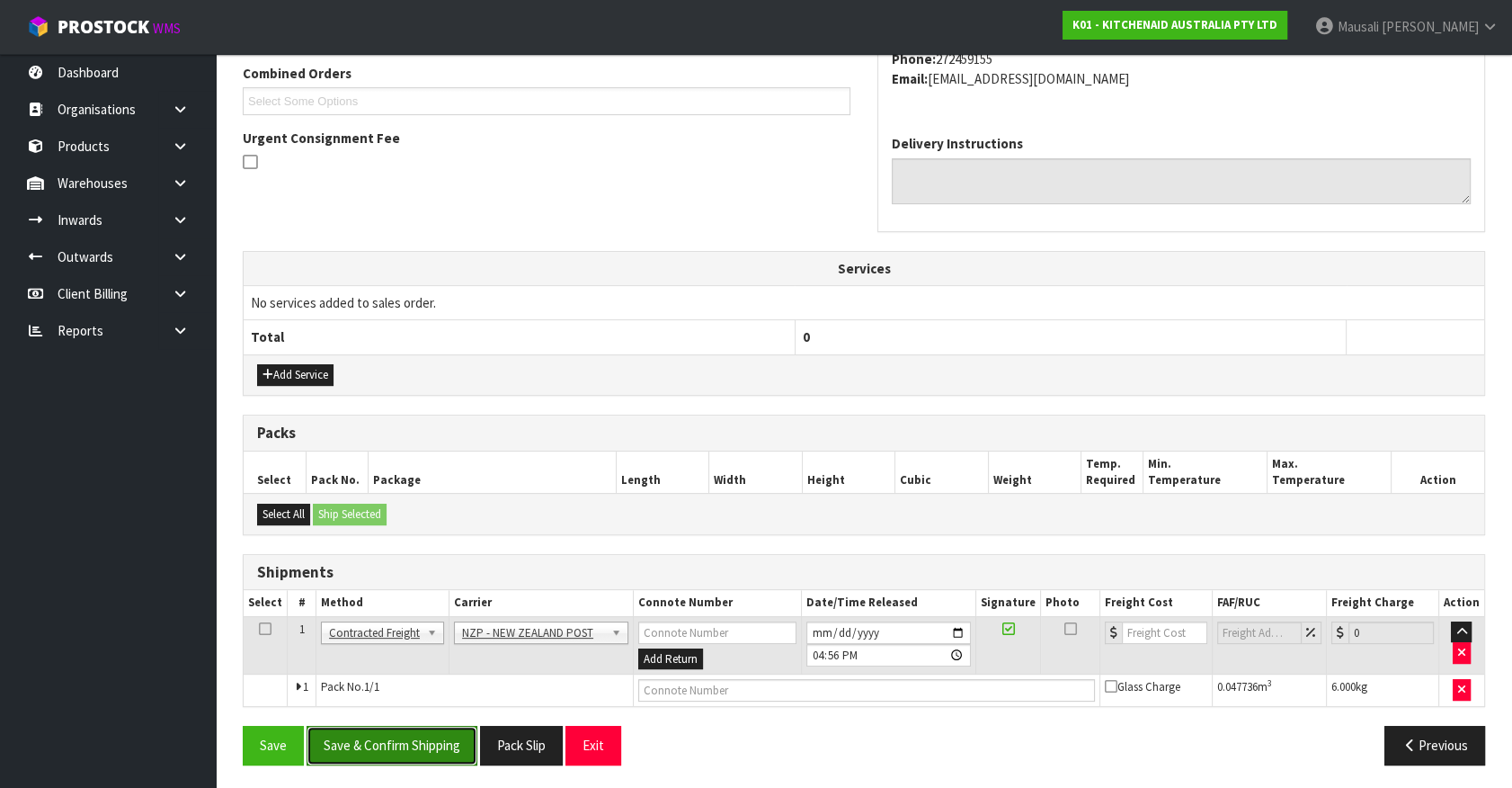
drag, startPoint x: 432, startPoint y: 739, endPoint x: 459, endPoint y: 727, distance: 29.5
click at [430, 739] on button "Save & Confirm Shipping" at bounding box center [392, 744] width 171 height 39
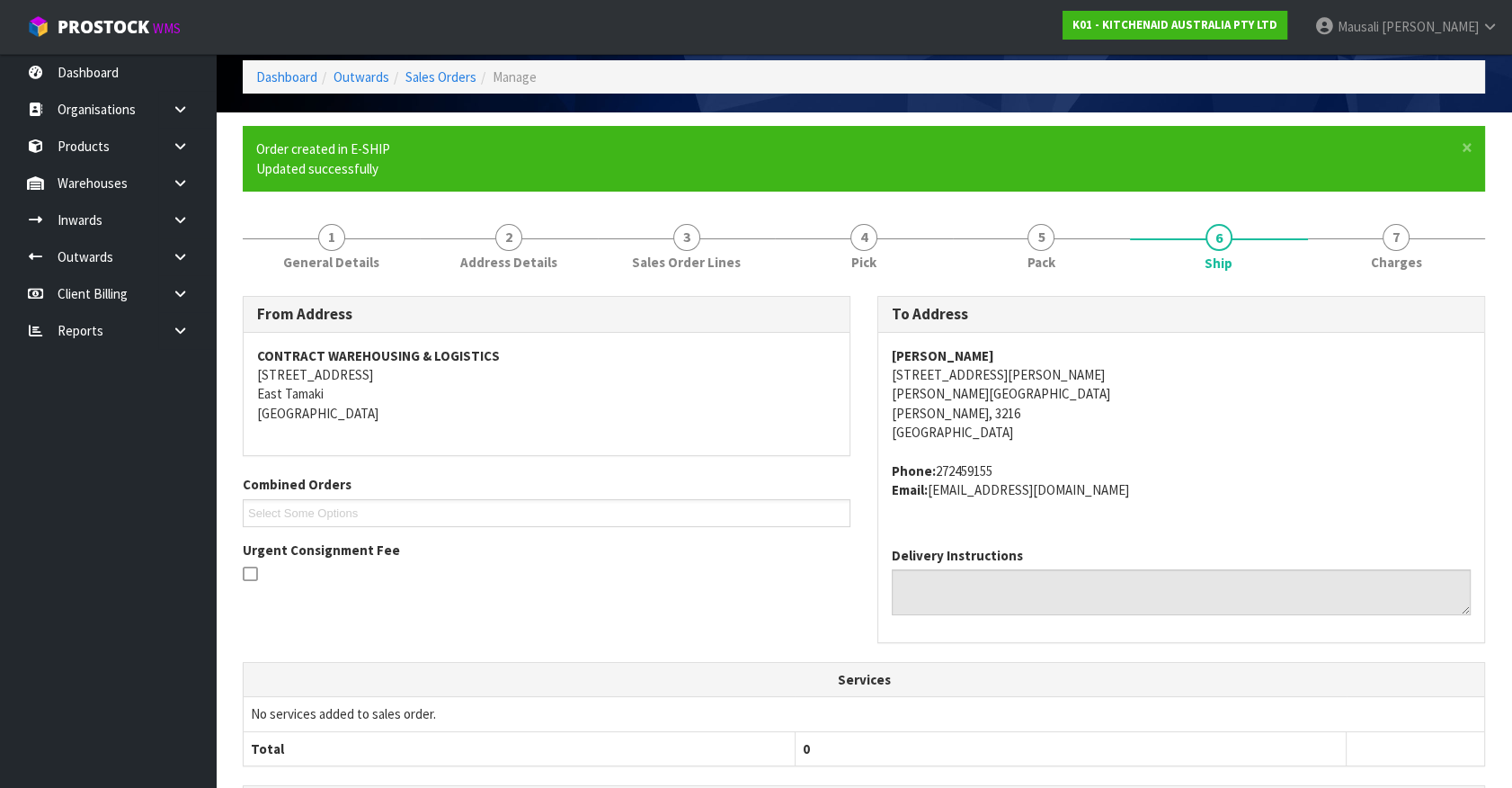
scroll to position [443, 0]
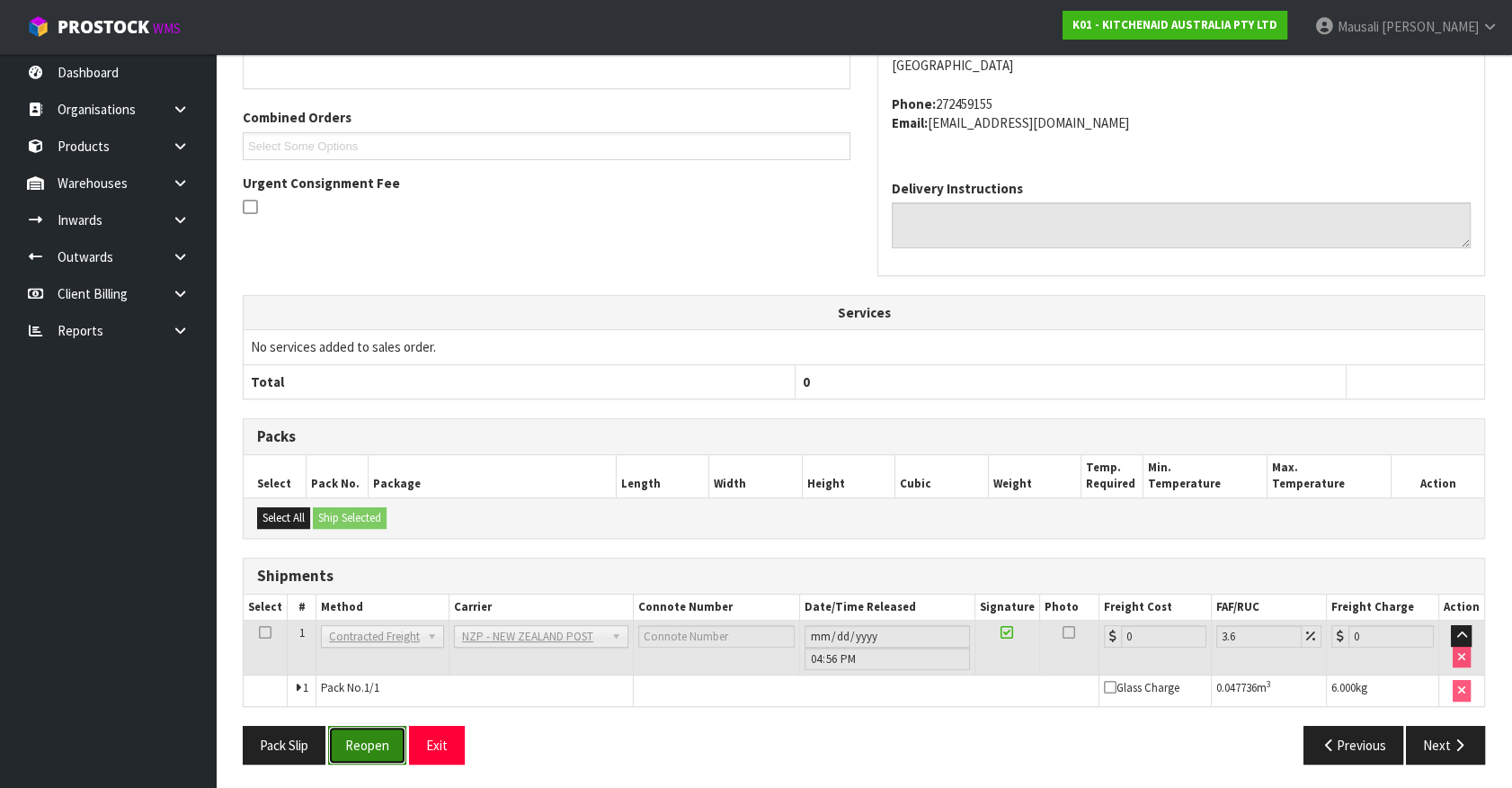
click at [384, 733] on button "Reopen" at bounding box center [367, 744] width 78 height 39
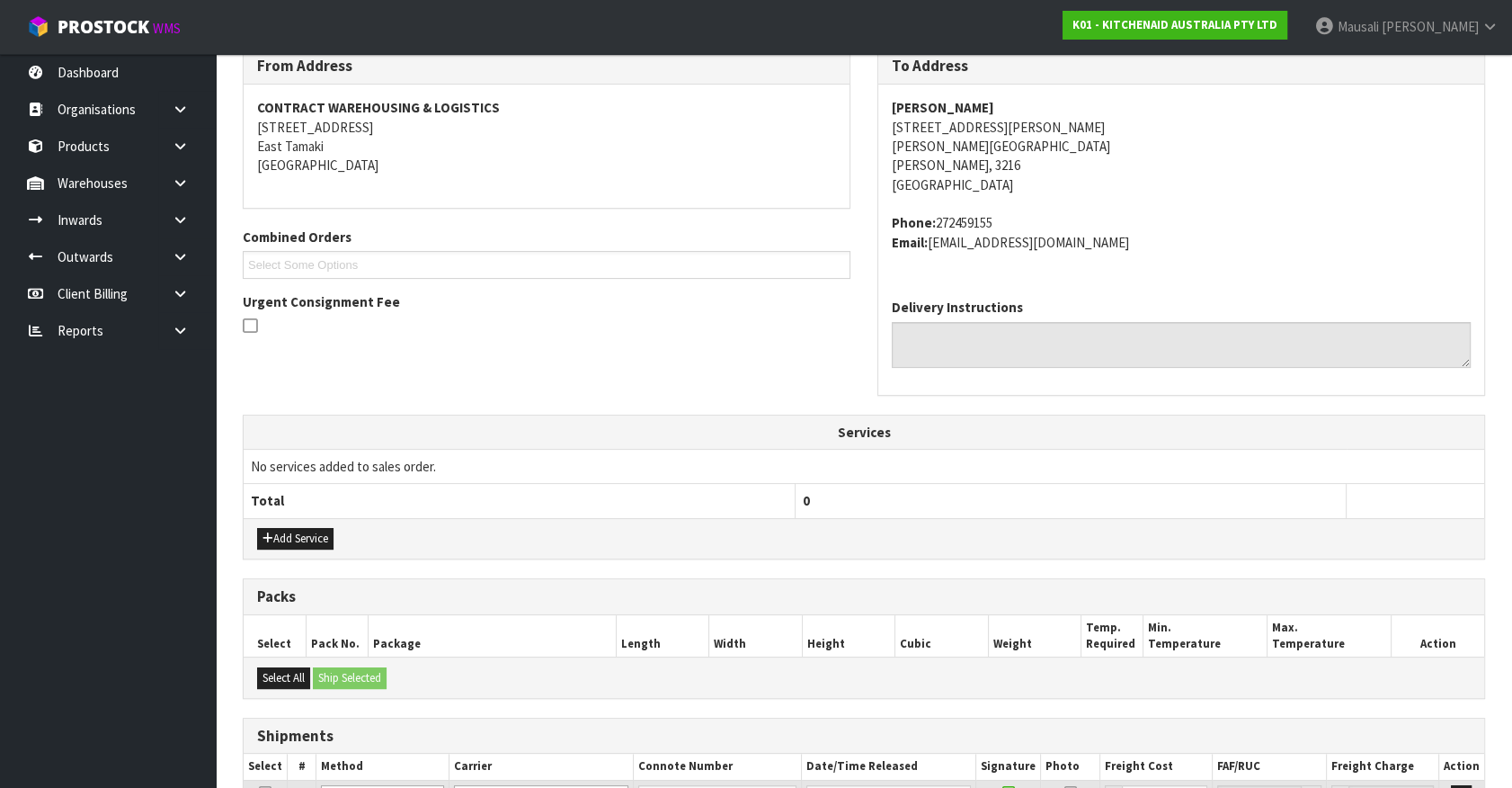
scroll to position [485, 0]
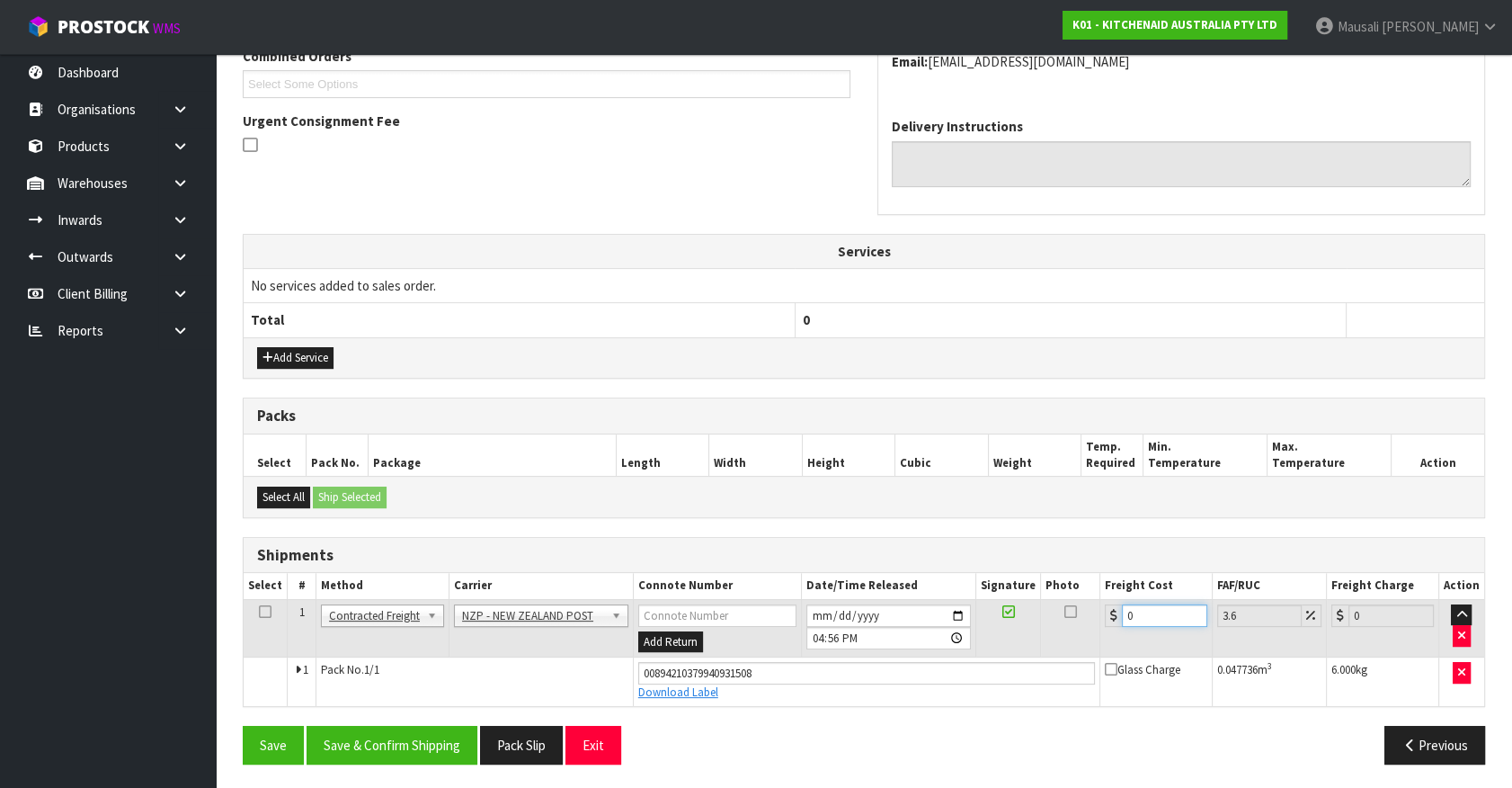
drag, startPoint x: 1134, startPoint y: 613, endPoint x: 1105, endPoint y: 621, distance: 30.1
click at [1105, 621] on div "0" at bounding box center [1156, 615] width 103 height 23
type input "7"
type input "7.25"
type input "7.3"
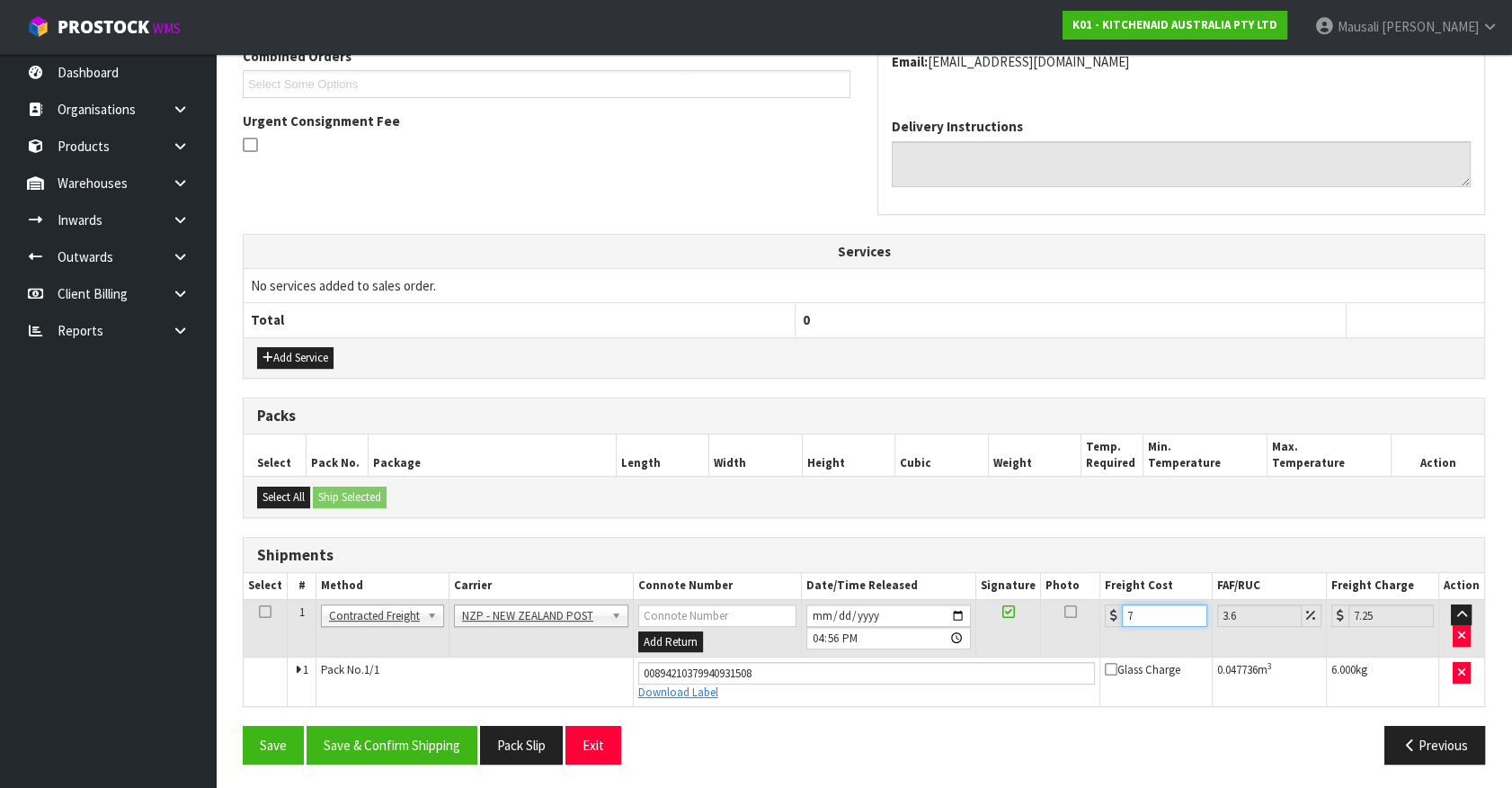
type input "7.56"
type input "7.31"
type input "7.57"
type input "7.31"
click at [422, 739] on button "Save & Confirm Shipping" at bounding box center [392, 744] width 171 height 39
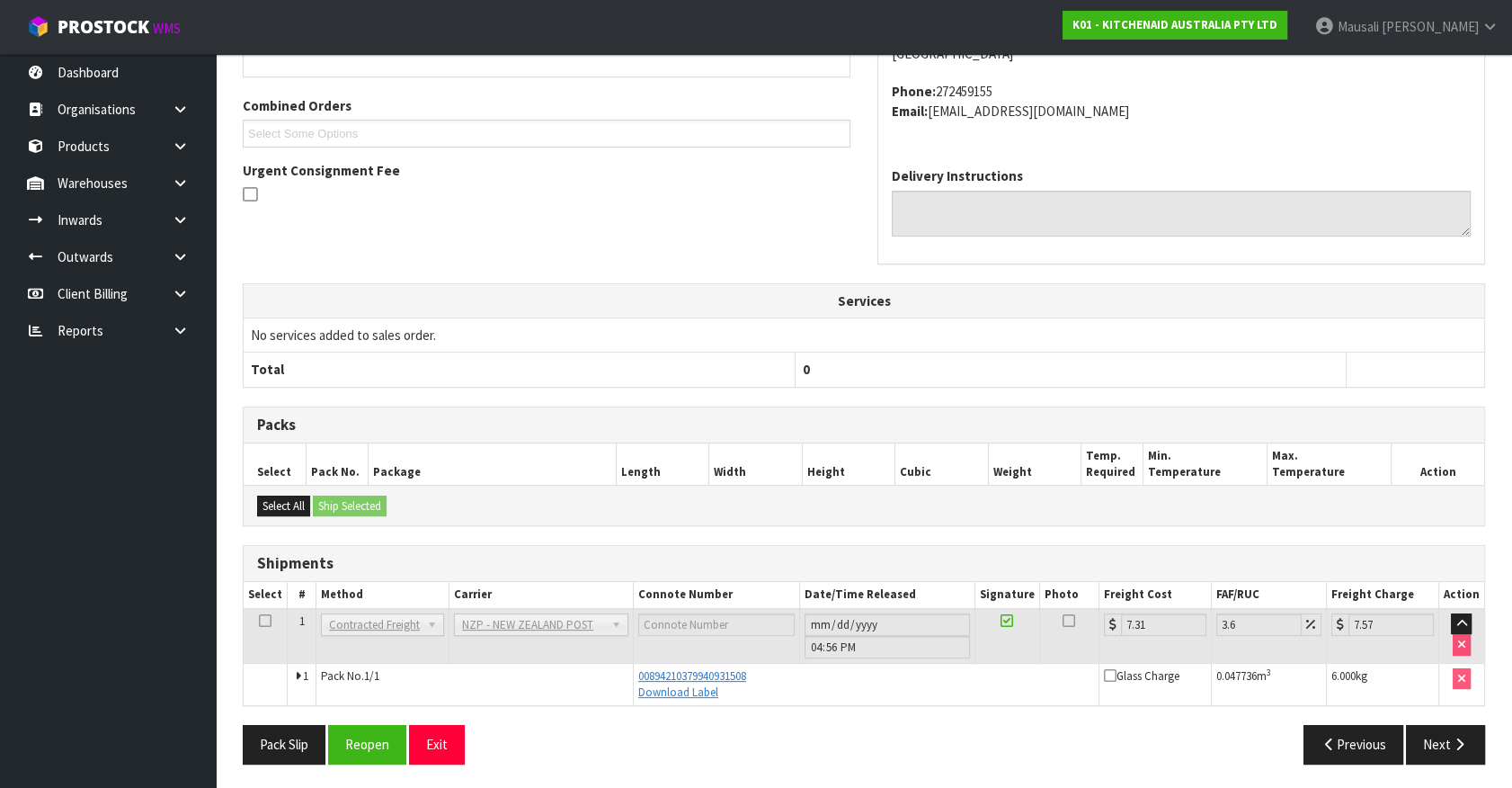
scroll to position [0, 0]
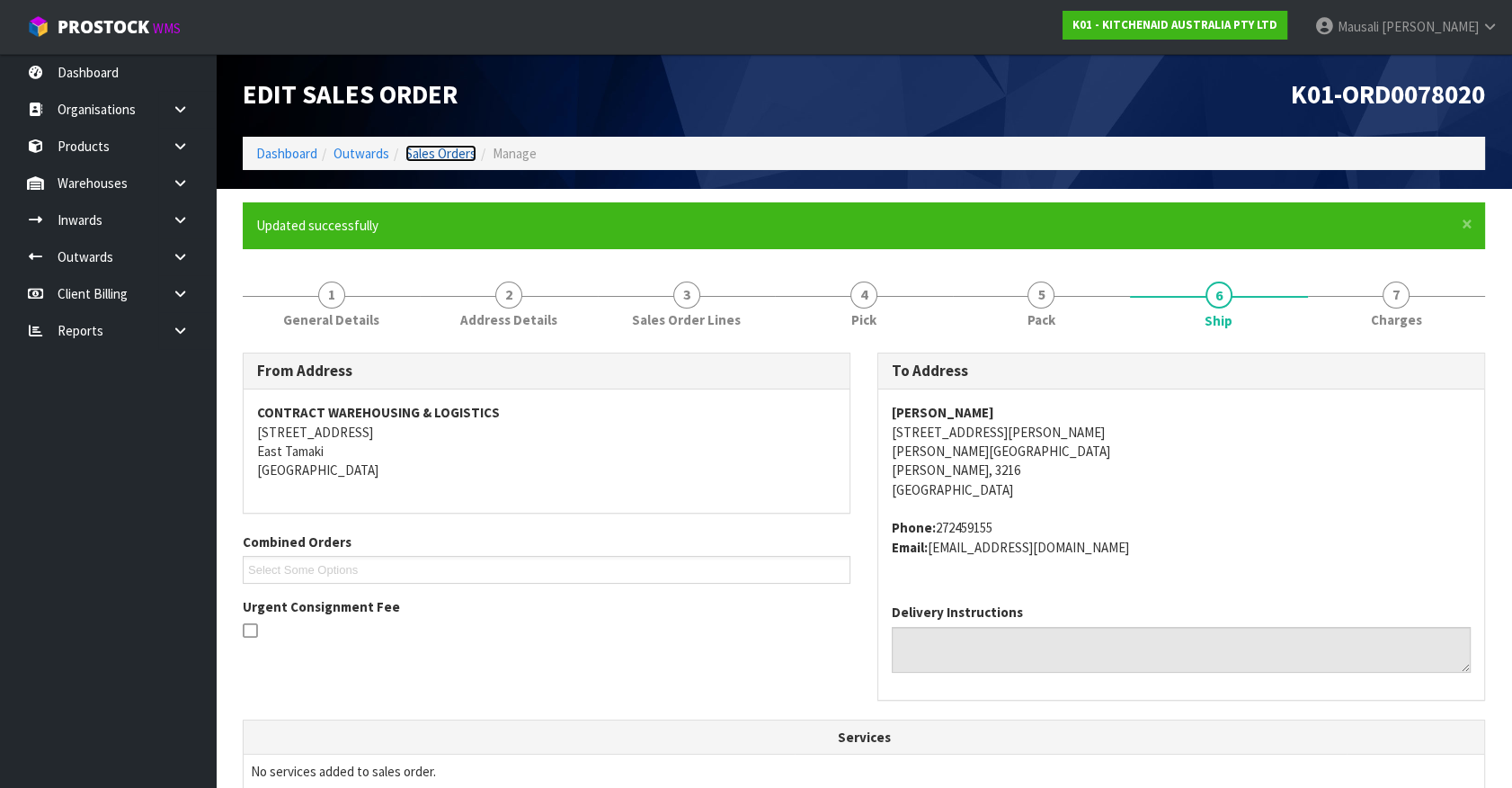
click at [448, 153] on link "Sales Orders" at bounding box center [441, 152] width 71 height 17
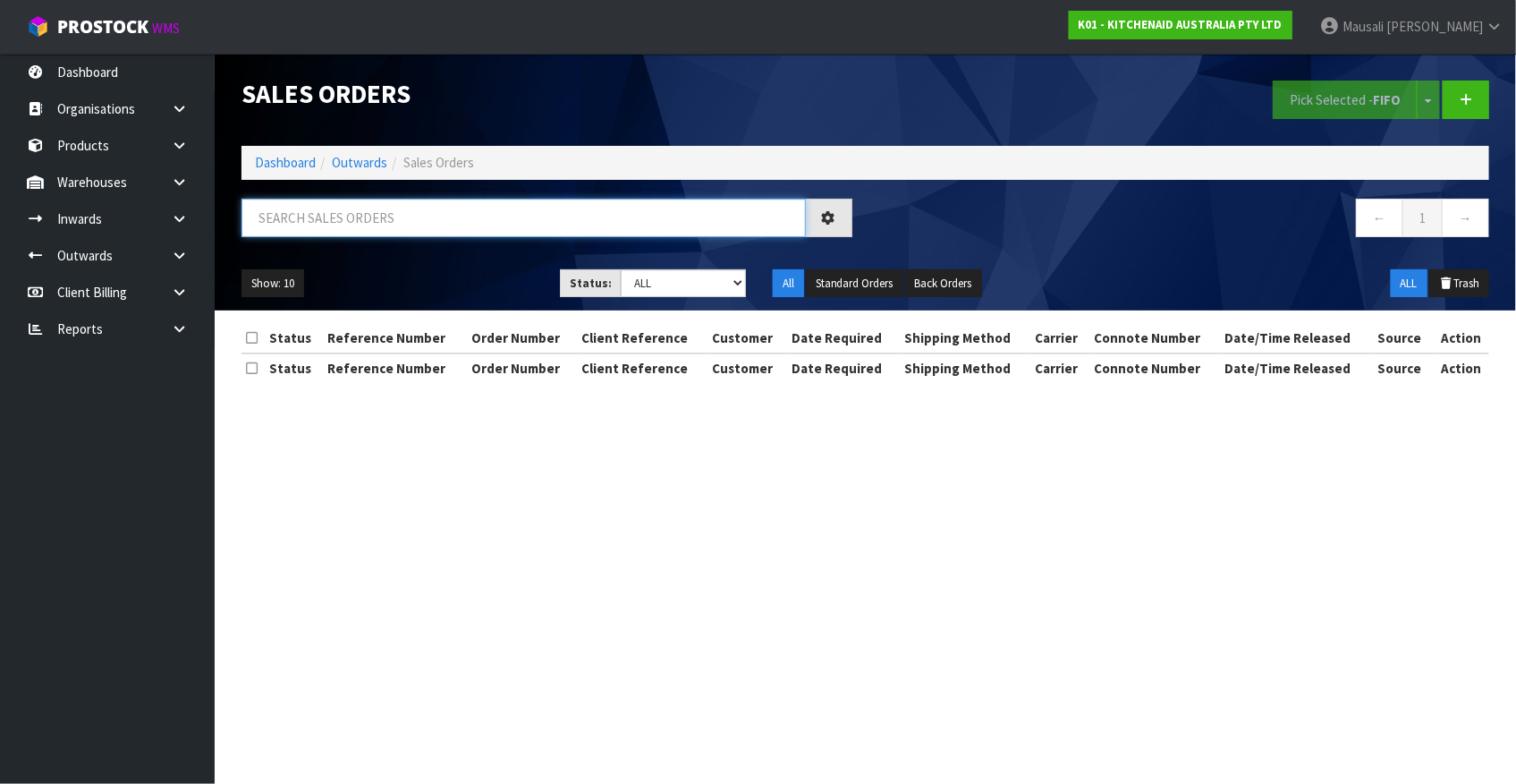
click at [268, 223] on input "text" at bounding box center [523, 218] width 564 height 38
type input "JOB-0408465"
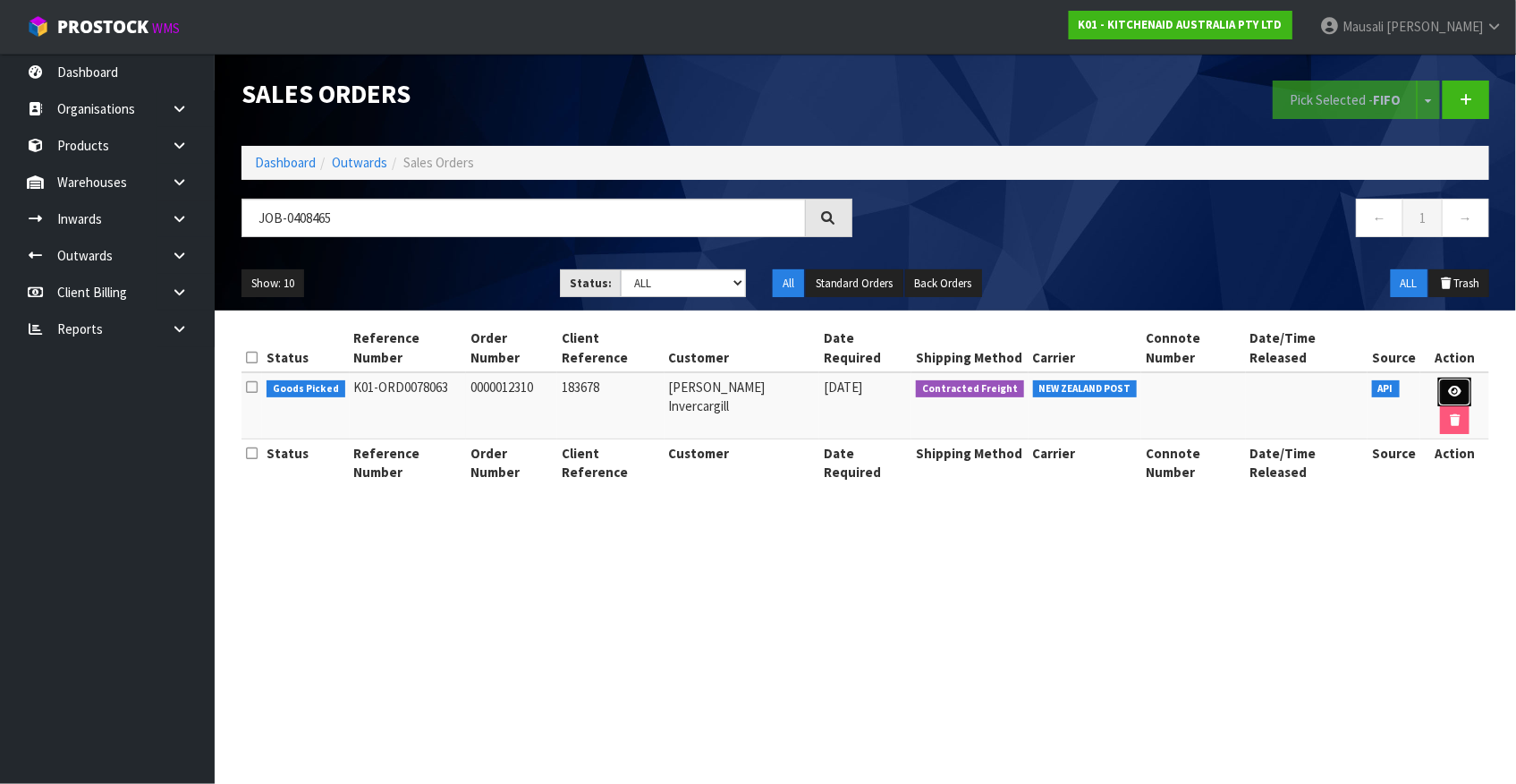
click at [1458, 386] on icon at bounding box center [1455, 391] width 14 height 12
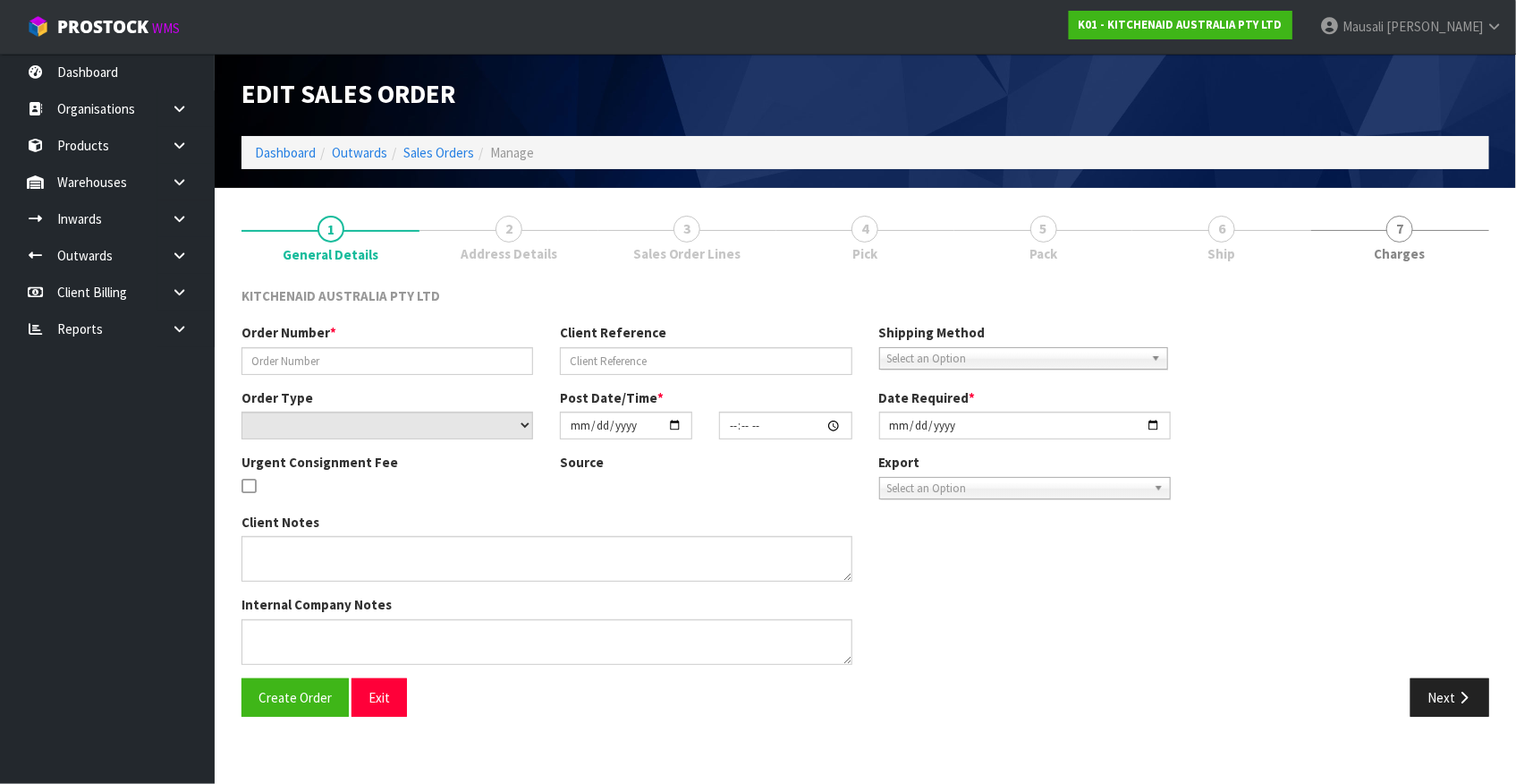
type input "0000012310"
type input "183678"
select select "number:0"
type input "[DATE]"
type input "15:31:26.000"
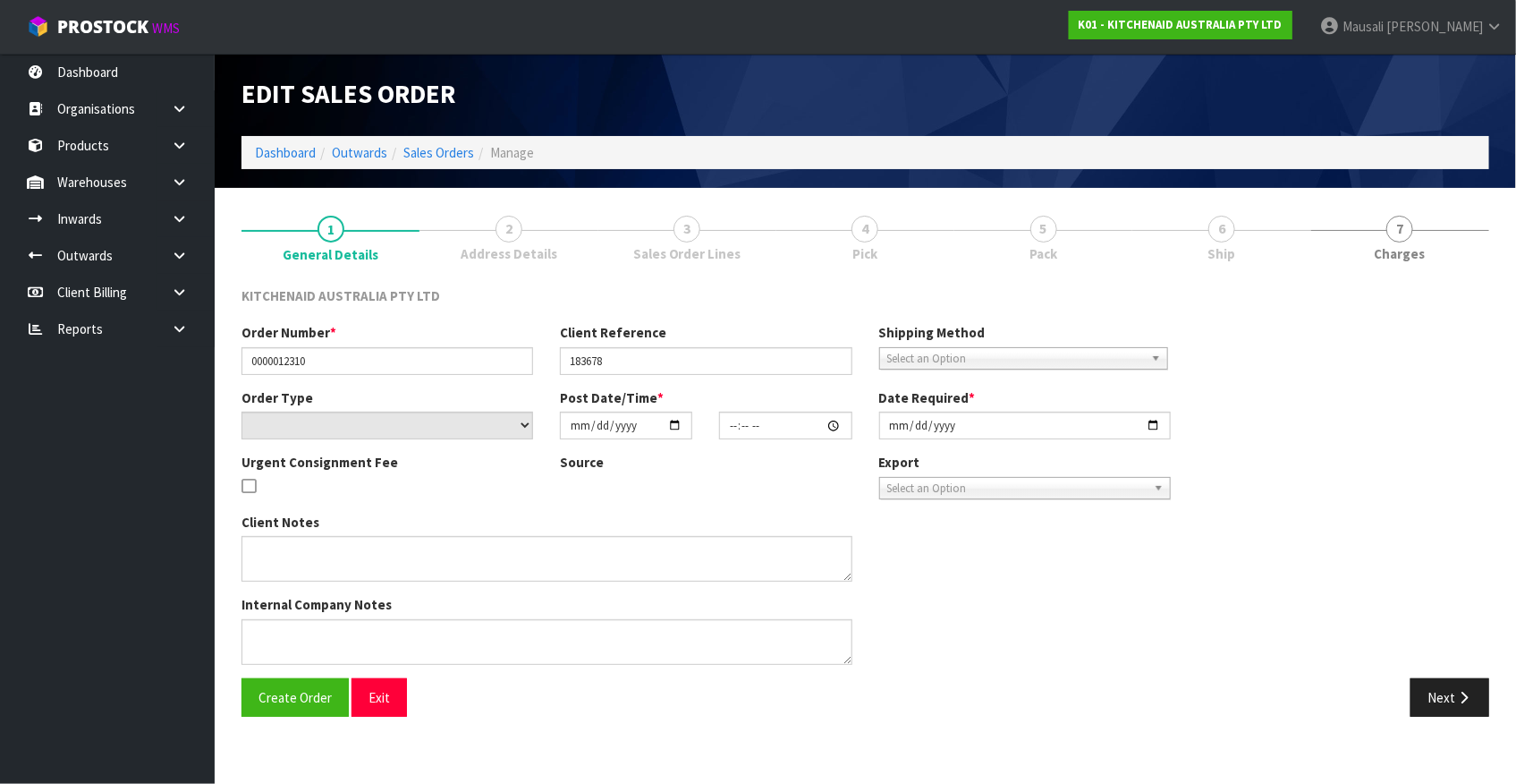
type input "[DATE]"
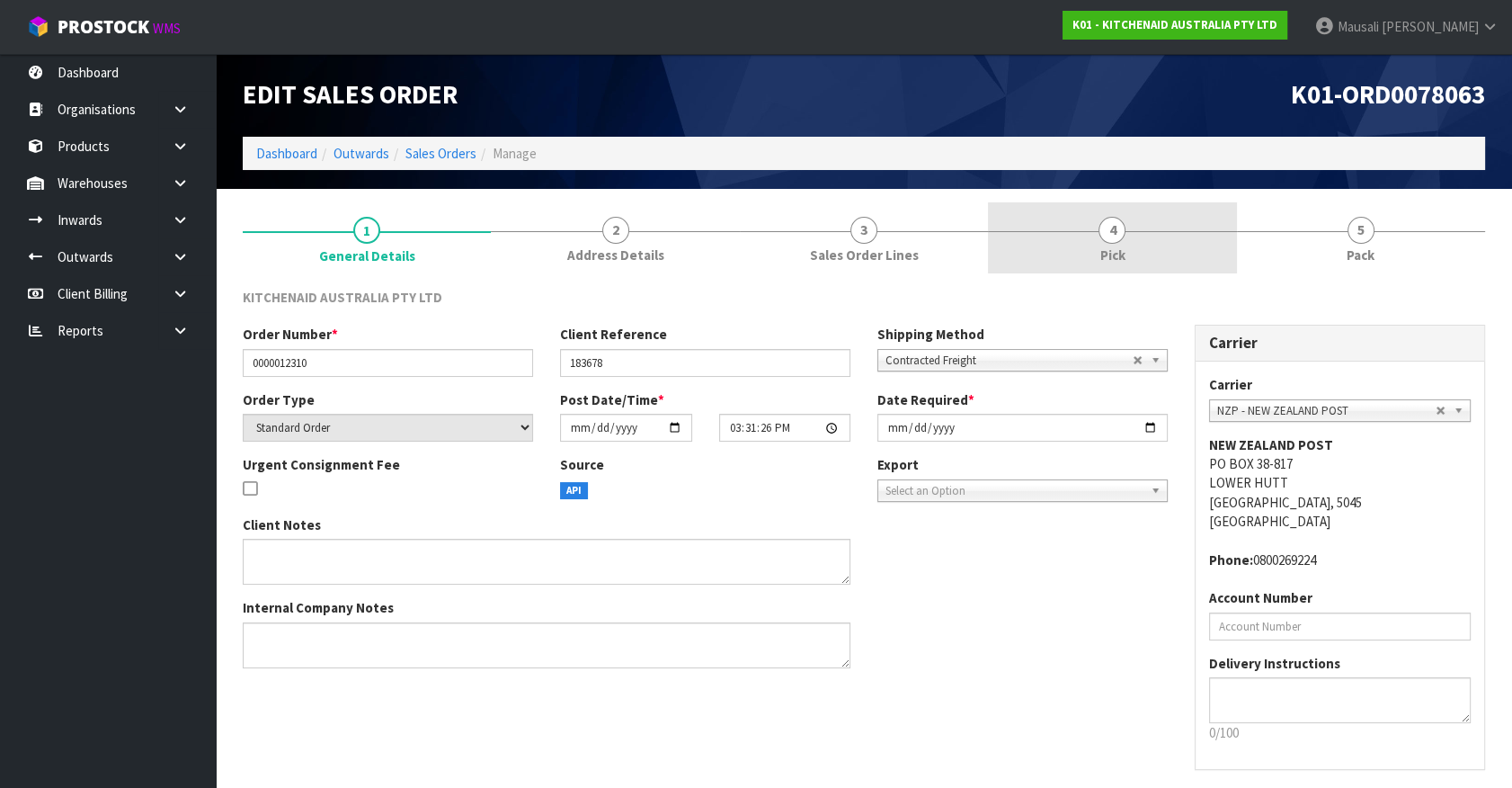
click at [1118, 258] on span "Pick" at bounding box center [1111, 254] width 25 height 19
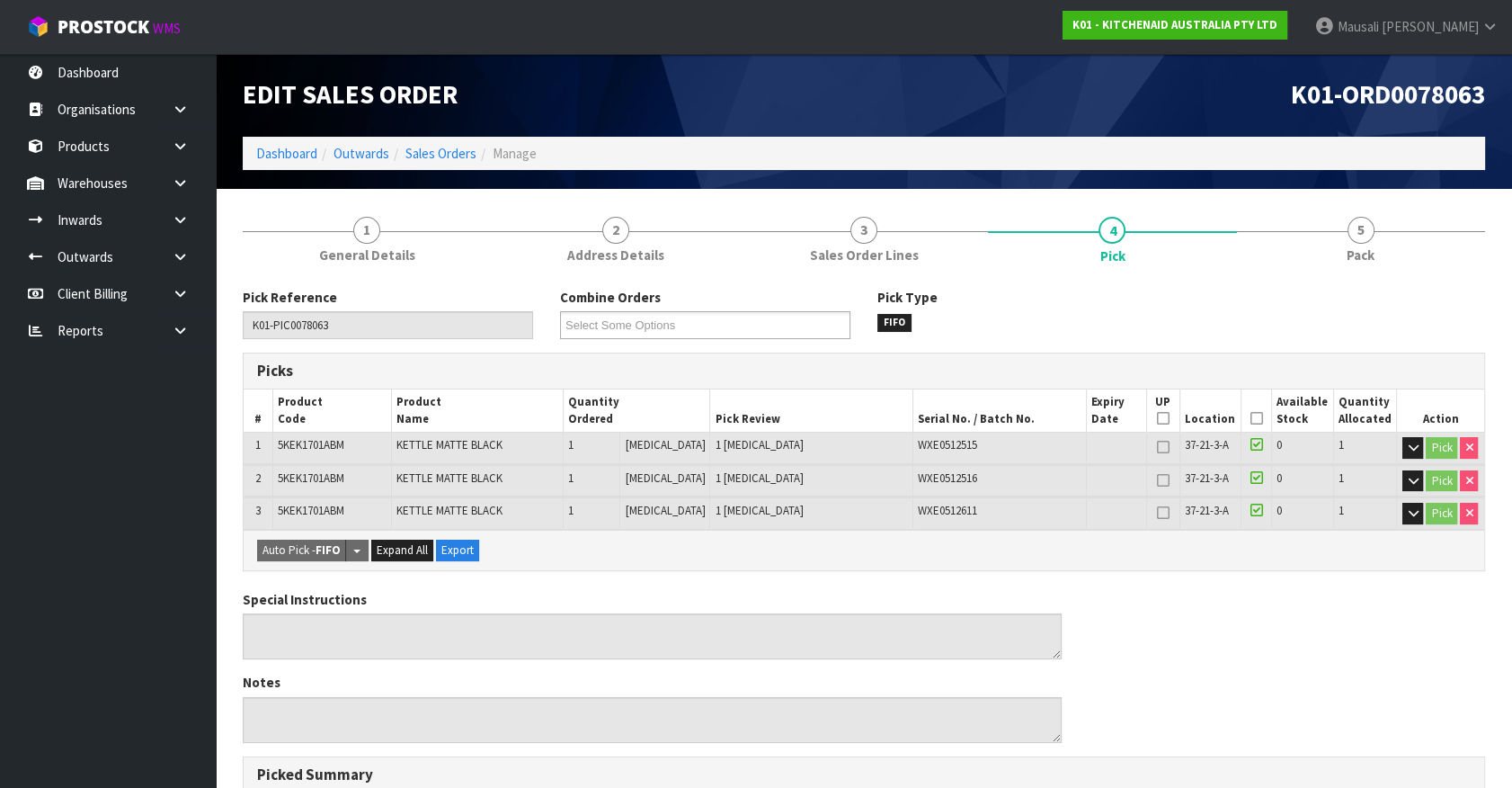
click at [1250, 418] on icon at bounding box center [1256, 418] width 13 height 1
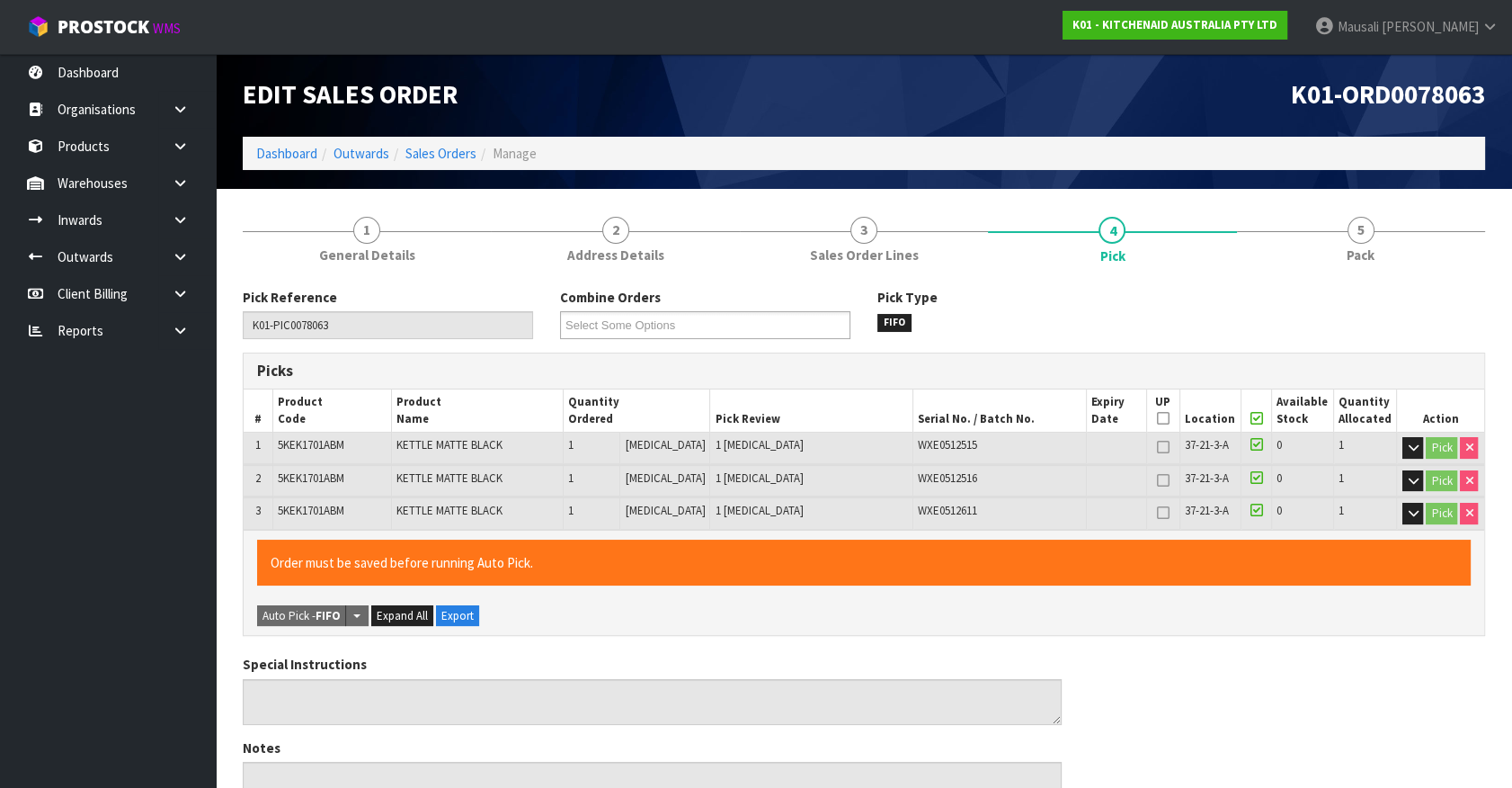
scroll to position [524, 0]
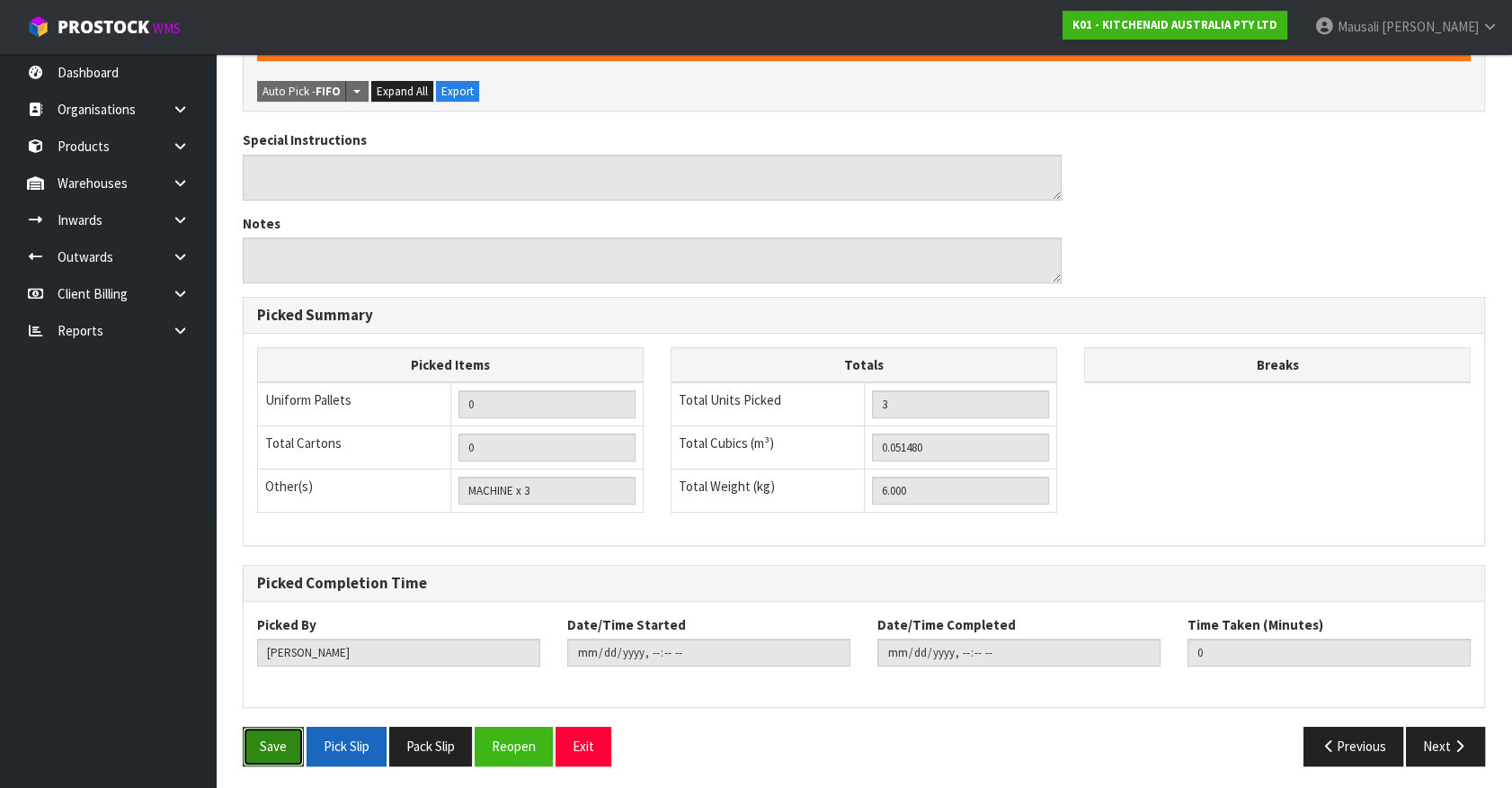
drag, startPoint x: 260, startPoint y: 746, endPoint x: 361, endPoint y: 725, distance: 103.2
click at [260, 746] on button "Save" at bounding box center [273, 745] width 61 height 39
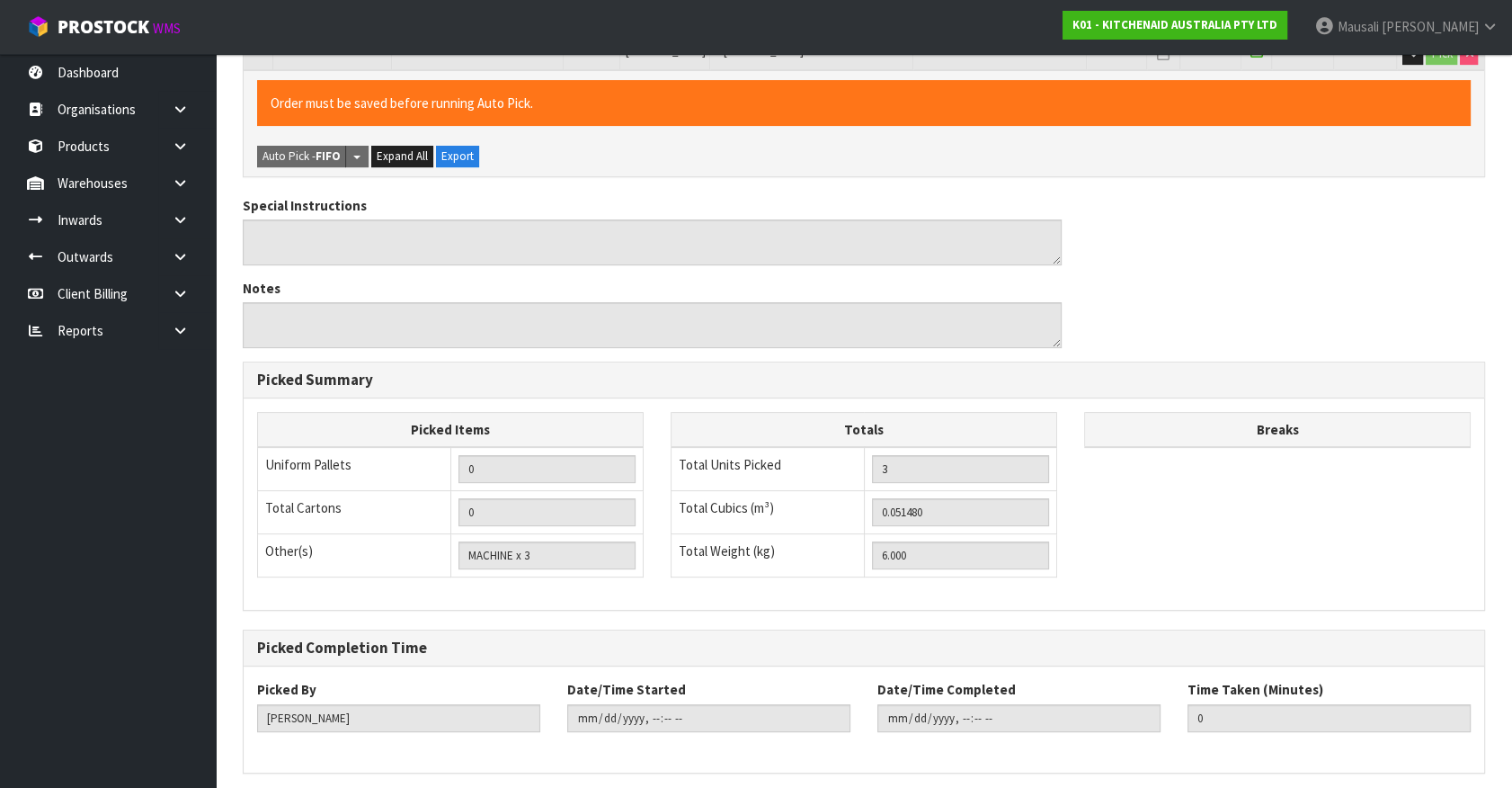
scroll to position [0, 0]
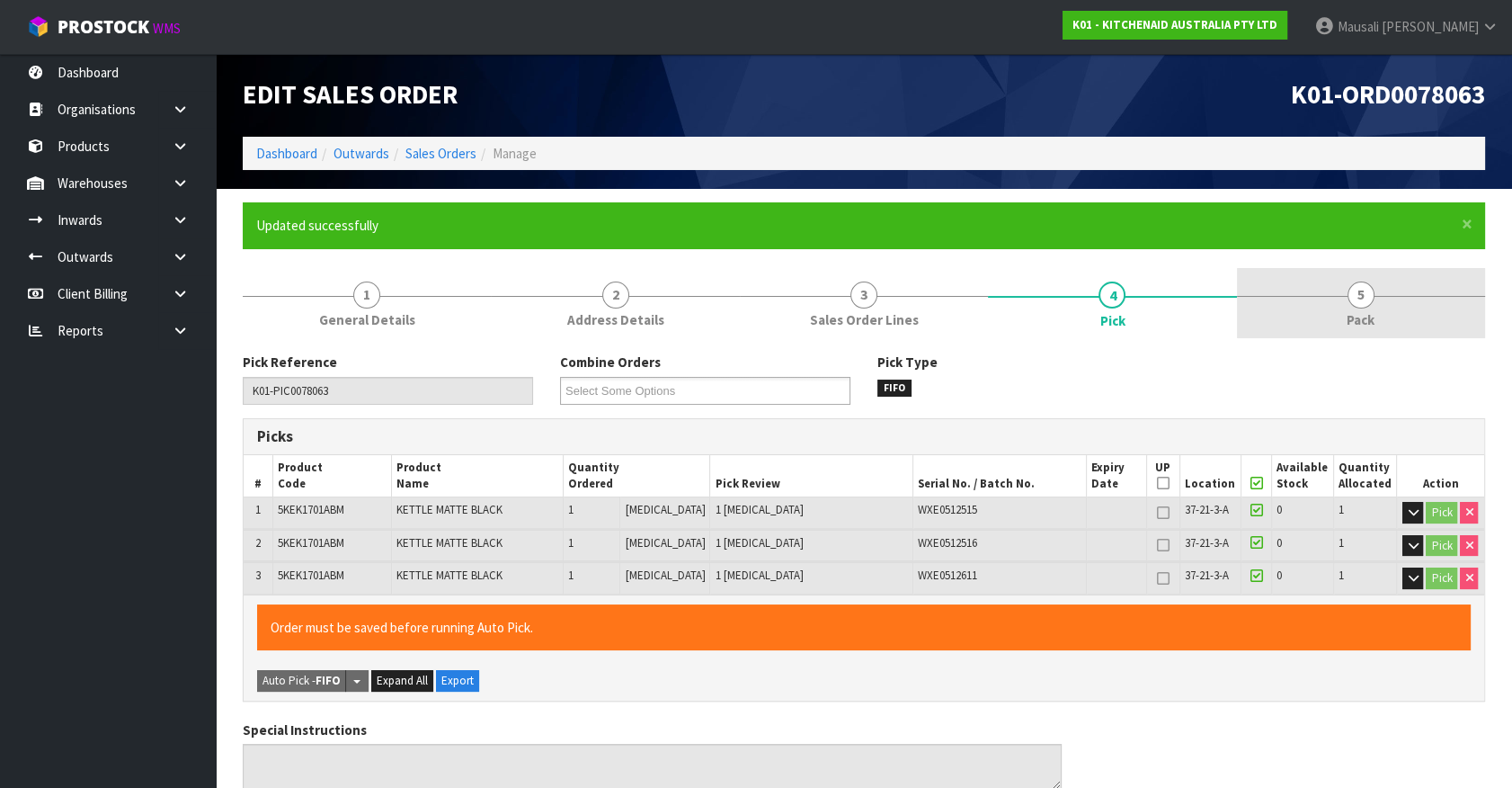
type input "[PERSON_NAME]"
type input "[DATE]T16:59:45"
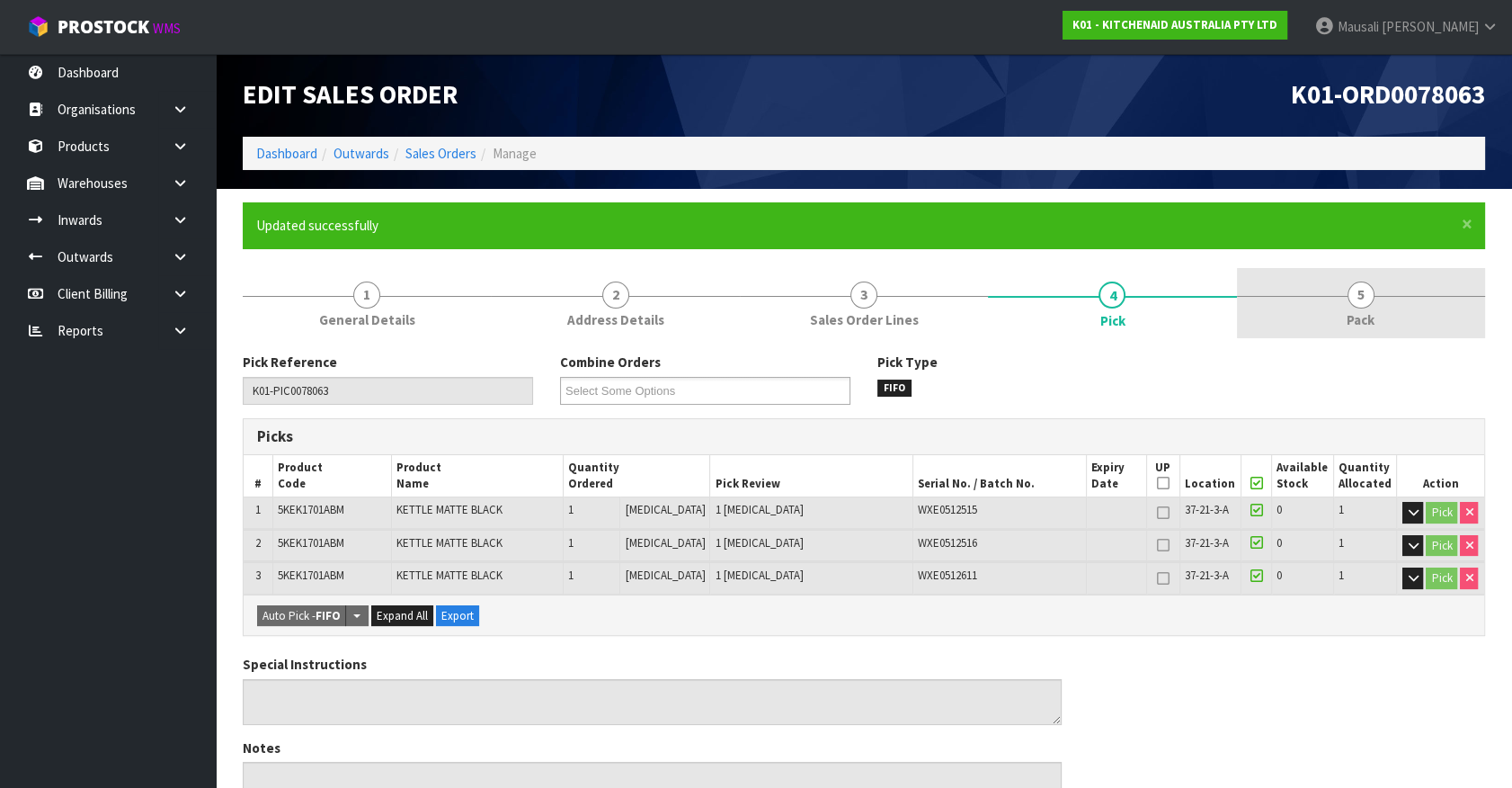
click at [1381, 311] on link "5 Pack" at bounding box center [1361, 304] width 248 height 71
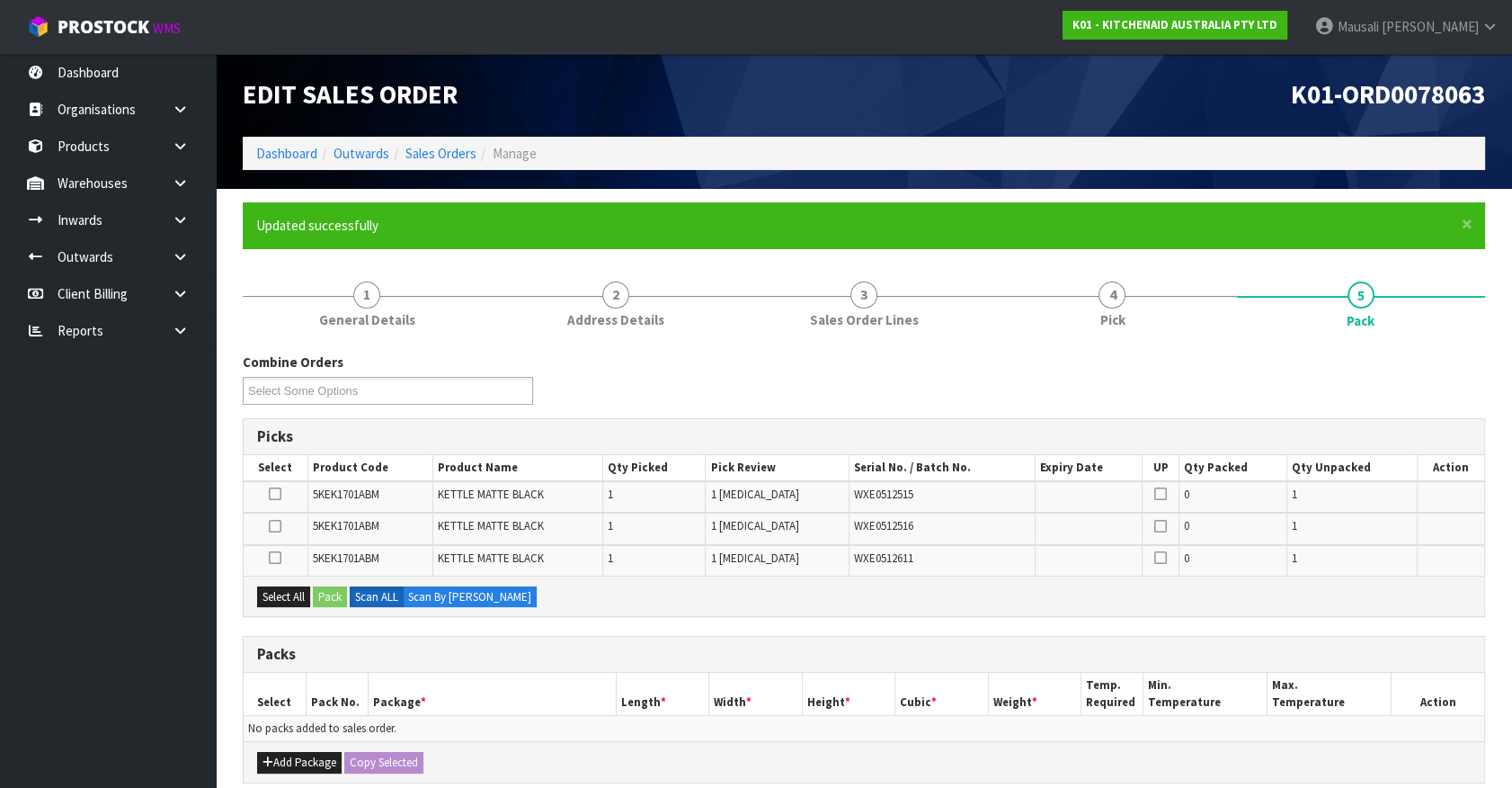
scroll to position [324, 0]
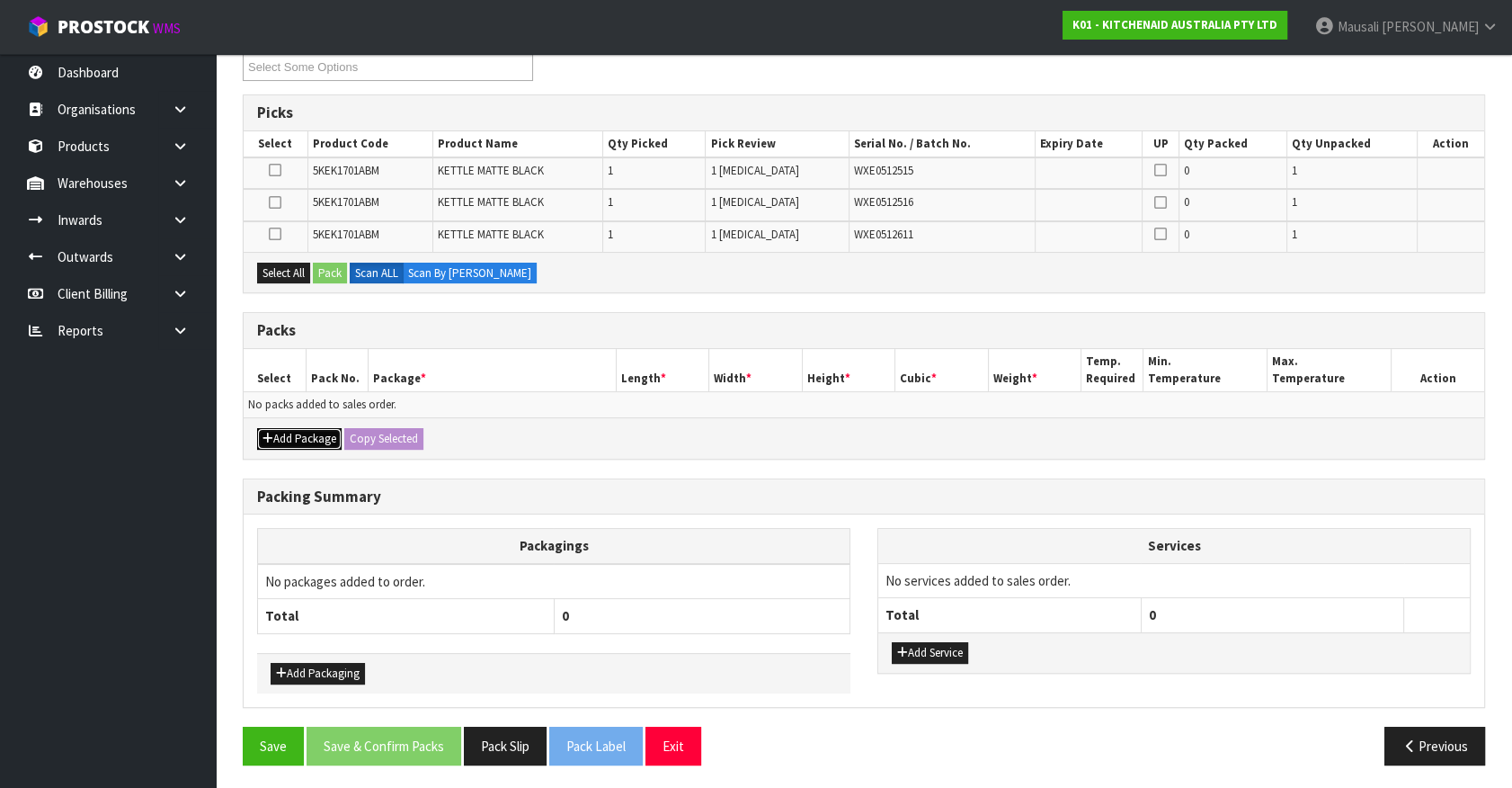
click at [277, 433] on button "Add Package" at bounding box center [299, 439] width 84 height 22
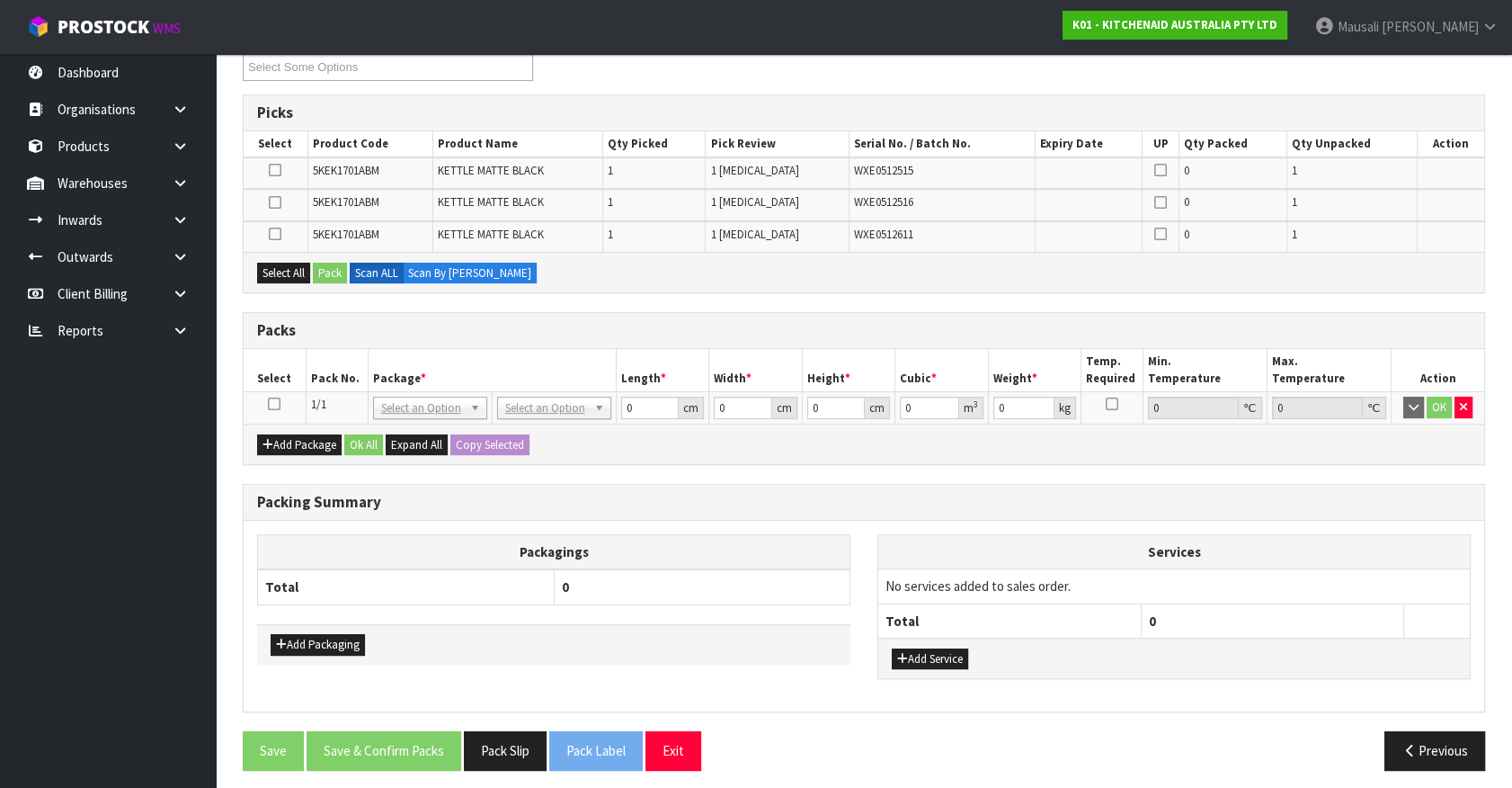
click at [275, 404] on icon at bounding box center [274, 404] width 13 height 1
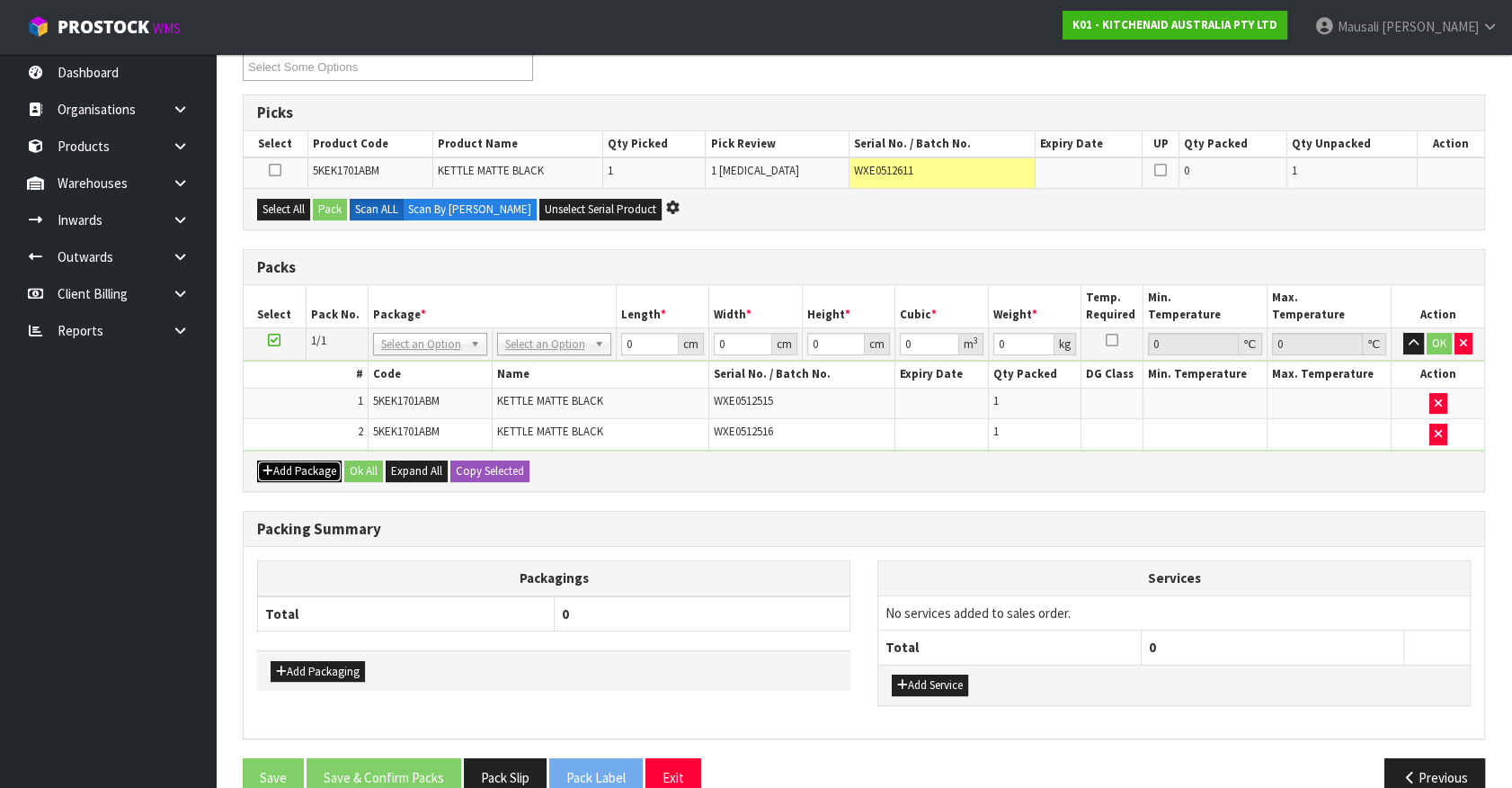
click at [297, 469] on button "Add Package" at bounding box center [299, 471] width 84 height 22
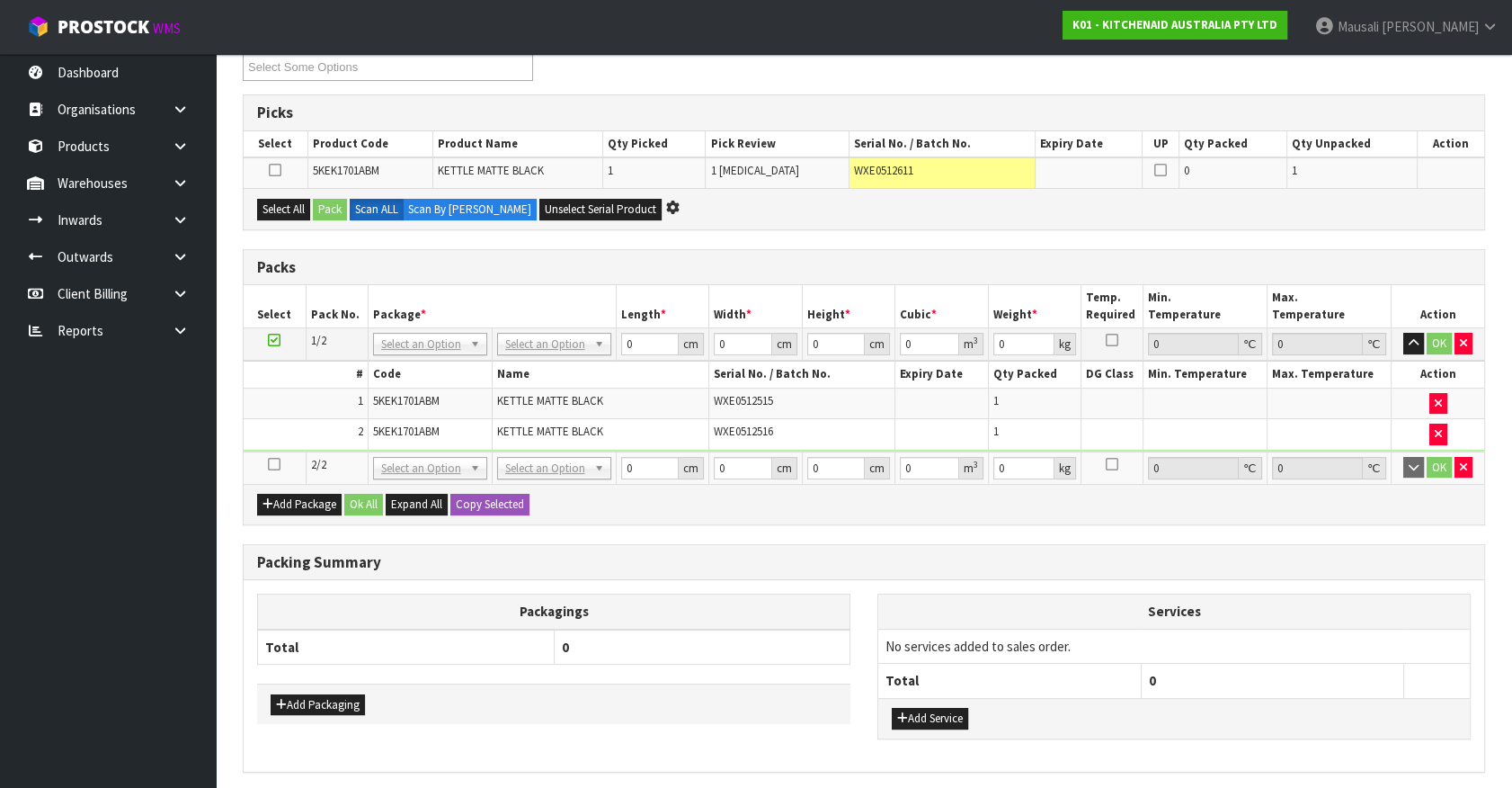
click at [272, 464] on icon at bounding box center [274, 464] width 13 height 1
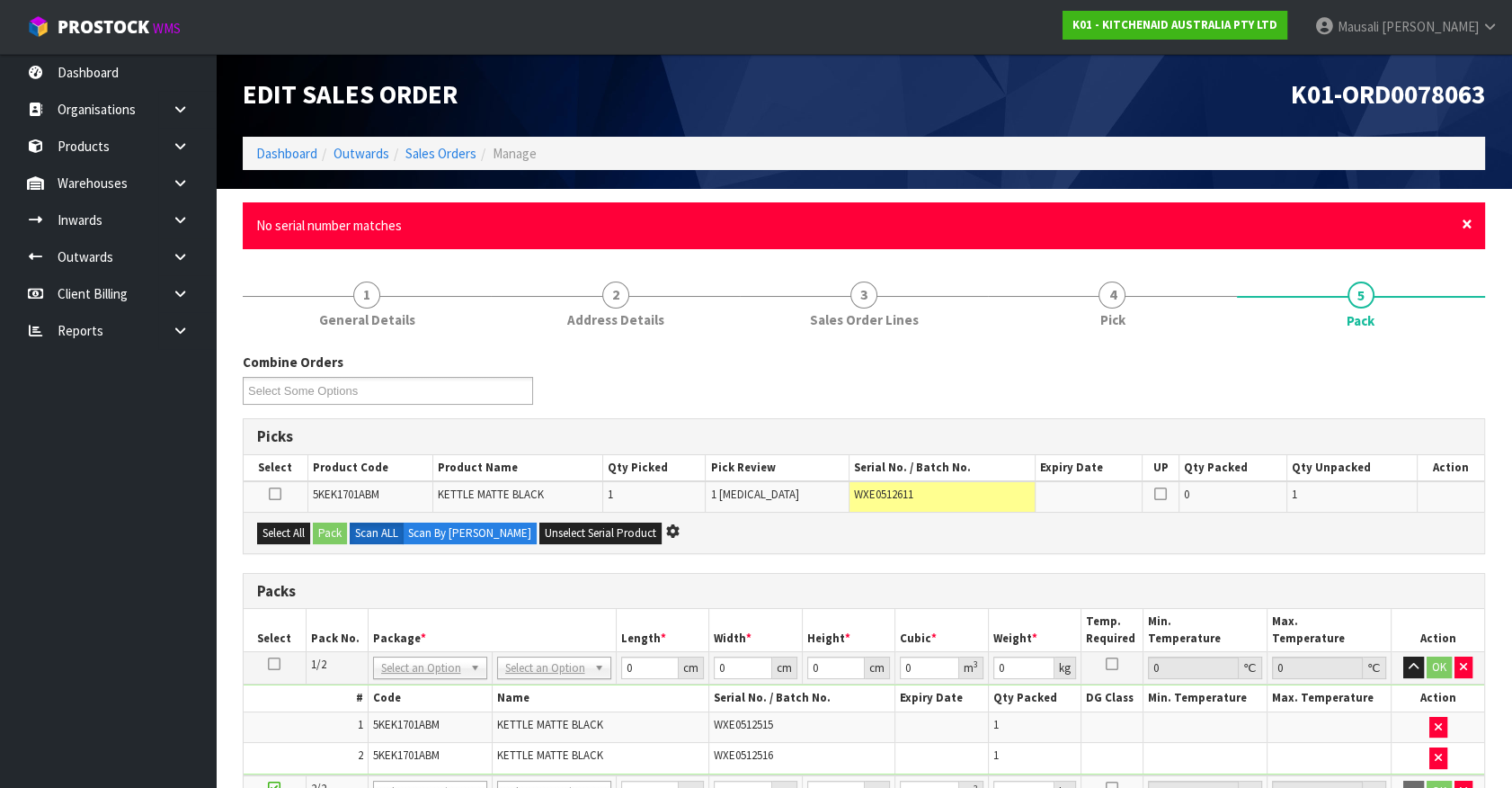
click at [1465, 222] on span "×" at bounding box center [1466, 223] width 11 height 25
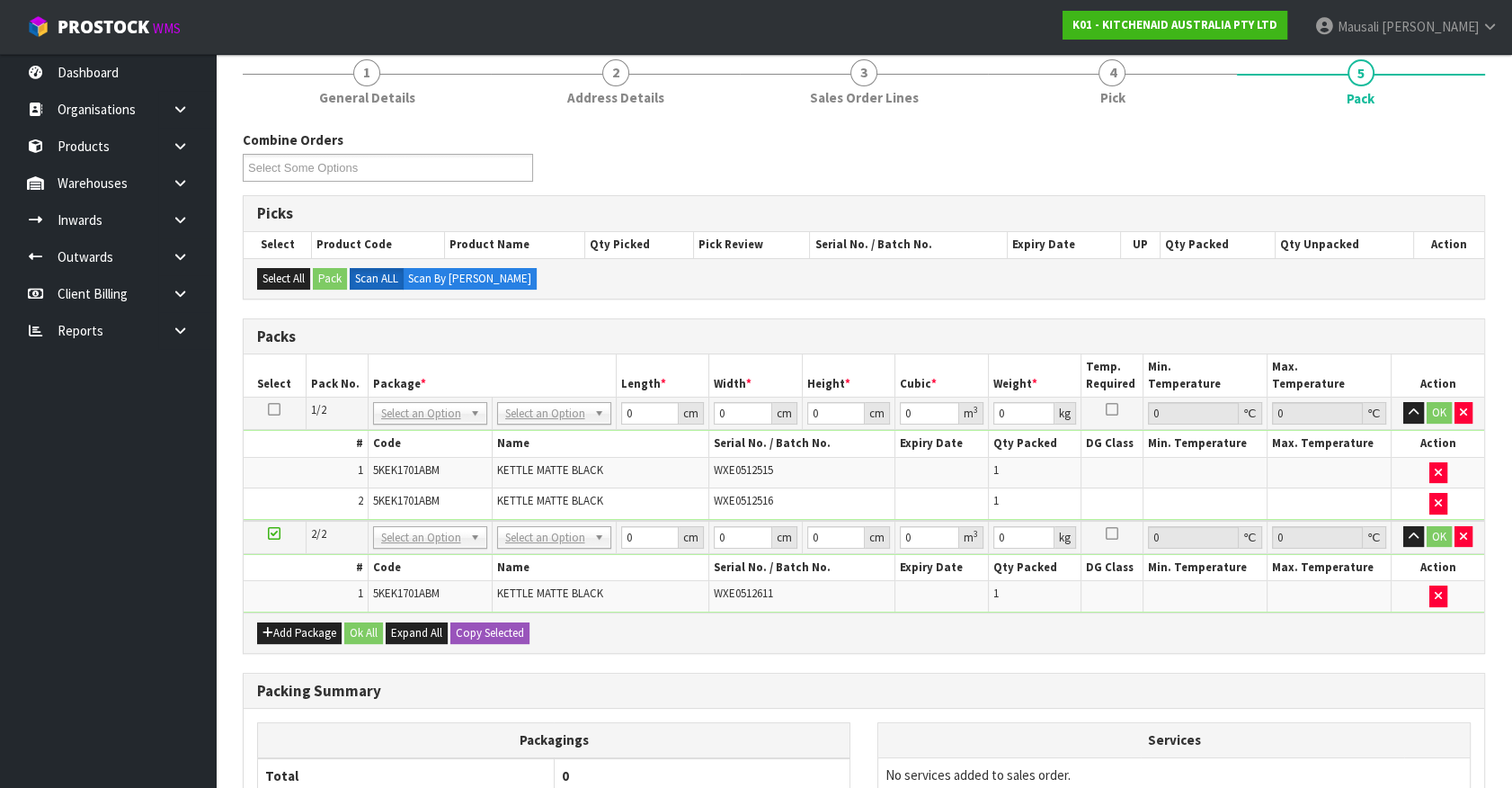
scroll to position [327, 0]
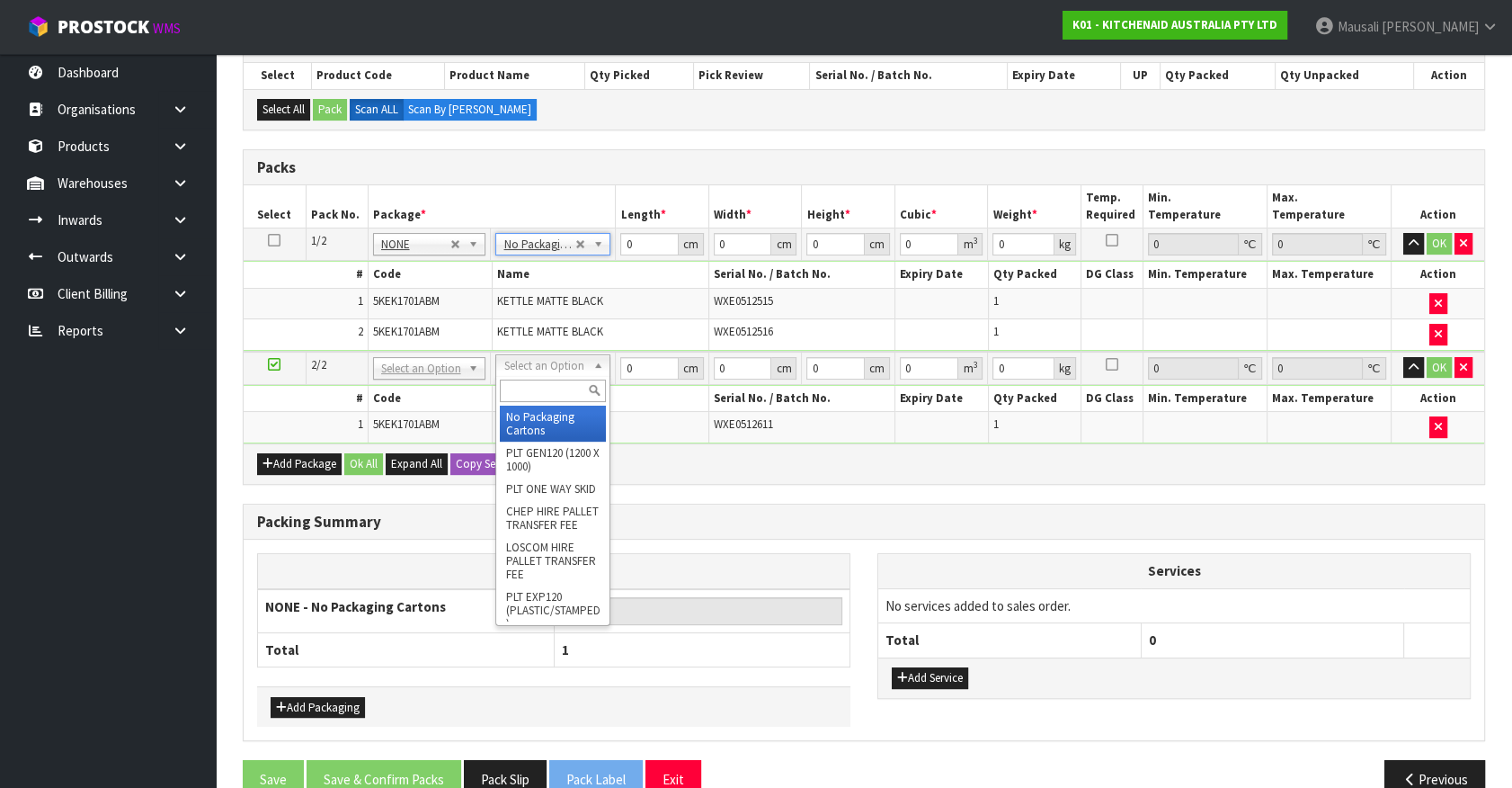
click at [534, 387] on input "text" at bounding box center [552, 390] width 106 height 23
type input "oc"
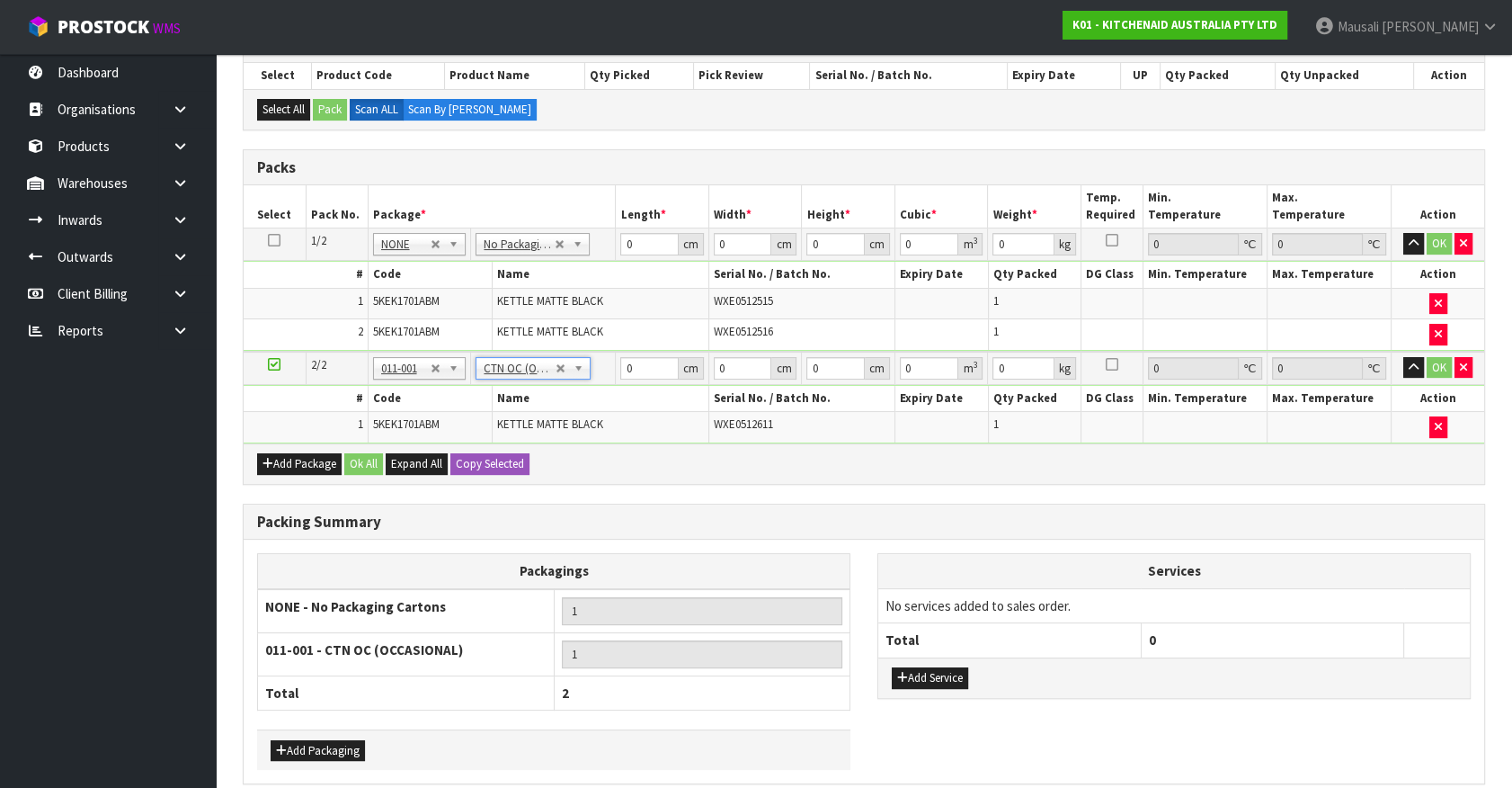
type input "2"
drag, startPoint x: 642, startPoint y: 243, endPoint x: 574, endPoint y: 261, distance: 70.3
click at [599, 257] on tr "1/2 NONE 007-001 007-002 007-004 007-009 007-013 007-014 007-015 007-017 007-01…" at bounding box center [863, 245] width 1240 height 33
type input "41"
type input "28"
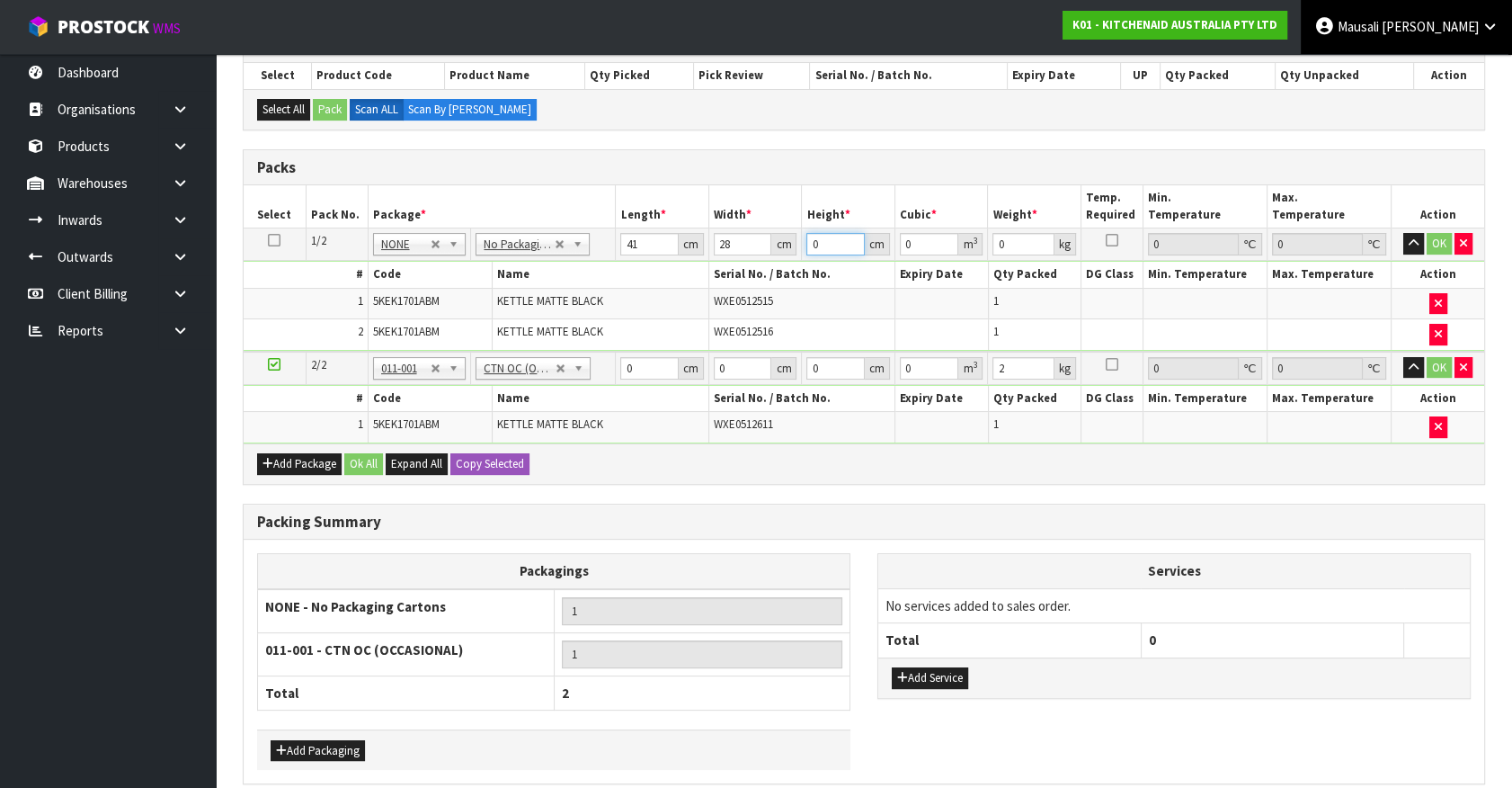
type input "3"
type input "0.003444"
type input "35"
type input "0.04018"
type input "35"
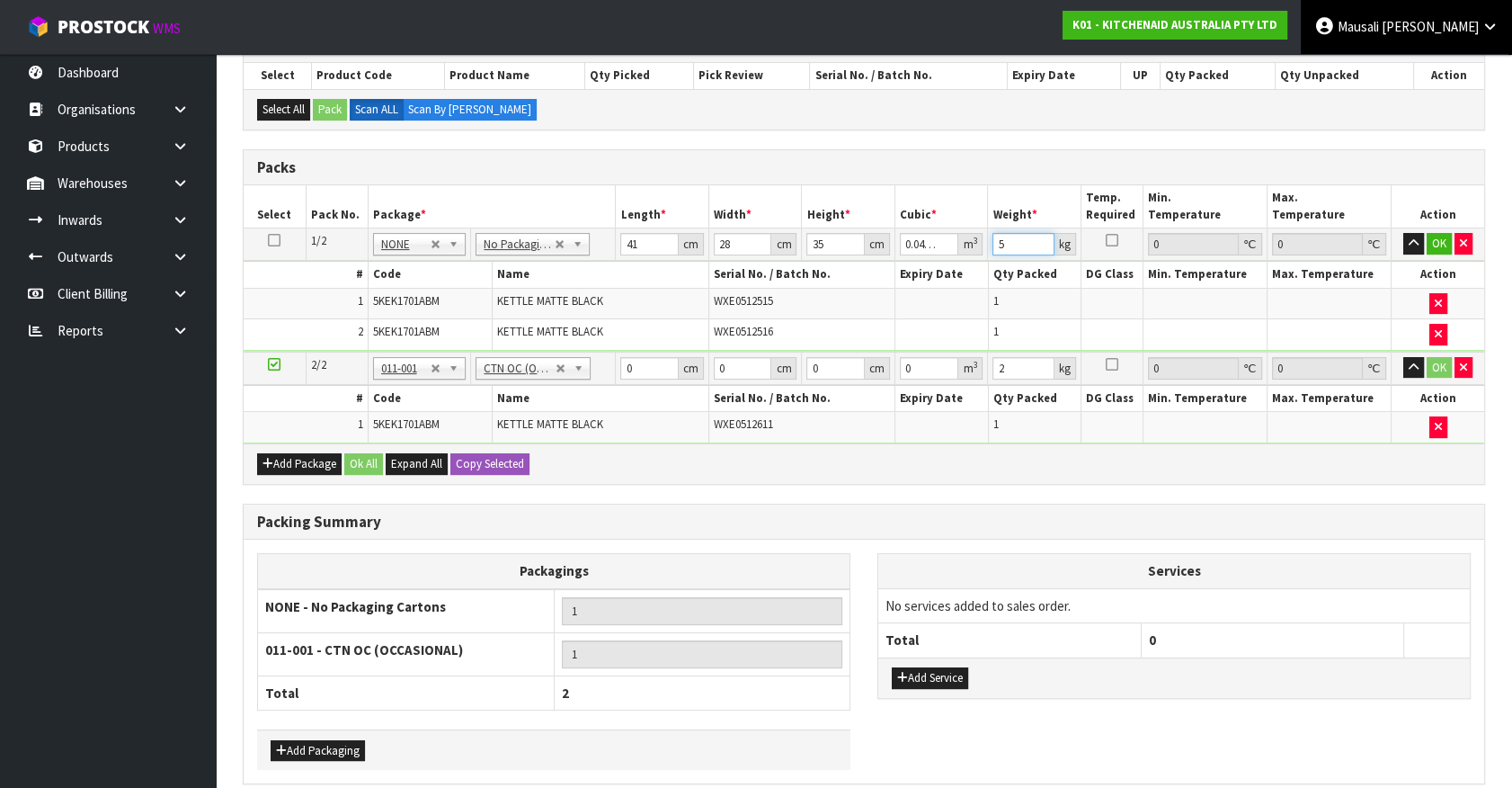
type input "5"
type input "41"
type input "28"
type input "2"
type input "0.002296"
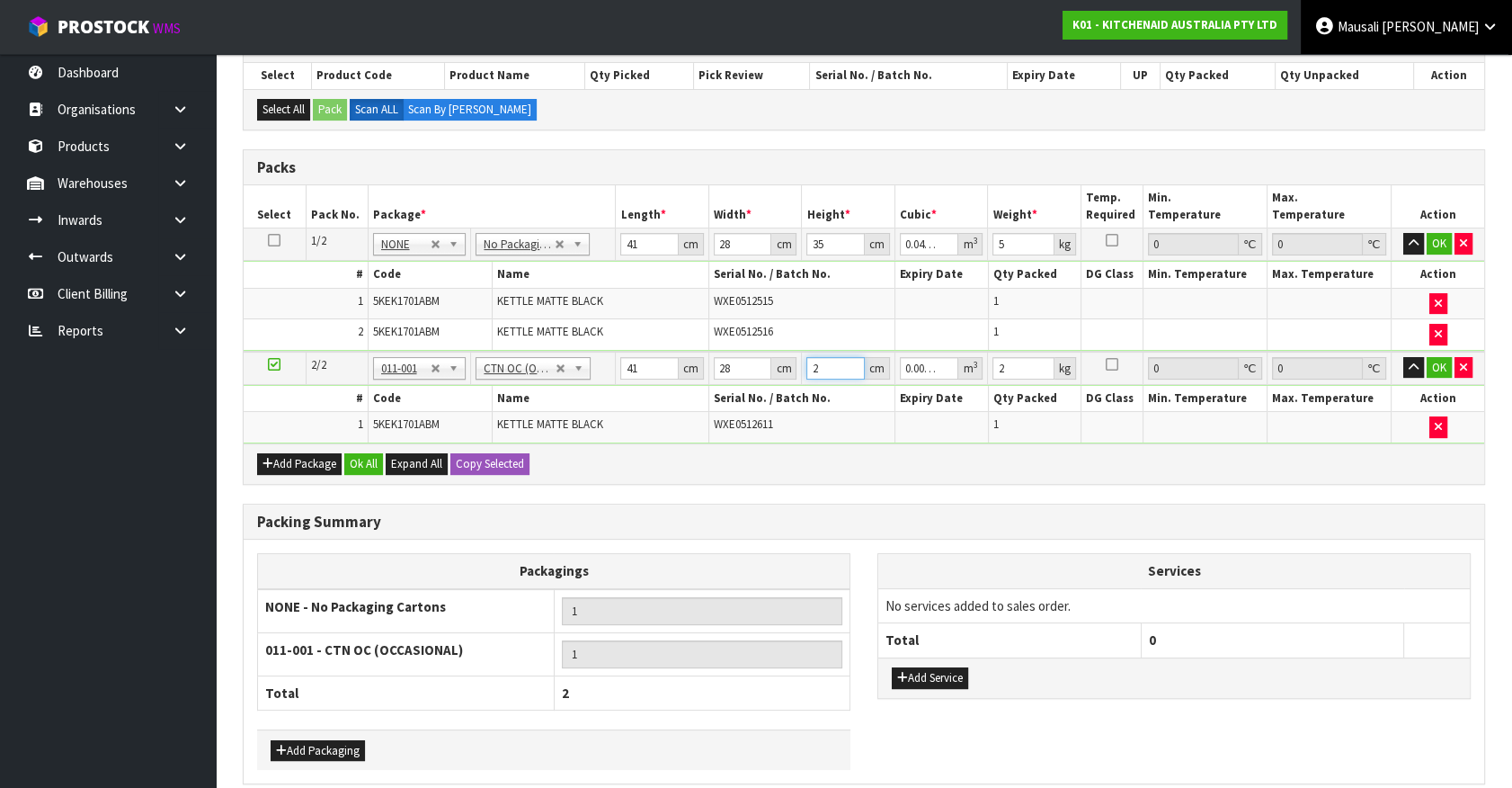
type input "22"
type input "0.025256"
type input "22"
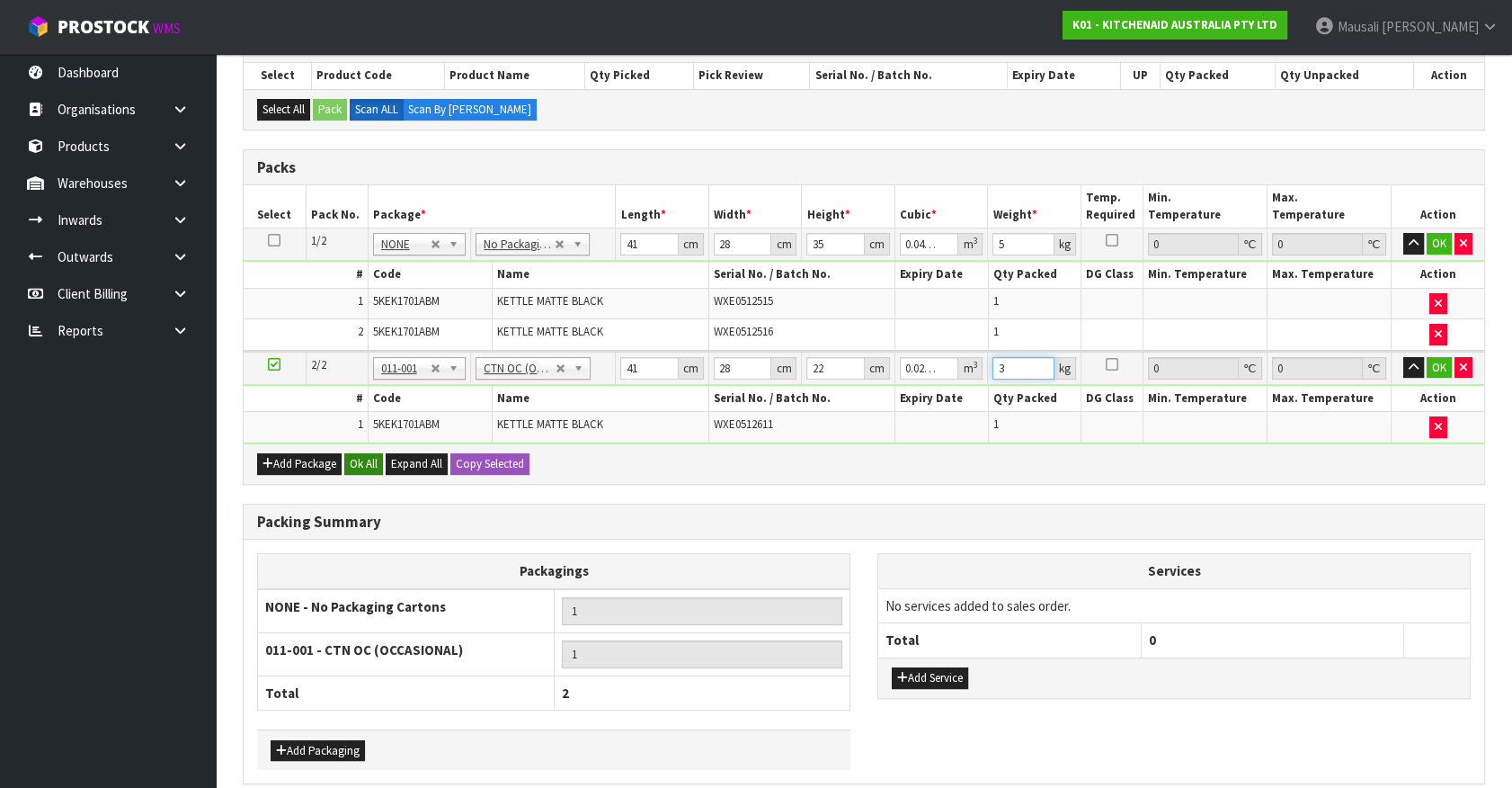
type input "3"
click at [363, 457] on button "Ok All" at bounding box center [363, 464] width 39 height 22
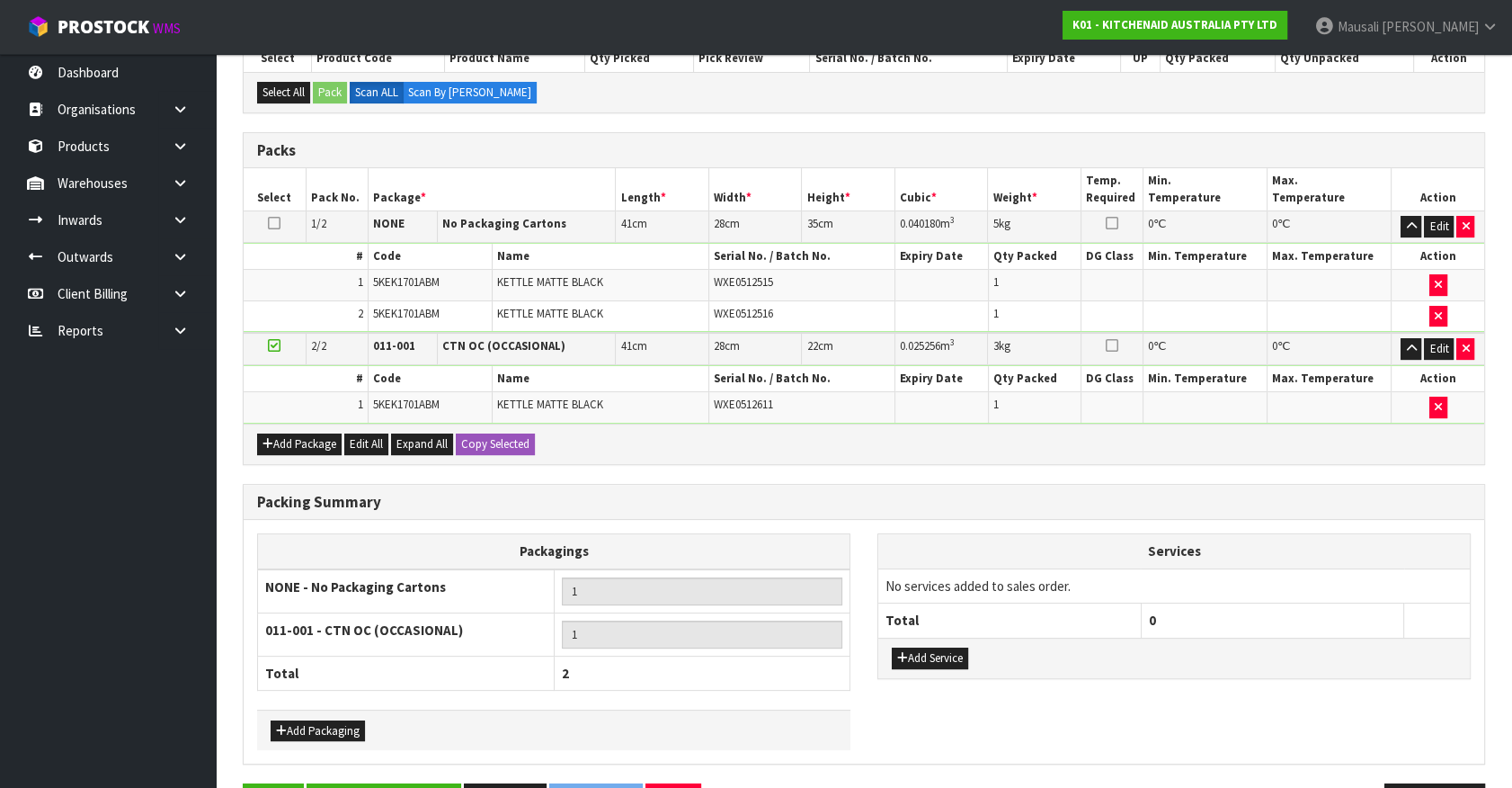
scroll to position [399, 0]
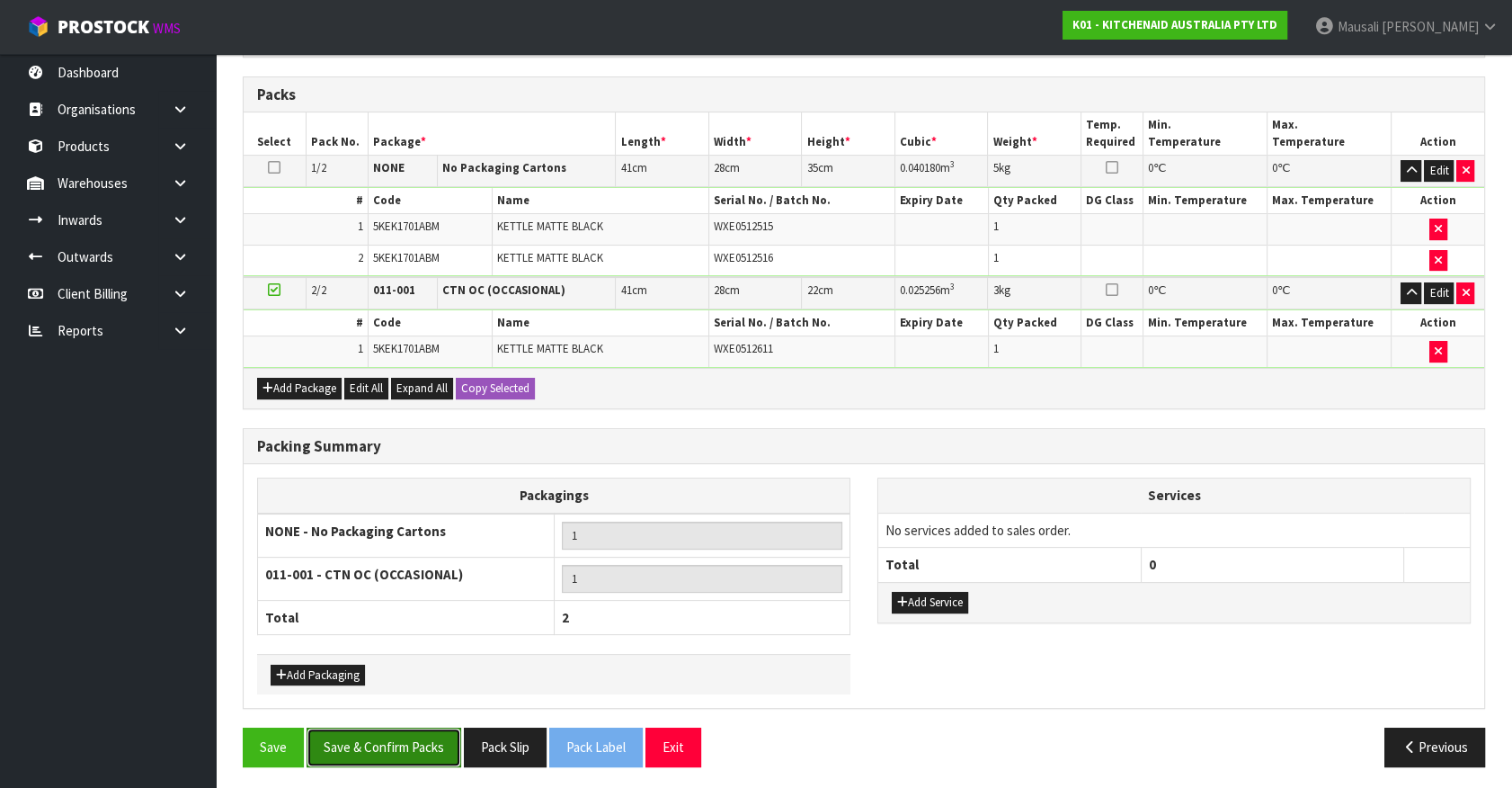
click at [377, 728] on button "Save & Confirm Packs" at bounding box center [384, 746] width 154 height 39
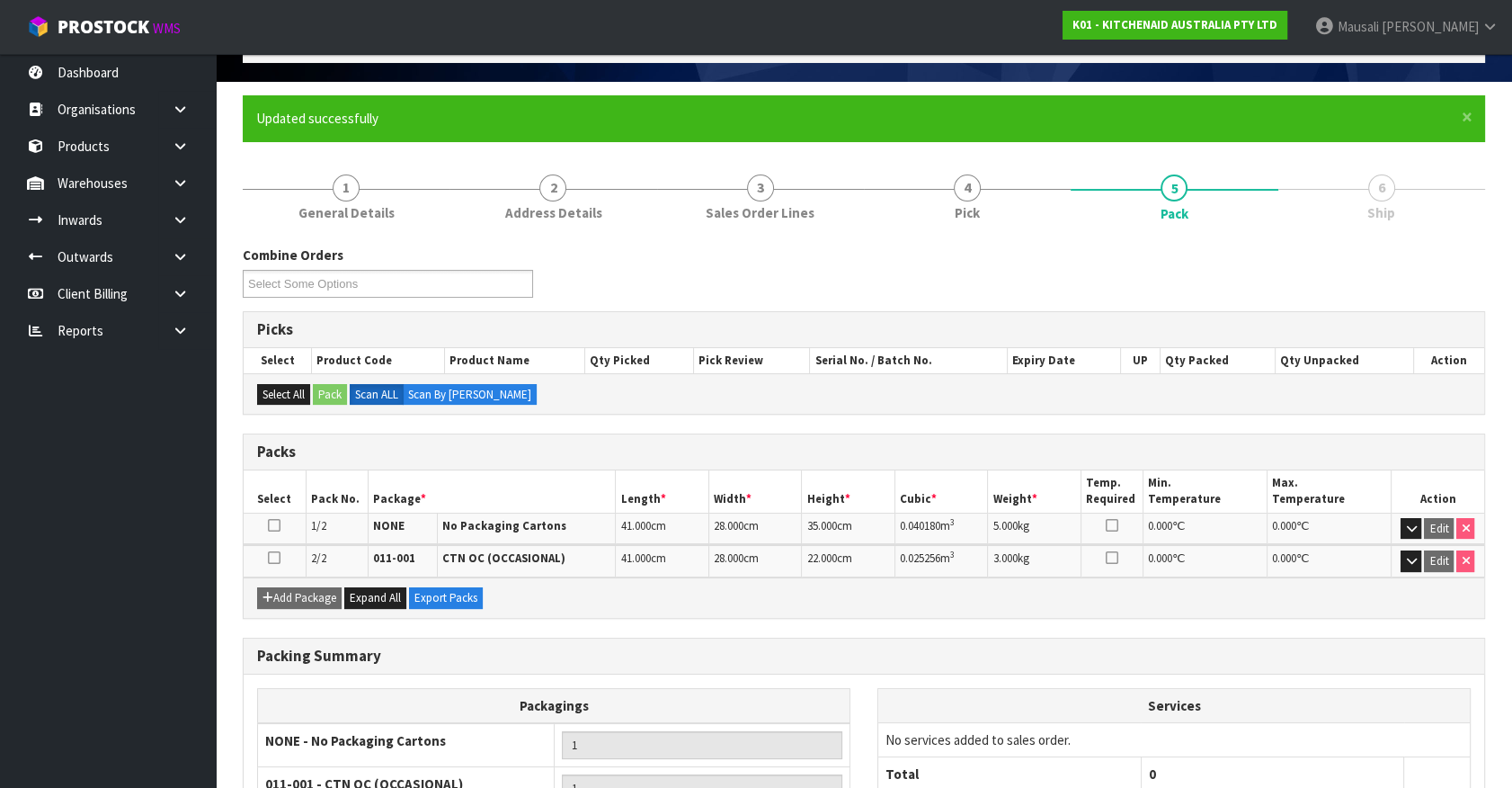
scroll to position [278, 0]
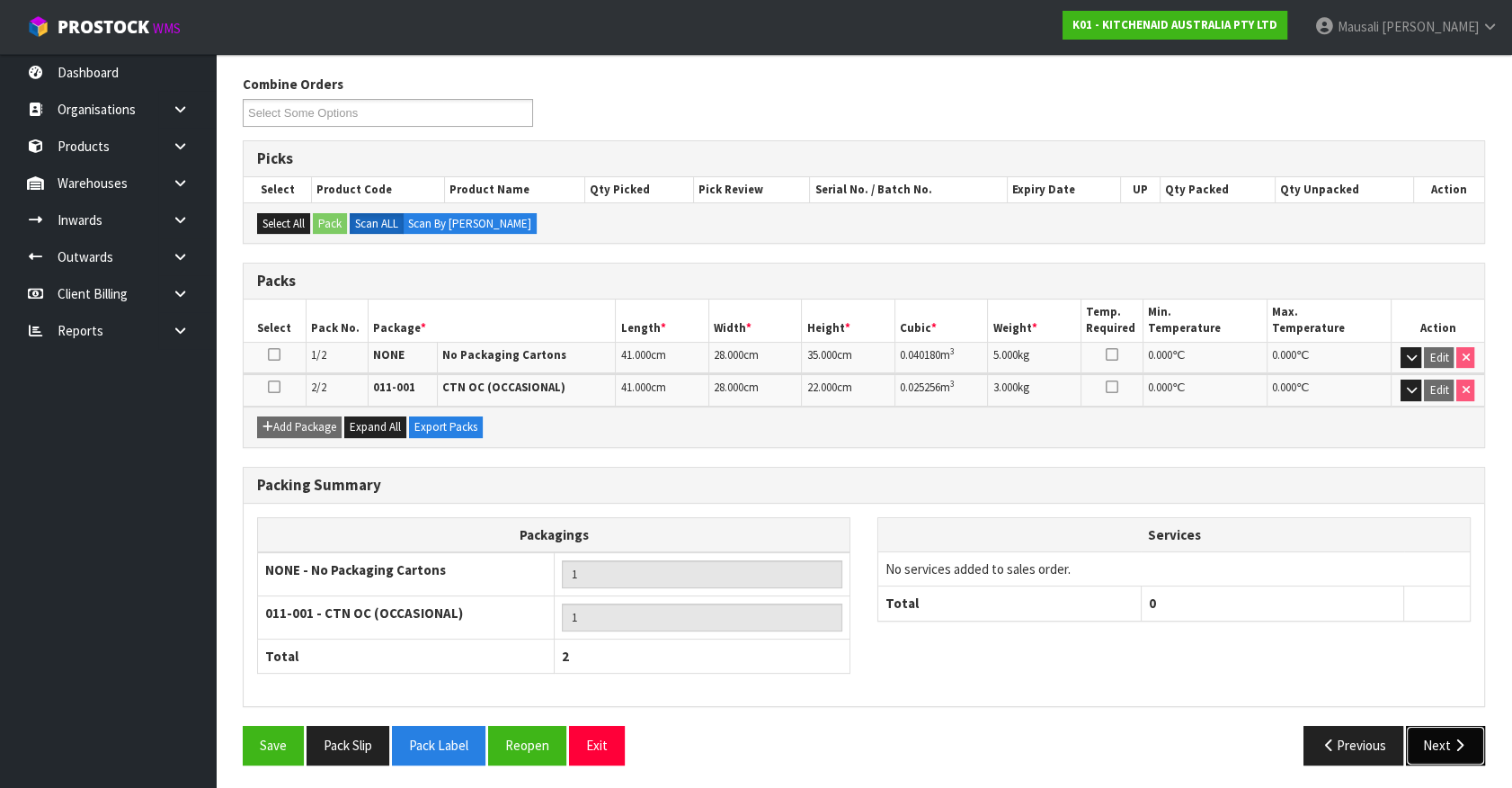
click at [1449, 746] on button "Next" at bounding box center [1445, 744] width 79 height 39
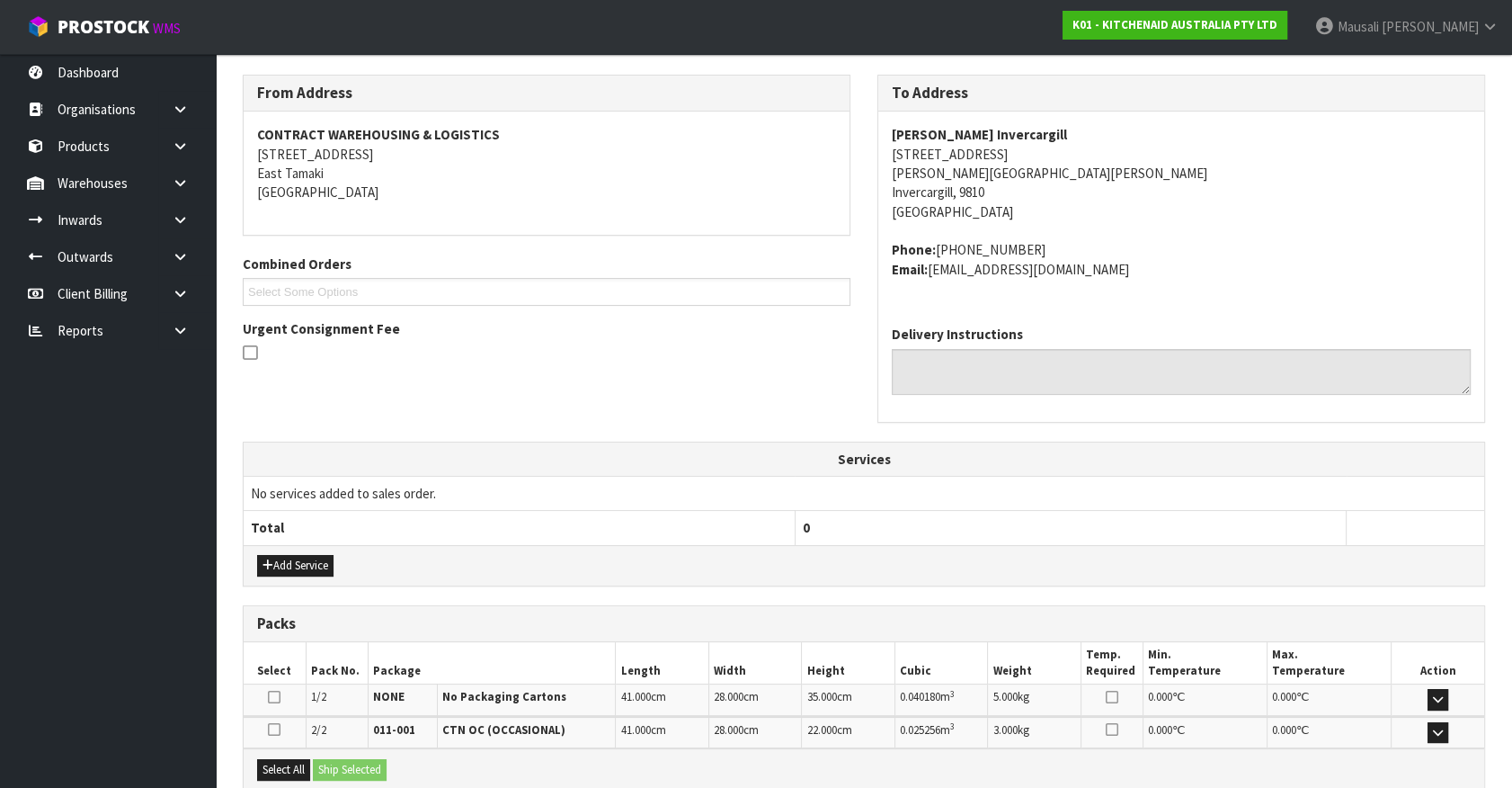
scroll to position [468, 0]
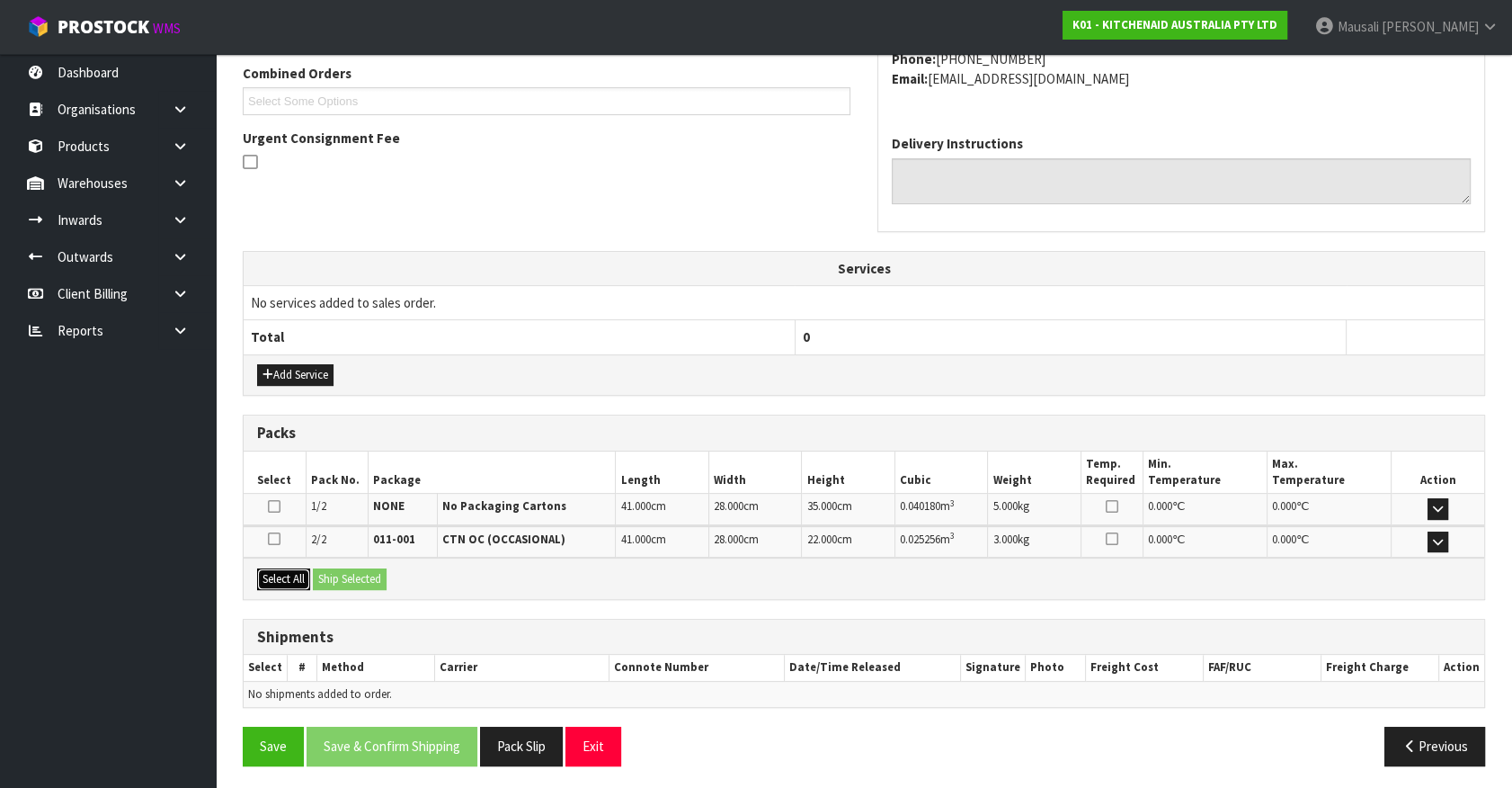
click at [284, 575] on button "Select All" at bounding box center [284, 579] width 53 height 22
click at [349, 577] on button "Ship Selected" at bounding box center [349, 579] width 73 height 22
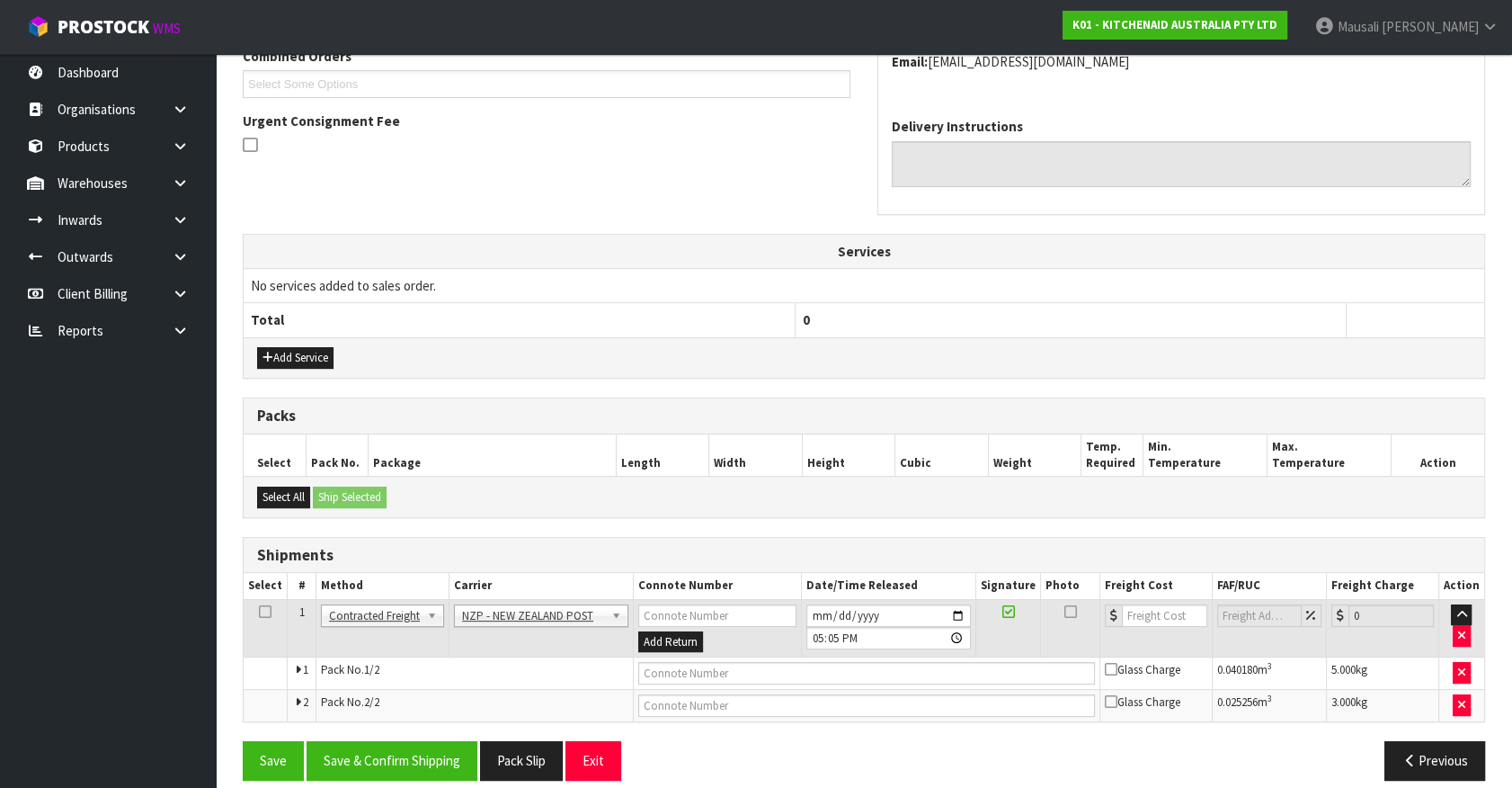
scroll to position [501, 0]
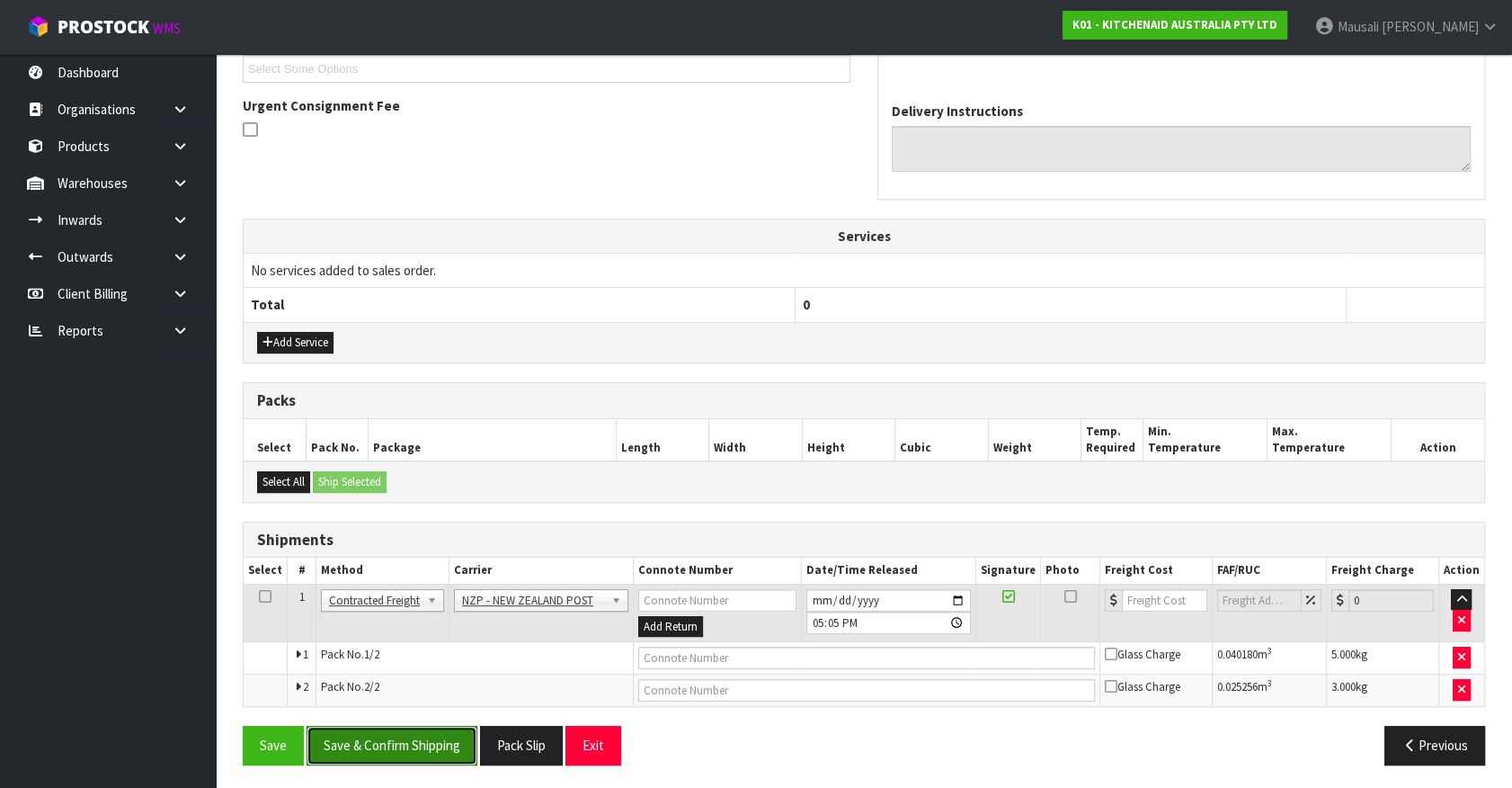
click at [418, 741] on button "Save & Confirm Shipping" at bounding box center [392, 744] width 171 height 39
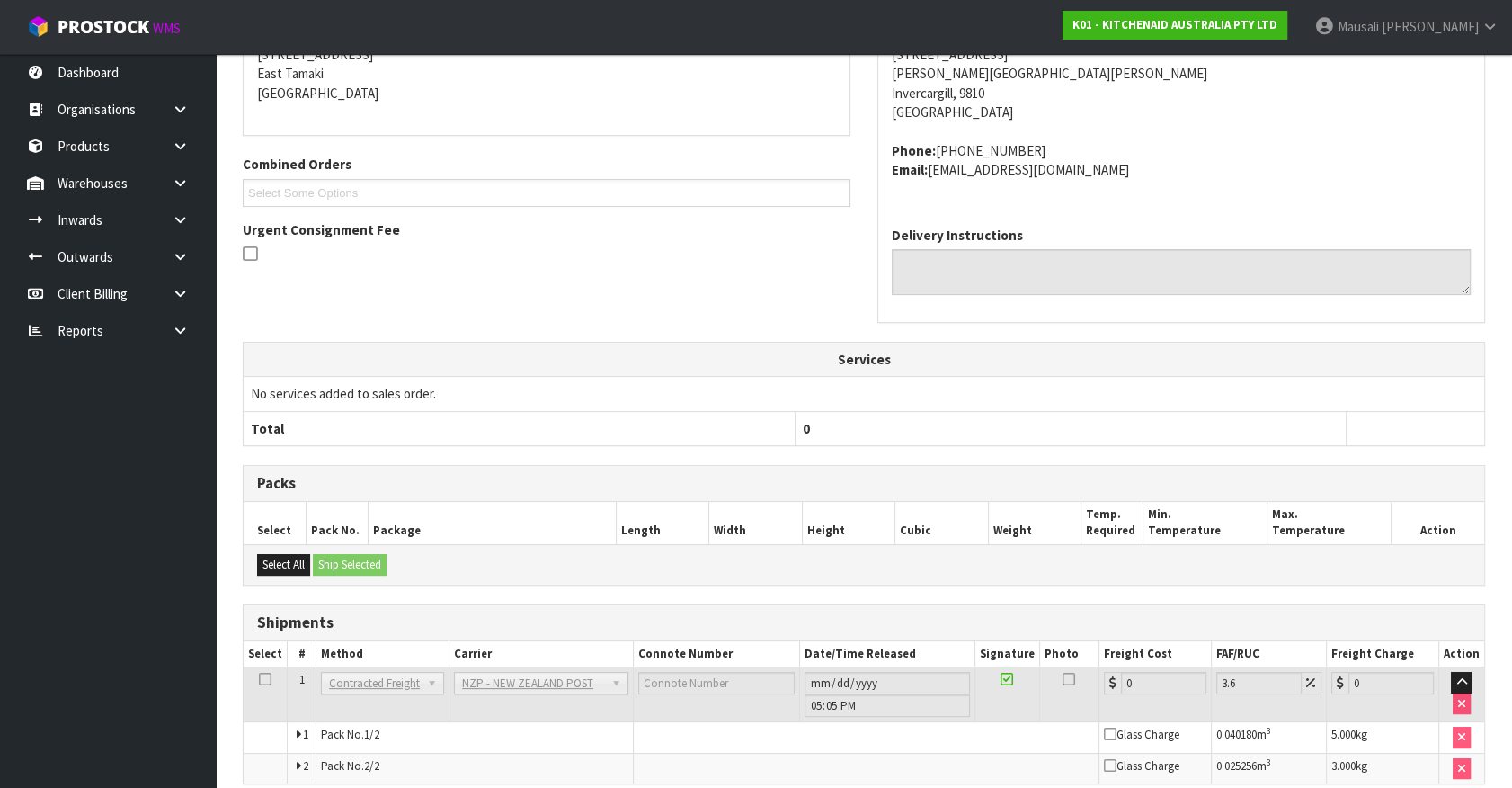
scroll to position [475, 0]
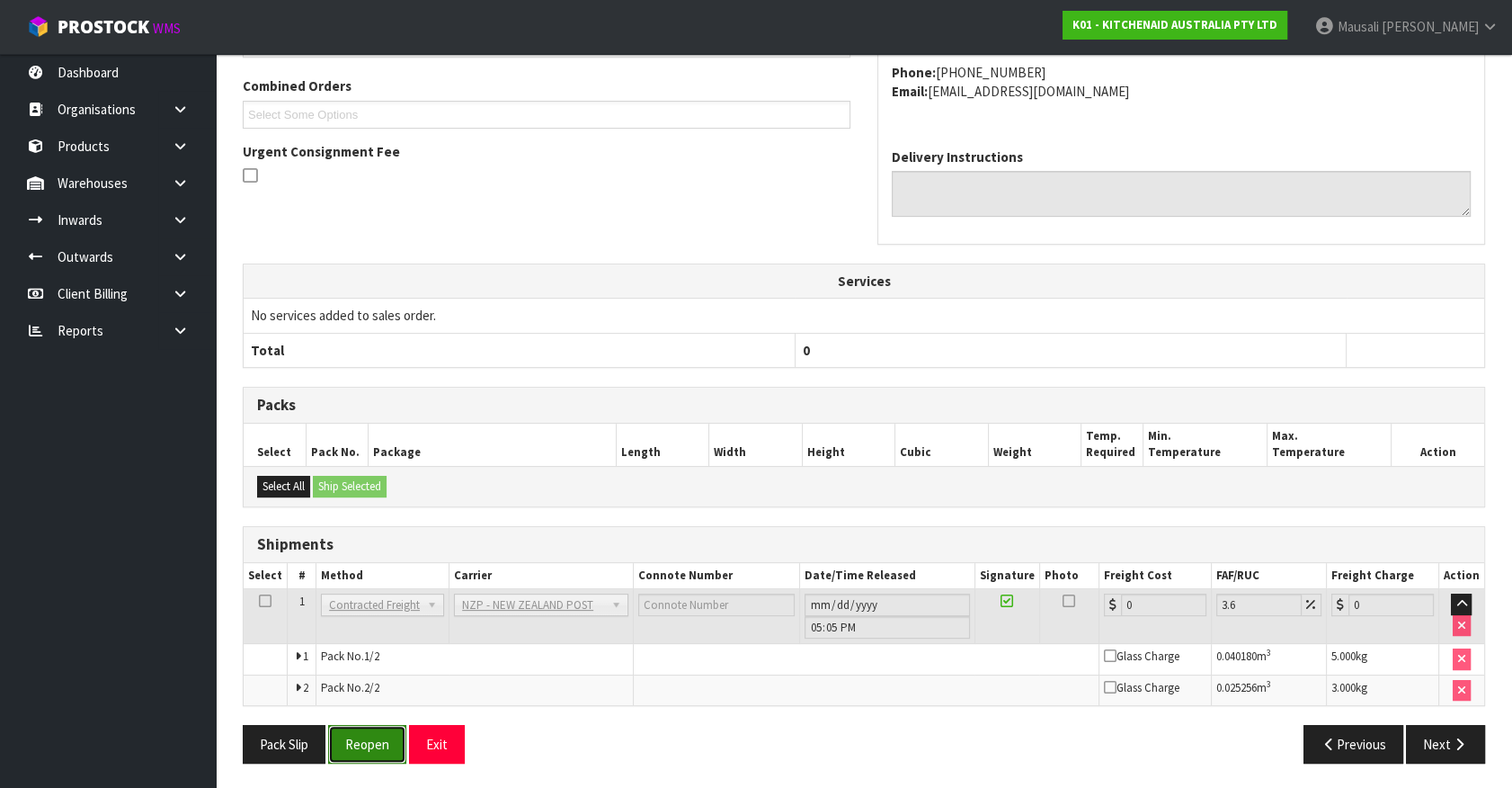
click at [354, 725] on button "Reopen" at bounding box center [367, 743] width 78 height 39
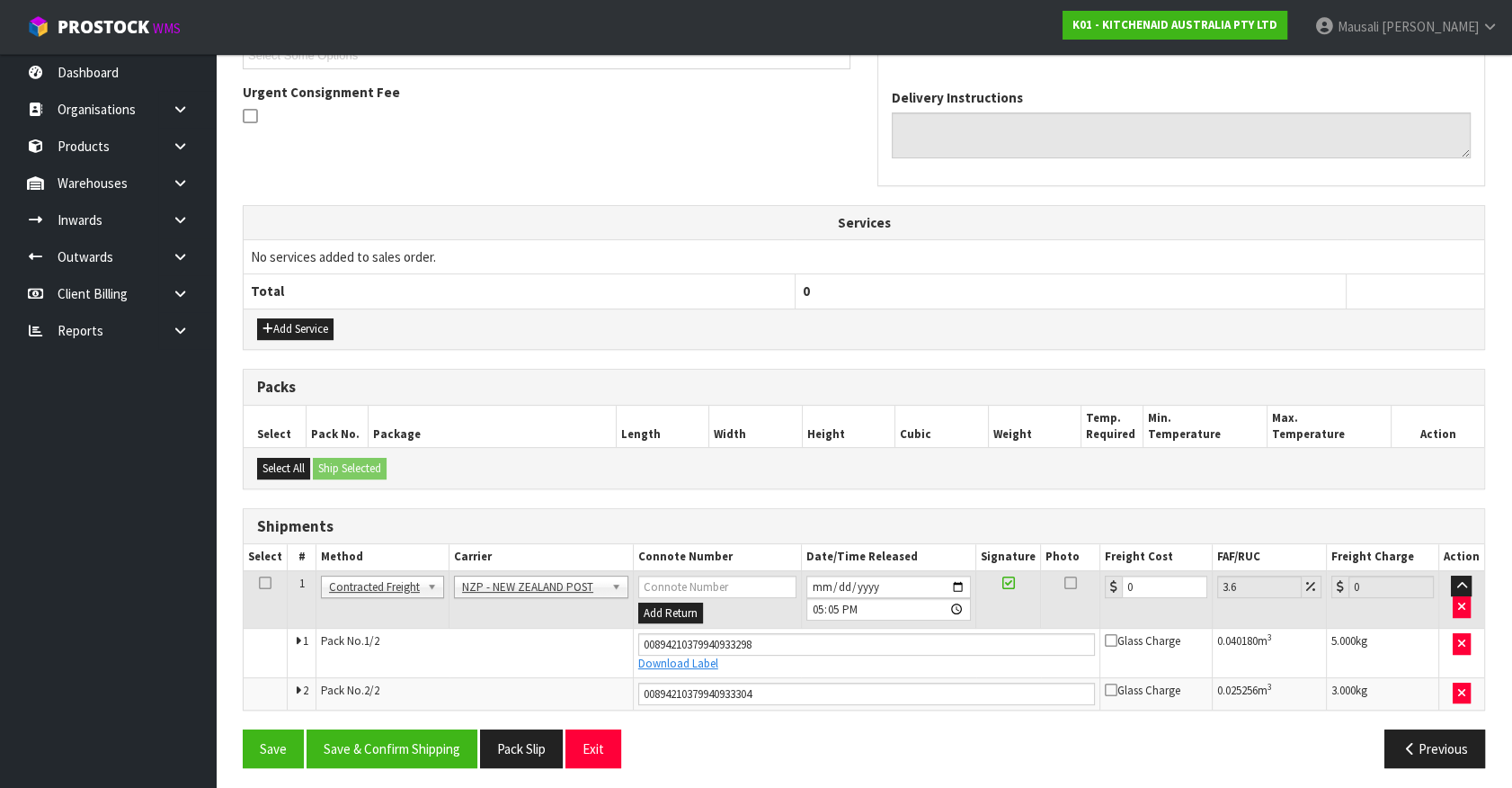
scroll to position [517, 0]
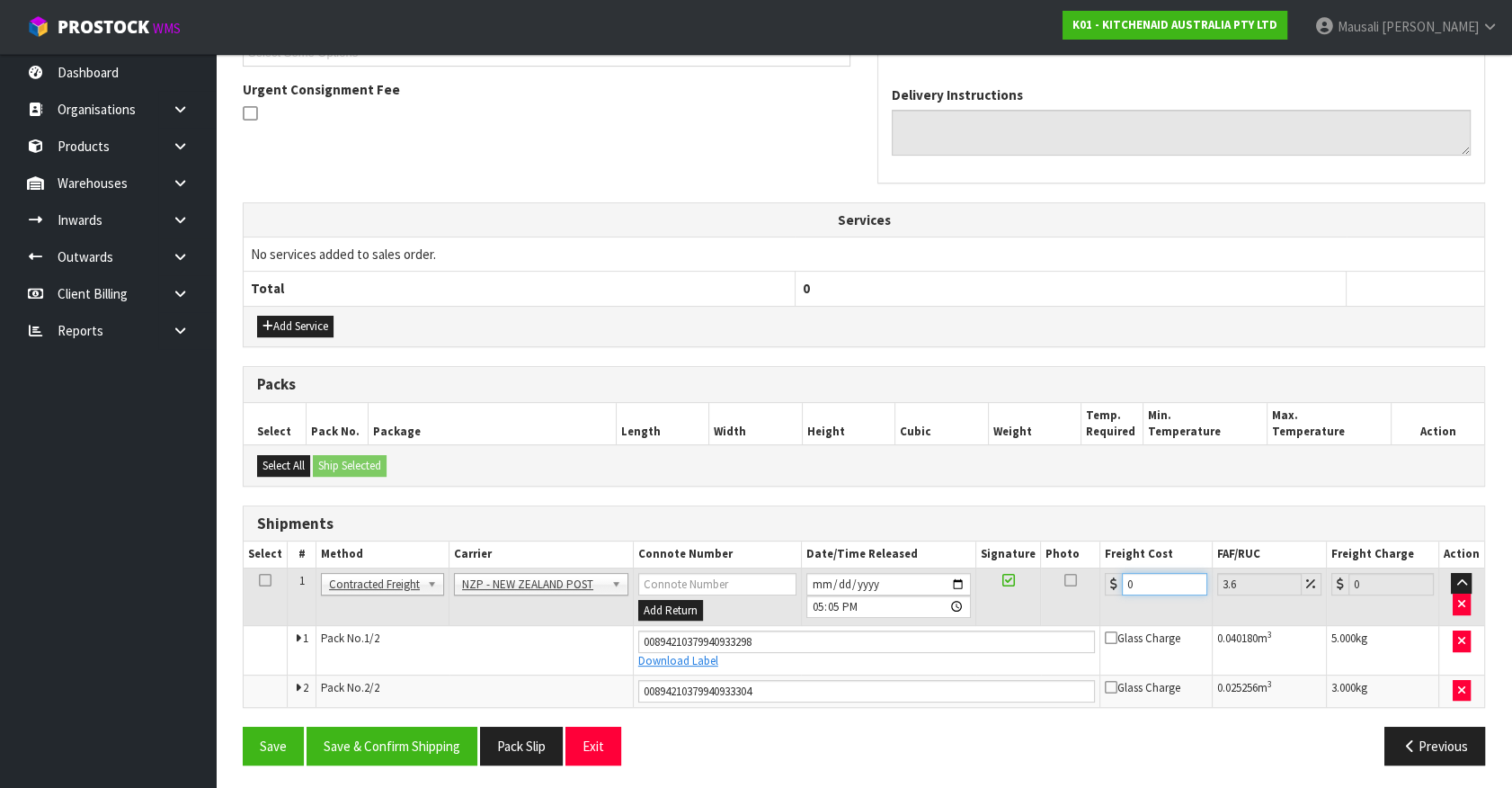
drag, startPoint x: 1147, startPoint y: 583, endPoint x: 1102, endPoint y: 603, distance: 49.2
click at [1102, 603] on td "0" at bounding box center [1156, 596] width 113 height 58
type input "2"
type input "2.07"
type input "23"
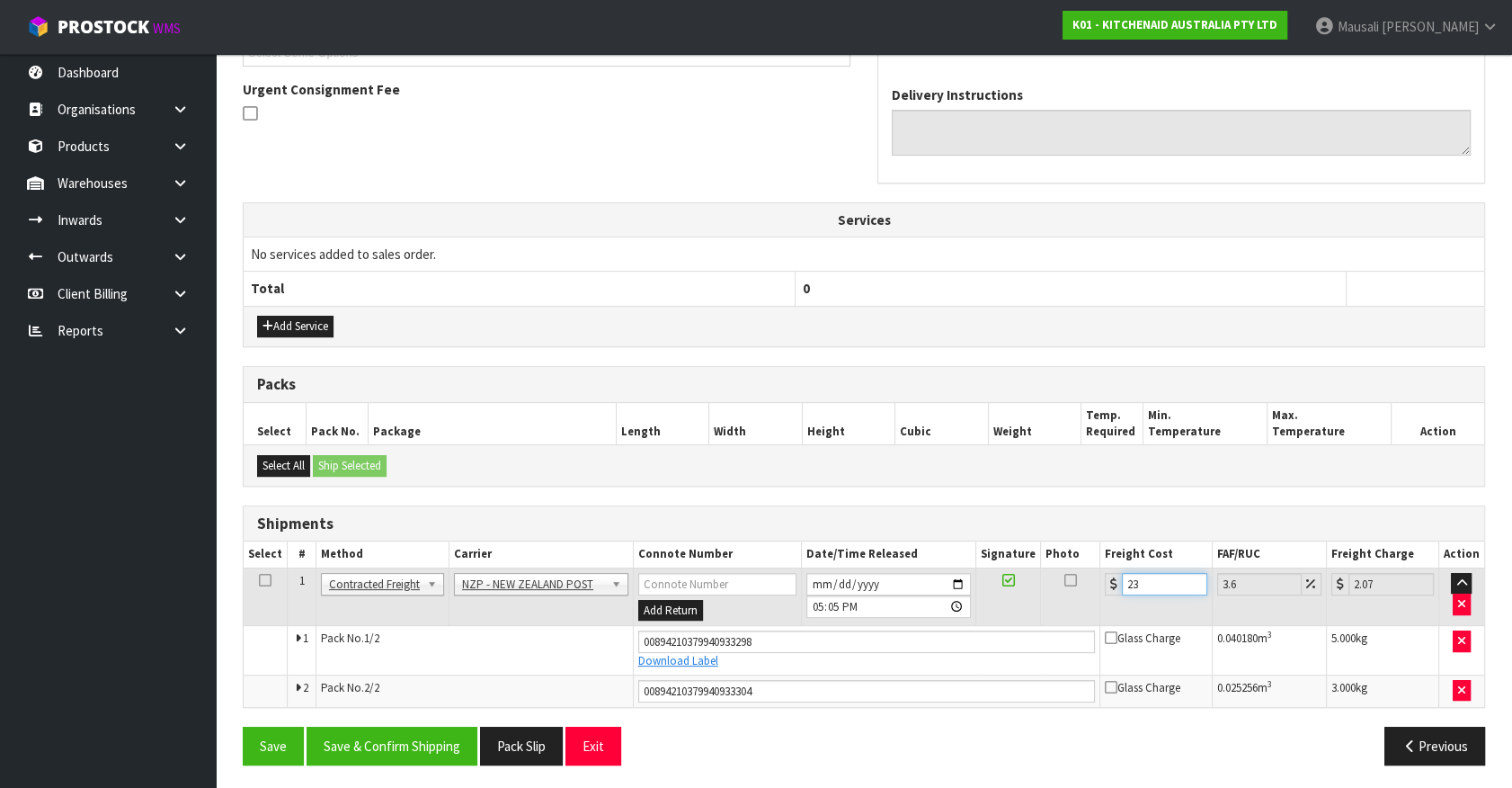
type input "23.83"
type input "23.2"
type input "24.04"
type input "23.22"
type input "24.06"
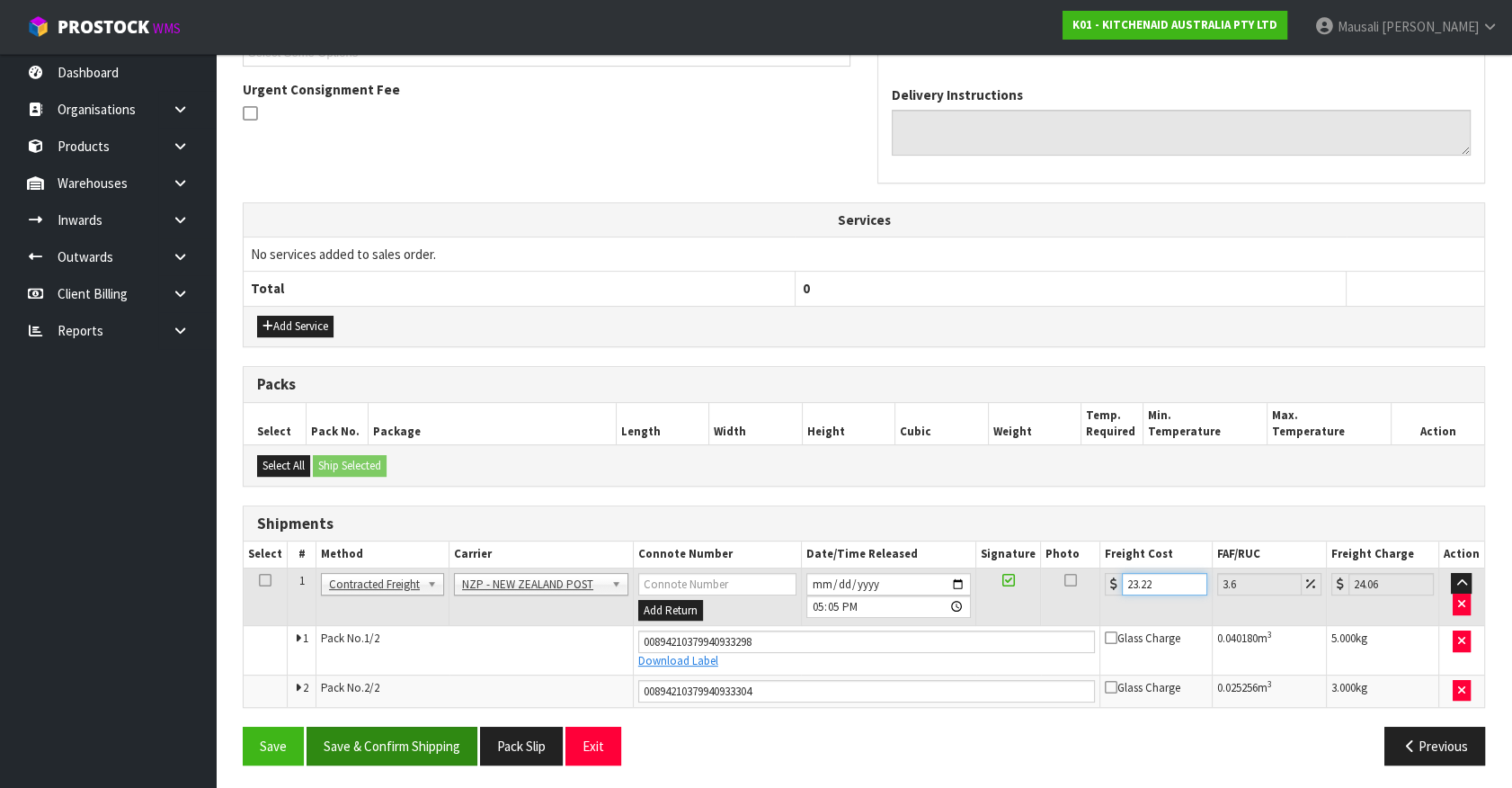
type input "23.22"
click at [357, 734] on button "Save & Confirm Shipping" at bounding box center [392, 745] width 171 height 39
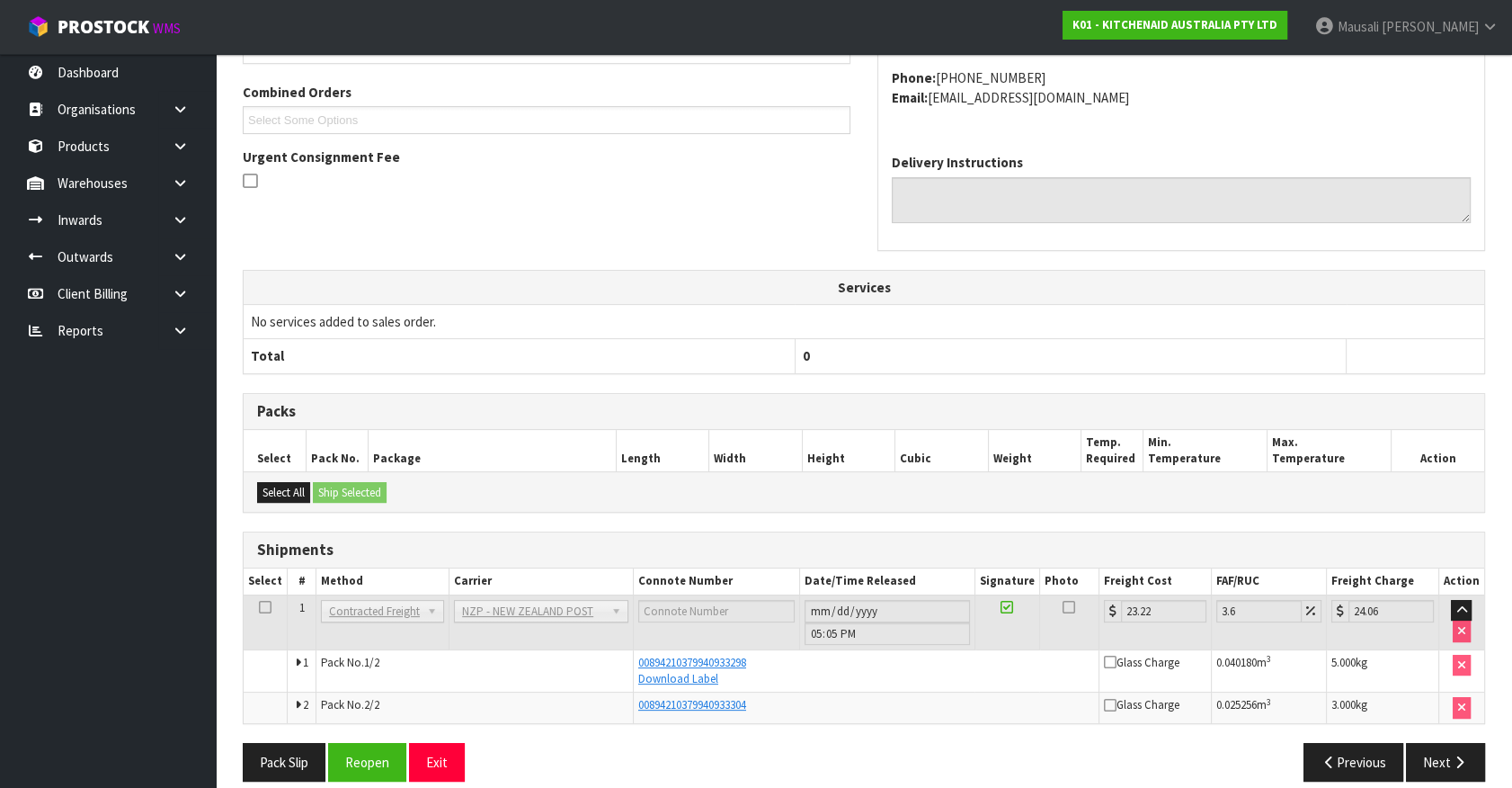
scroll to position [467, 0]
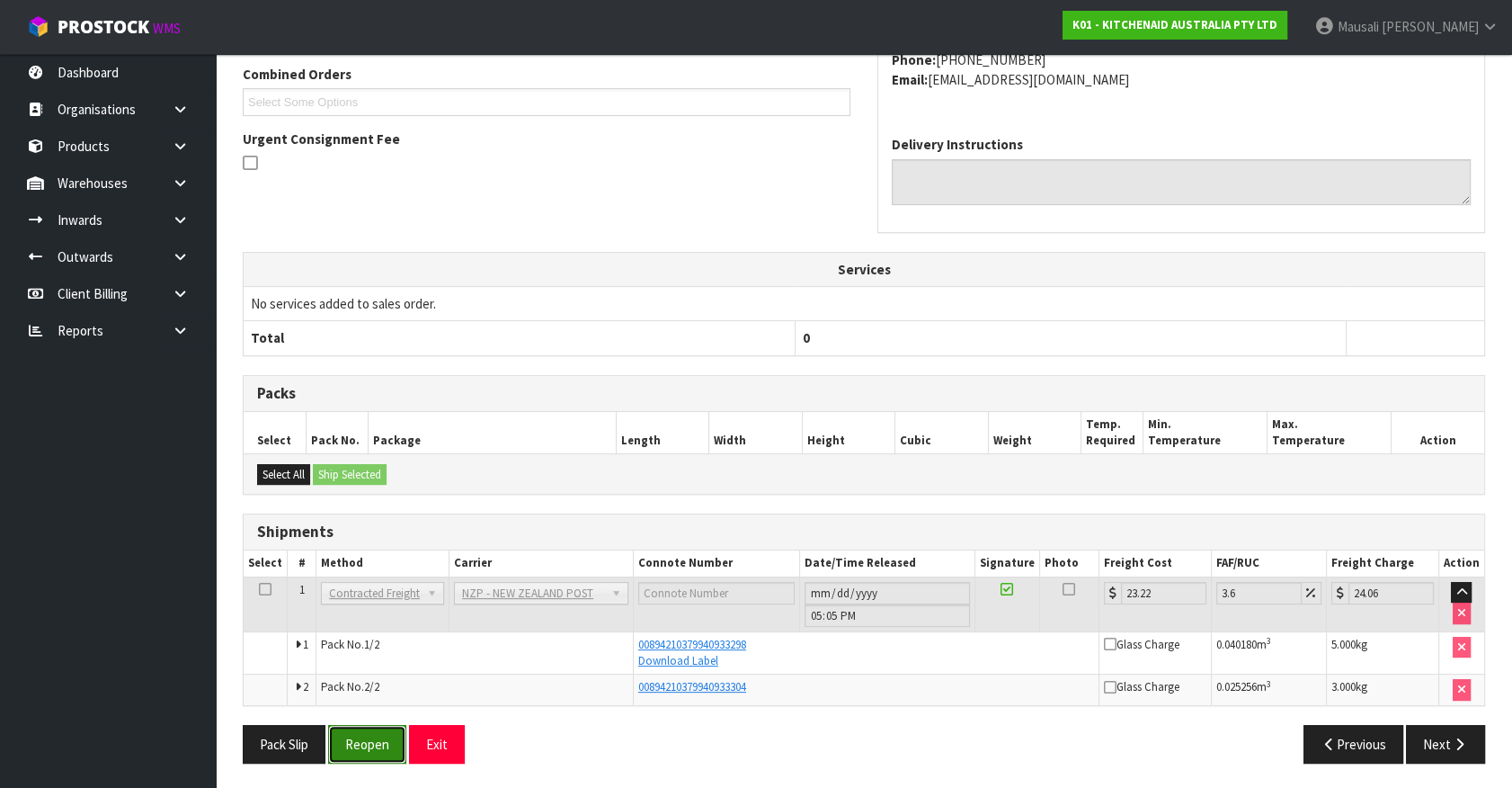
click at [364, 739] on button "Reopen" at bounding box center [367, 743] width 78 height 39
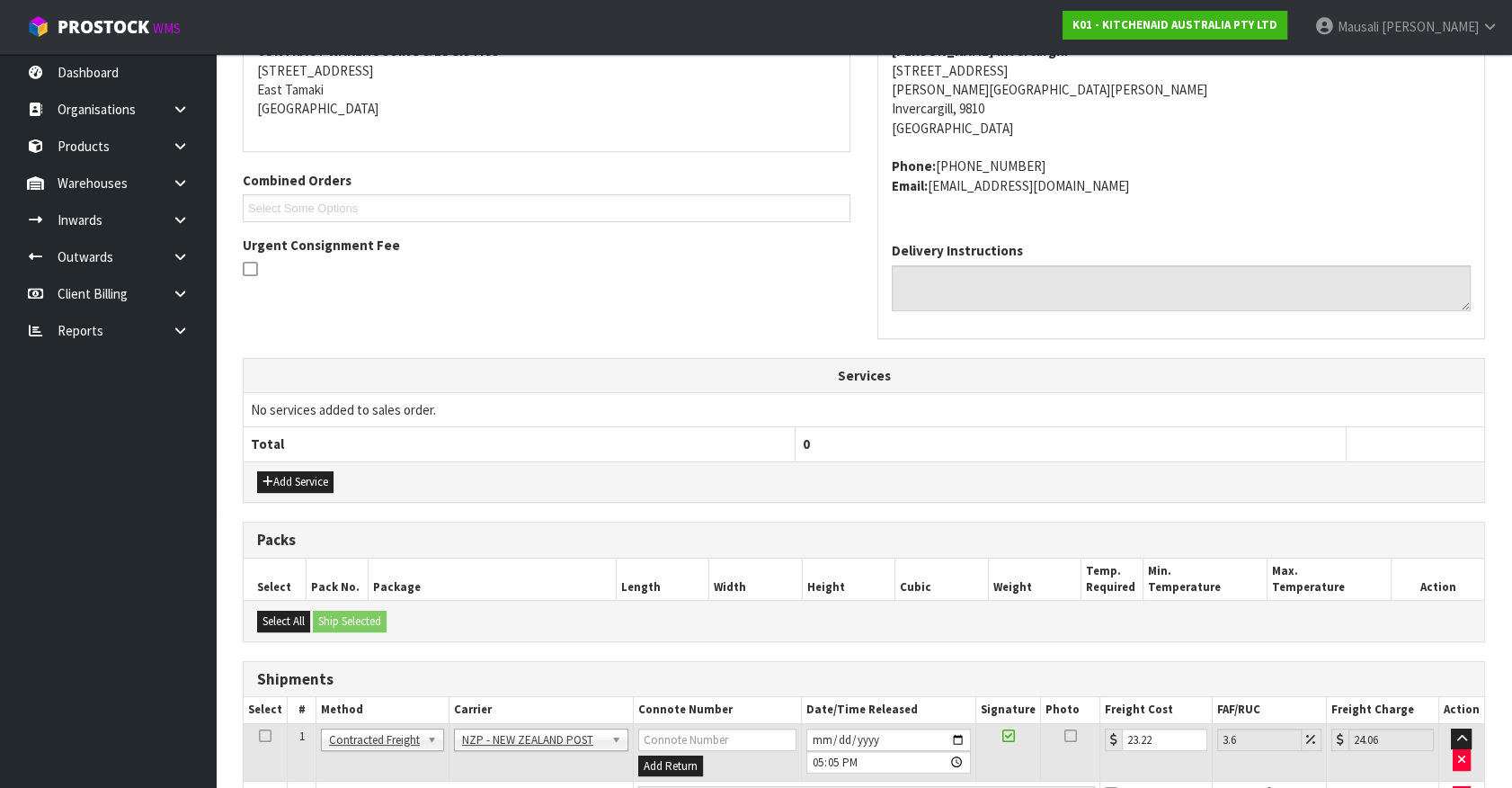
scroll to position [408, 0]
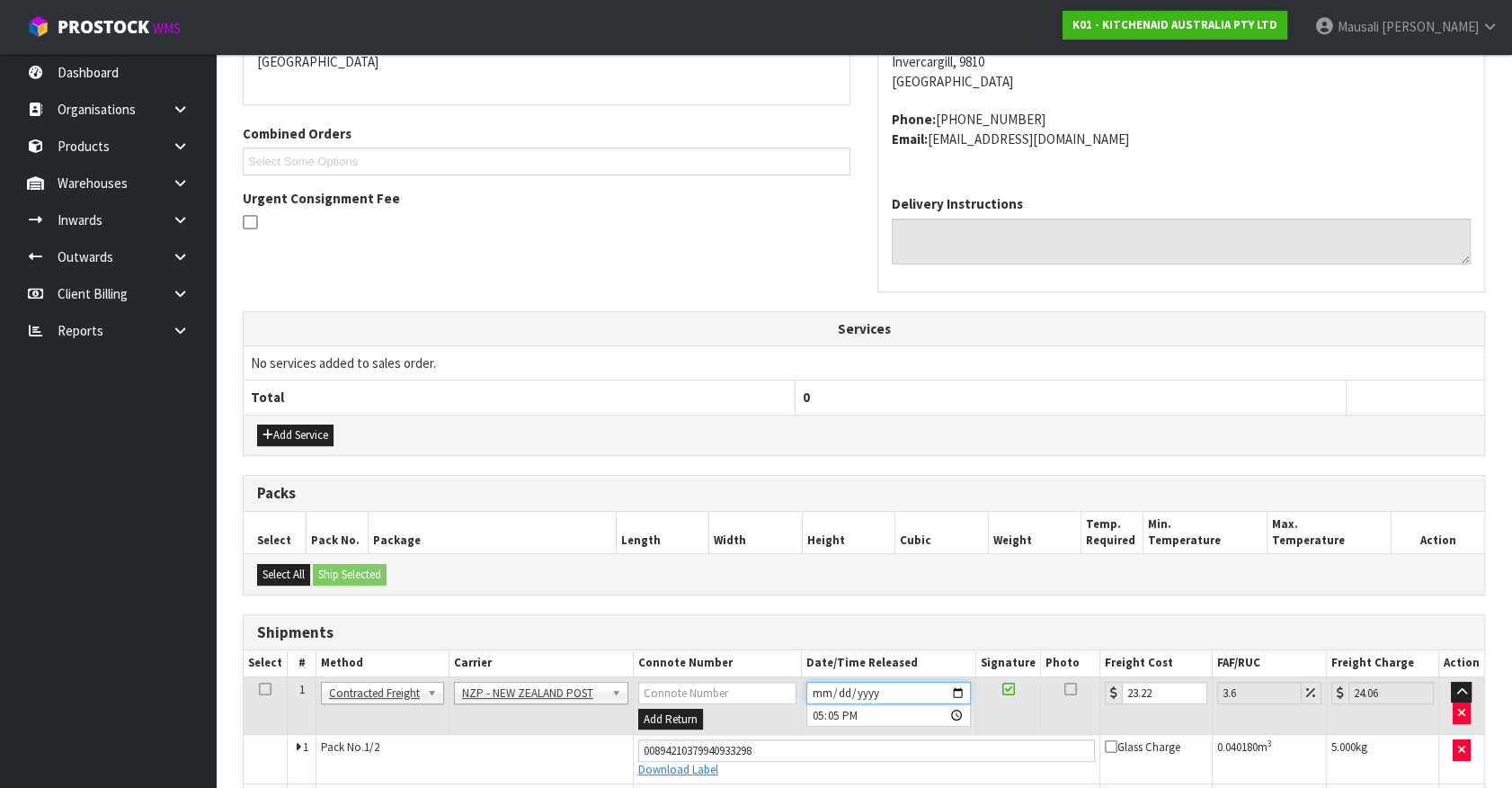
click at [815, 689] on input "[DATE]" at bounding box center [889, 692] width 164 height 23
type input "[DATE]"
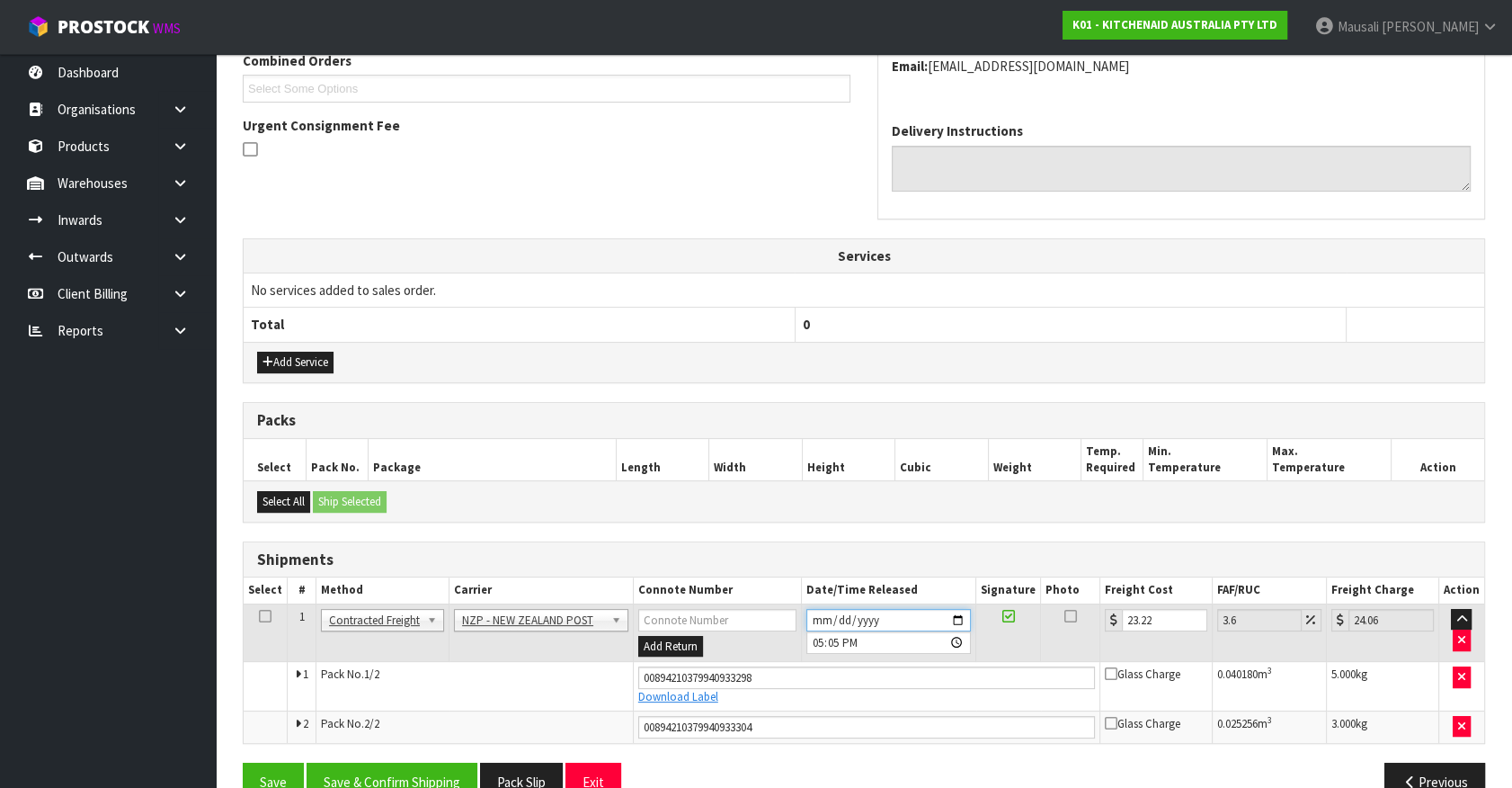
scroll to position [517, 0]
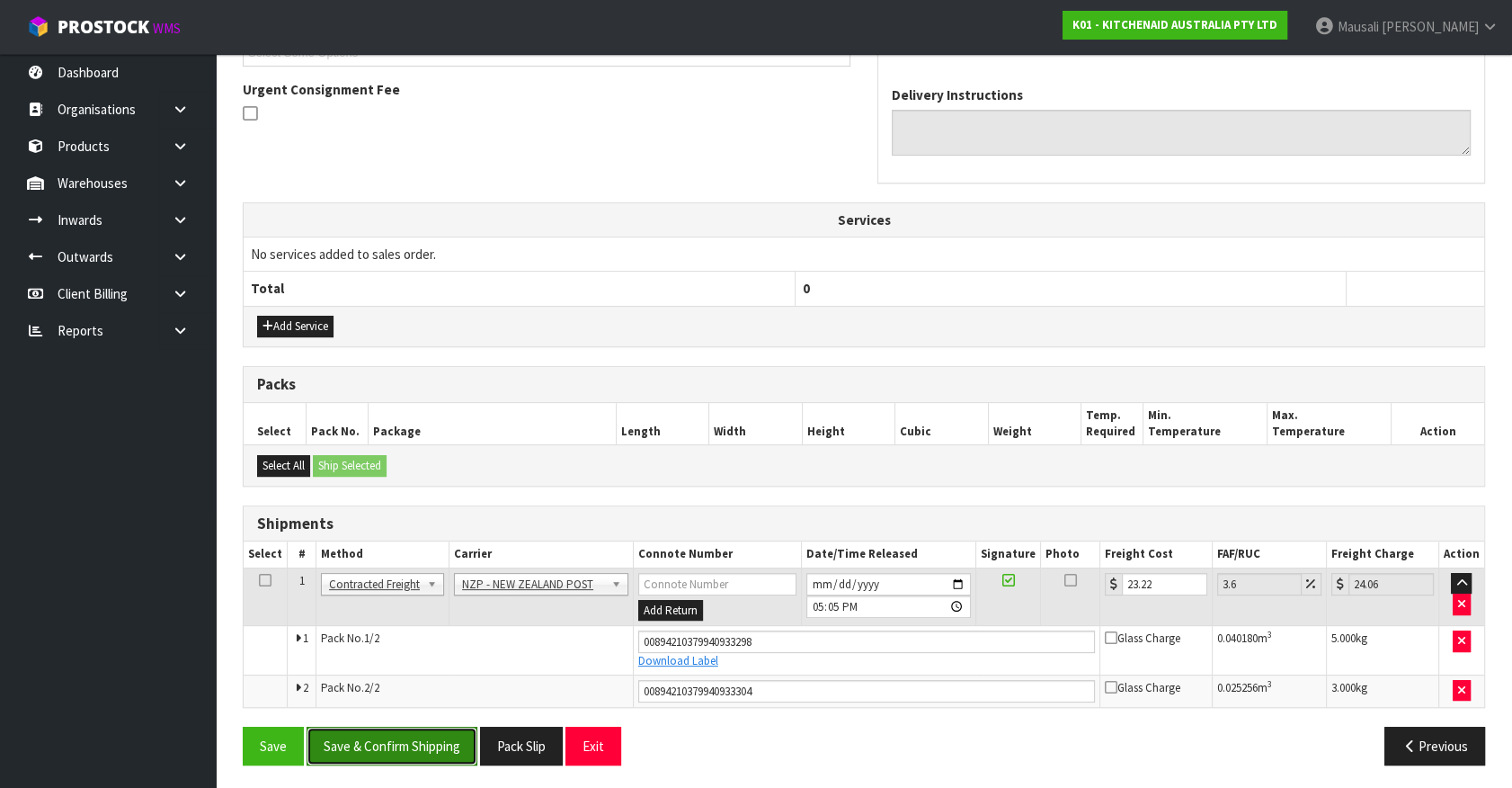
click at [439, 738] on button "Save & Confirm Shipping" at bounding box center [392, 745] width 171 height 39
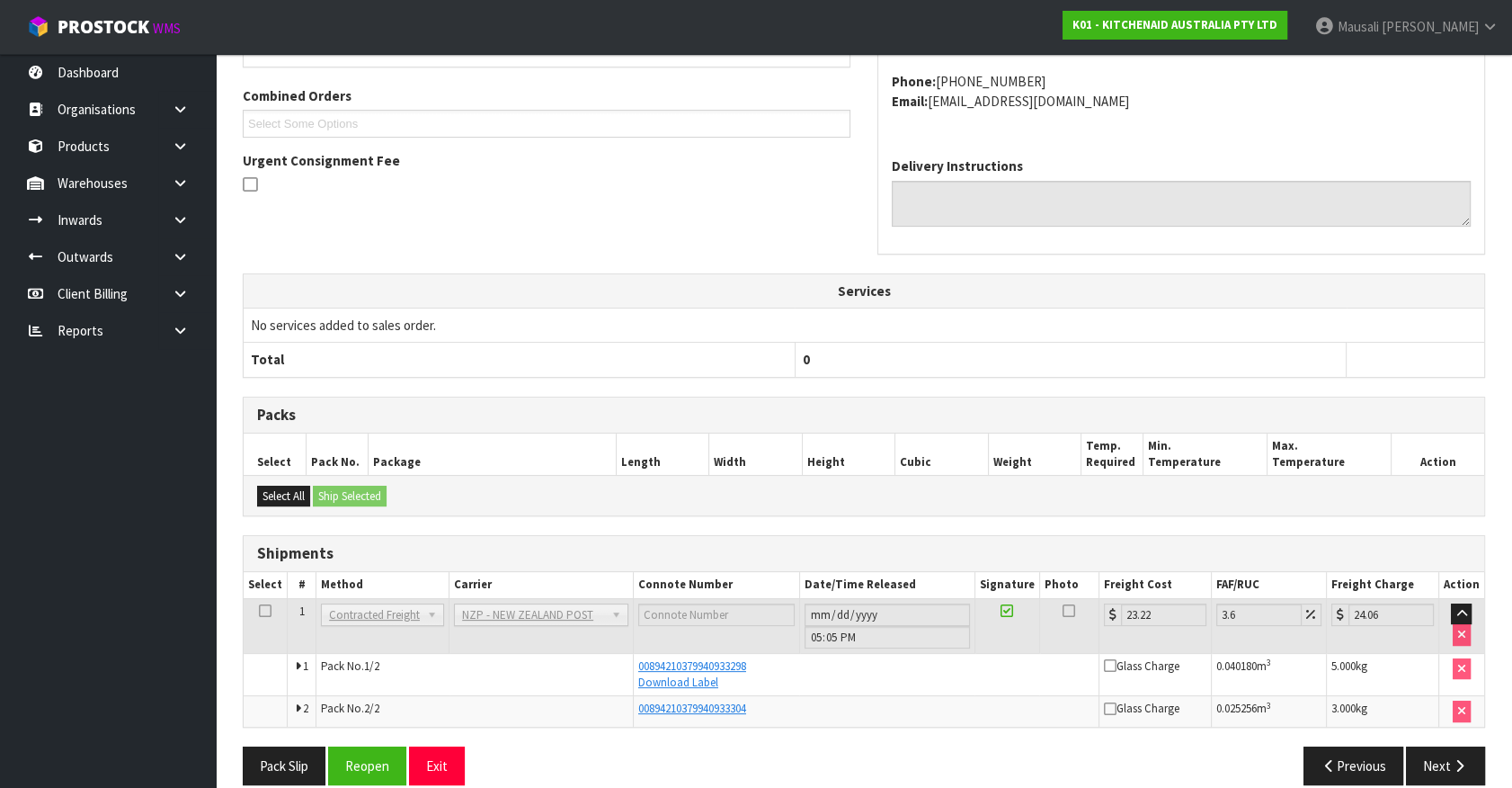
scroll to position [467, 0]
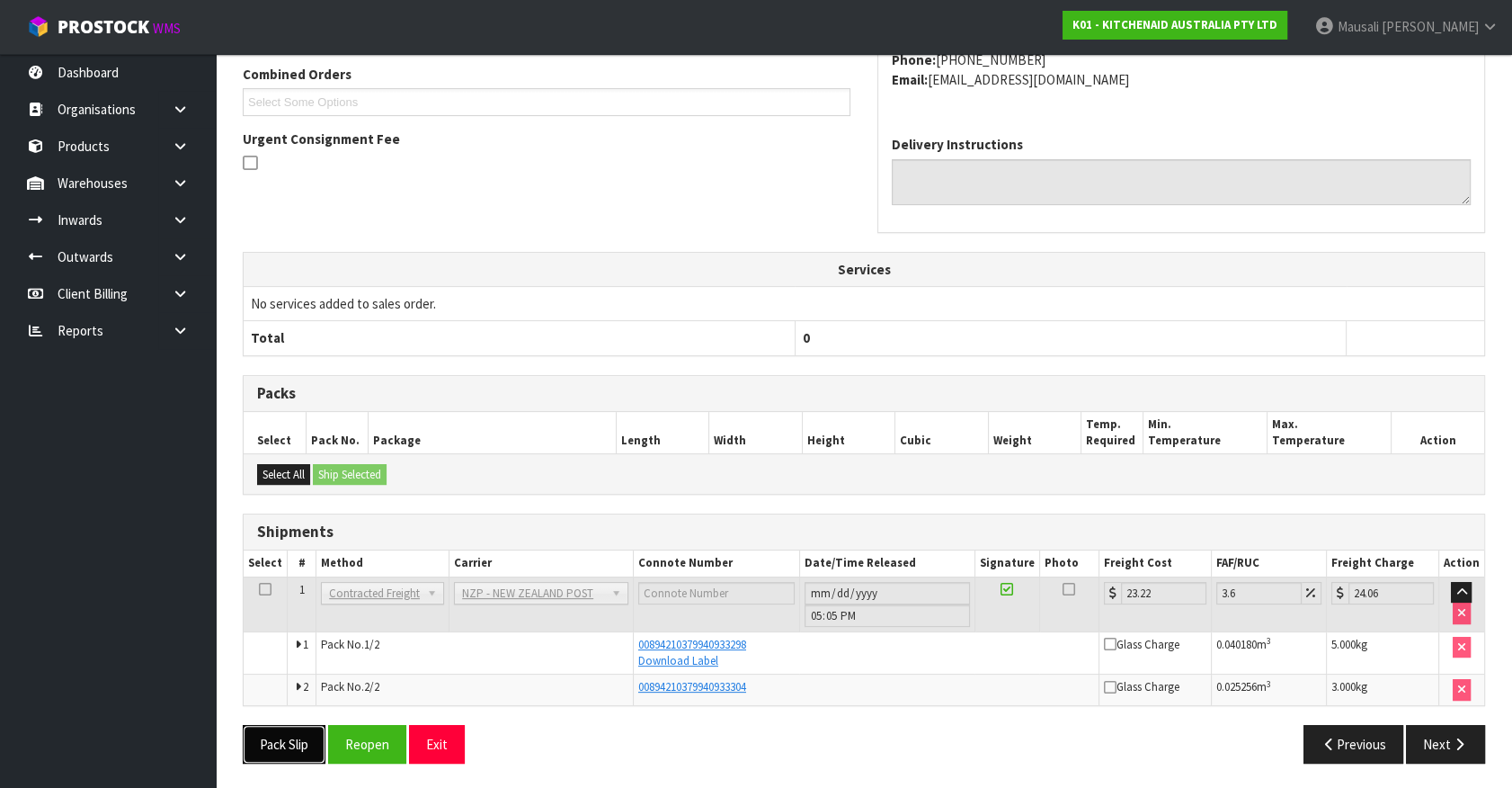
click at [284, 738] on button "Pack Slip" at bounding box center [284, 743] width 83 height 39
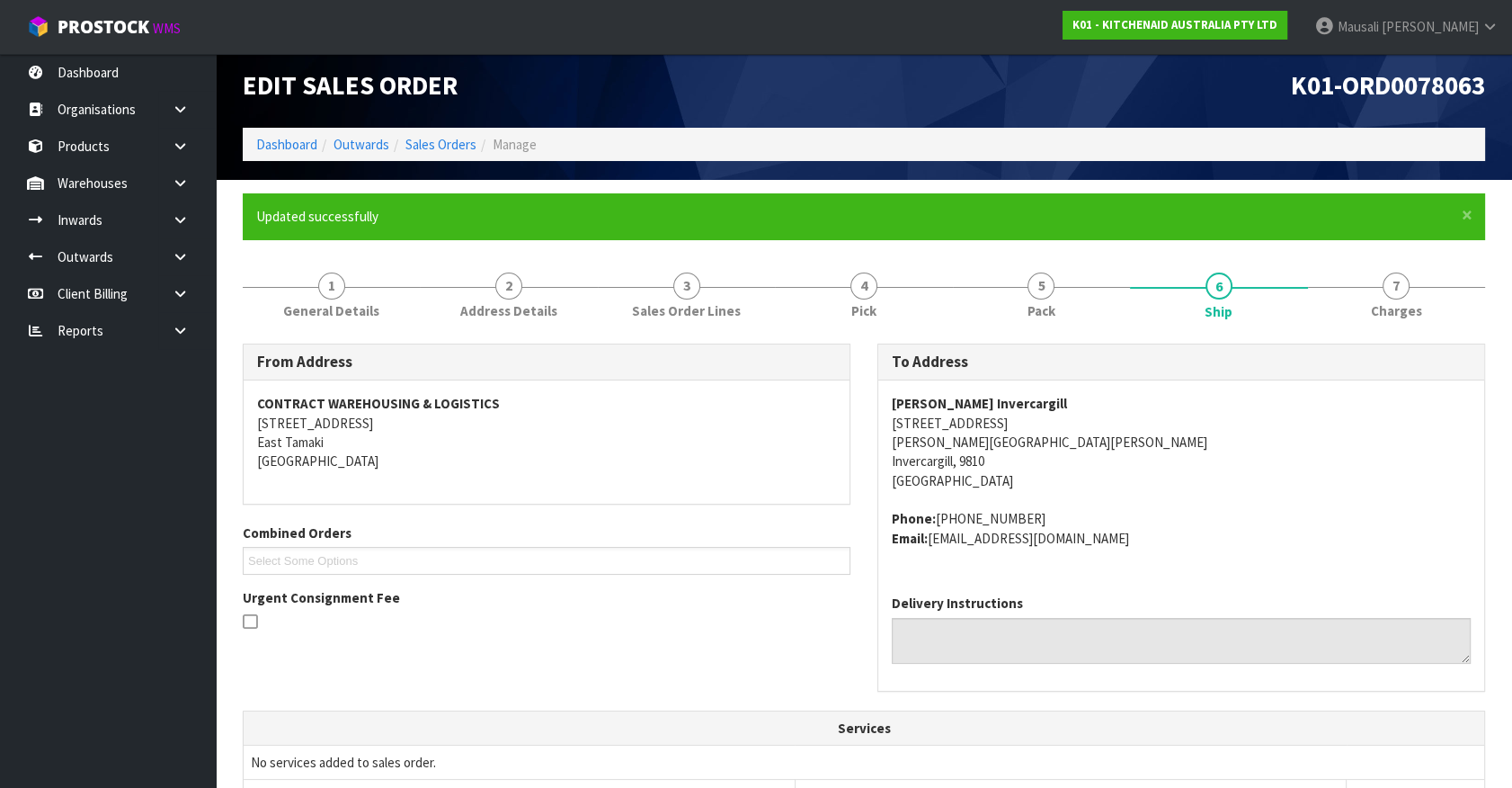
scroll to position [0, 0]
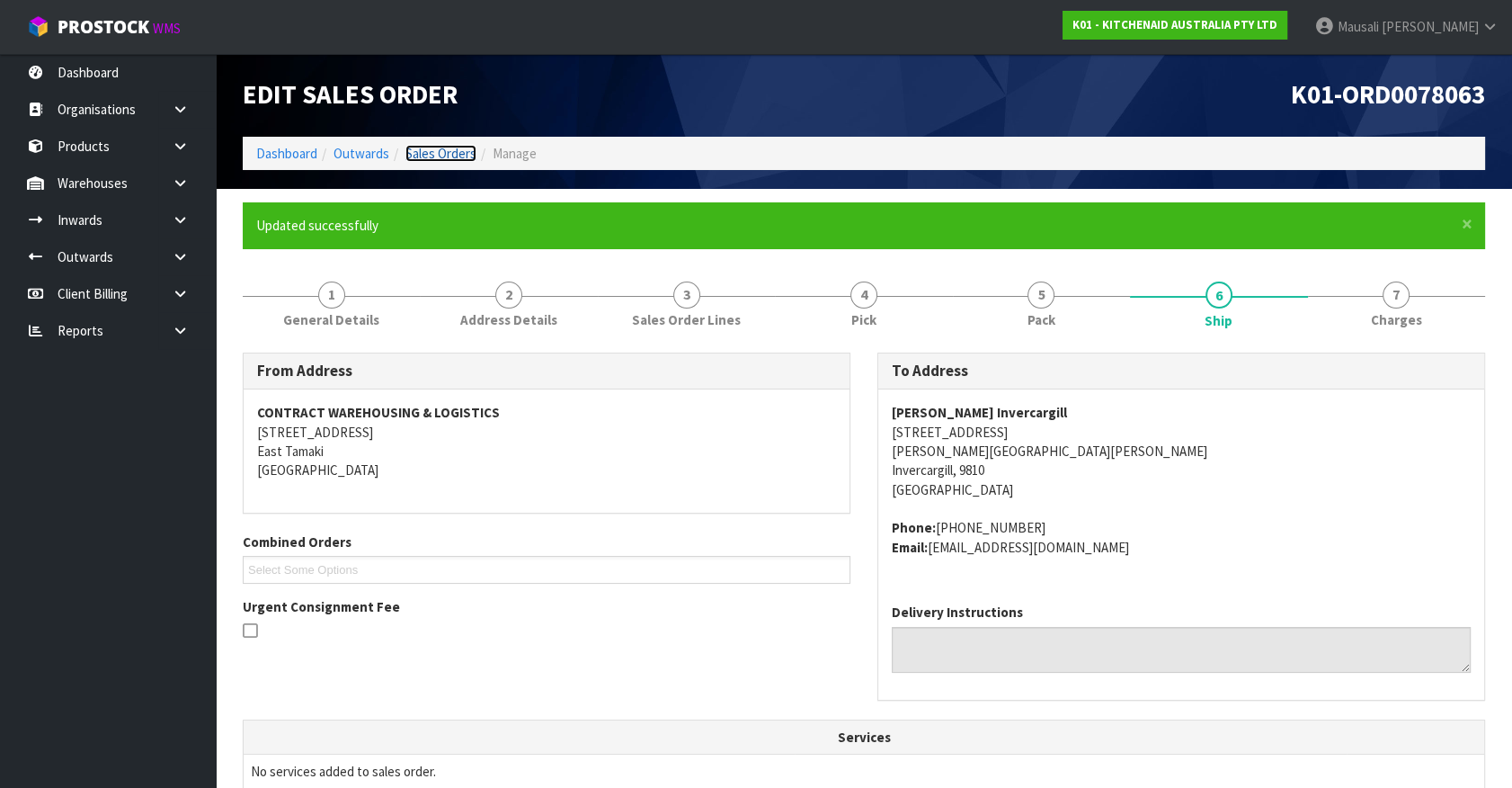
click at [441, 155] on link "Sales Orders" at bounding box center [441, 152] width 71 height 17
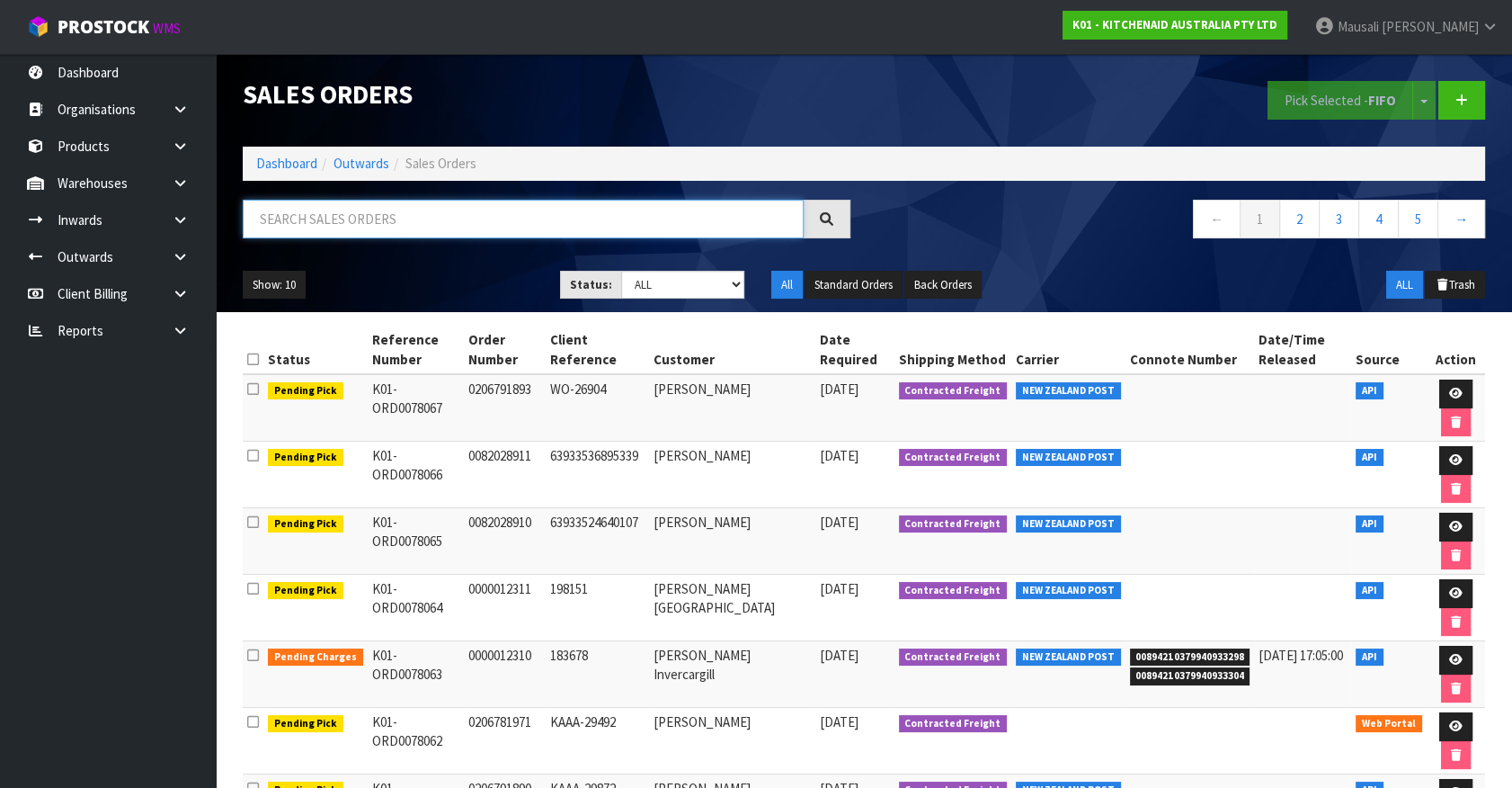
click at [296, 224] on input "text" at bounding box center [522, 219] width 561 height 39
type input "JOB-0408325"
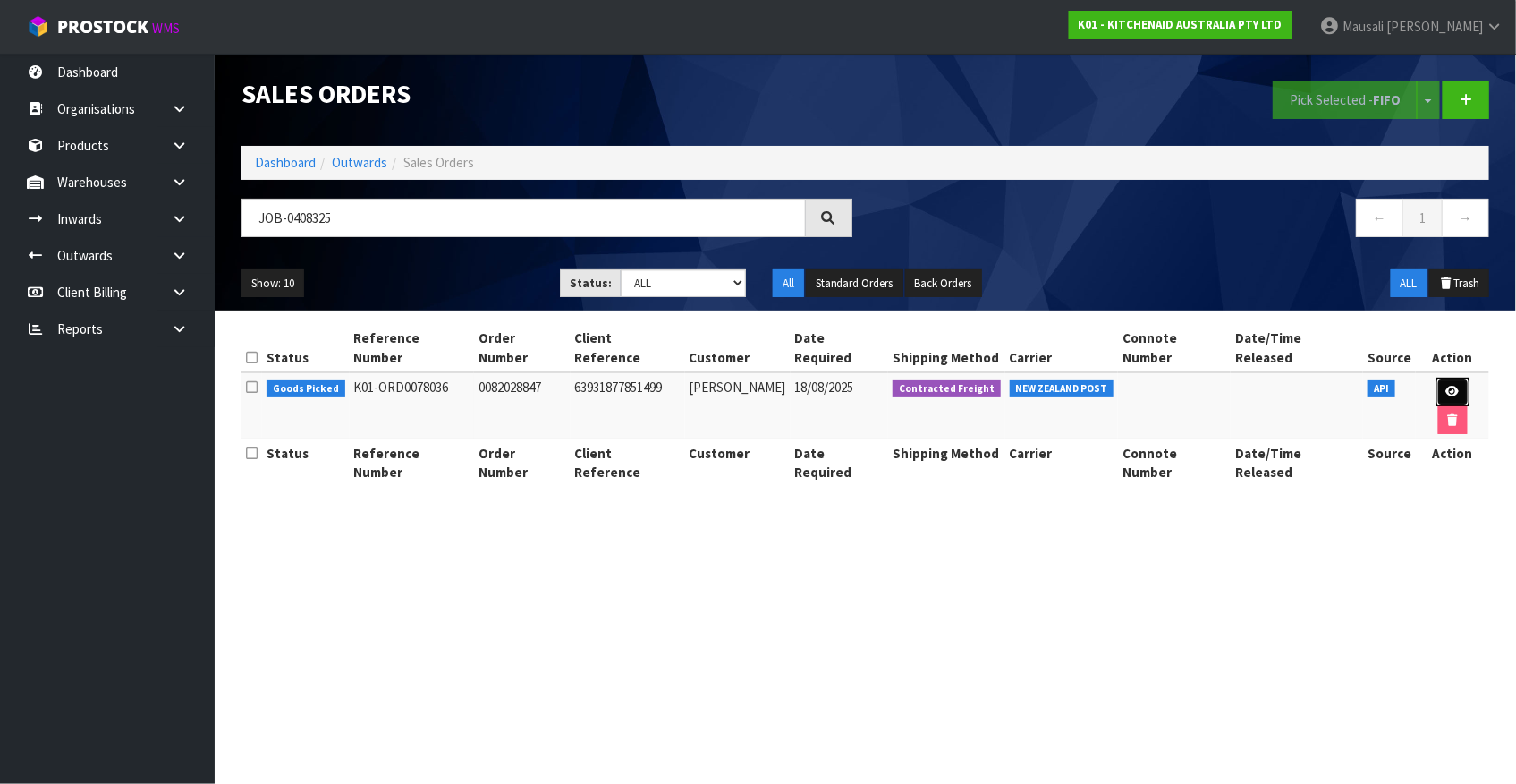
click at [1447, 385] on icon at bounding box center [1454, 391] width 14 height 12
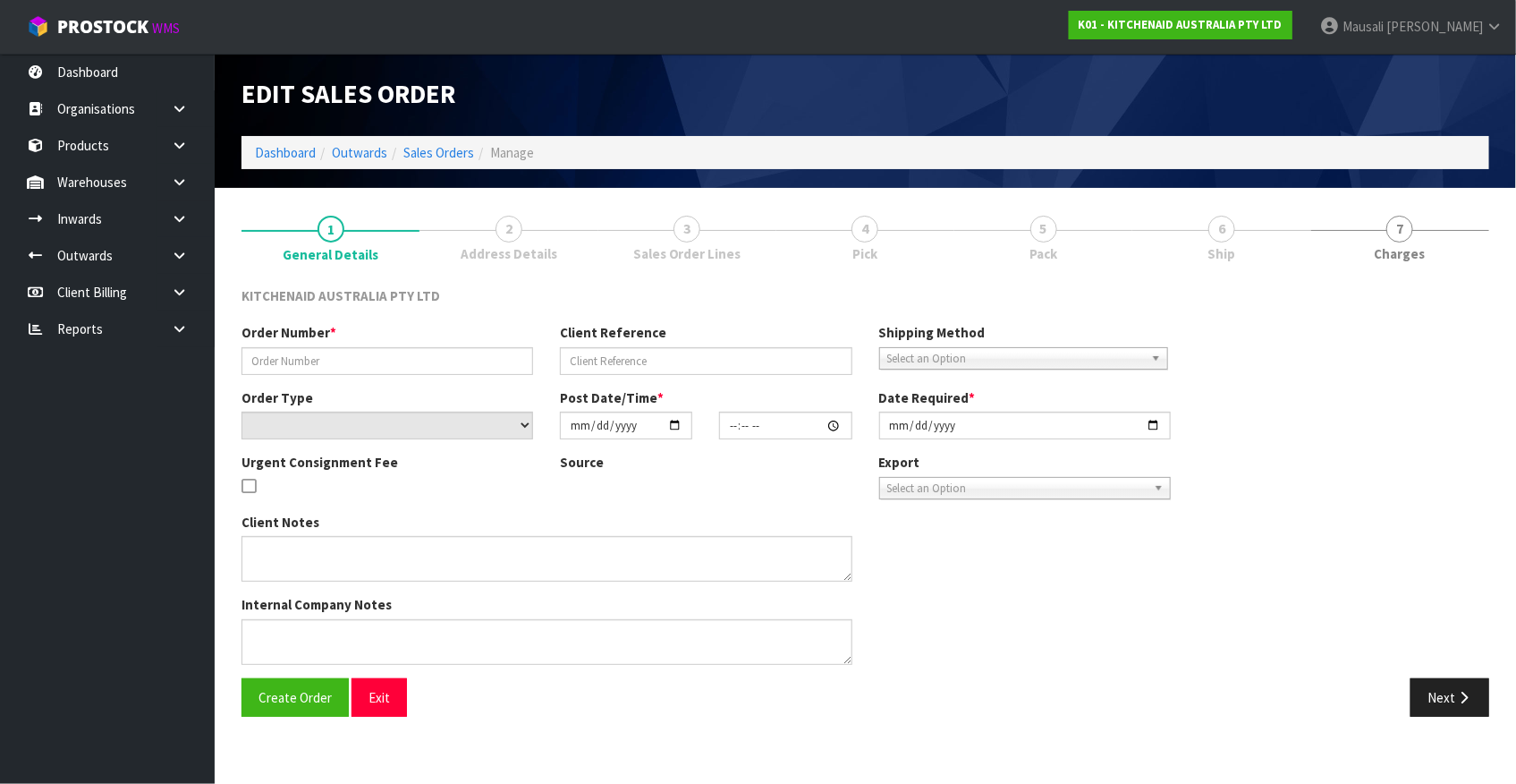
type input "0082028847"
type input "63931877851499"
select select "number:0"
type input "[DATE]"
type input "23:36:10.000"
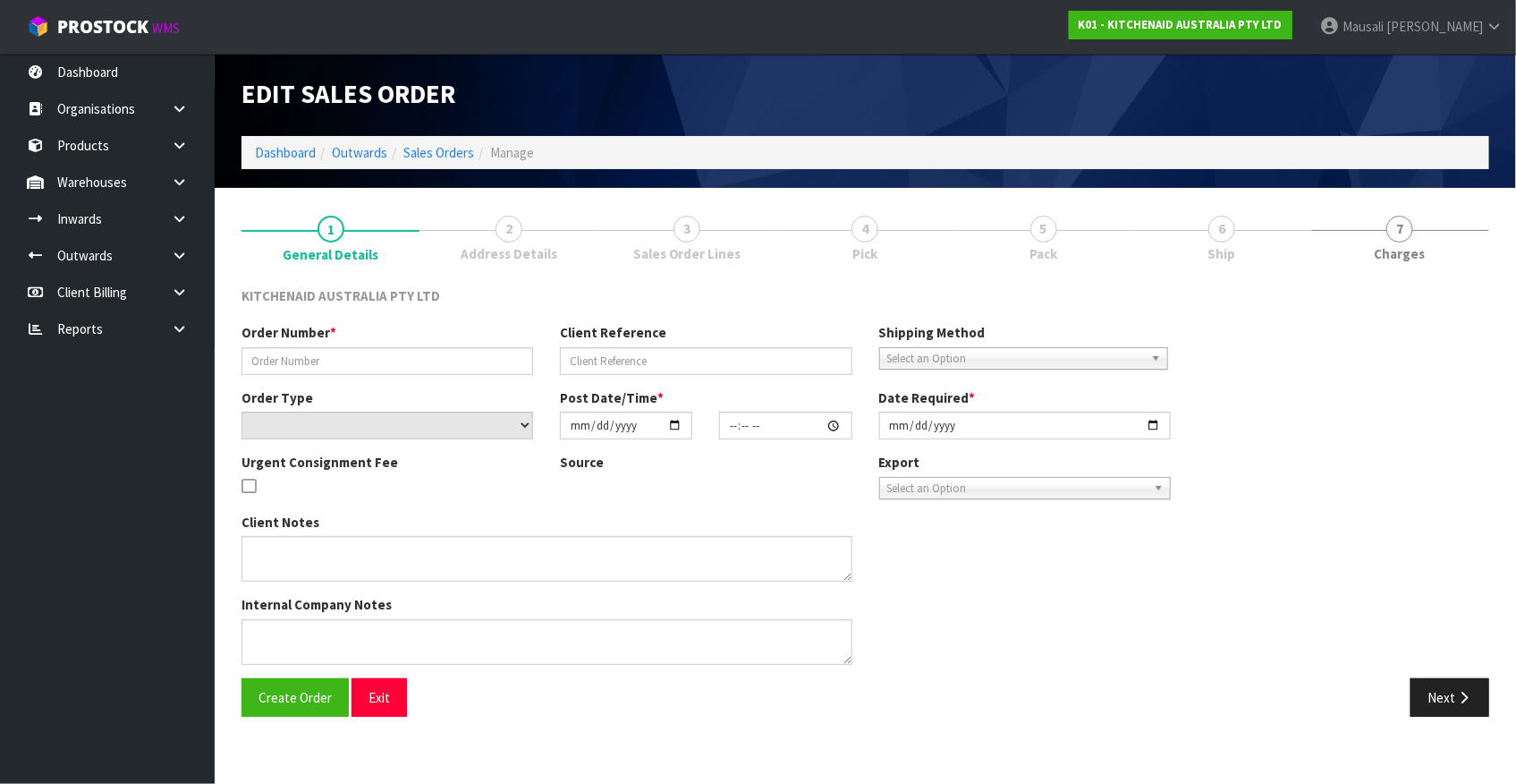
type input "[DATE]"
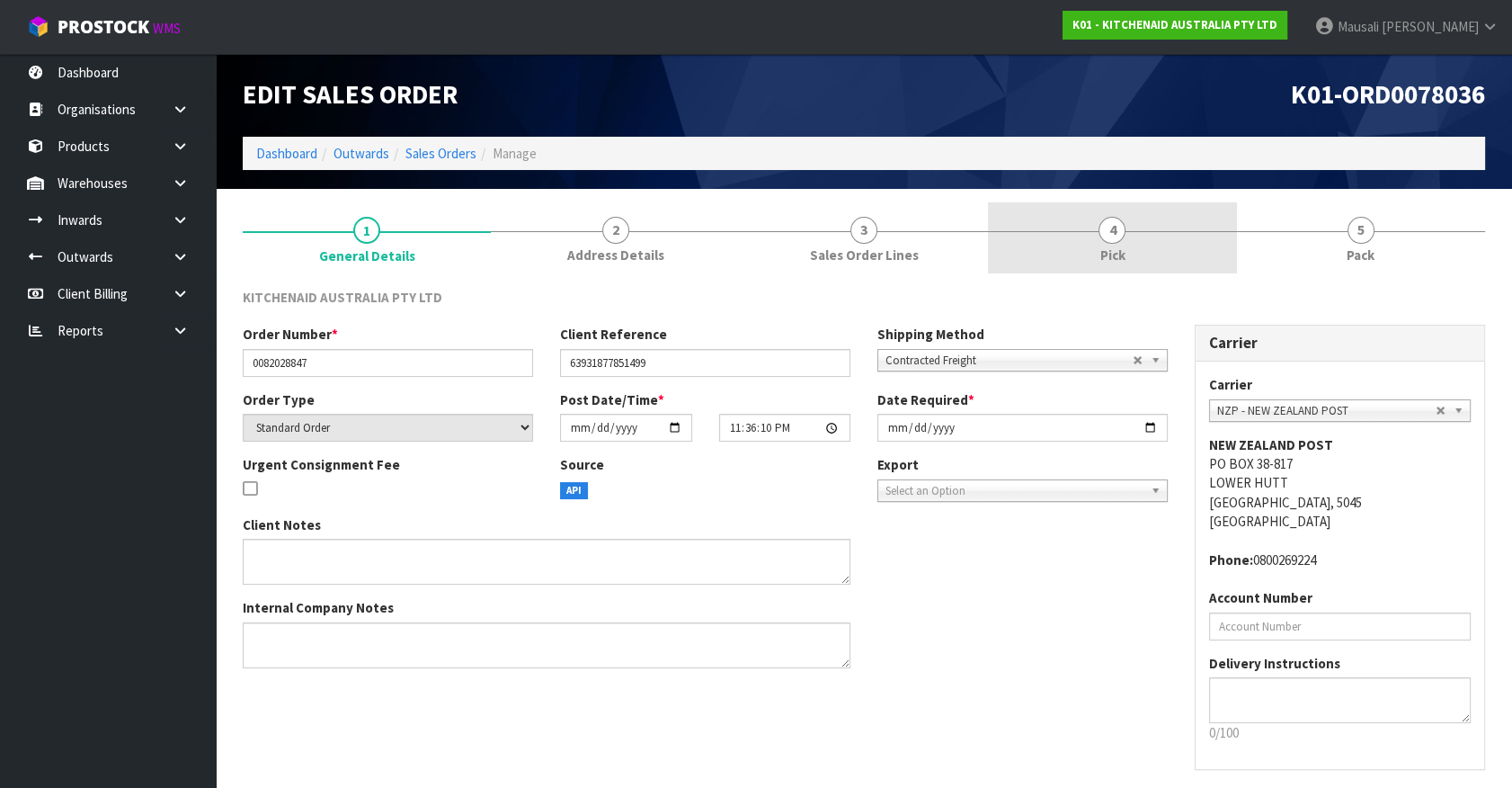
click at [1118, 260] on span "Pick" at bounding box center [1111, 254] width 25 height 19
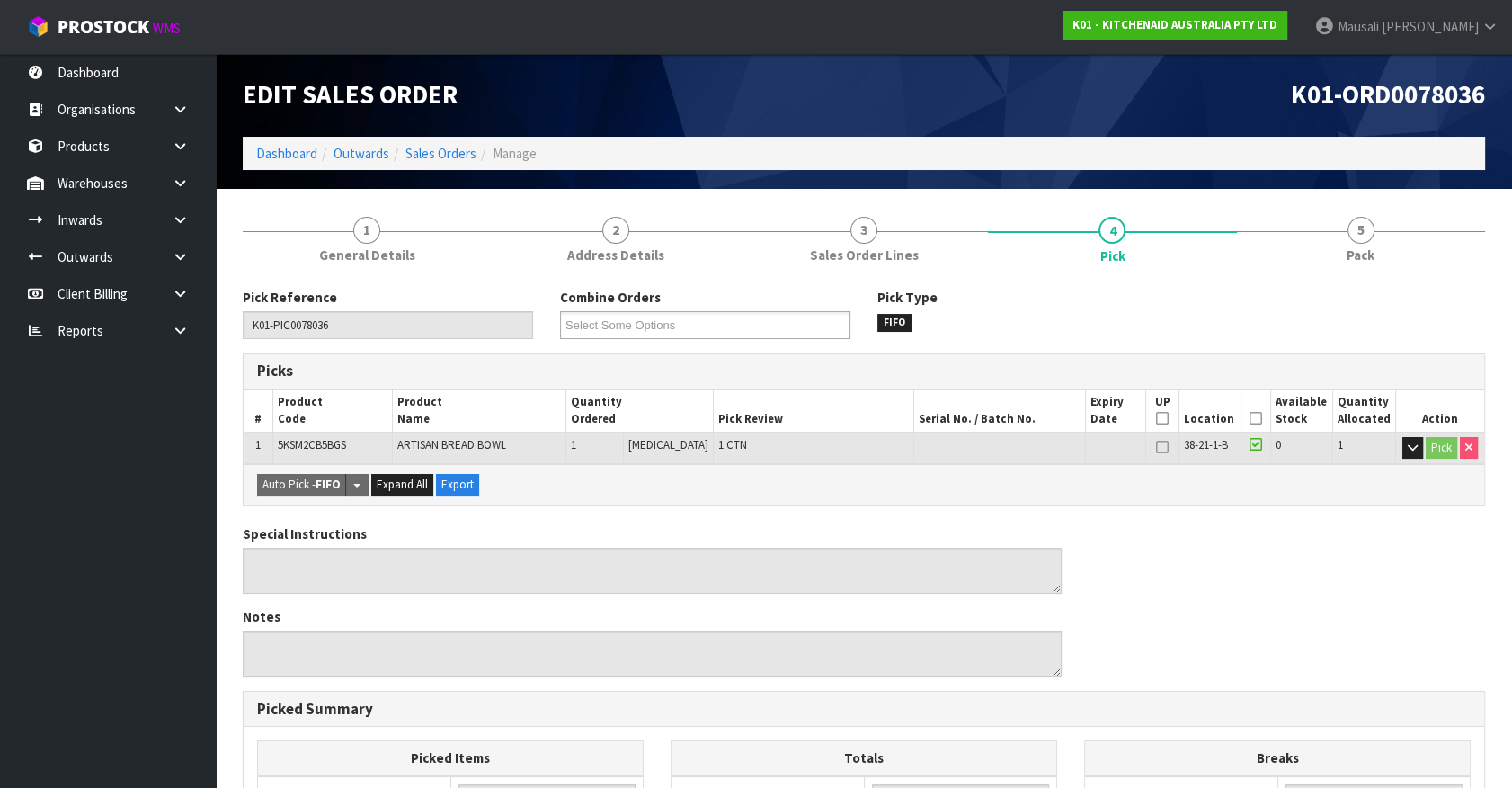
click at [1251, 419] on icon at bounding box center [1255, 418] width 13 height 1
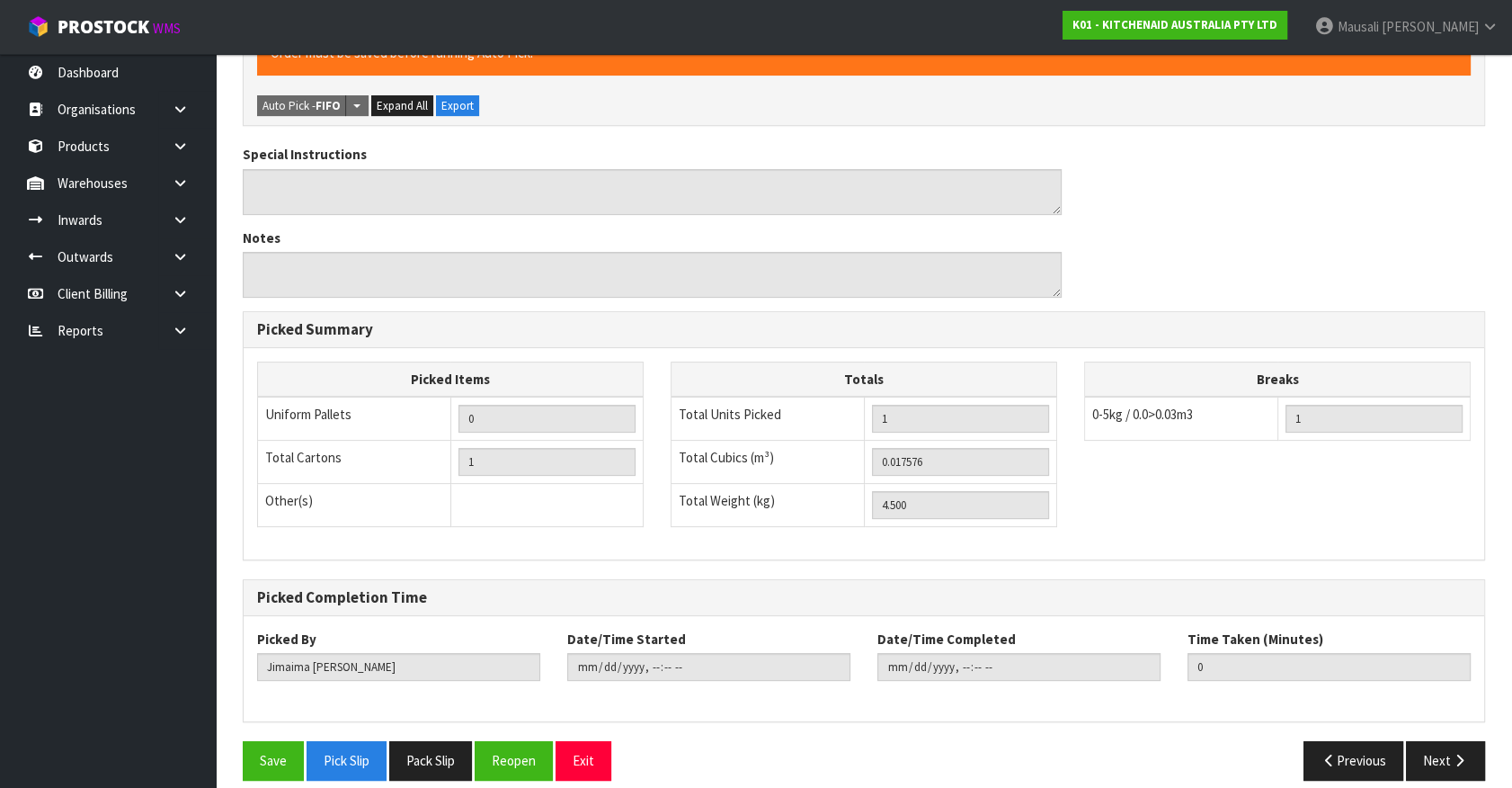
scroll to position [459, 0]
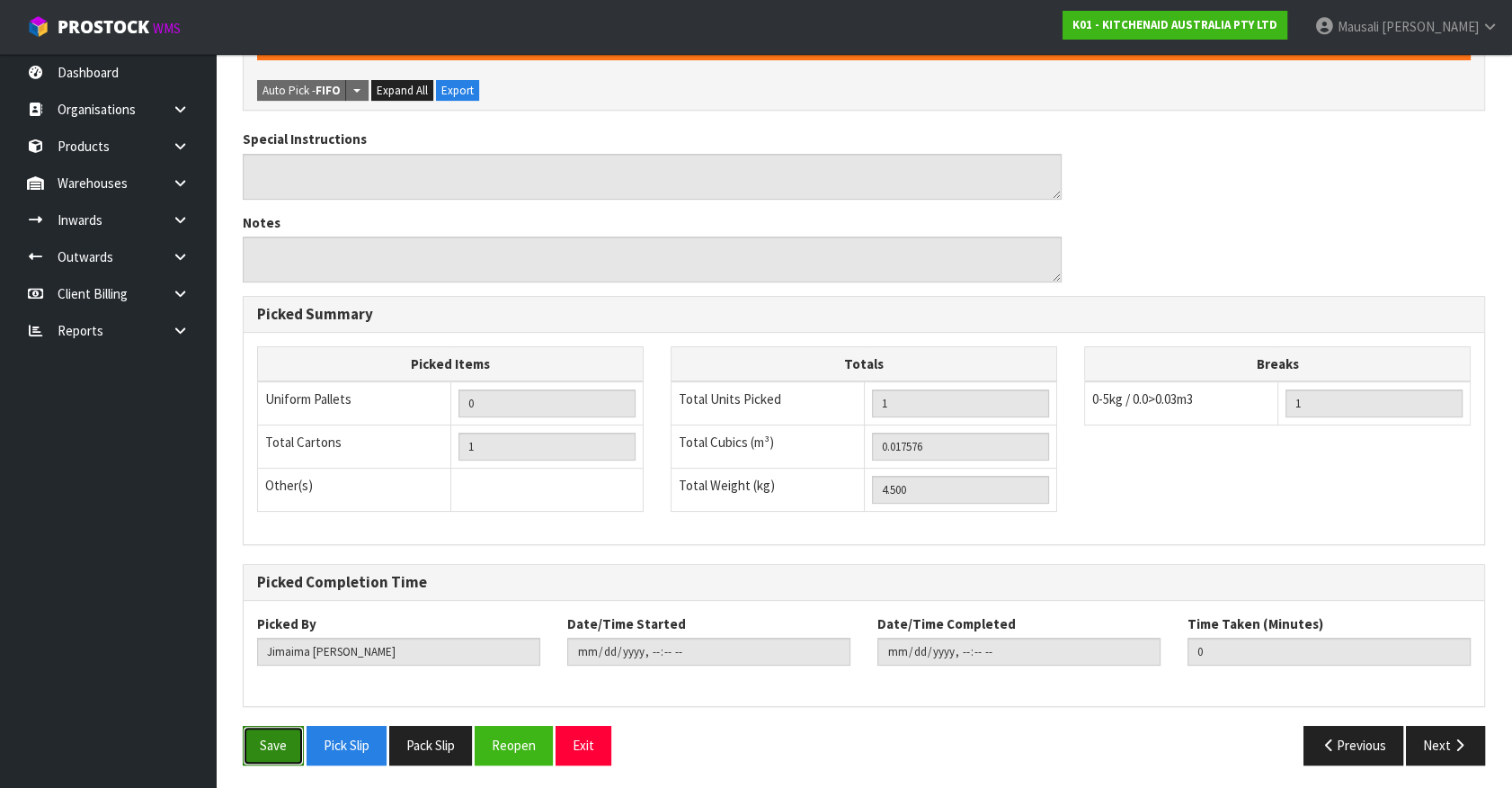
click at [269, 730] on button "Save" at bounding box center [273, 744] width 61 height 39
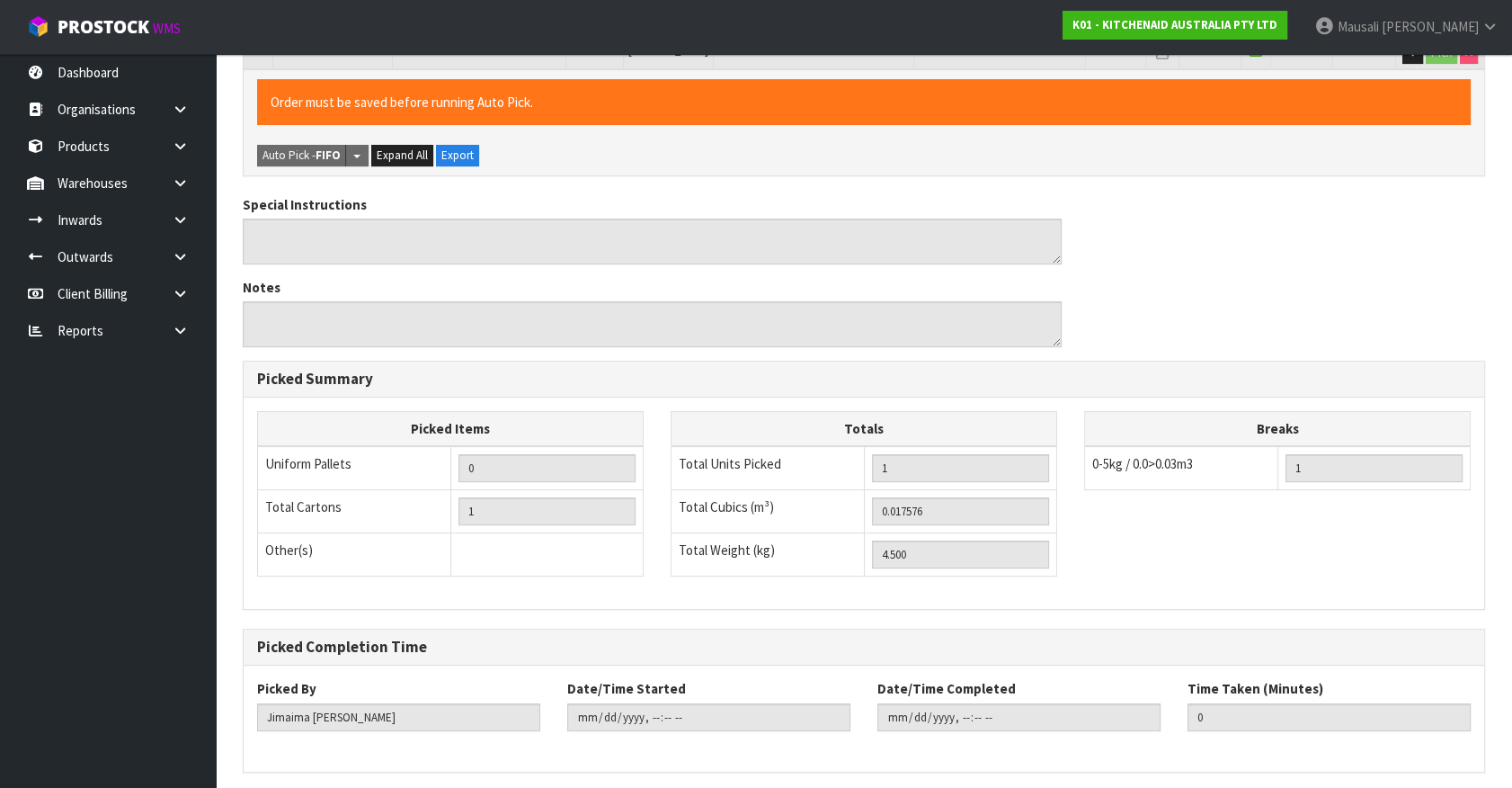
scroll to position [0, 0]
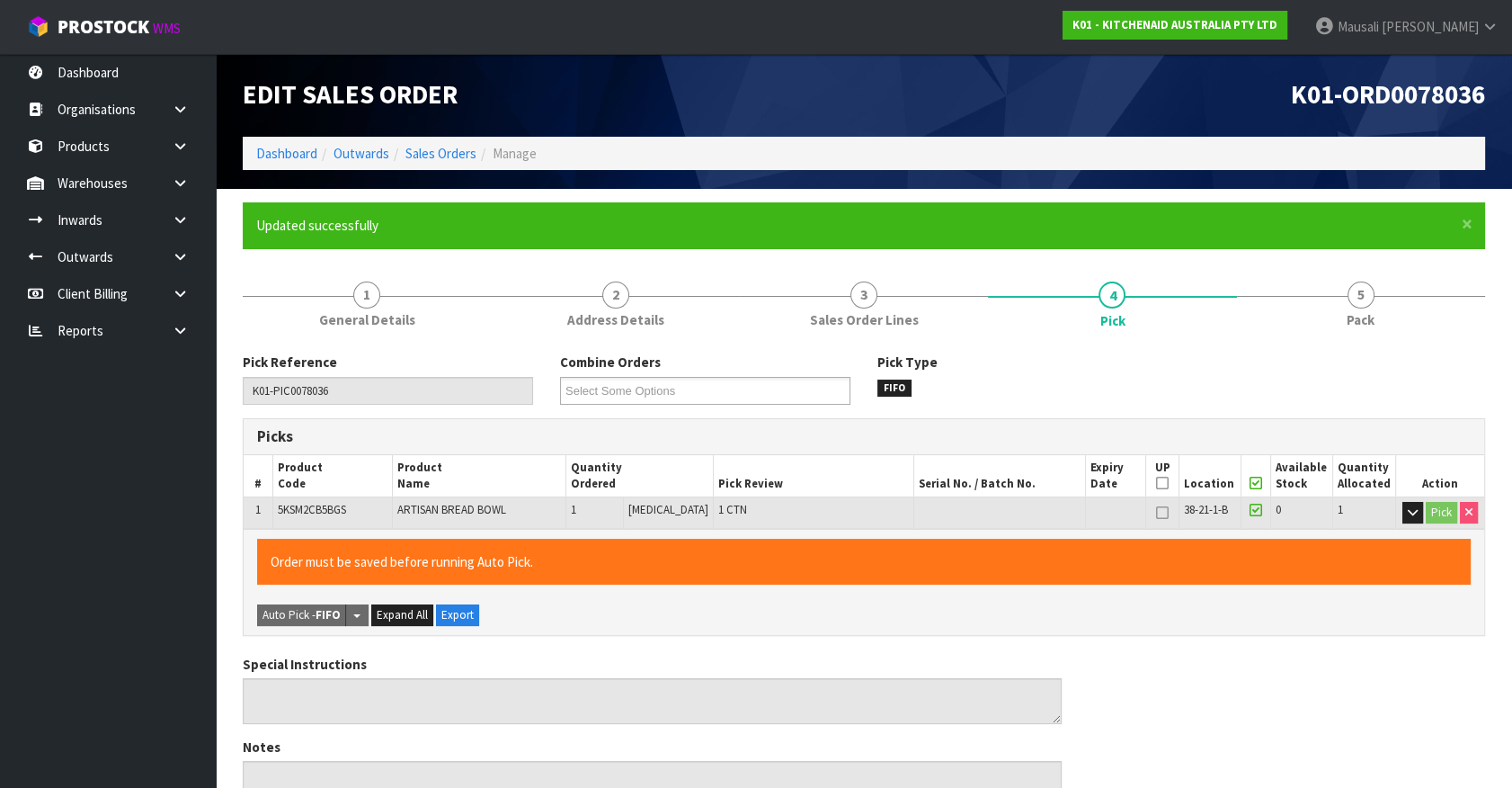
type input "[PERSON_NAME]"
type input "[DATE]T17:13:55"
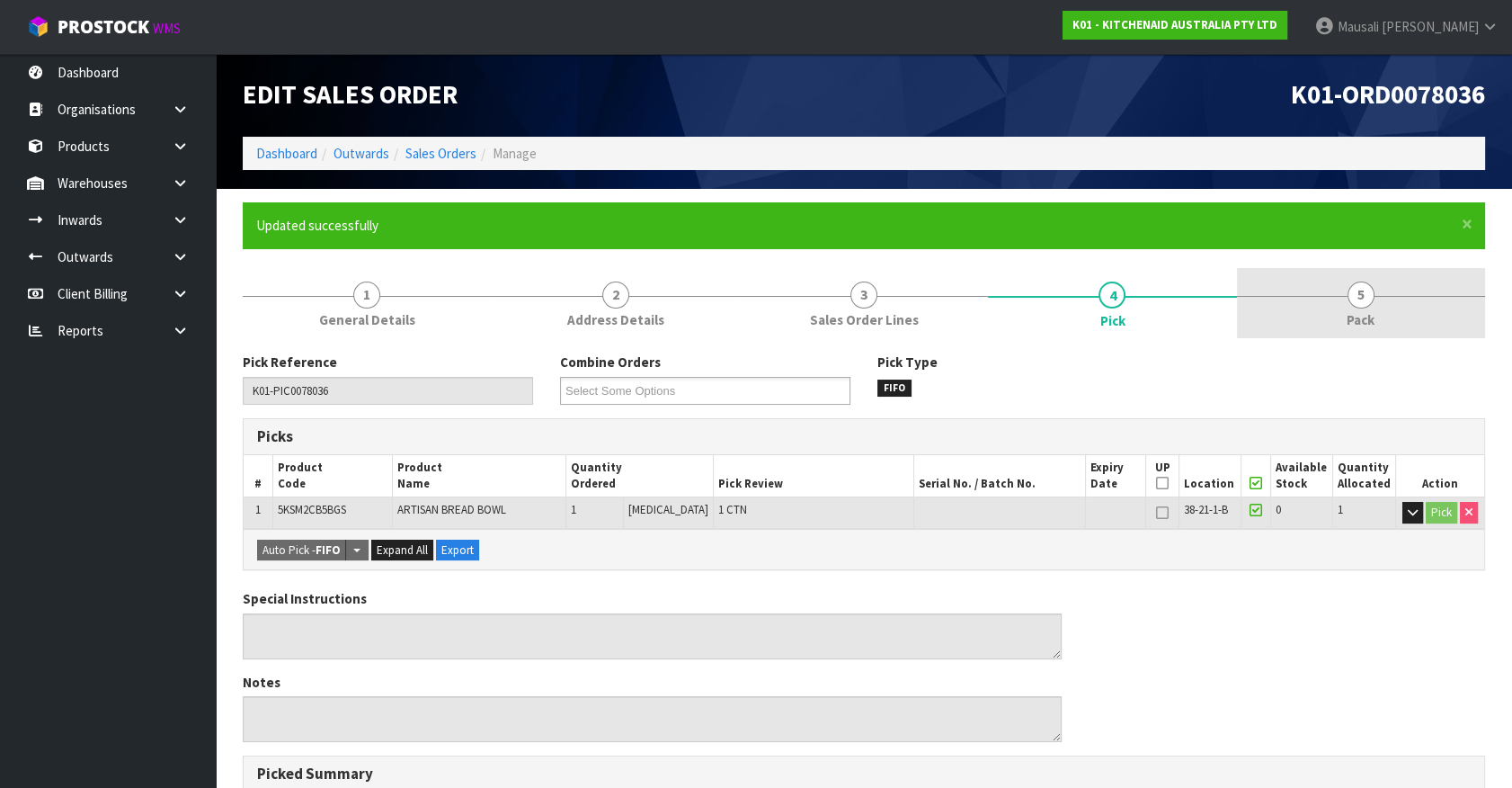
click at [1367, 330] on link "5 Pack" at bounding box center [1361, 304] width 248 height 71
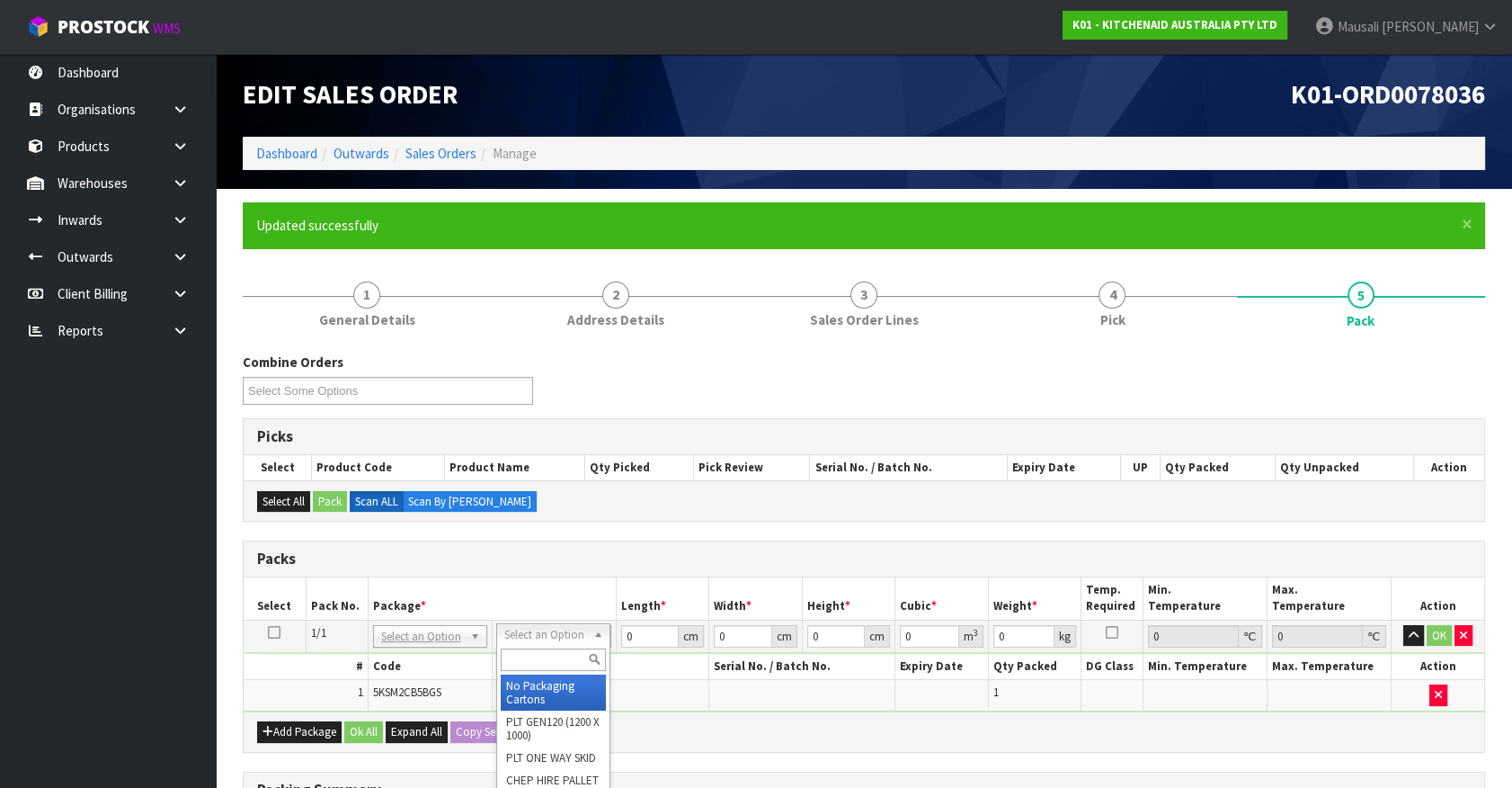
click at [530, 652] on input "text" at bounding box center [553, 659] width 105 height 23
type input "oc"
type input "4.5"
drag, startPoint x: 633, startPoint y: 641, endPoint x: 543, endPoint y: 665, distance: 93.1
click at [545, 664] on tbody "1/1 NONE 007-001 007-002 007-004 007-009 007-013 007-014 007-015 007-017 007-01…" at bounding box center [863, 665] width 1240 height 91
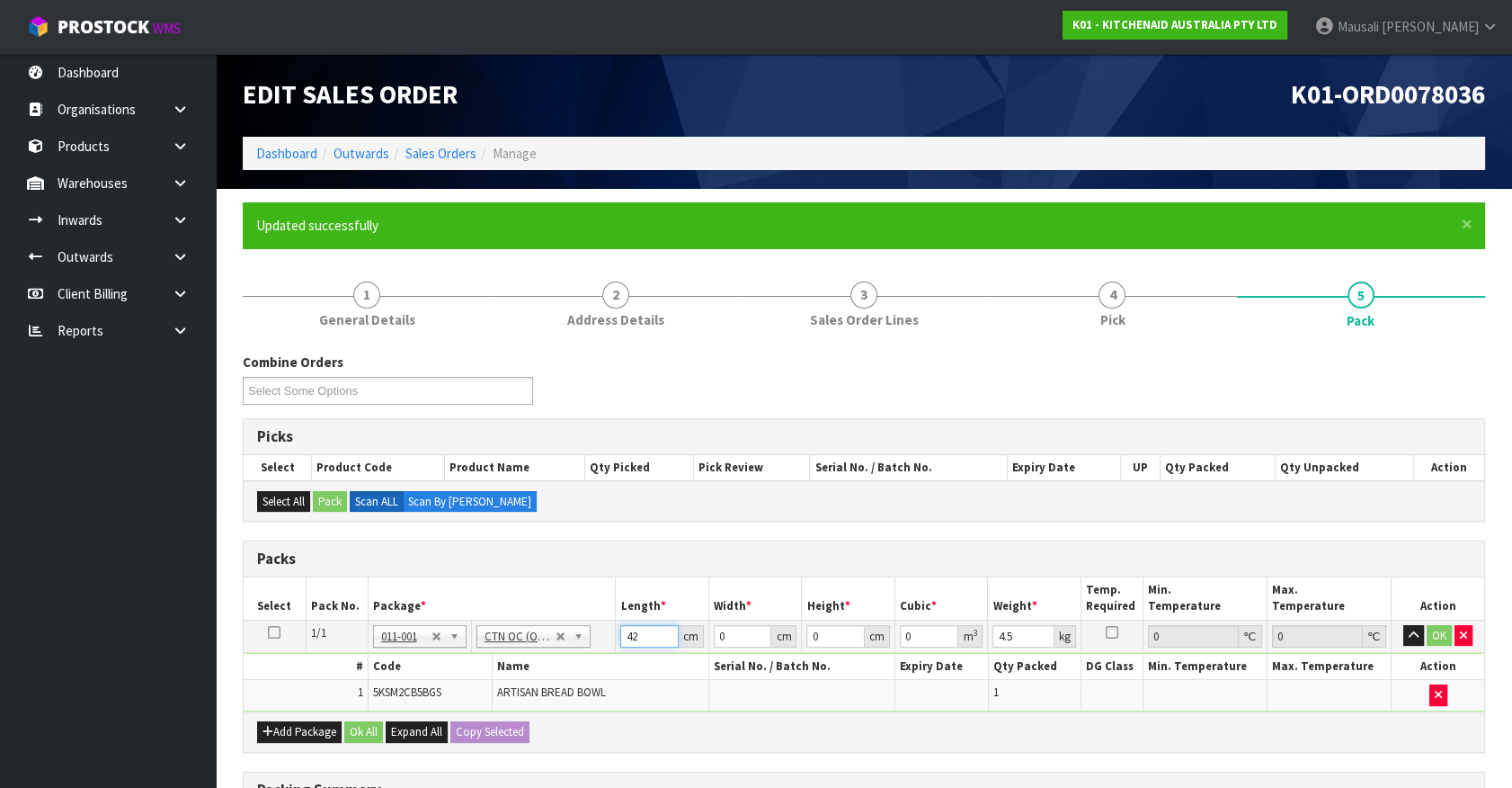
type input "42"
type input "32"
type input "3"
type input "0.004032"
type input "34"
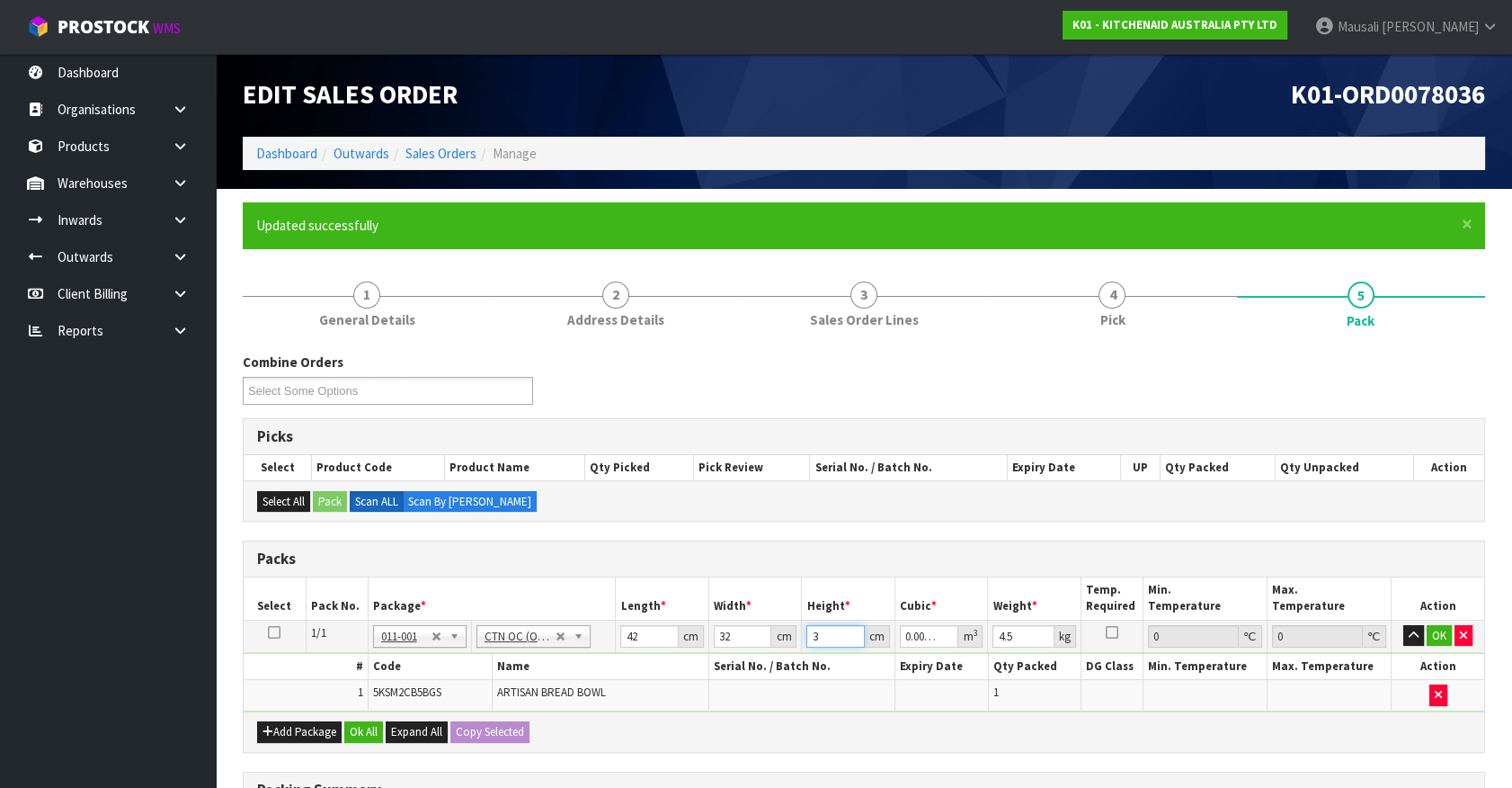
type input "0.045696"
type input "34"
type input "5"
click at [358, 723] on button "Ok All" at bounding box center [363, 732] width 39 height 22
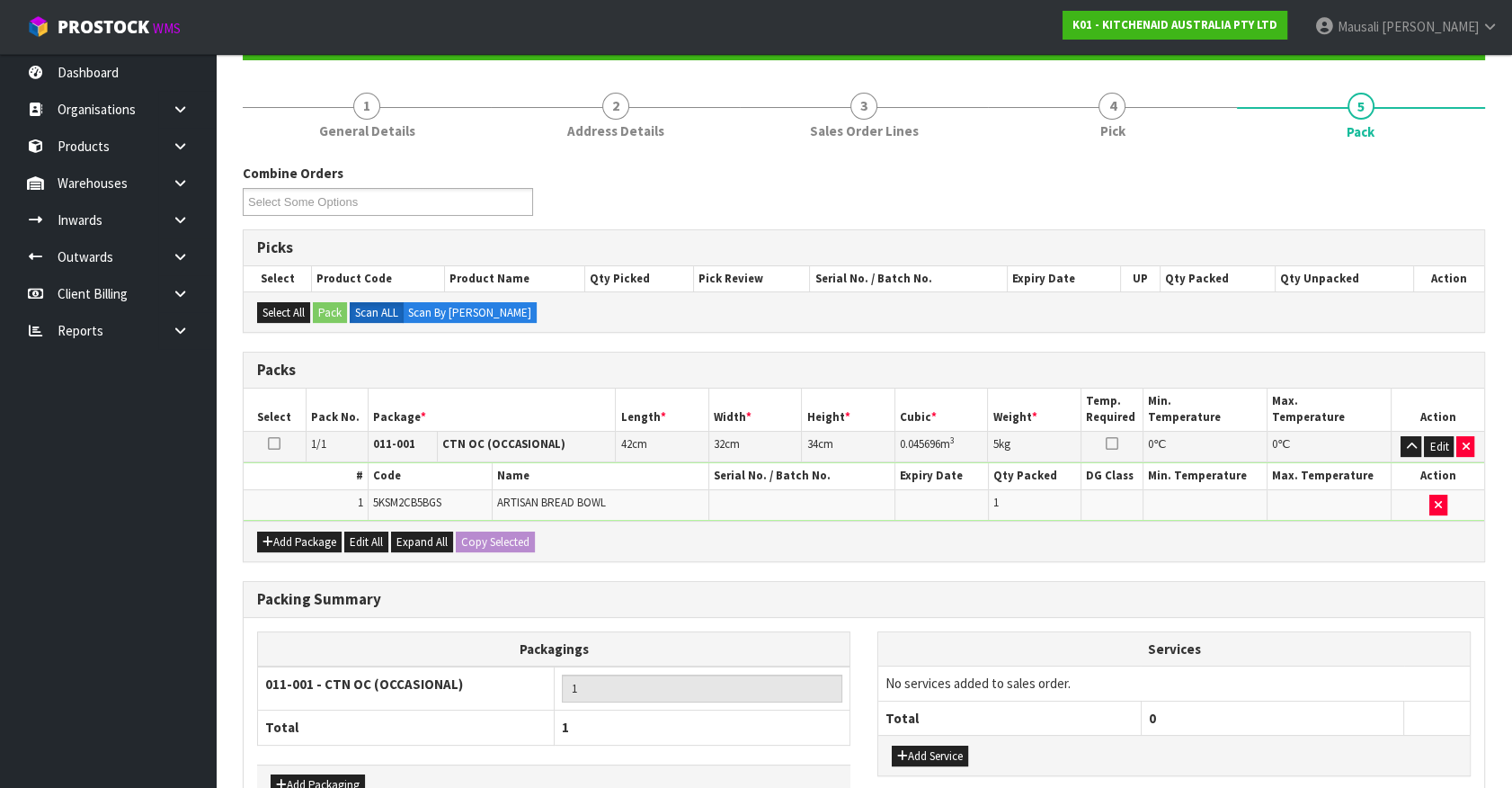
scroll to position [299, 0]
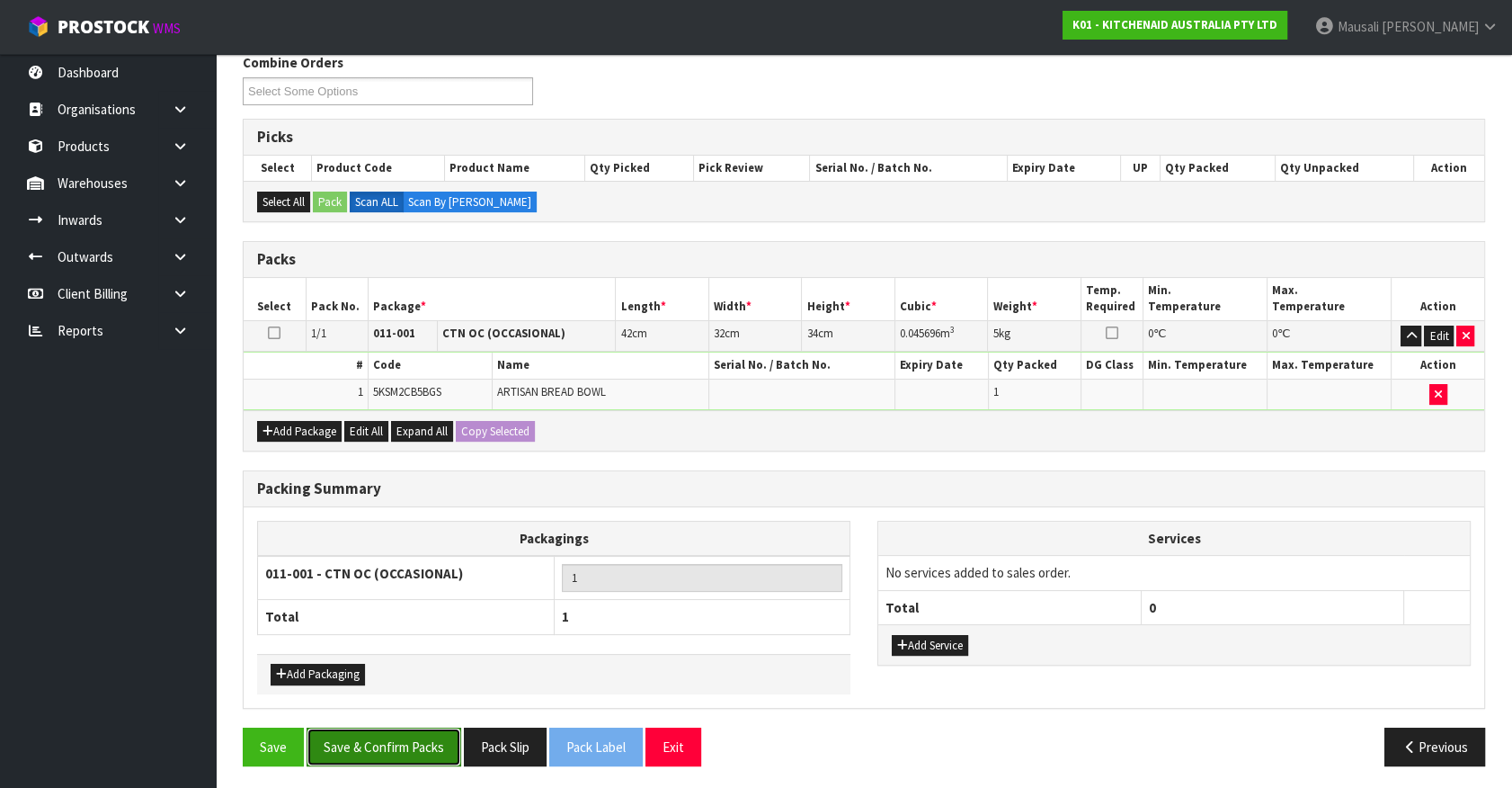
click at [421, 735] on button "Save & Confirm Packs" at bounding box center [384, 746] width 154 height 39
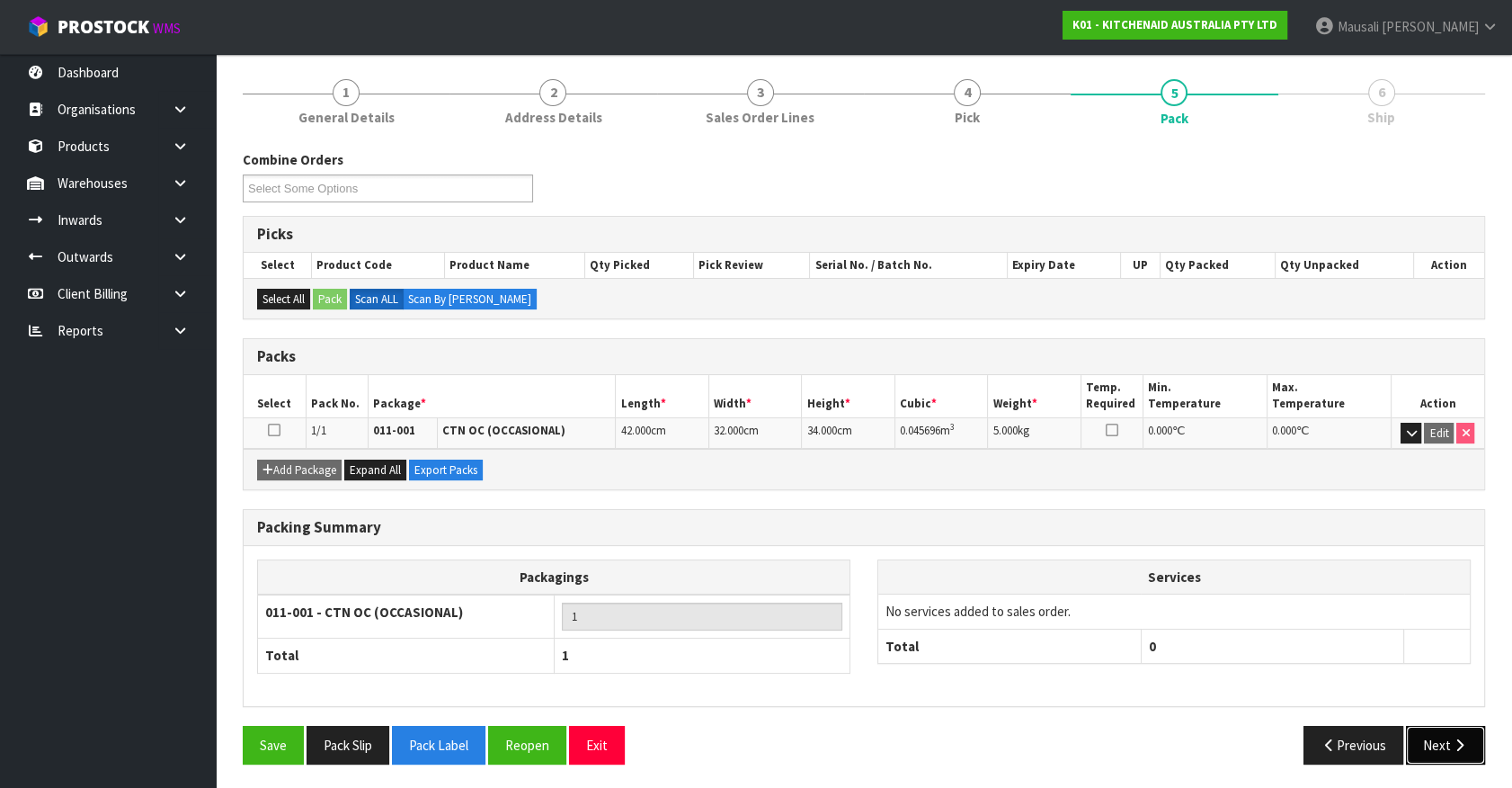
click at [1468, 739] on button "Next" at bounding box center [1445, 744] width 79 height 39
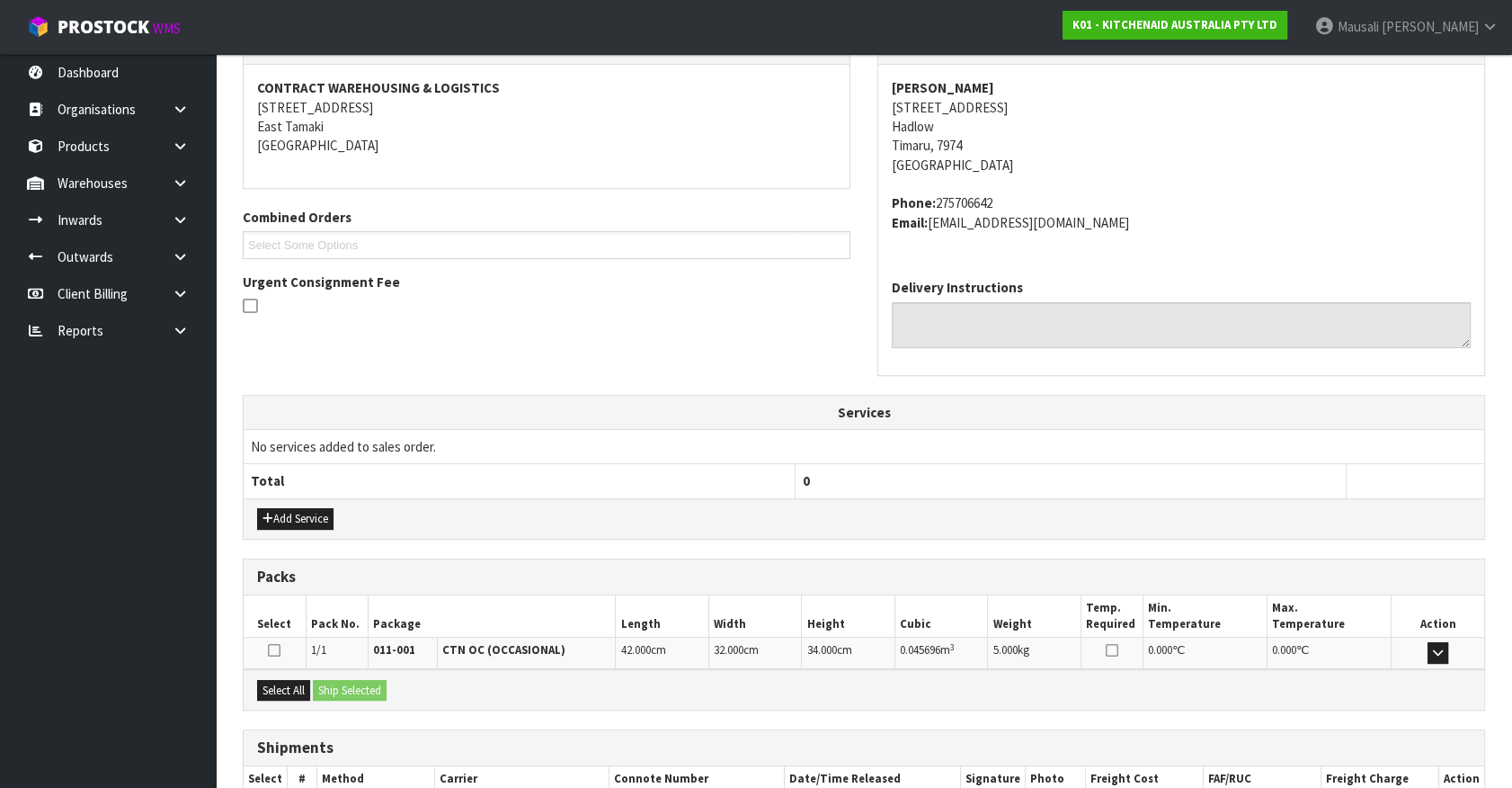
scroll to position [437, 0]
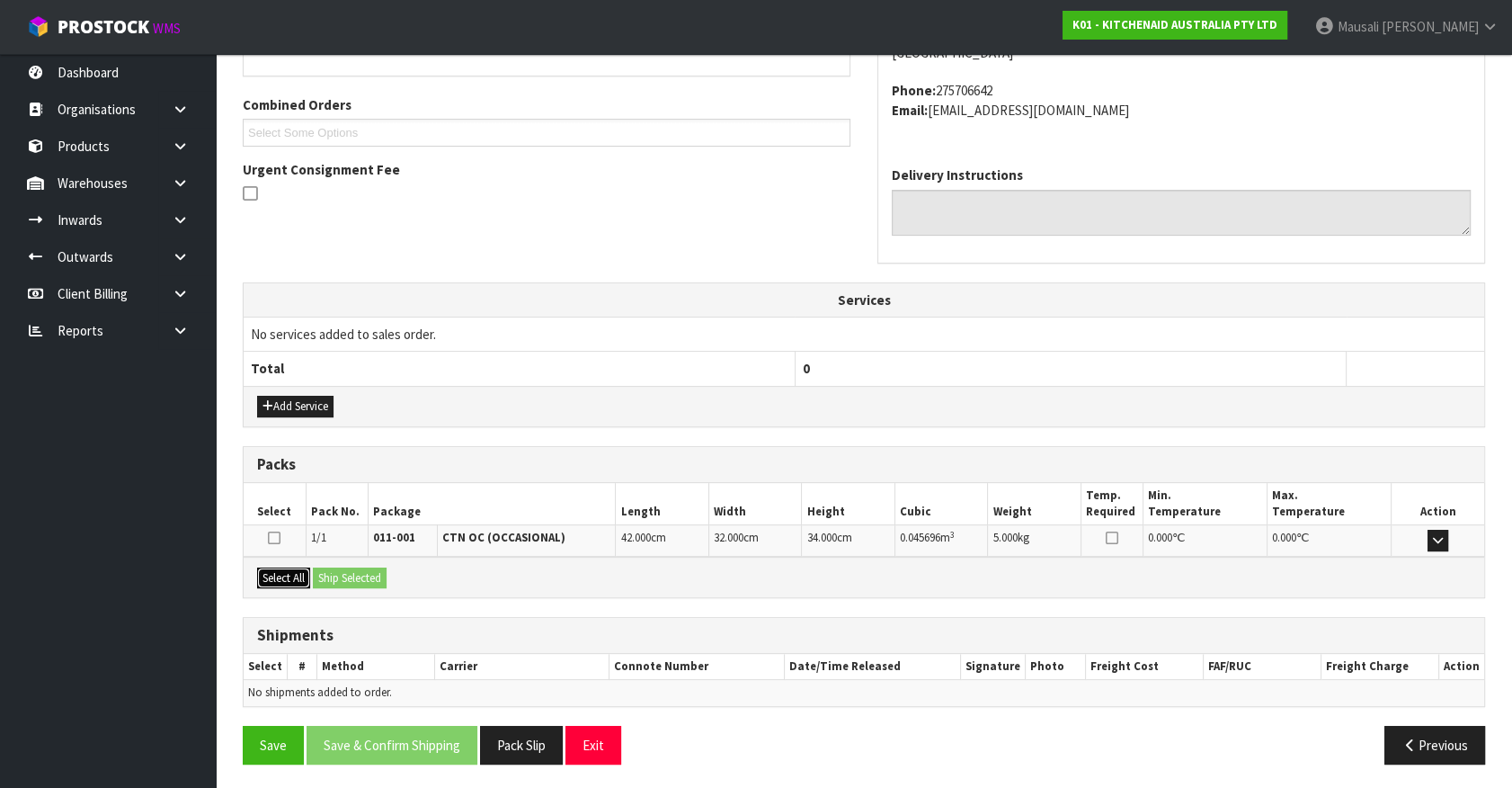
click at [289, 569] on button "Select All" at bounding box center [284, 578] width 53 height 22
click at [357, 573] on button "Ship Selected" at bounding box center [349, 578] width 73 height 22
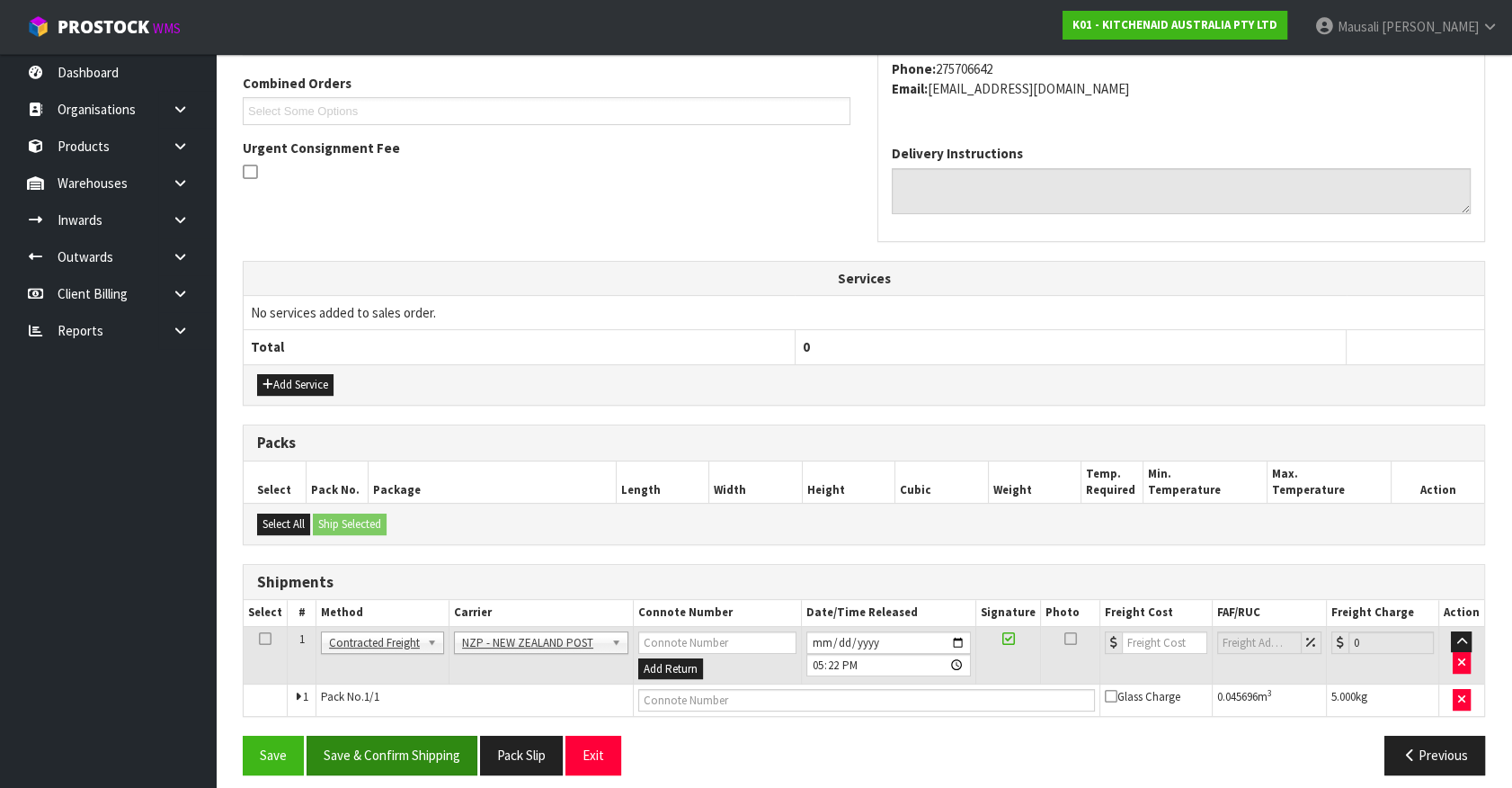
scroll to position [468, 0]
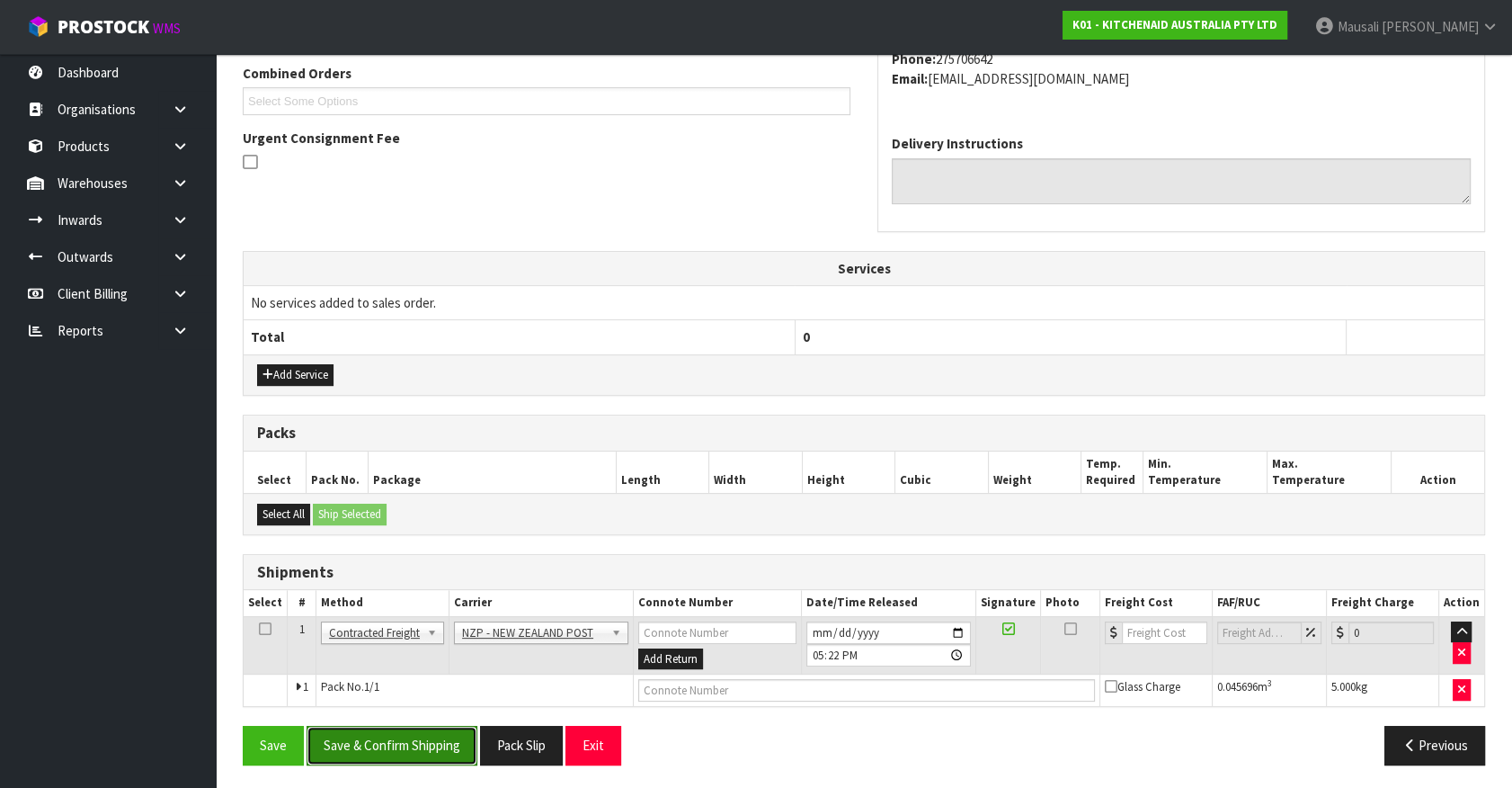
drag, startPoint x: 427, startPoint y: 740, endPoint x: 672, endPoint y: 675, distance: 253.5
click at [430, 739] on button "Save & Confirm Shipping" at bounding box center [392, 744] width 171 height 39
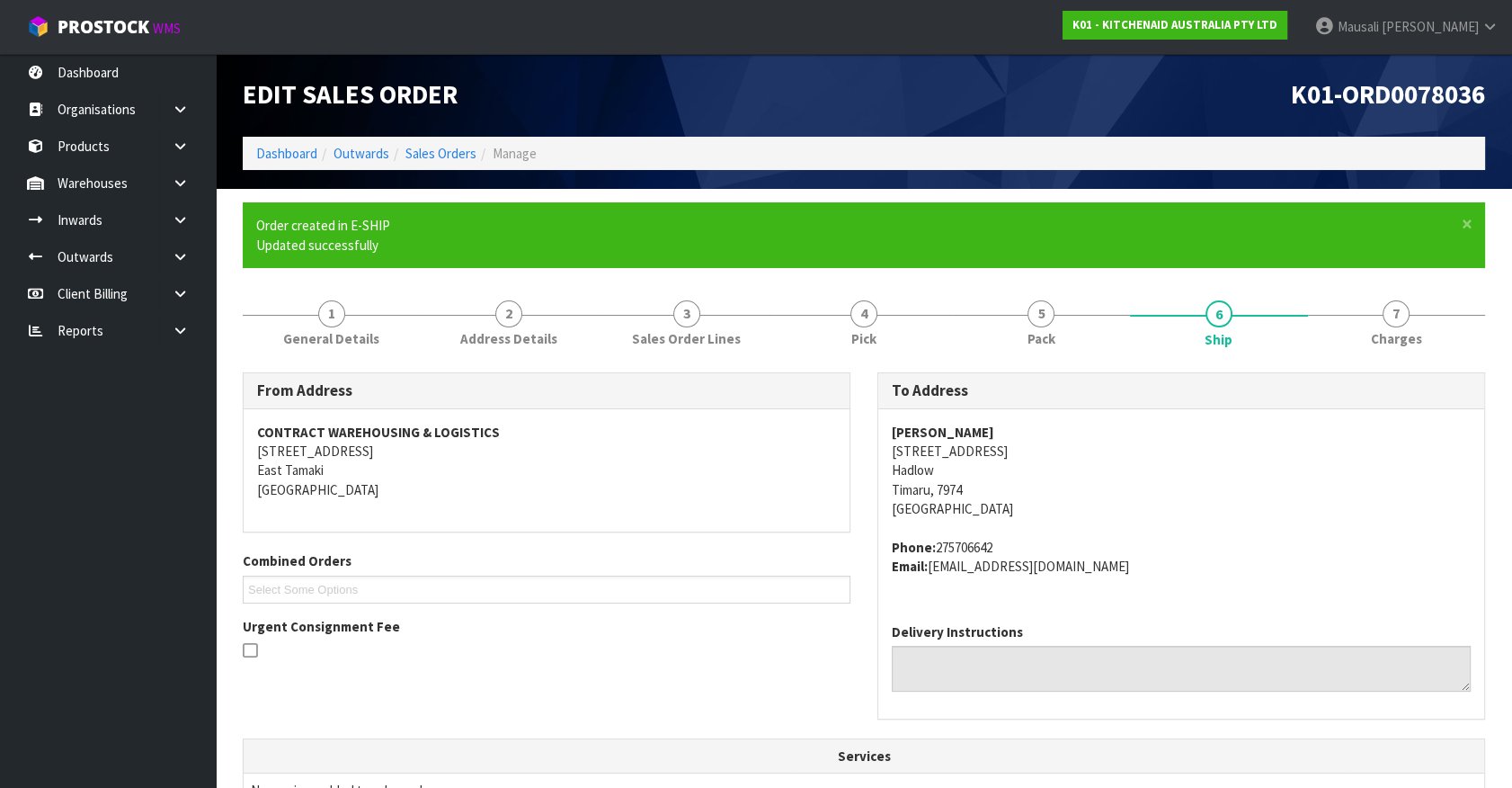
scroll to position [443, 0]
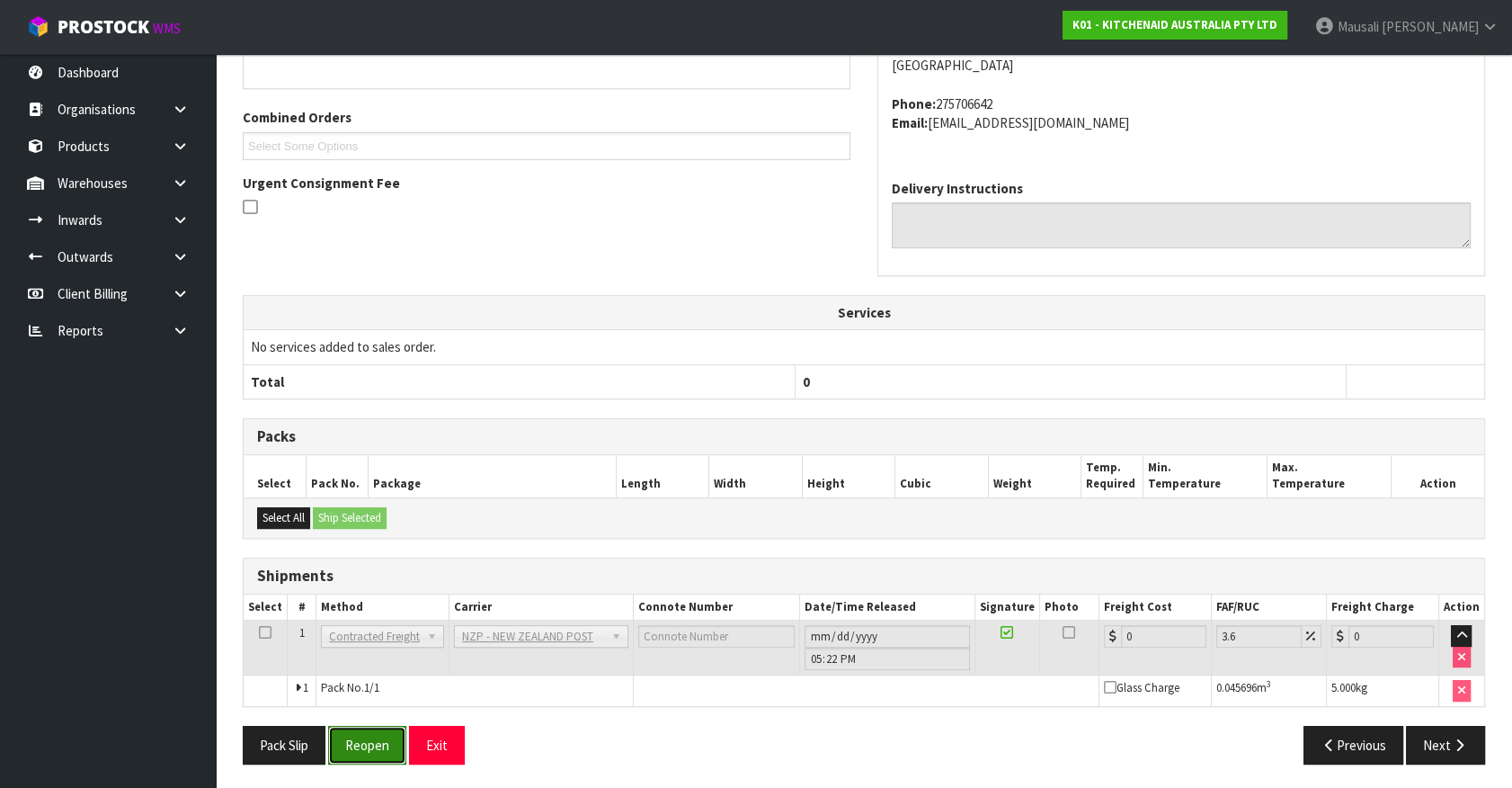
click at [359, 730] on button "Reopen" at bounding box center [367, 744] width 78 height 39
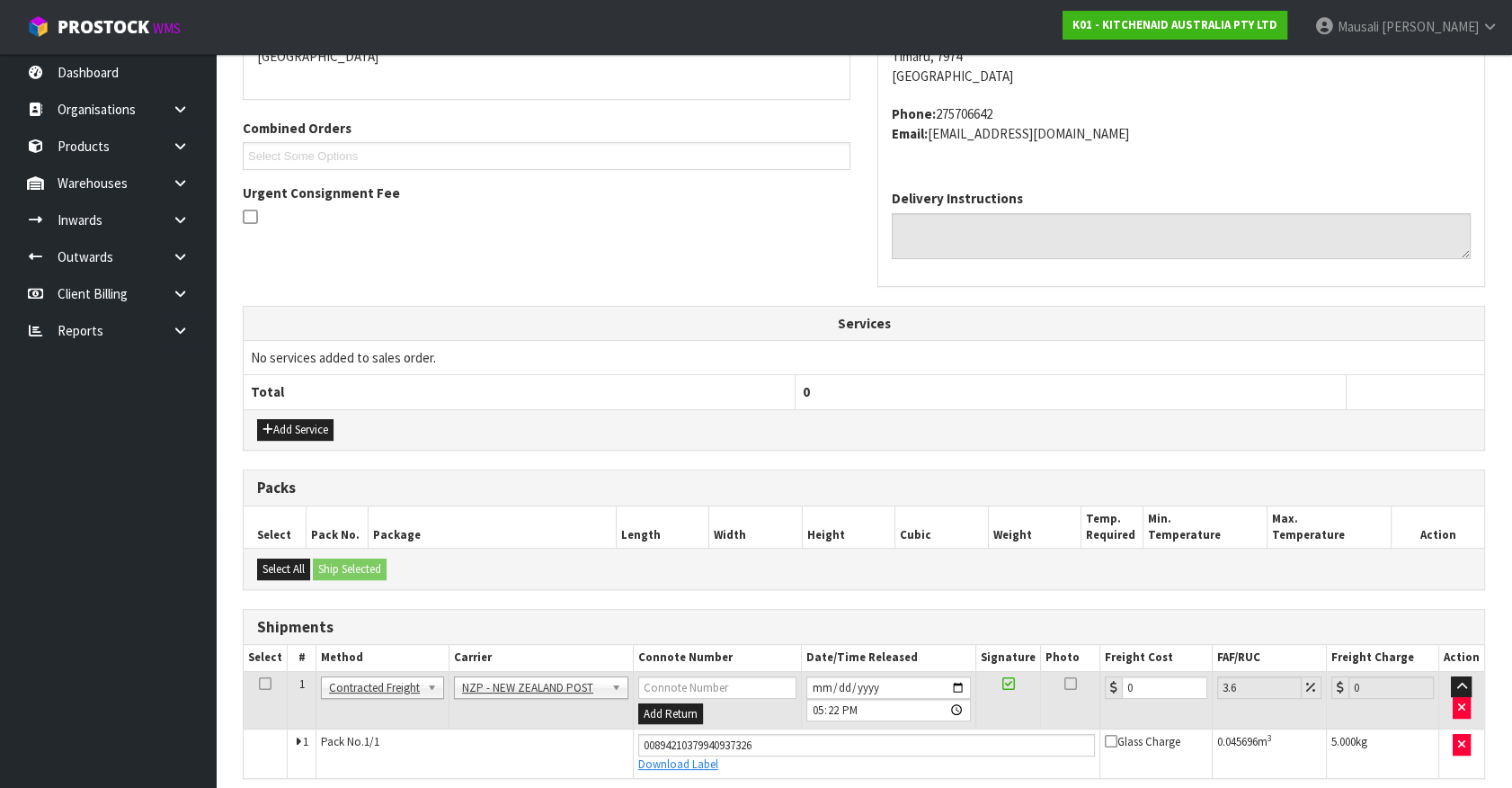
scroll to position [485, 0]
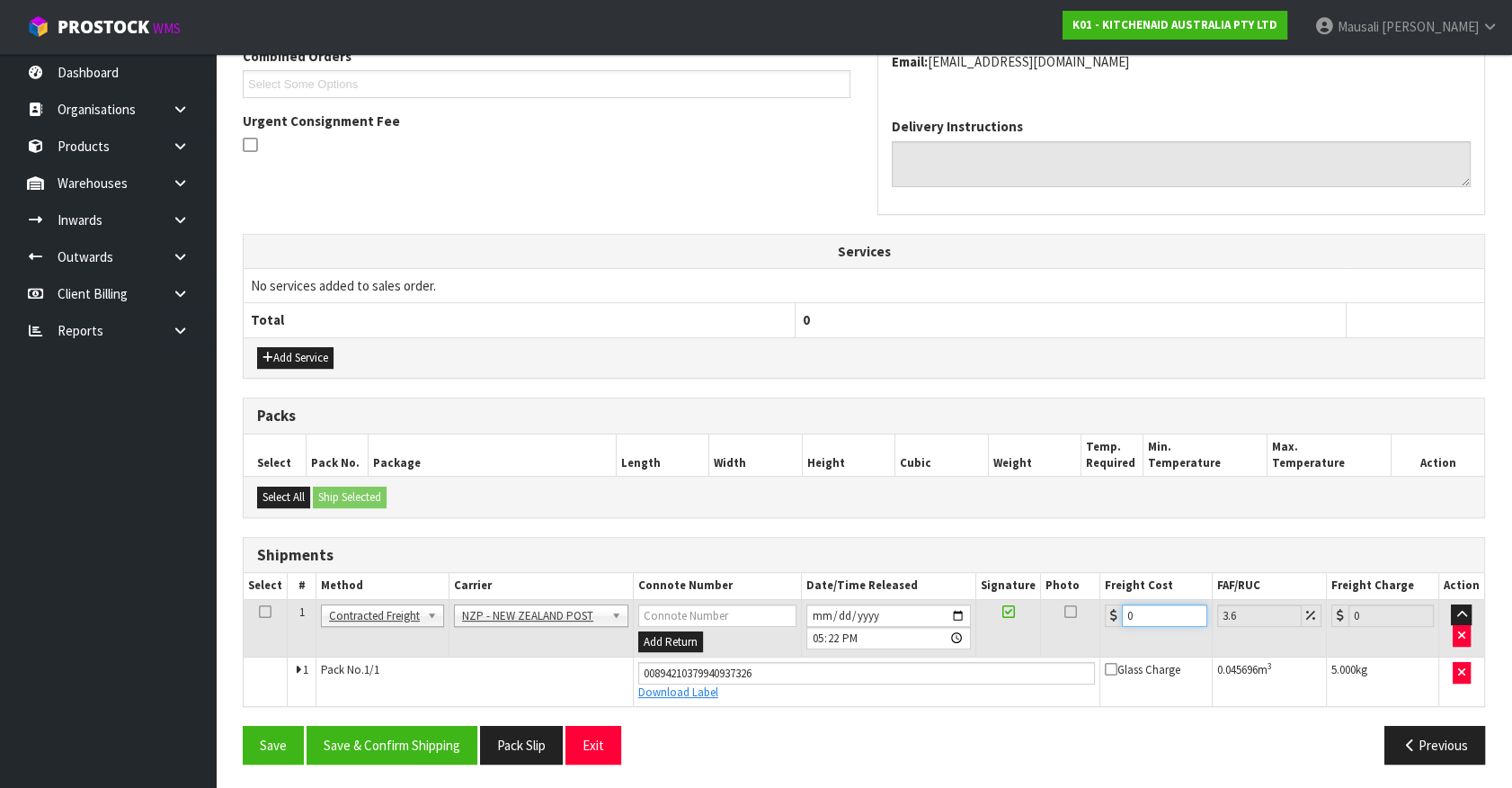
drag, startPoint x: 1156, startPoint y: 618, endPoint x: 1087, endPoint y: 652, distance: 76.9
click at [1087, 652] on tr "1 Client Local Pickup Customer Local Pickup Company Freight Contracted Freight …" at bounding box center [863, 628] width 1240 height 58
type input "1"
type input "1.04"
type input "16"
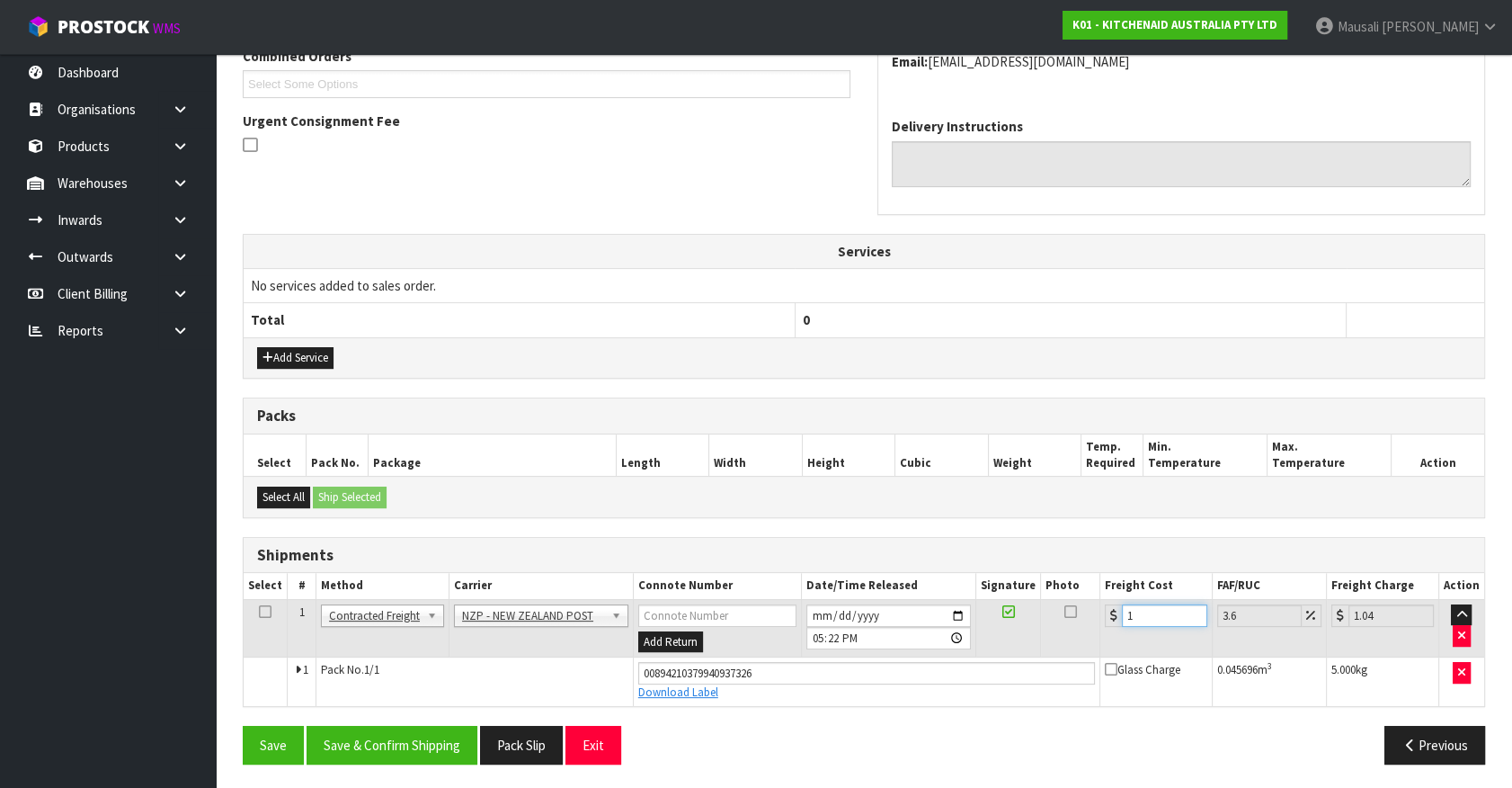
type input "16.58"
type input "16.2"
type input "16.78"
type input "16.20"
click at [445, 749] on button "Save & Confirm Shipping" at bounding box center [392, 744] width 171 height 39
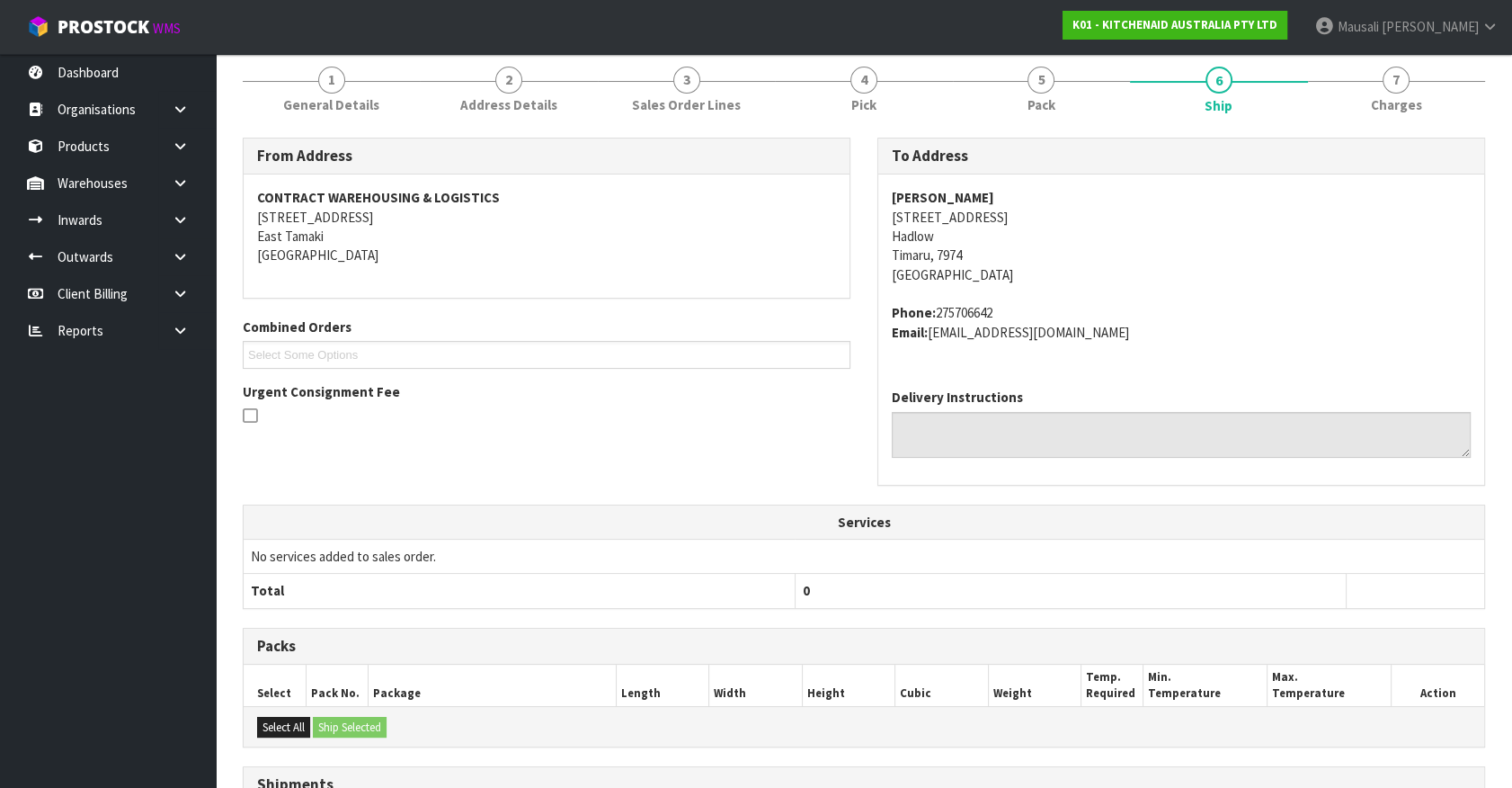
scroll to position [191, 0]
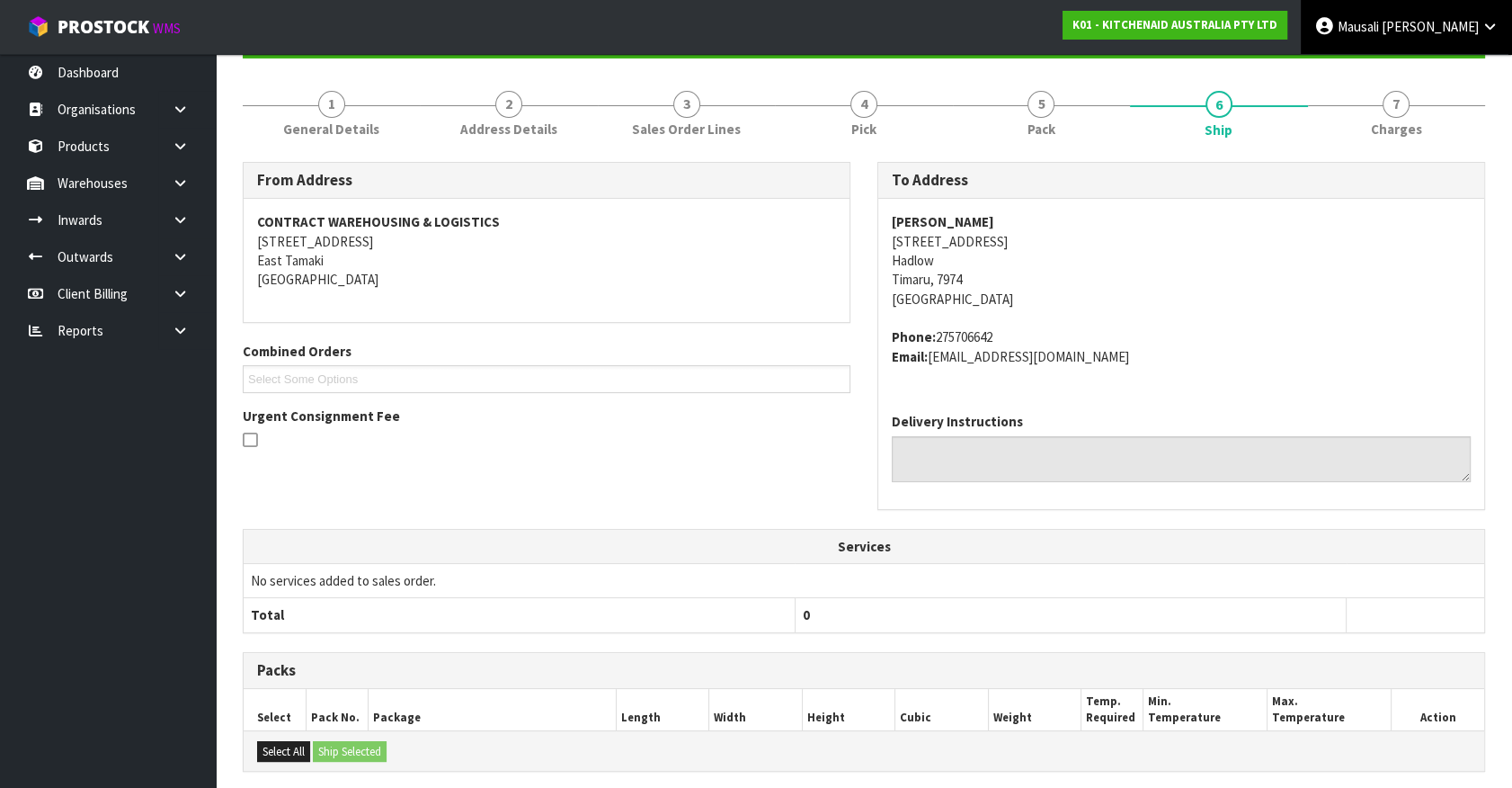
click at [1464, 34] on span "[PERSON_NAME]" at bounding box center [1430, 26] width 97 height 17
click at [1464, 69] on link "Logout" at bounding box center [1440, 71] width 142 height 25
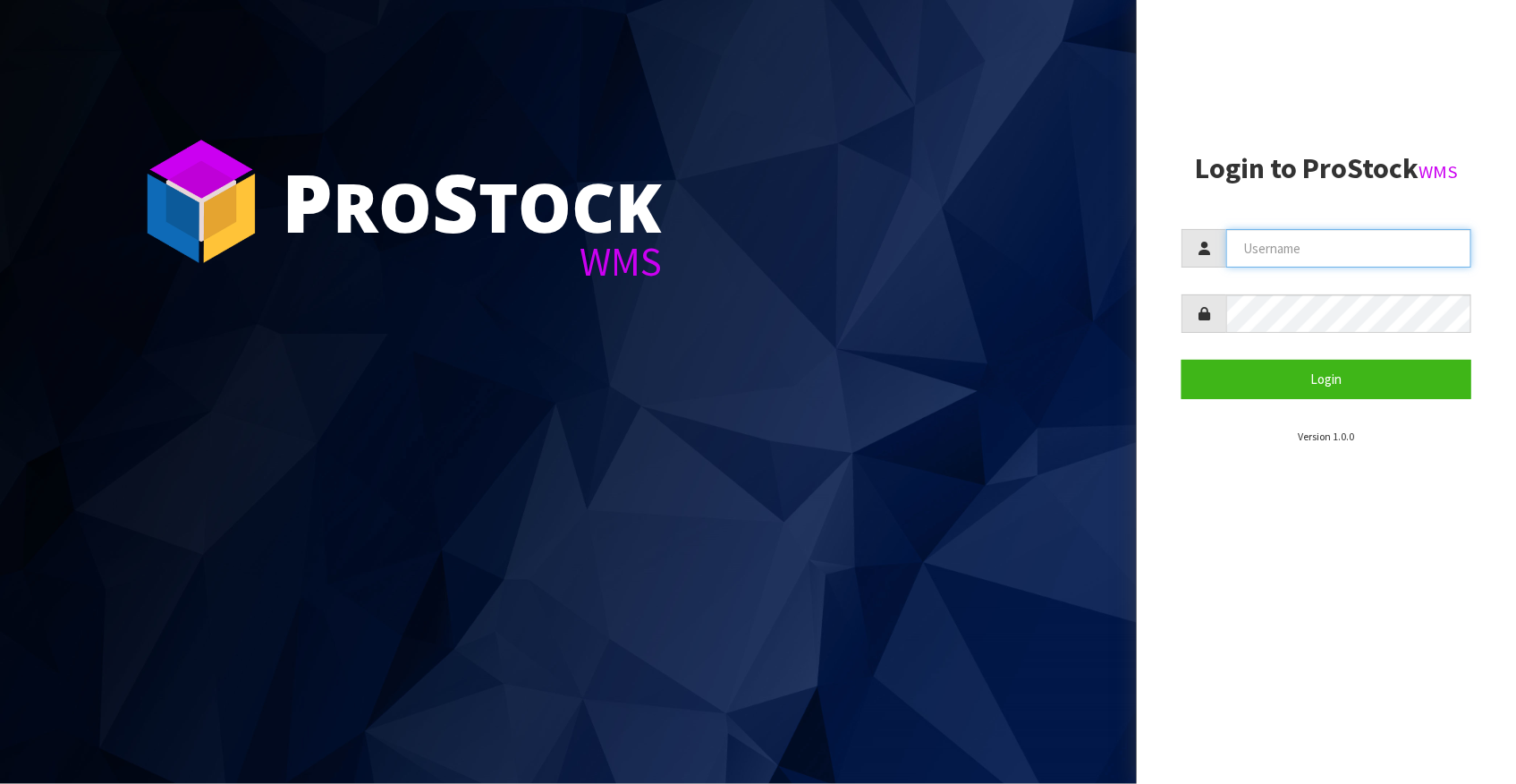
type input "Mausali@cwl.co.nz"
